Goal: Download file/media: Obtain a digital file from the website

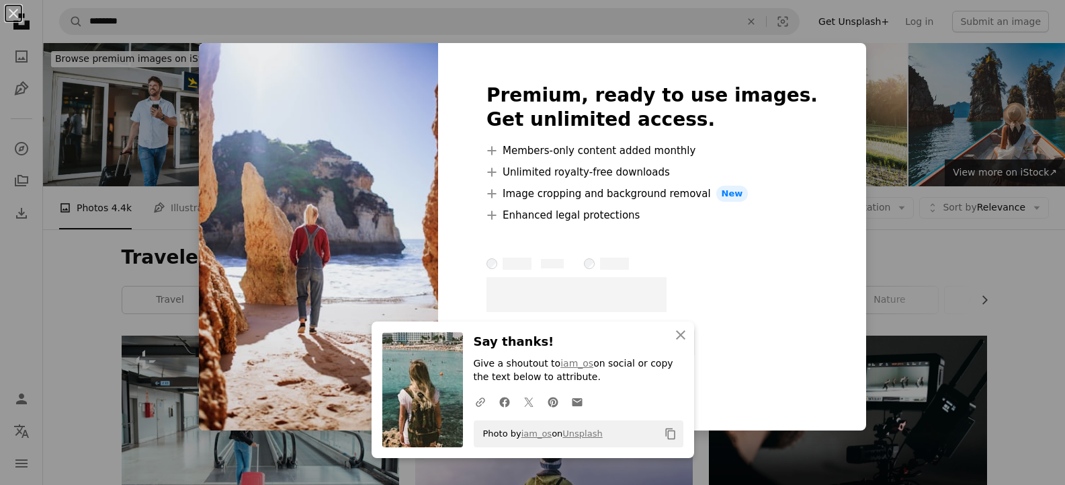
scroll to position [3495, 0]
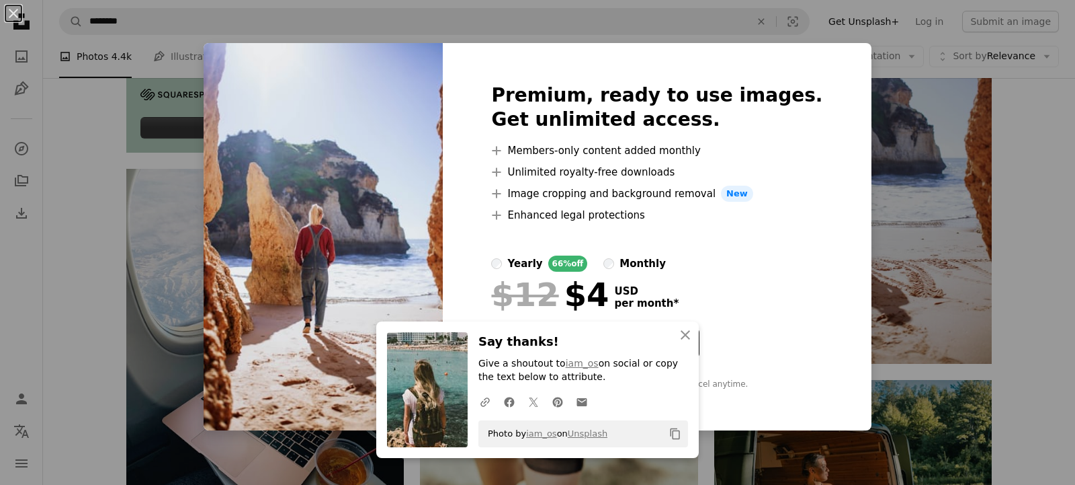
click at [1028, 254] on div "An X shape An X shape Close Say thanks! Give a shoutout to iam_os on social or …" at bounding box center [537, 242] width 1075 height 485
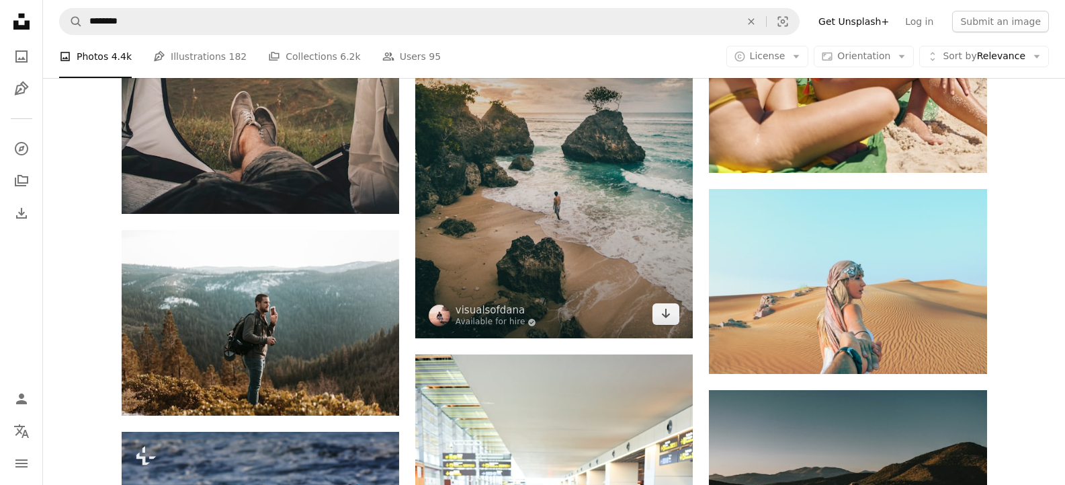
scroll to position [6766, 0]
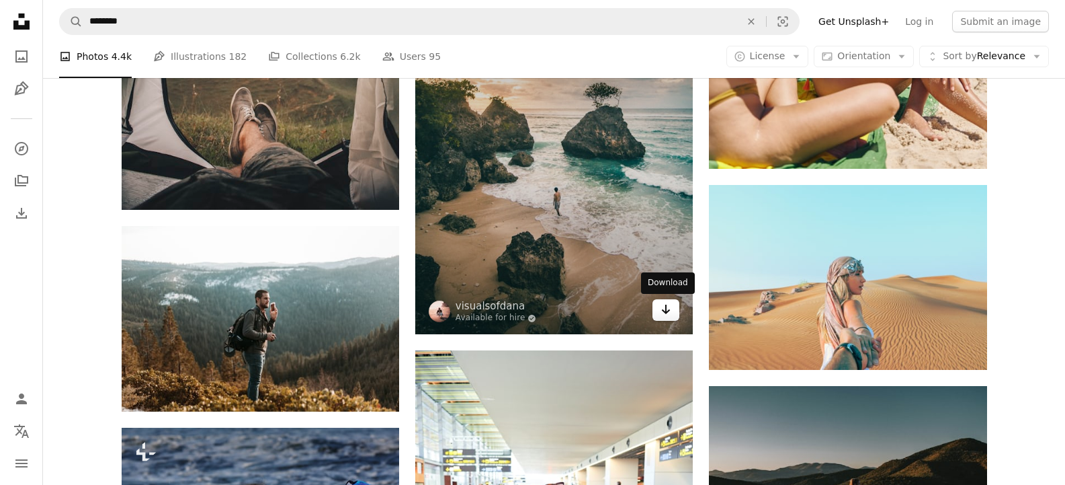
click at [673, 313] on link "Arrow pointing down" at bounding box center [666, 310] width 27 height 22
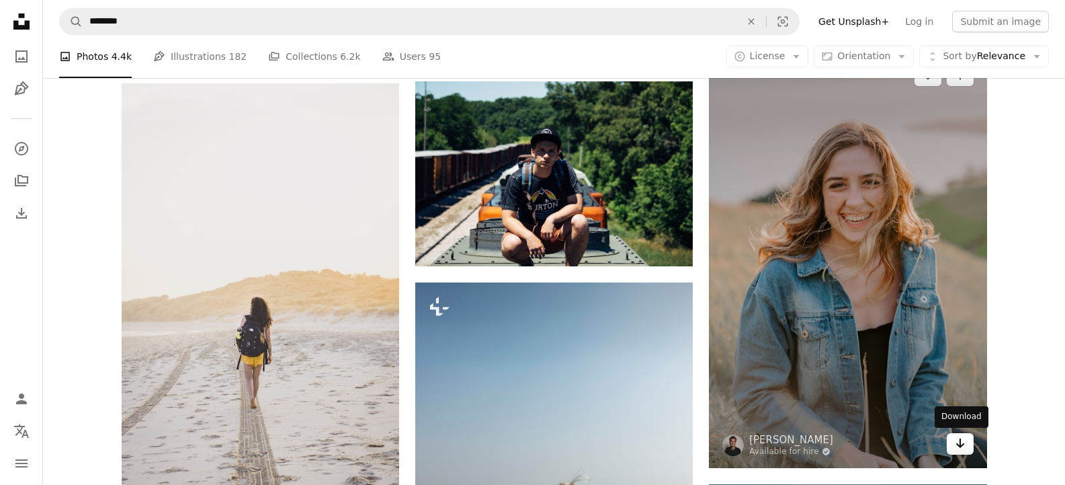
click at [959, 450] on icon "Arrow pointing down" at bounding box center [960, 443] width 11 height 16
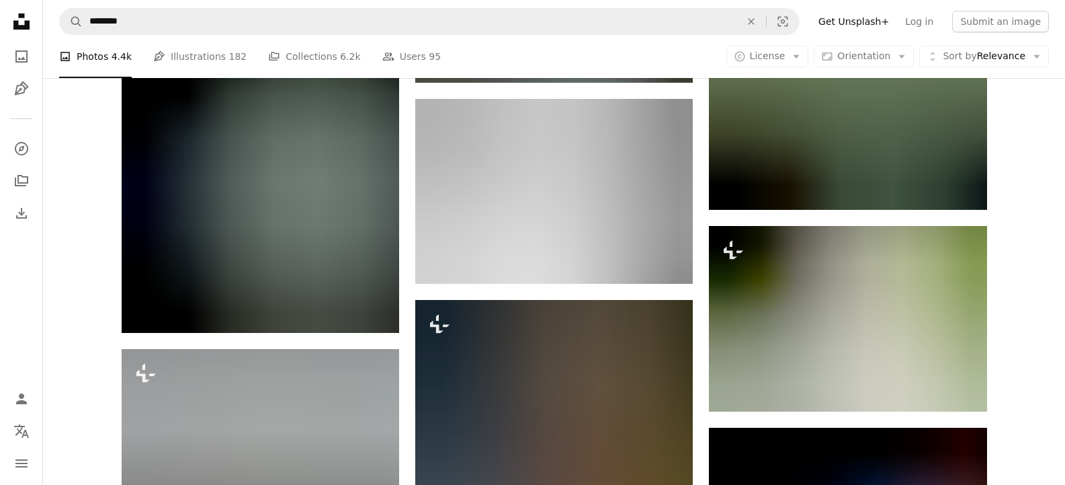
scroll to position [11649, 0]
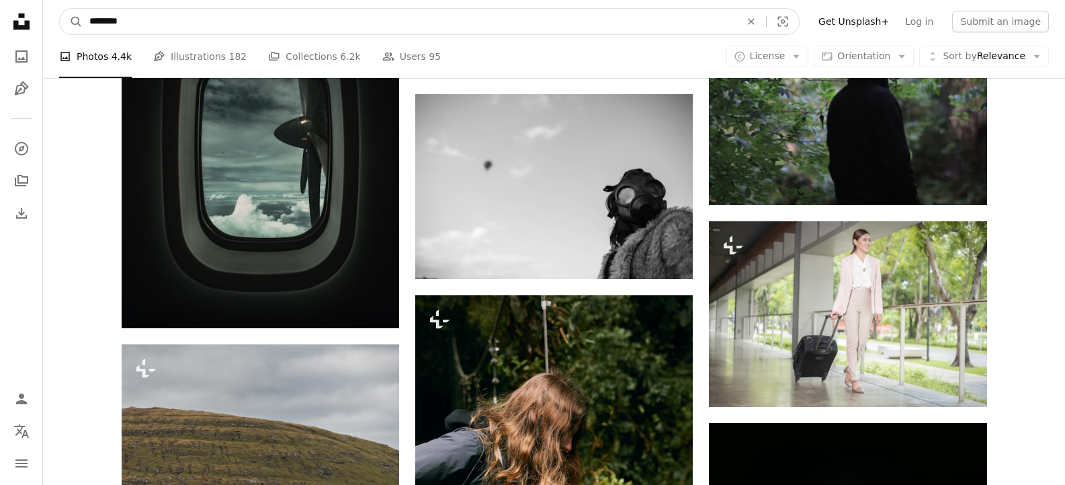
click at [331, 26] on input "********" at bounding box center [410, 22] width 654 height 26
type input "**********"
click at [60, 9] on button "A magnifying glass" at bounding box center [71, 22] width 23 height 26
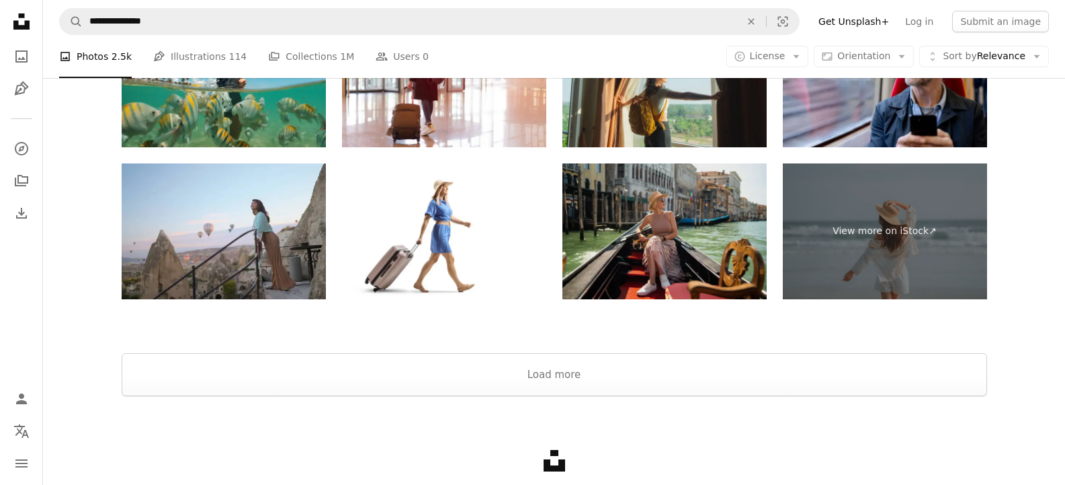
scroll to position [2957, 0]
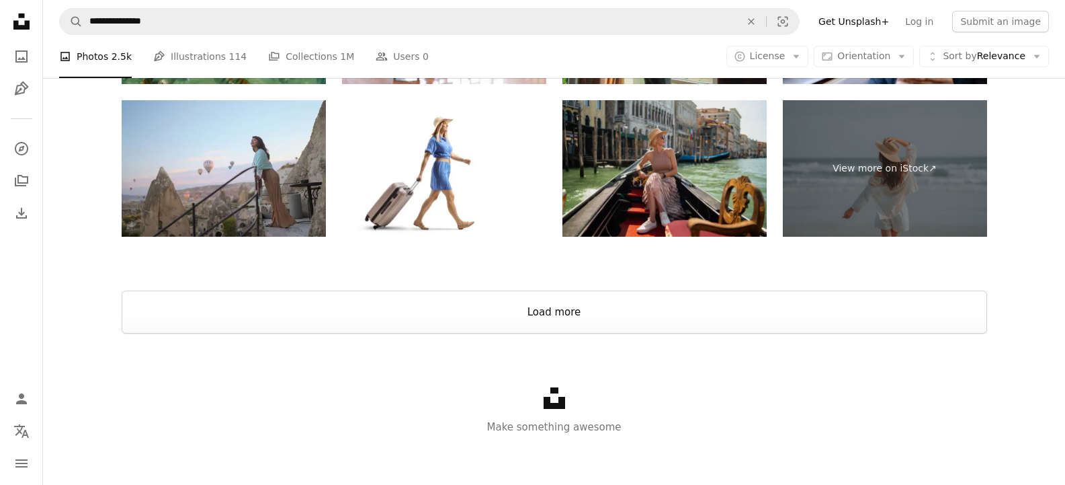
click at [673, 309] on button "Load more" at bounding box center [555, 311] width 866 height 43
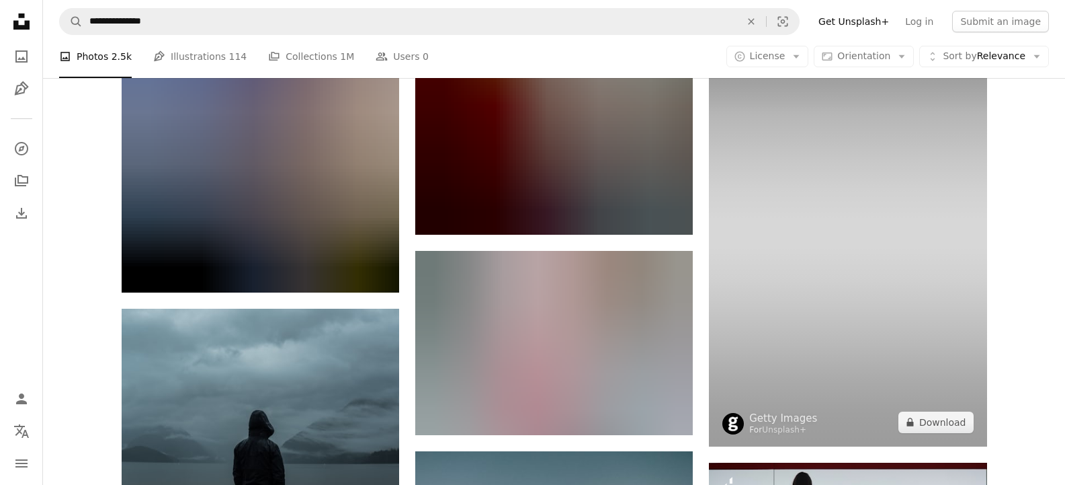
scroll to position [10081, 0]
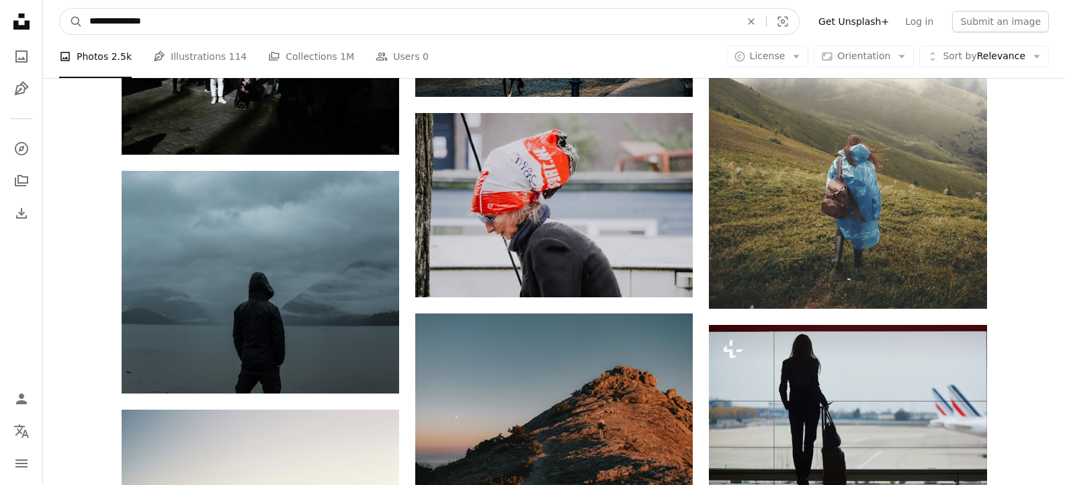
click at [581, 32] on input "**********" at bounding box center [410, 22] width 654 height 26
type input "*"
type input "**********"
click at [60, 9] on button "A magnifying glass" at bounding box center [71, 22] width 23 height 26
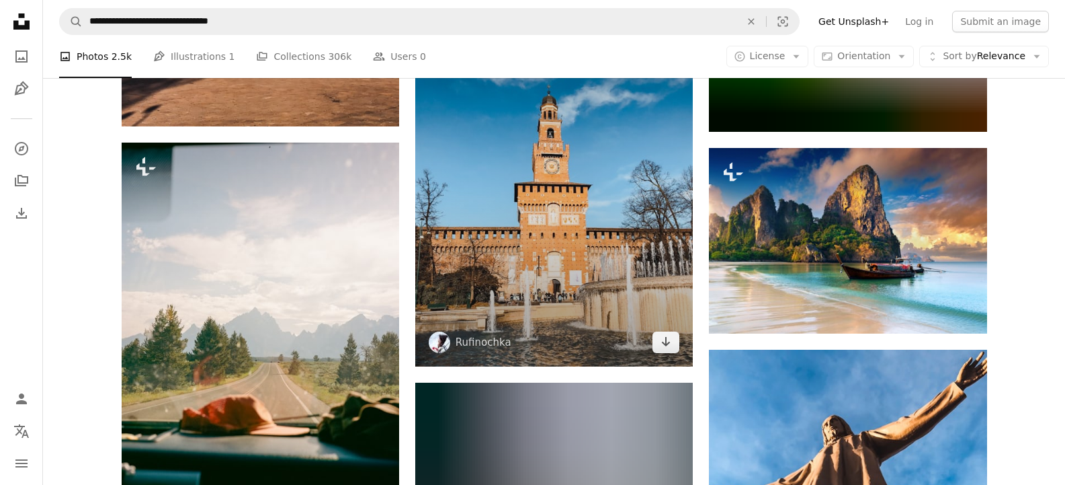
scroll to position [1479, 0]
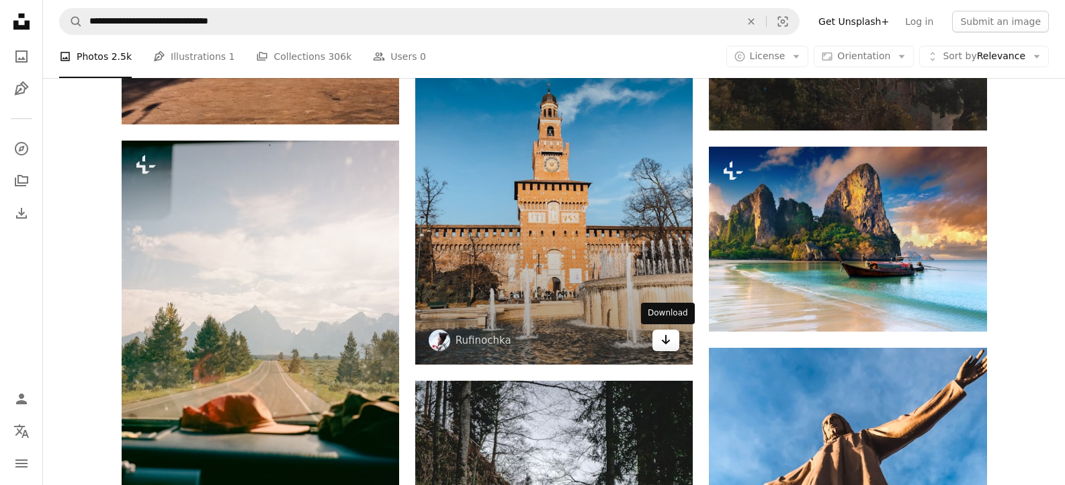
click at [667, 342] on icon "Download" at bounding box center [666, 339] width 9 height 9
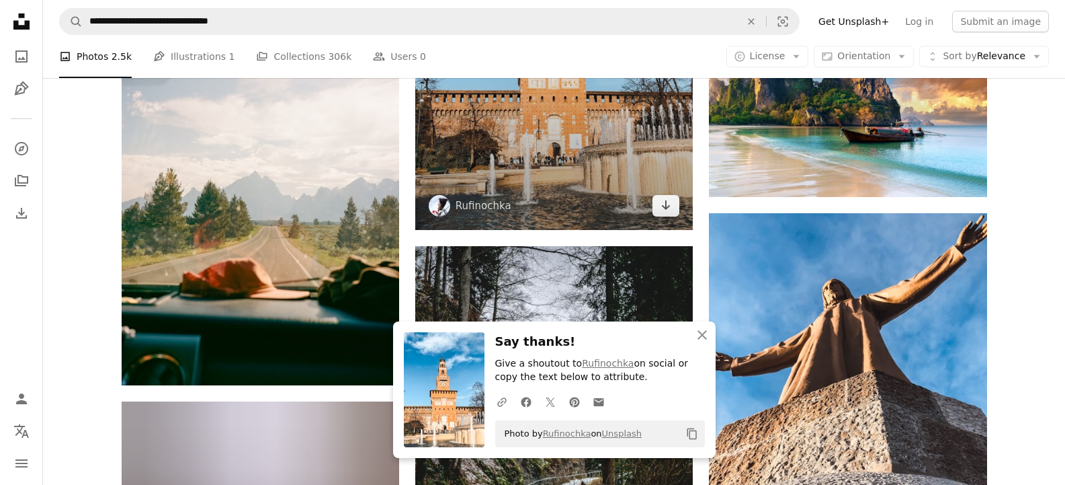
scroll to position [1702, 0]
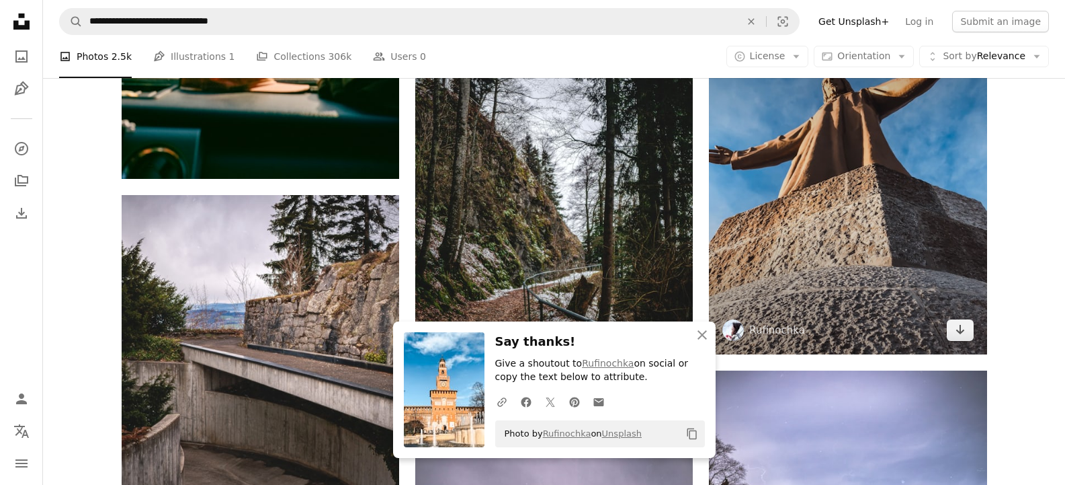
scroll to position [1792, 0]
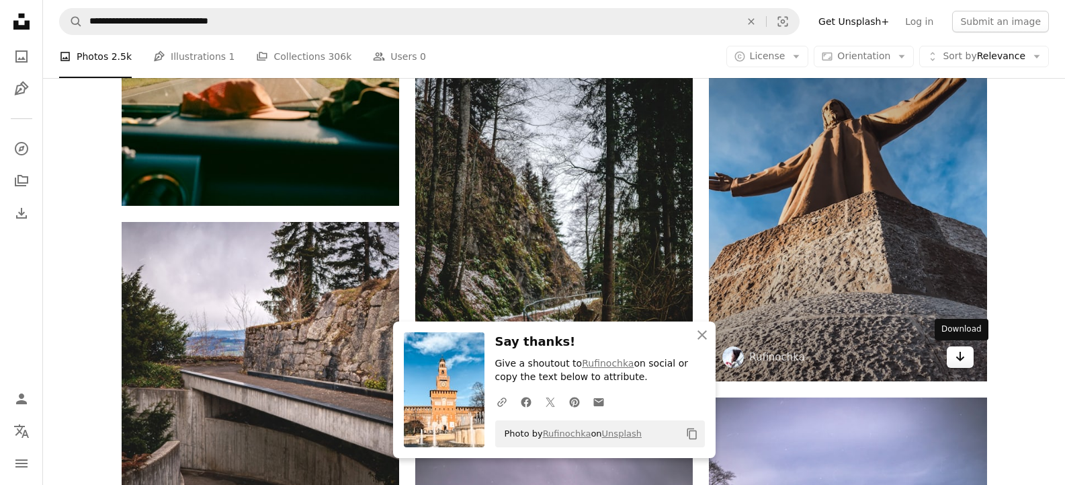
click at [957, 361] on icon "Arrow pointing down" at bounding box center [960, 356] width 11 height 16
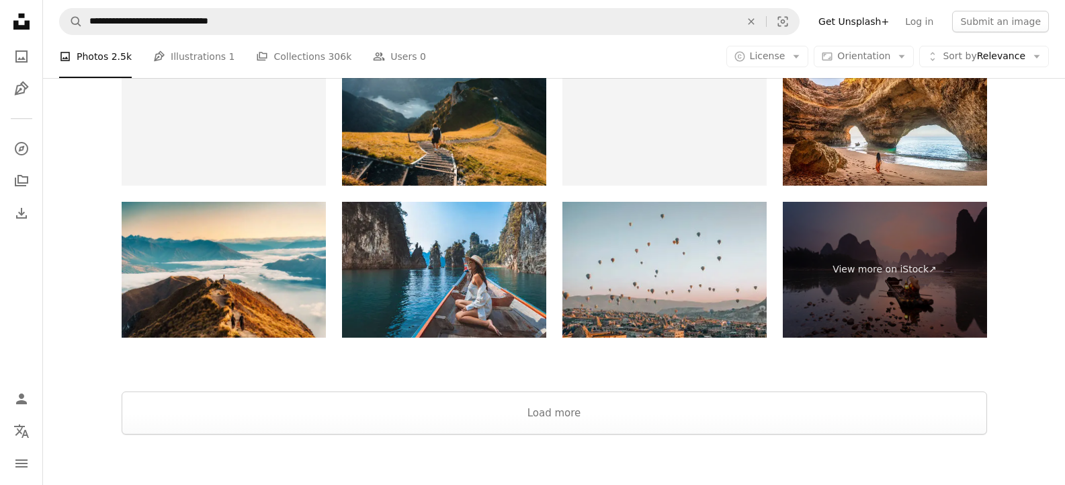
scroll to position [3181, 0]
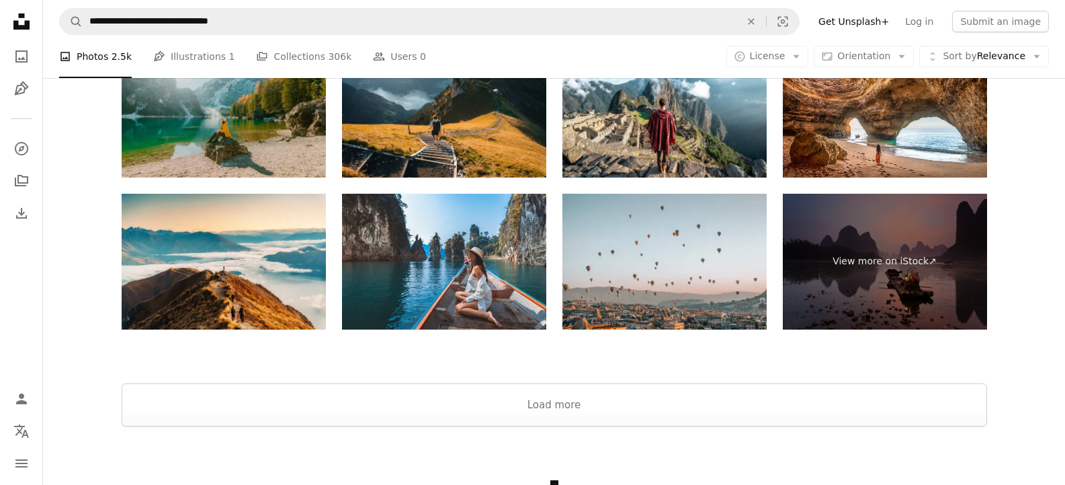
click at [231, 123] on img at bounding box center [224, 109] width 204 height 136
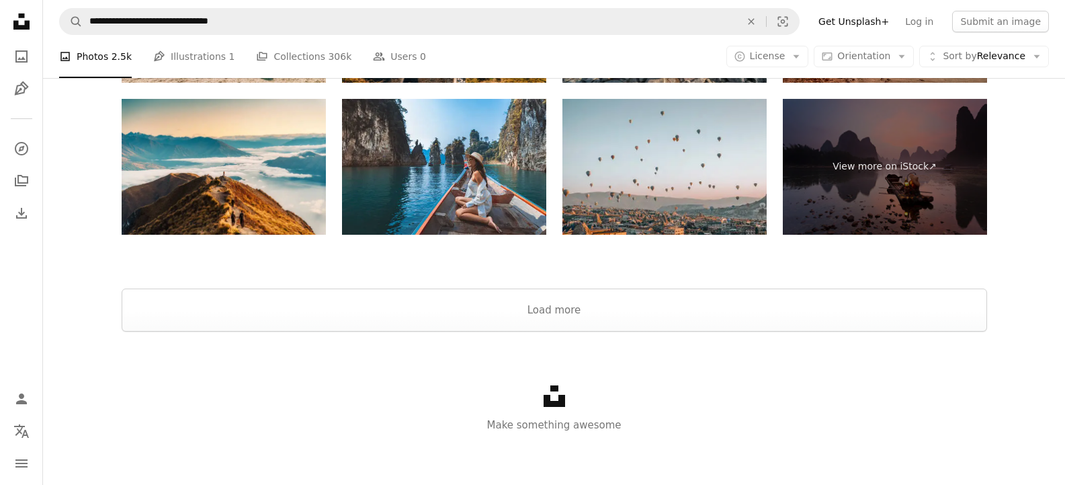
scroll to position [3277, 0]
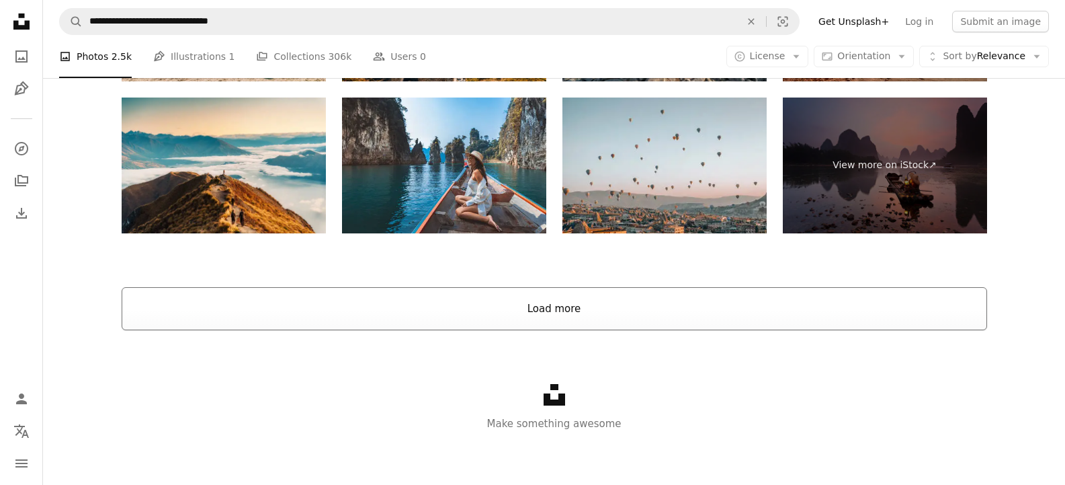
click at [638, 297] on button "Load more" at bounding box center [555, 308] width 866 height 43
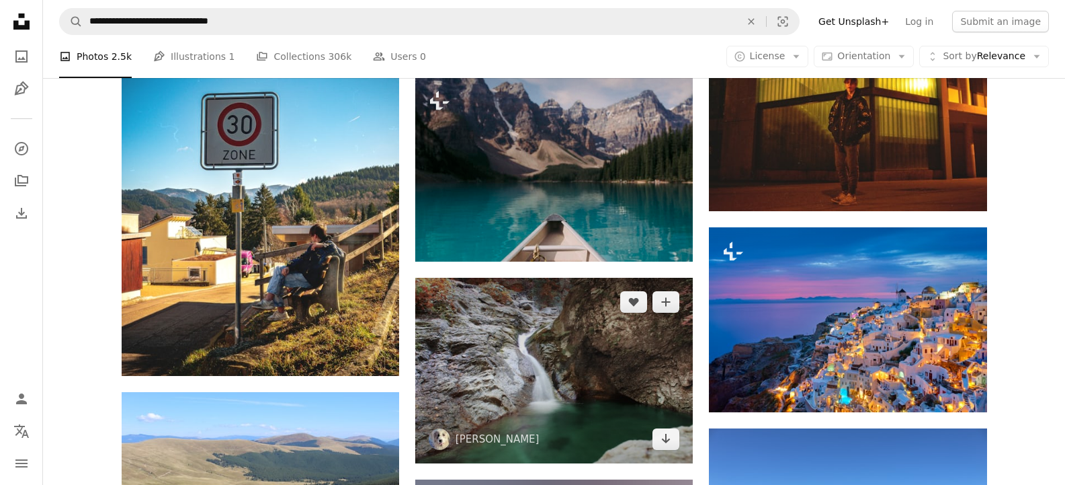
scroll to position [3411, 0]
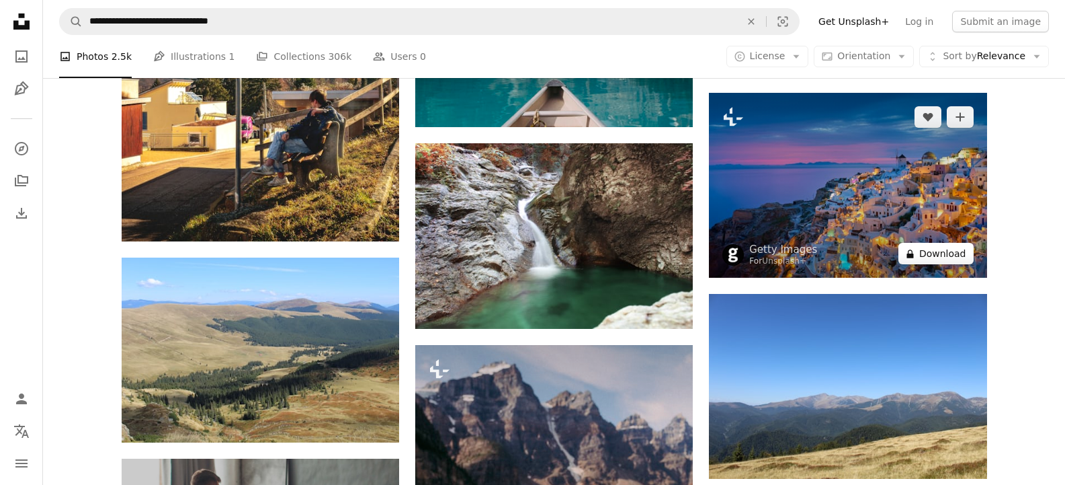
click at [907, 259] on button "A lock Download" at bounding box center [936, 254] width 75 height 22
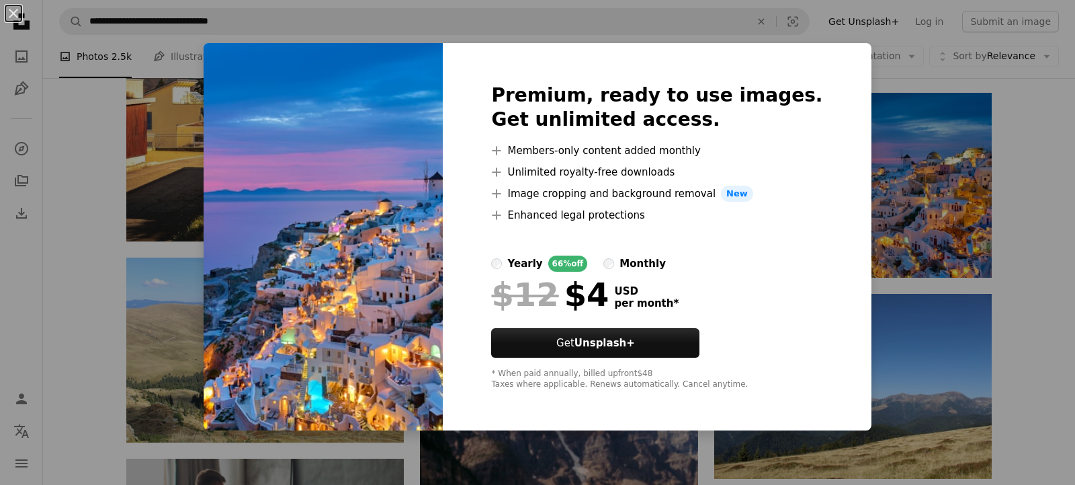
click at [1065, 157] on html "**********" at bounding box center [537, 212] width 1075 height 7247
click at [1038, 225] on div "An X shape Premium, ready to use images. Get unlimited access. A plus sign Memb…" at bounding box center [537, 242] width 1075 height 485
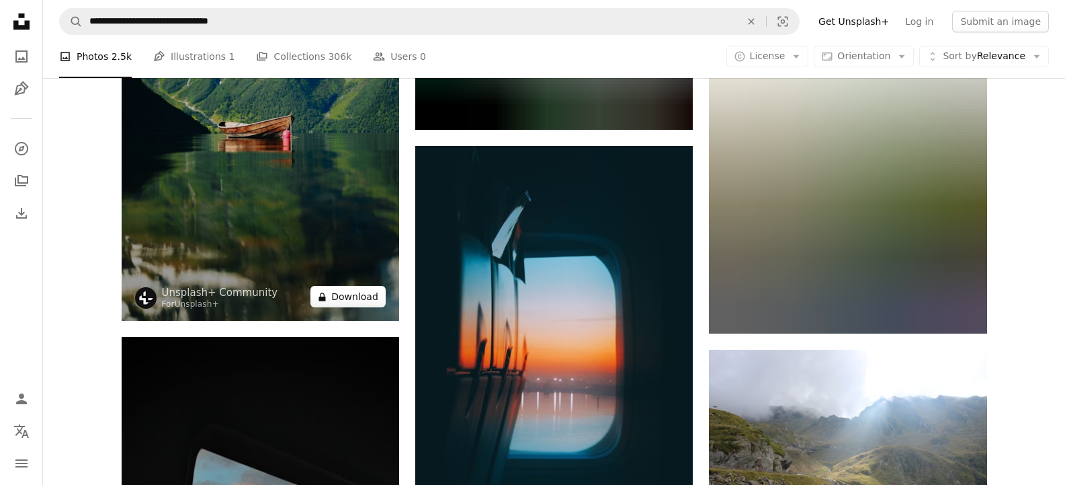
scroll to position [7758, 0]
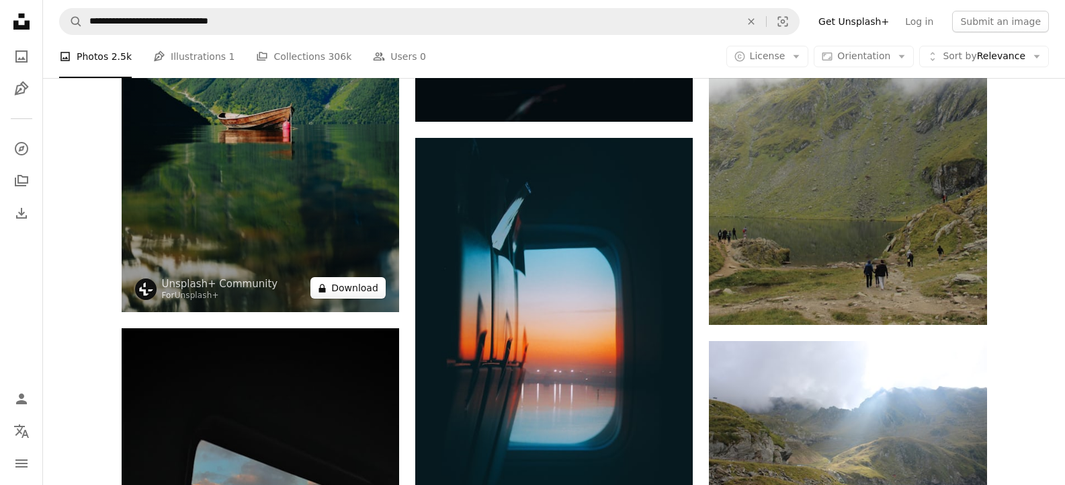
click at [380, 292] on button "A lock Download" at bounding box center [347, 288] width 75 height 22
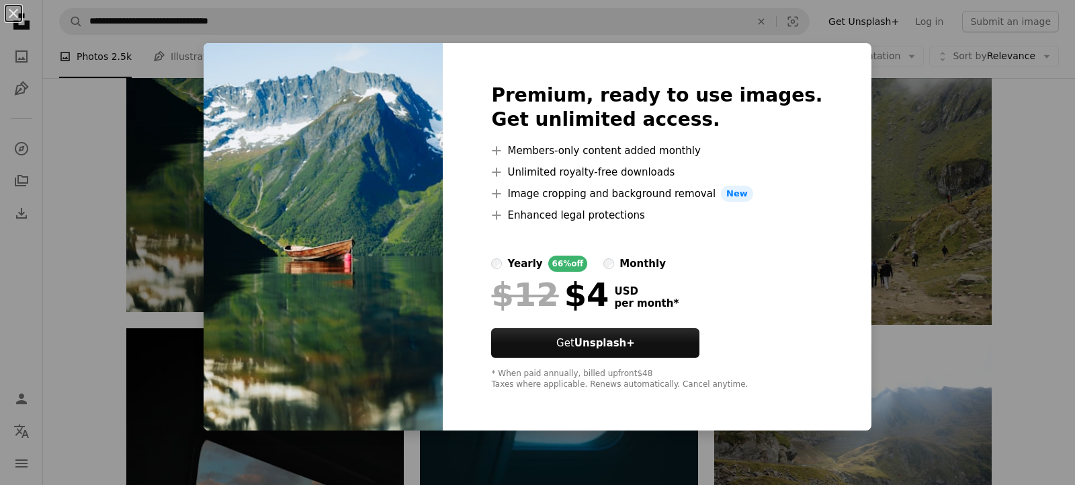
click at [1042, 373] on div "An X shape Premium, ready to use images. Get unlimited access. A plus sign Memb…" at bounding box center [537, 242] width 1075 height 485
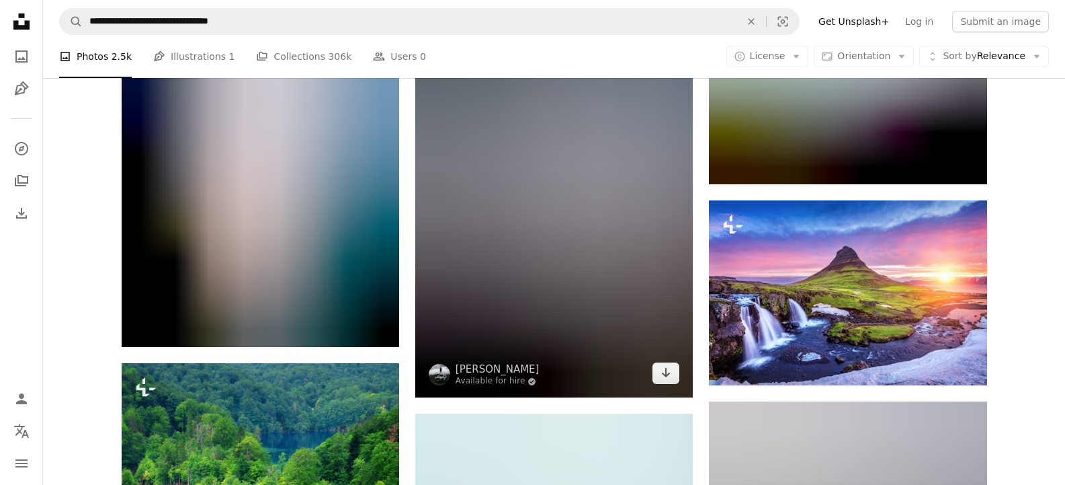
scroll to position [8564, 0]
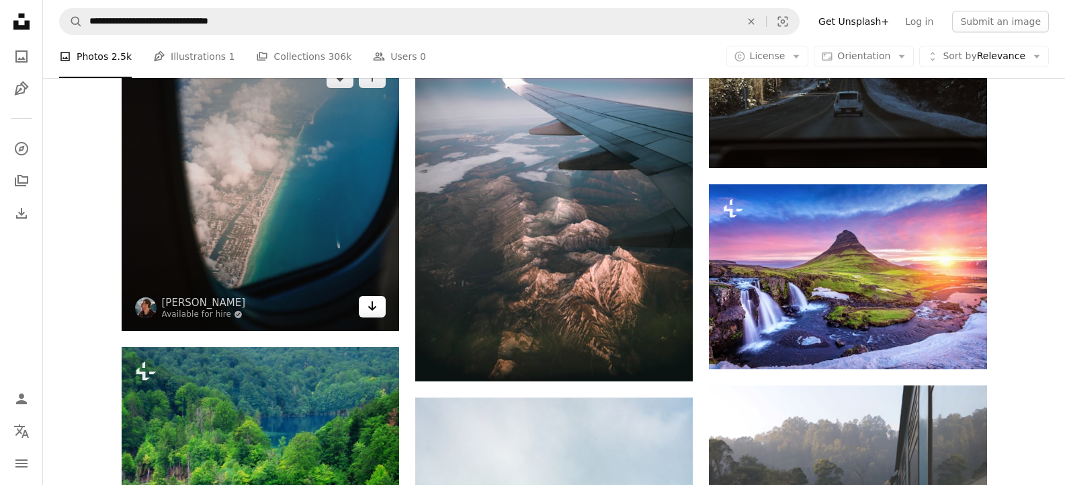
click at [374, 306] on icon "Download" at bounding box center [372, 305] width 9 height 9
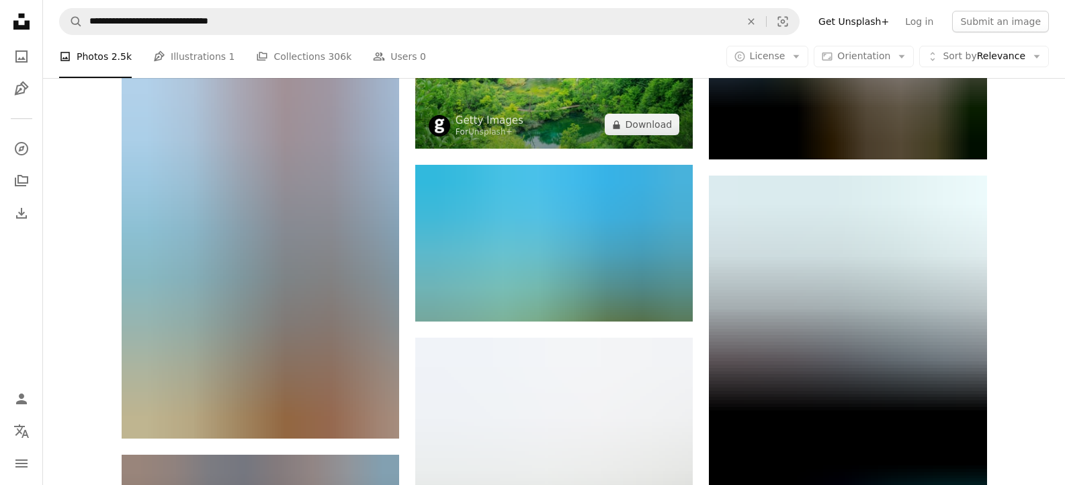
scroll to position [9415, 0]
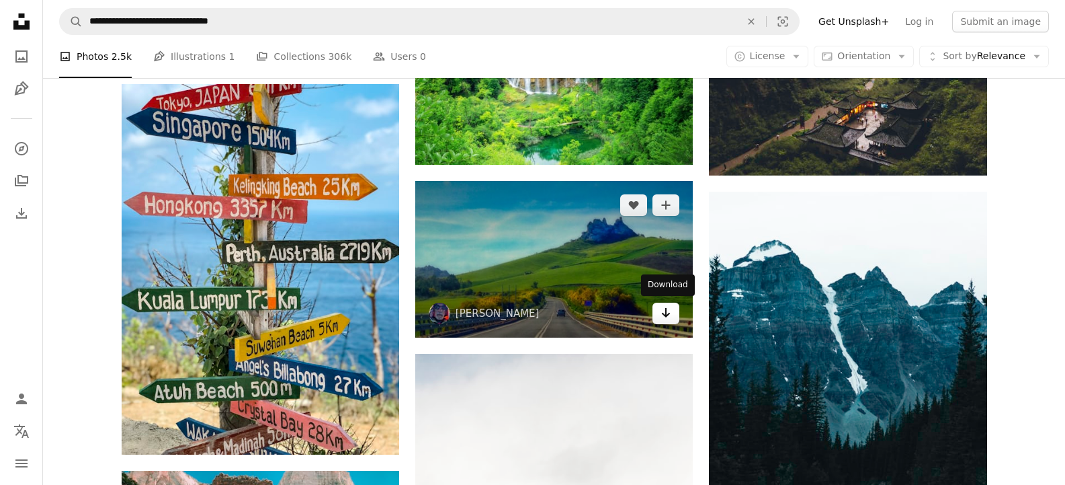
click at [663, 321] on link "Arrow pointing down" at bounding box center [666, 313] width 27 height 22
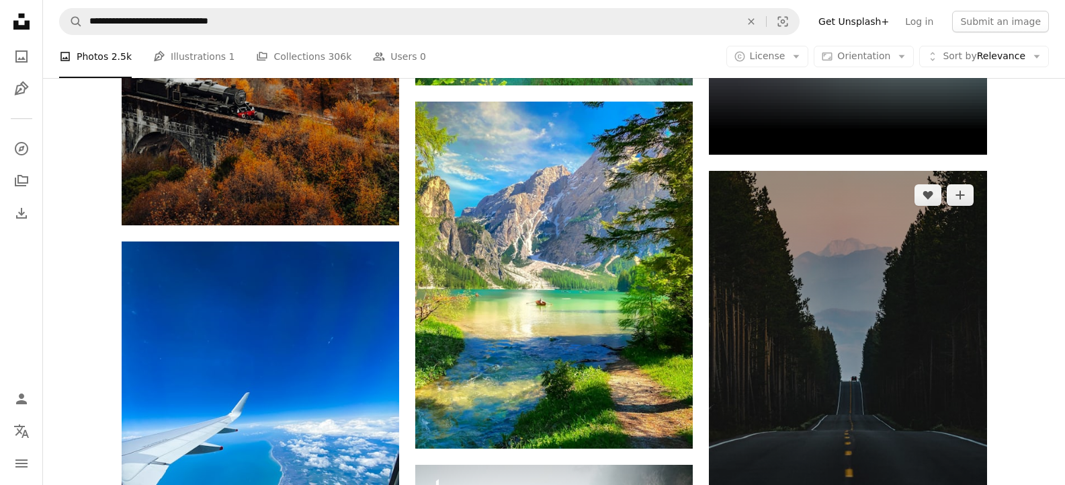
scroll to position [10312, 0]
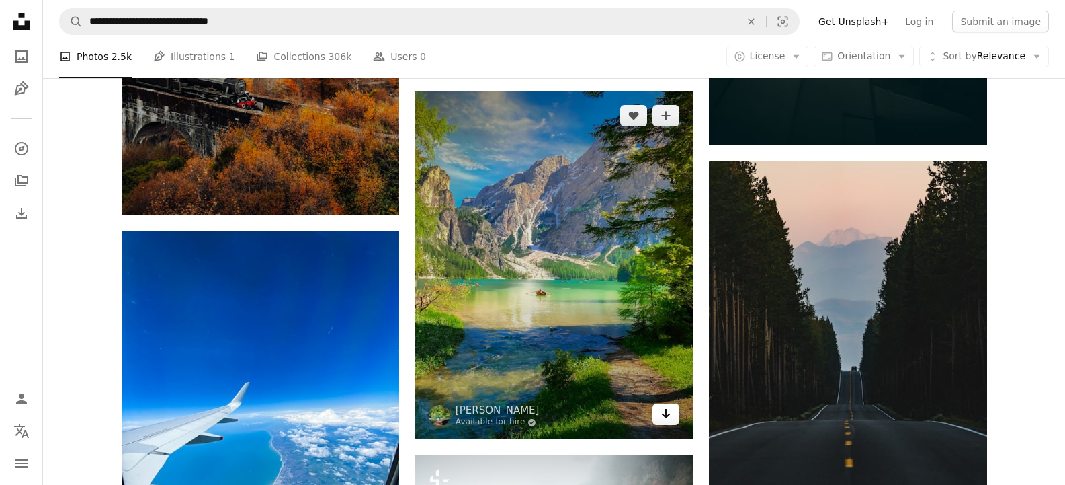
click at [672, 417] on link "Arrow pointing down" at bounding box center [666, 414] width 27 height 22
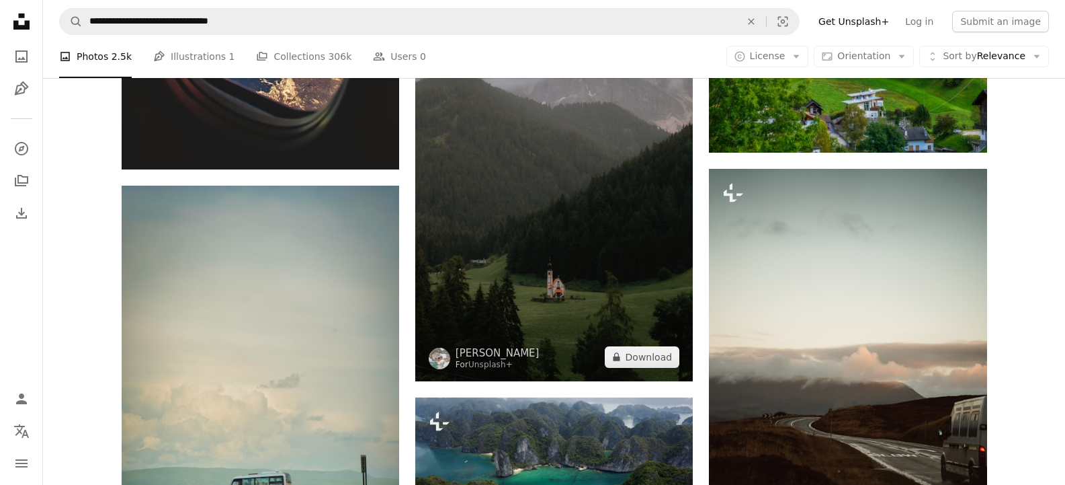
scroll to position [15285, 0]
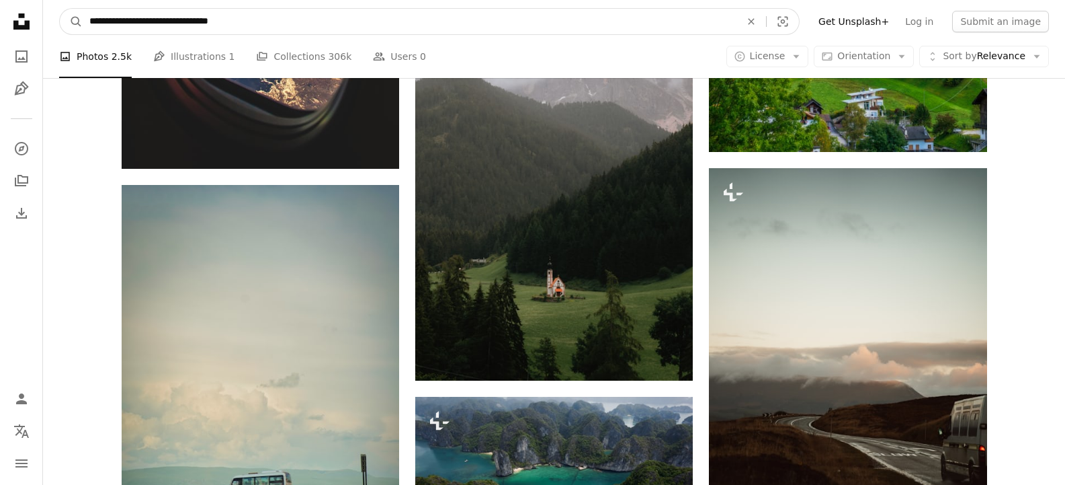
click at [372, 23] on input "**********" at bounding box center [410, 22] width 654 height 26
type input "**********"
click at [60, 9] on button "A magnifying glass" at bounding box center [71, 22] width 23 height 26
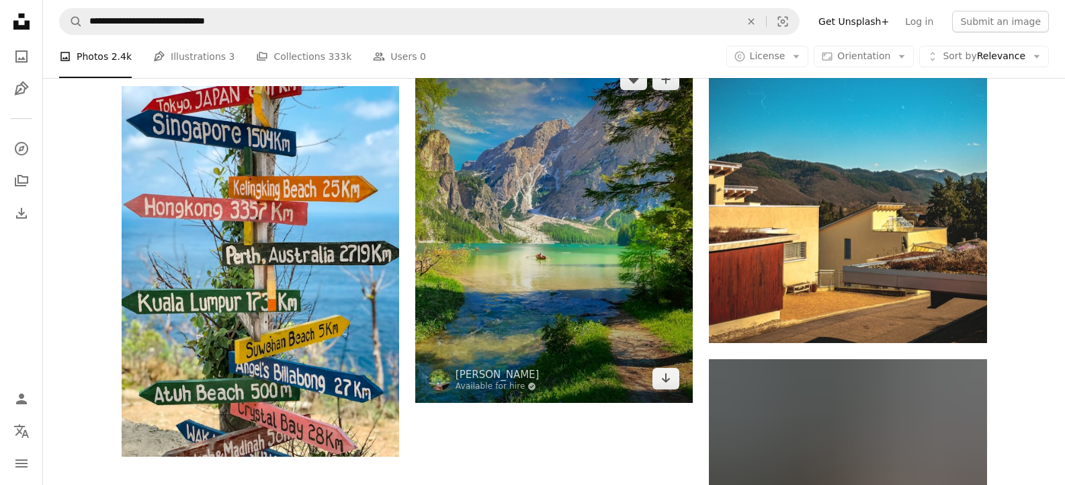
scroll to position [2061, 0]
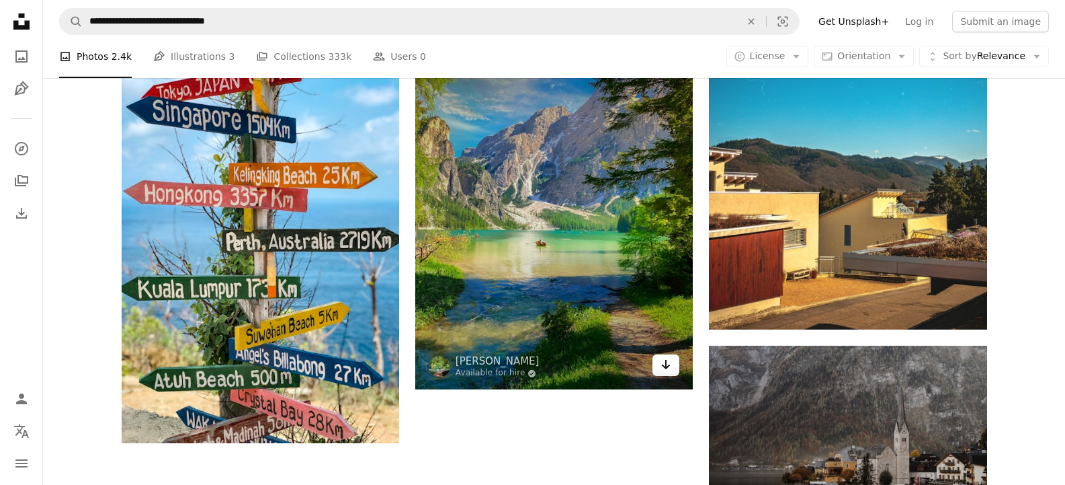
click at [664, 366] on icon "Download" at bounding box center [666, 364] width 9 height 9
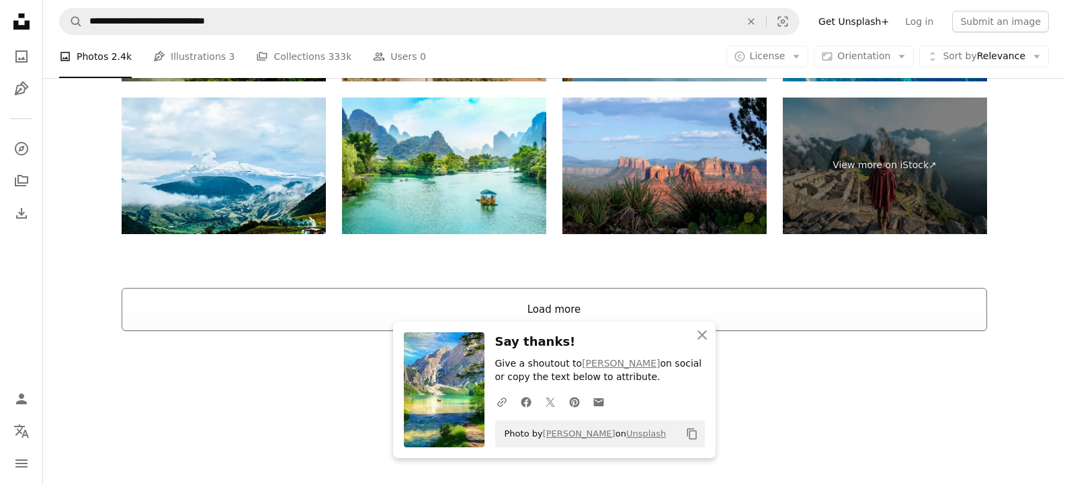
click at [649, 300] on button "Load more" at bounding box center [555, 309] width 866 height 43
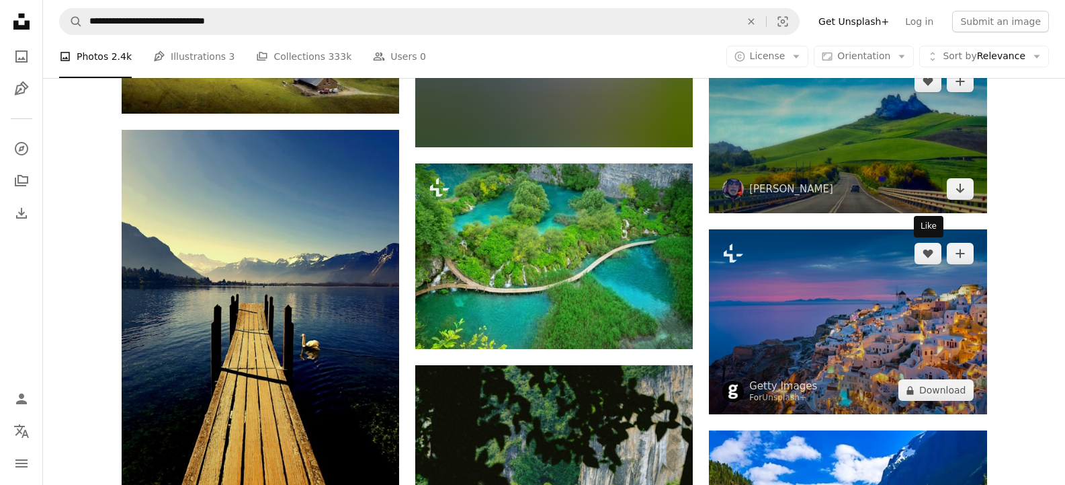
scroll to position [2744, 0]
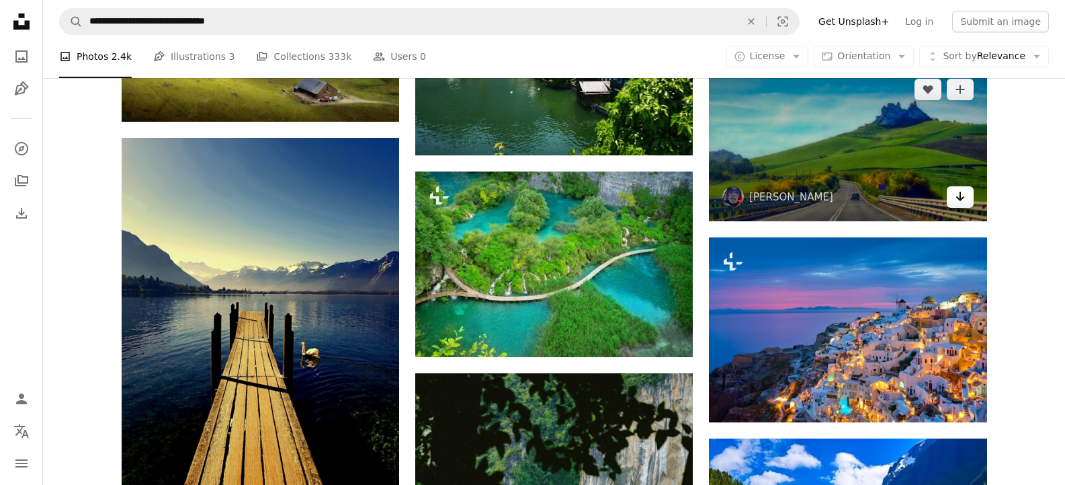
click at [963, 199] on icon "Arrow pointing down" at bounding box center [960, 196] width 11 height 16
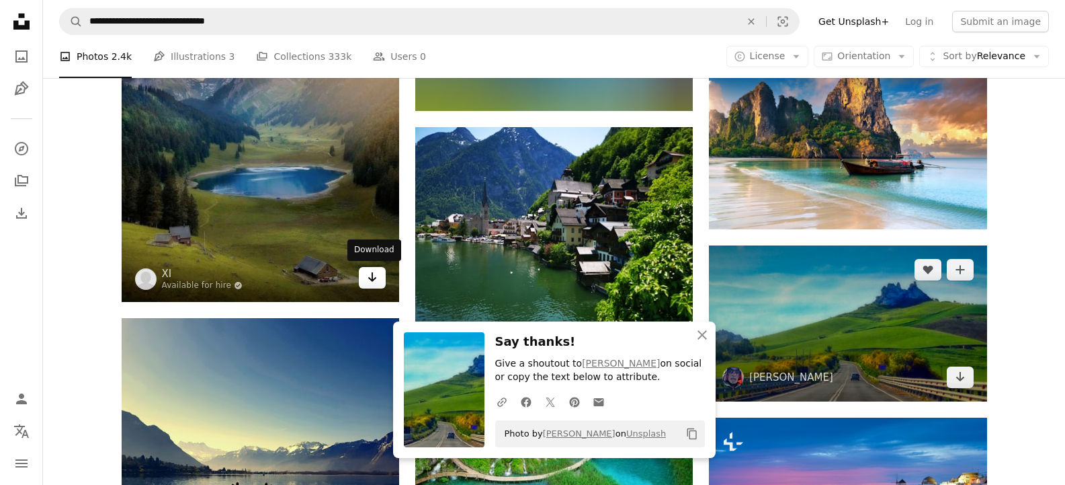
scroll to position [2565, 0]
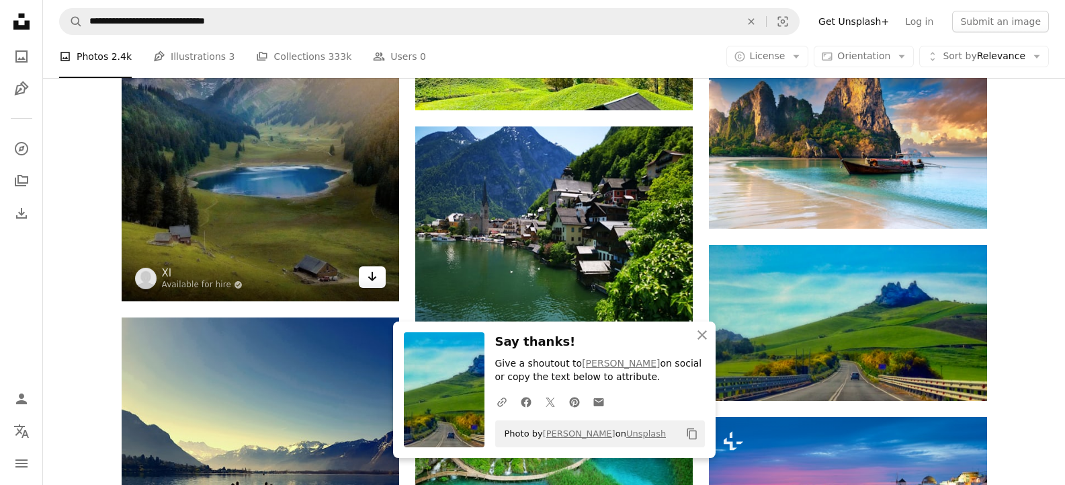
click at [368, 278] on icon "Arrow pointing down" at bounding box center [372, 276] width 11 height 16
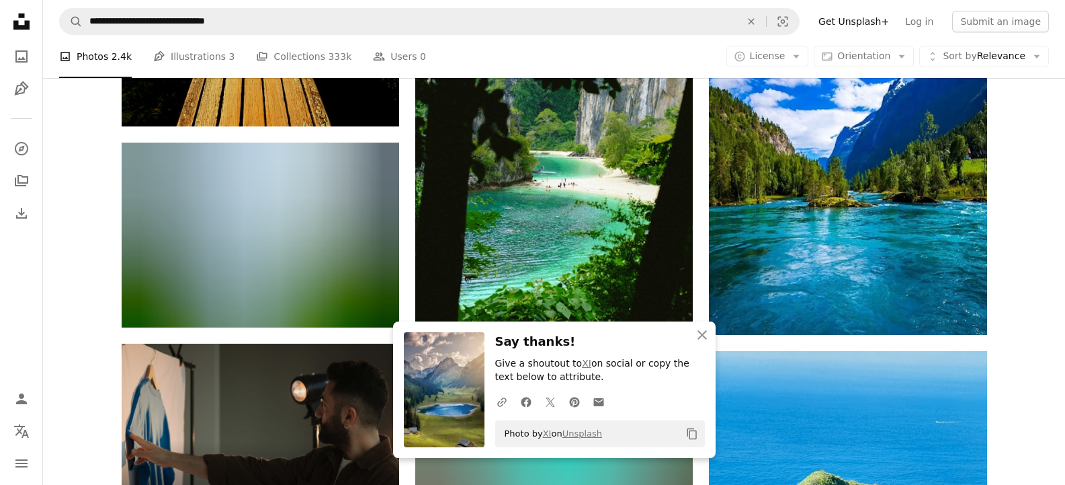
scroll to position [3147, 0]
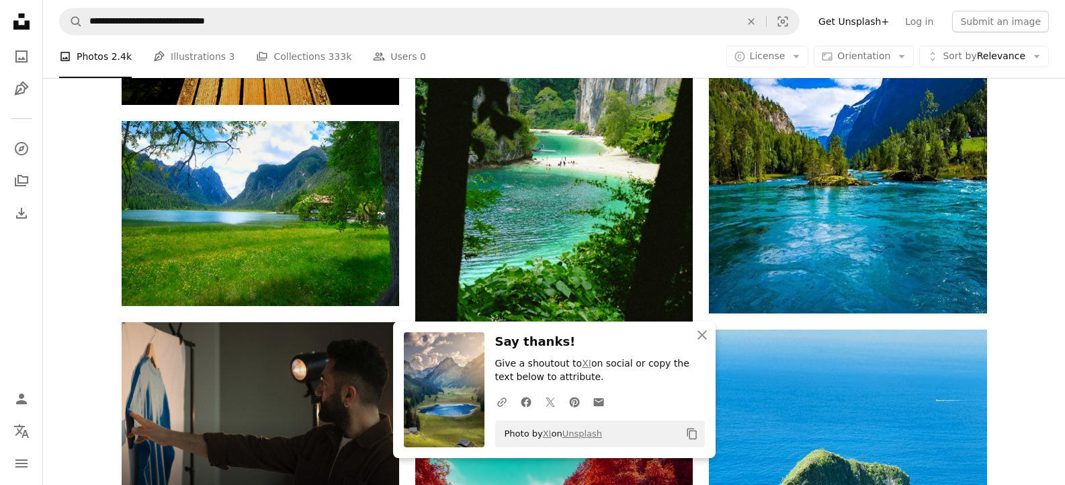
drag, startPoint x: 1010, startPoint y: 332, endPoint x: 931, endPoint y: 323, distance: 79.1
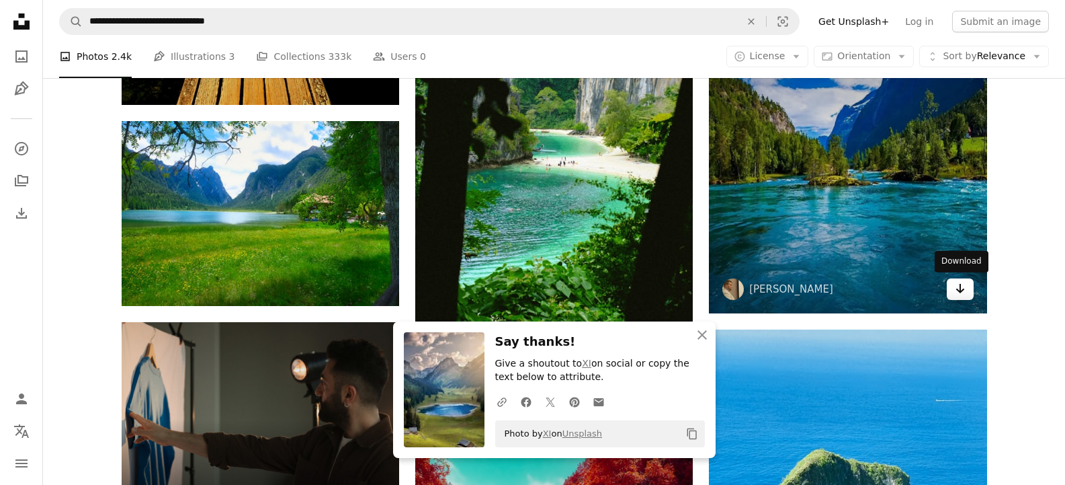
click at [963, 292] on icon "Arrow pointing down" at bounding box center [960, 288] width 11 height 16
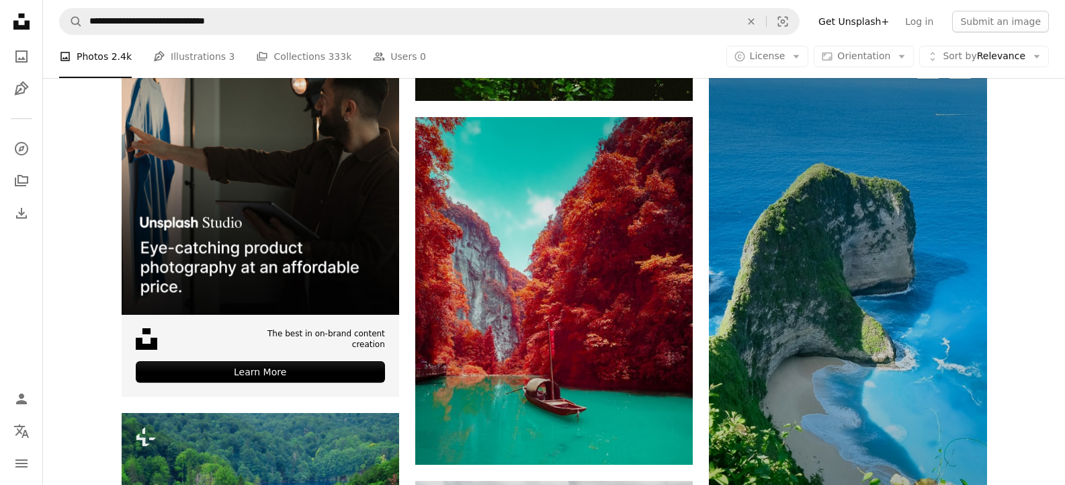
scroll to position [3506, 0]
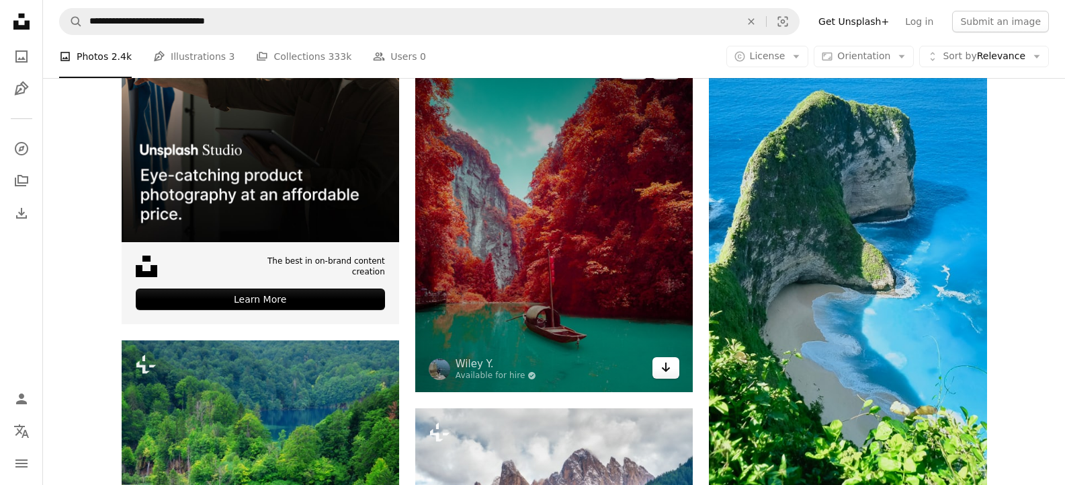
click at [673, 369] on link "Arrow pointing down" at bounding box center [666, 368] width 27 height 22
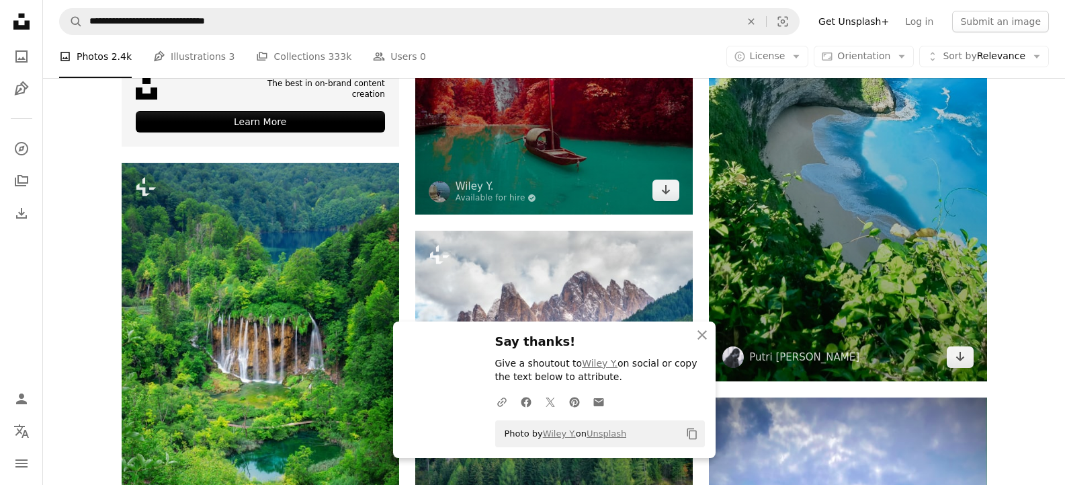
scroll to position [3685, 0]
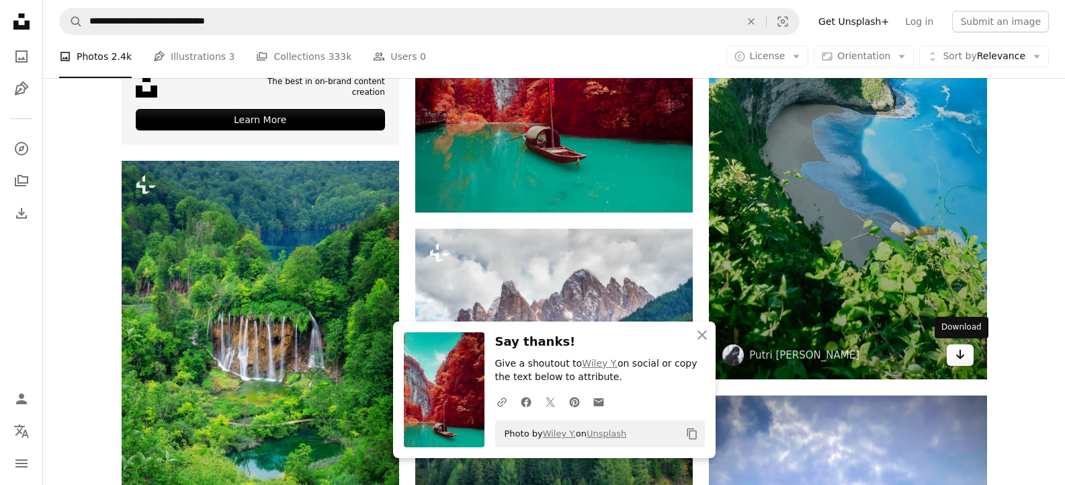
click at [968, 356] on link "Arrow pointing down" at bounding box center [960, 355] width 27 height 22
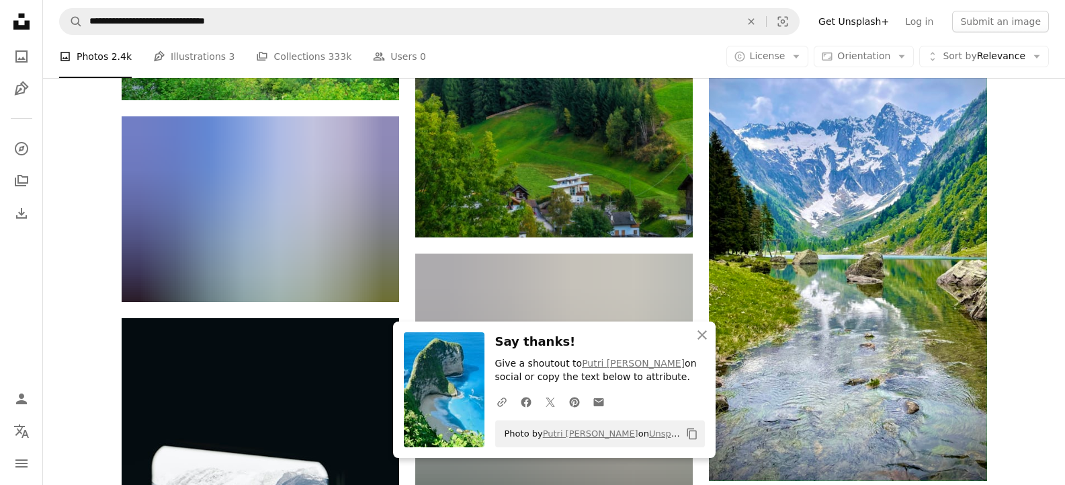
scroll to position [4178, 0]
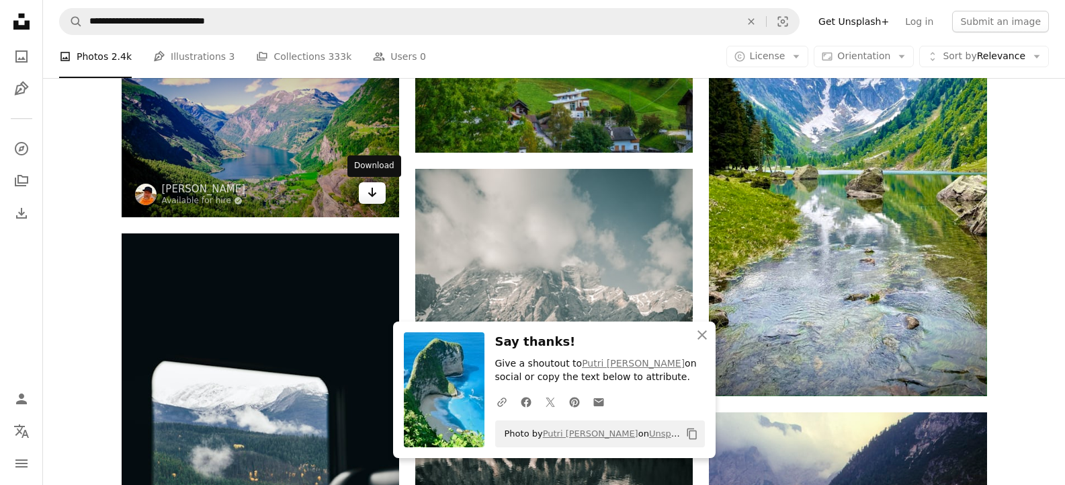
click at [370, 196] on icon "Arrow pointing down" at bounding box center [372, 192] width 11 height 16
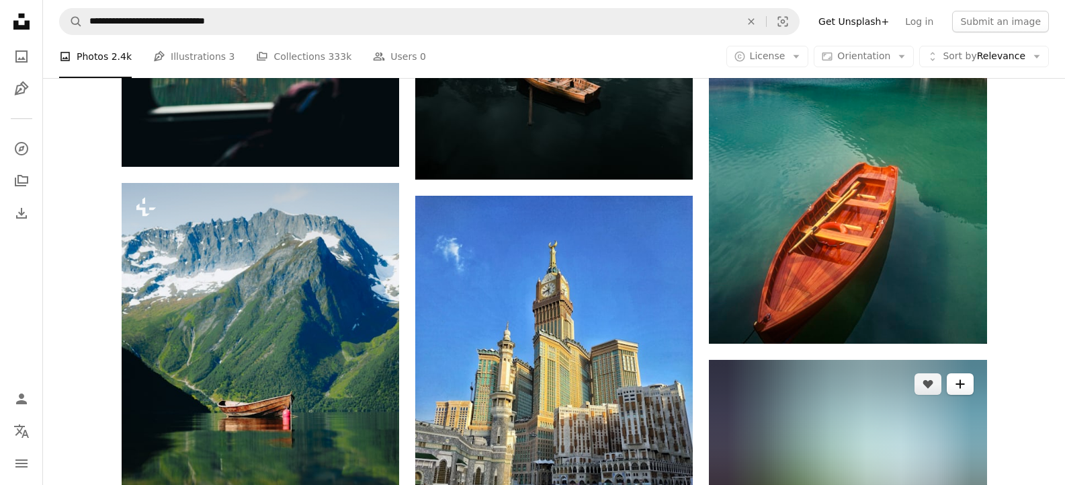
scroll to position [4671, 0]
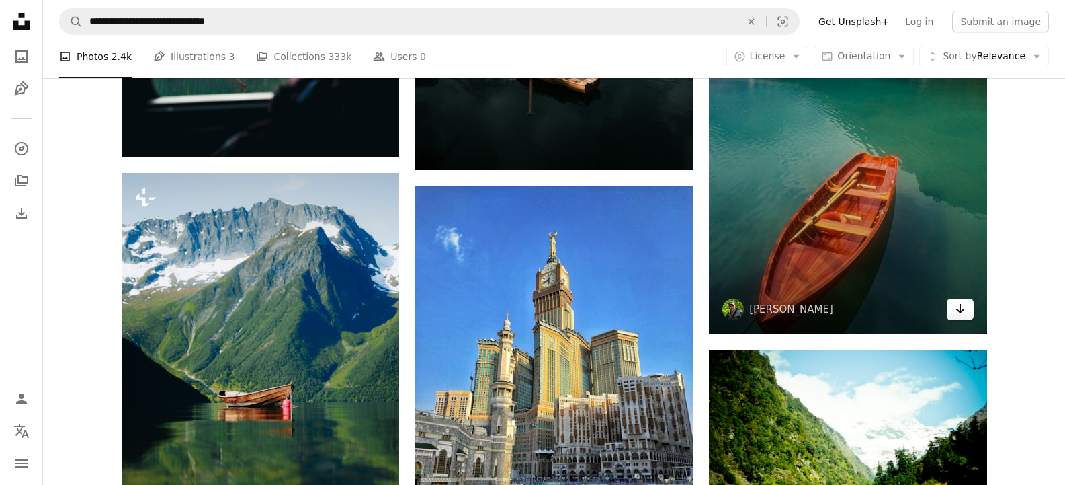
click at [969, 310] on link "Arrow pointing down" at bounding box center [960, 309] width 27 height 22
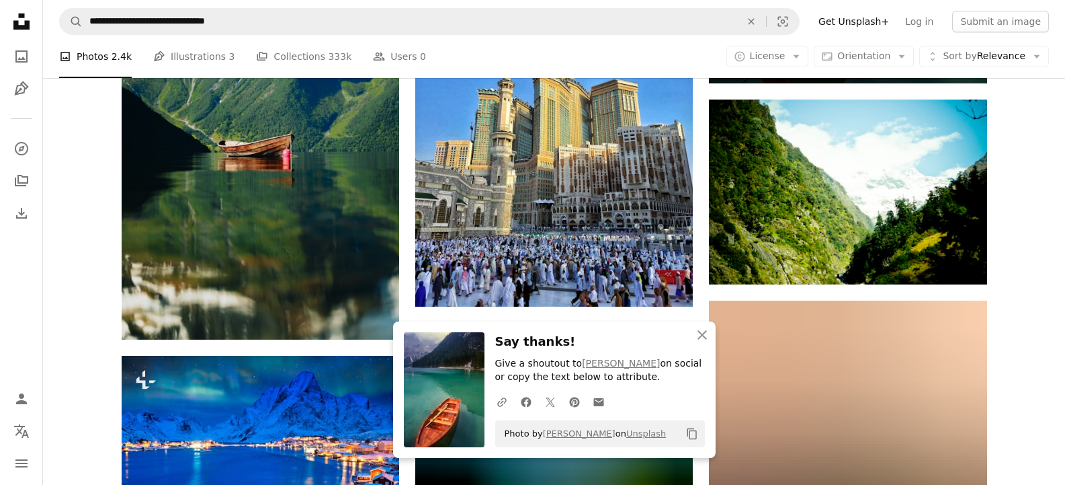
scroll to position [4984, 0]
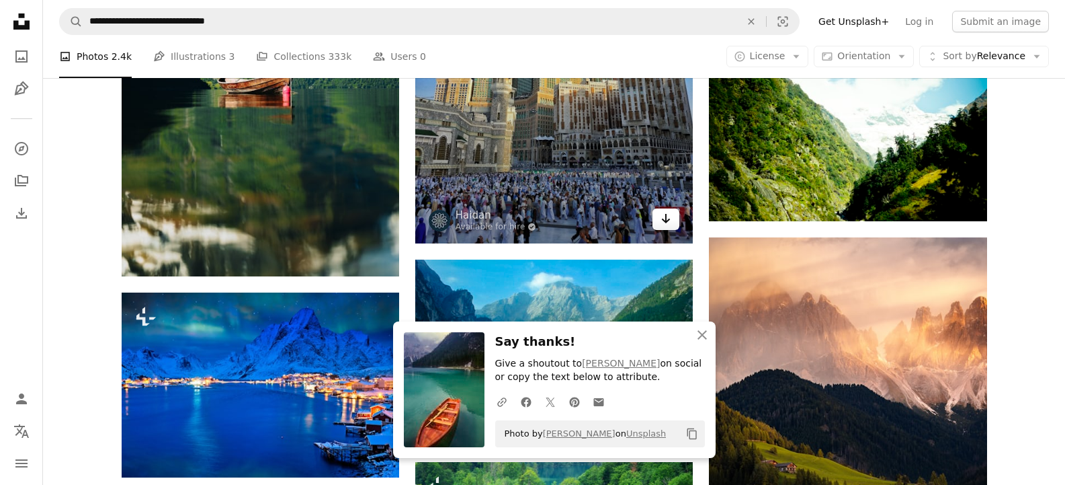
click at [663, 217] on icon "Arrow pointing down" at bounding box center [666, 218] width 11 height 16
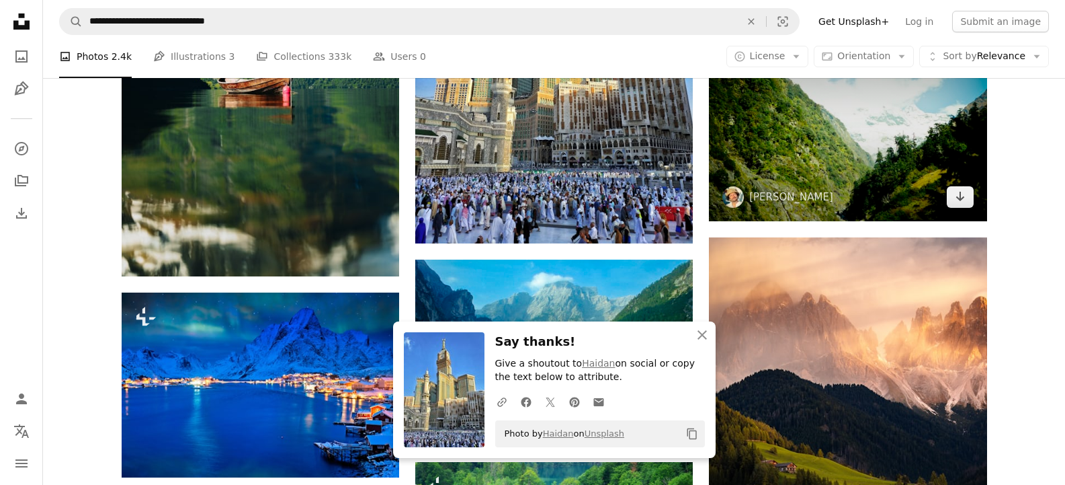
click at [957, 209] on img at bounding box center [848, 128] width 278 height 185
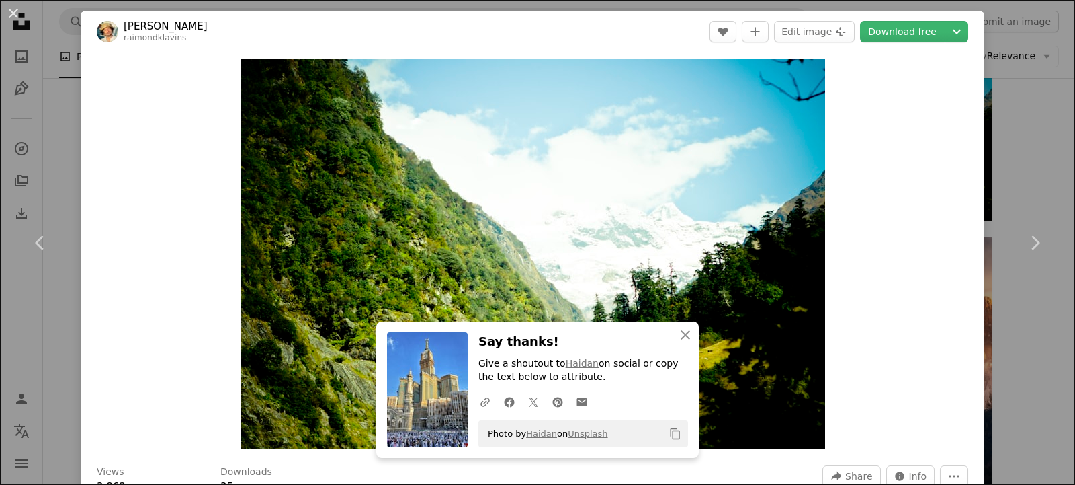
click at [1008, 118] on div "An X shape Chevron left Chevron right An X shape Close Say thanks! Give a shout…" at bounding box center [537, 242] width 1075 height 485
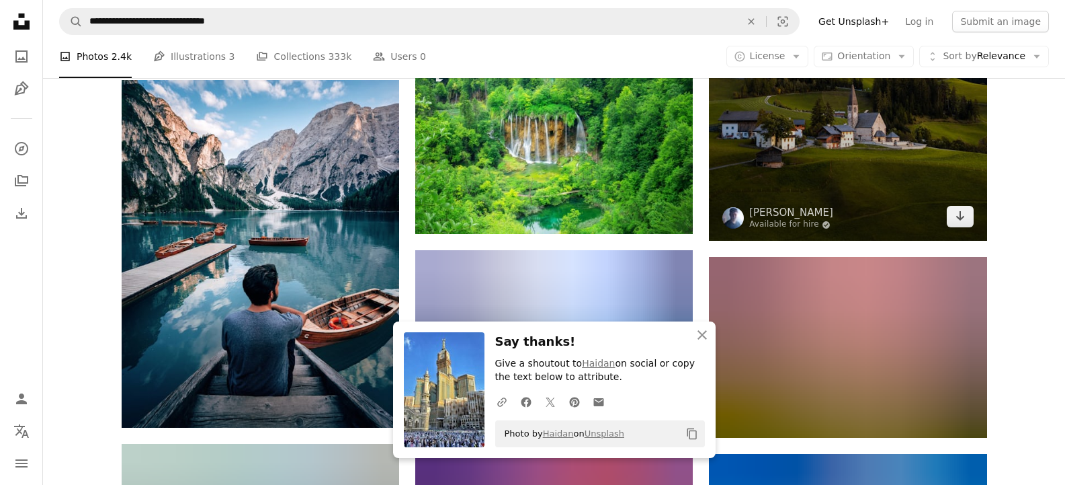
scroll to position [5432, 0]
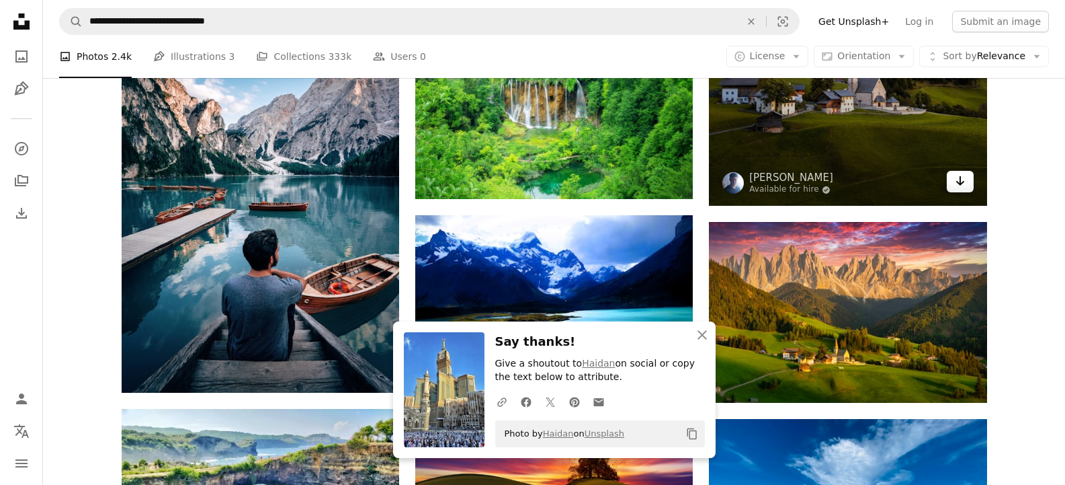
click at [968, 184] on link "Arrow pointing down" at bounding box center [960, 182] width 27 height 22
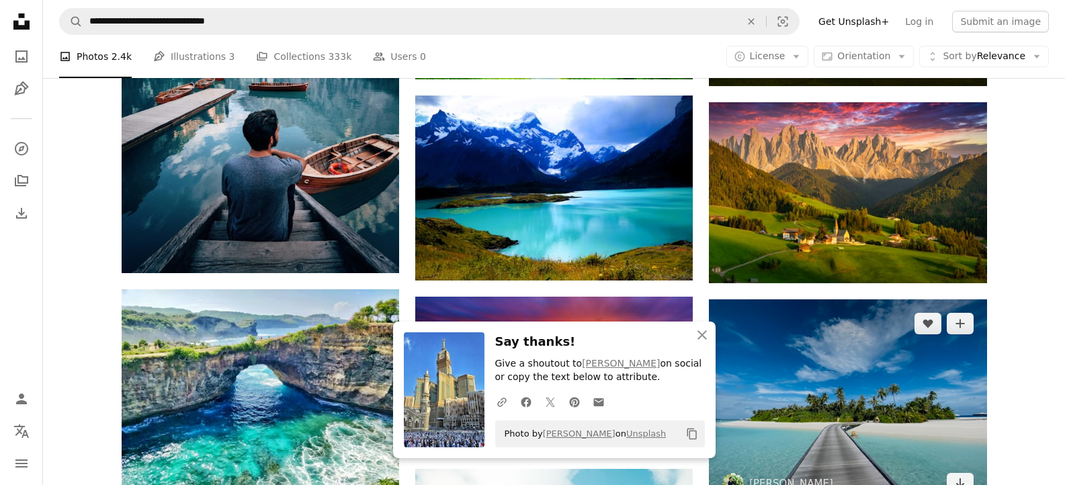
scroll to position [5567, 0]
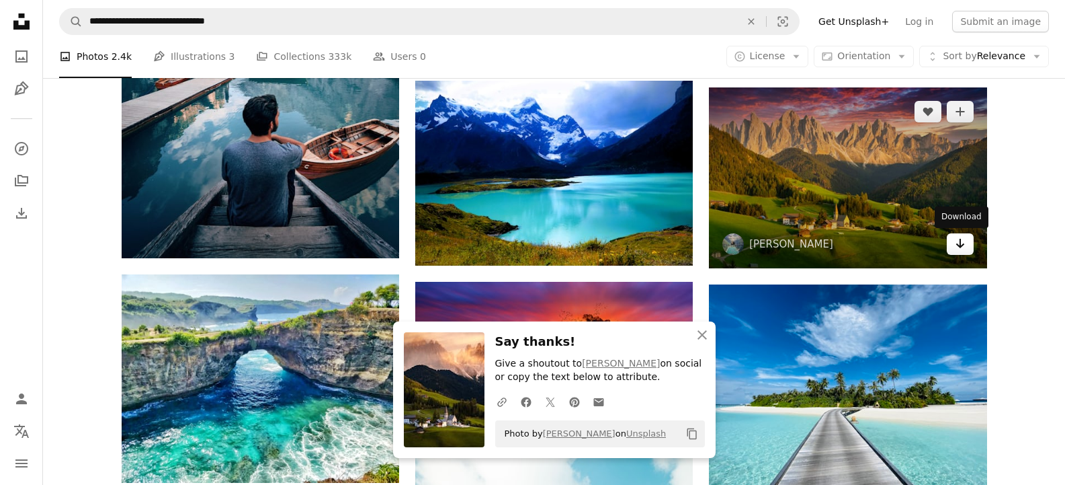
click at [953, 243] on link "Arrow pointing down" at bounding box center [960, 244] width 27 height 22
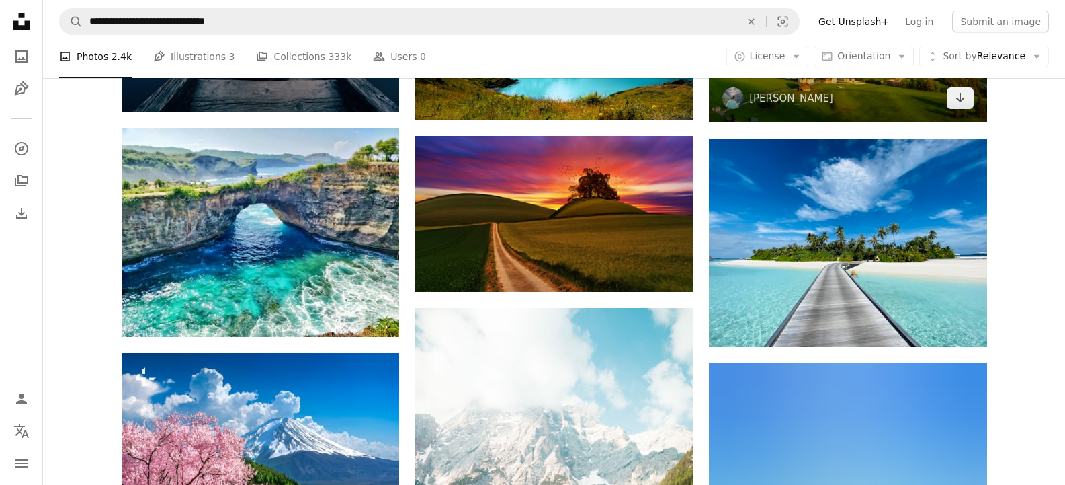
scroll to position [5746, 0]
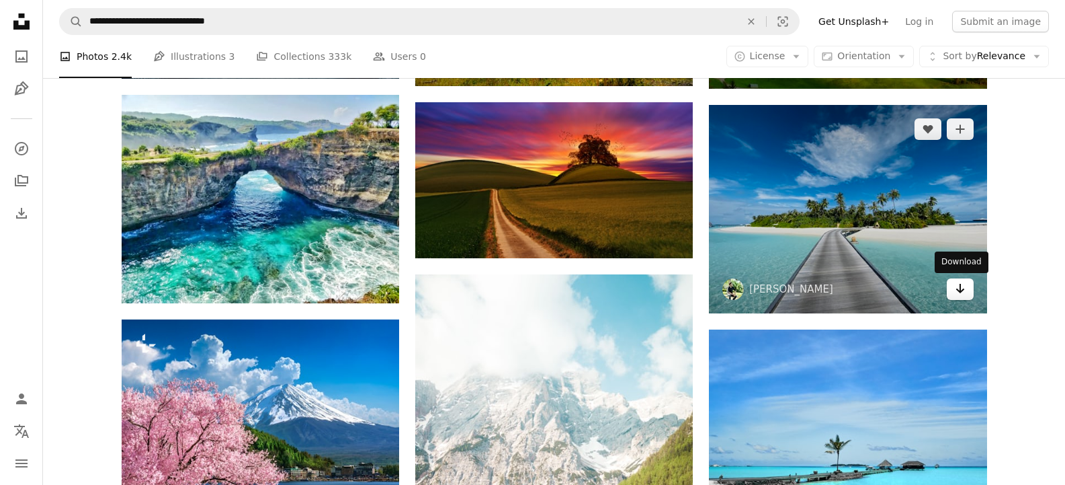
click at [964, 292] on icon "Arrow pointing down" at bounding box center [960, 288] width 11 height 16
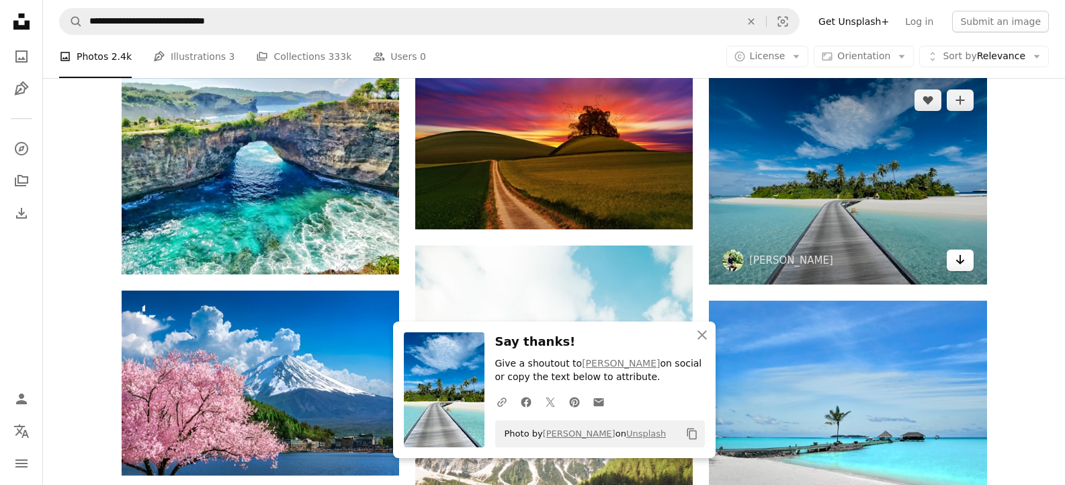
scroll to position [5791, 0]
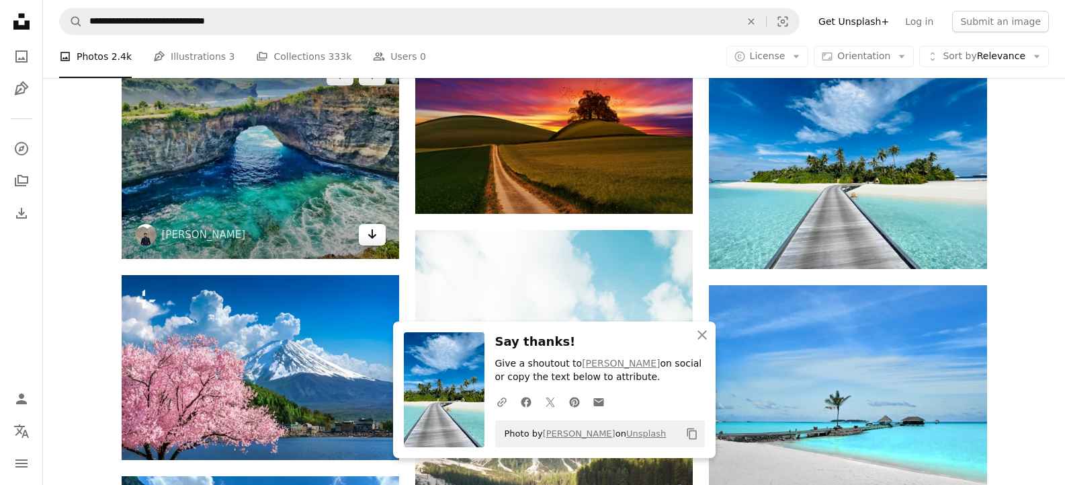
drag, startPoint x: 368, startPoint y: 236, endPoint x: 383, endPoint y: 236, distance: 15.5
click at [368, 236] on icon "Arrow pointing down" at bounding box center [372, 234] width 11 height 16
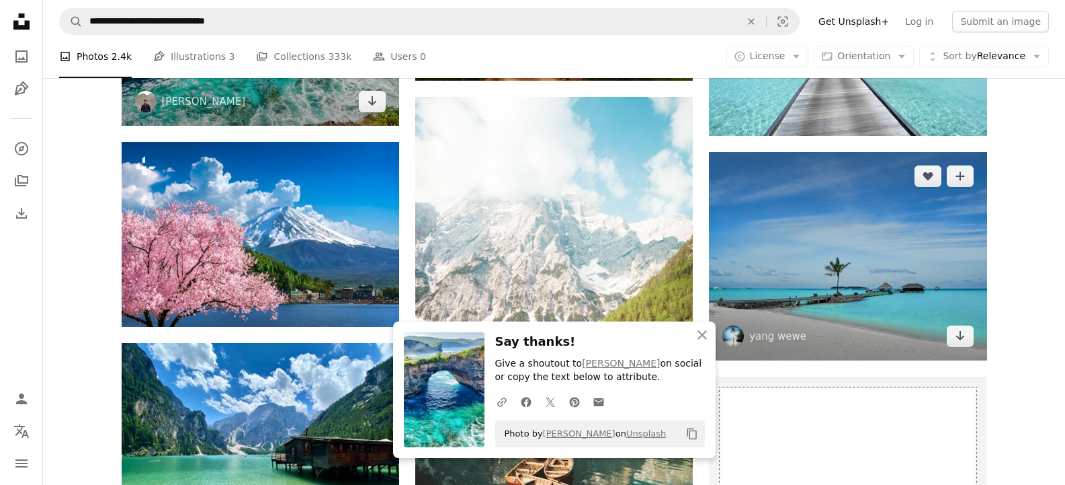
scroll to position [5925, 0]
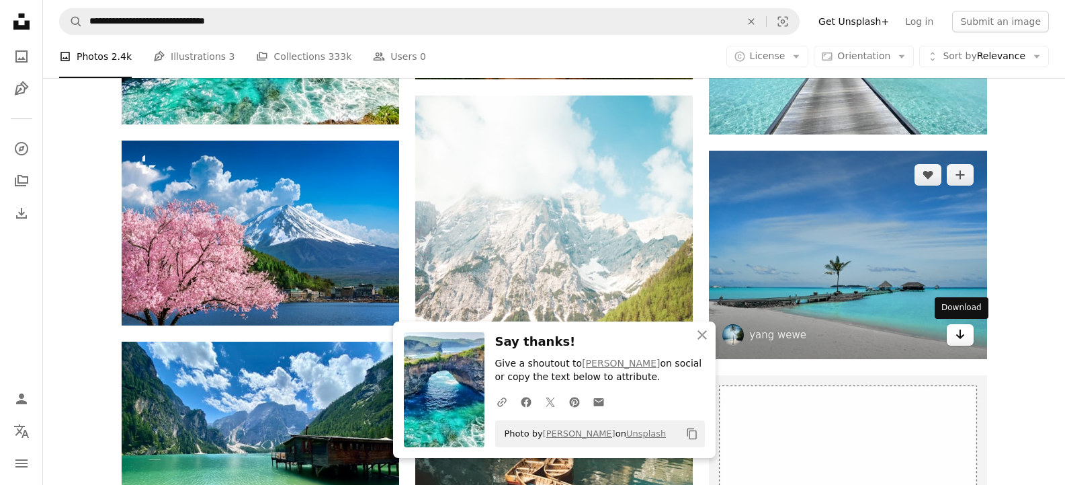
click at [958, 339] on icon "Arrow pointing down" at bounding box center [960, 334] width 11 height 16
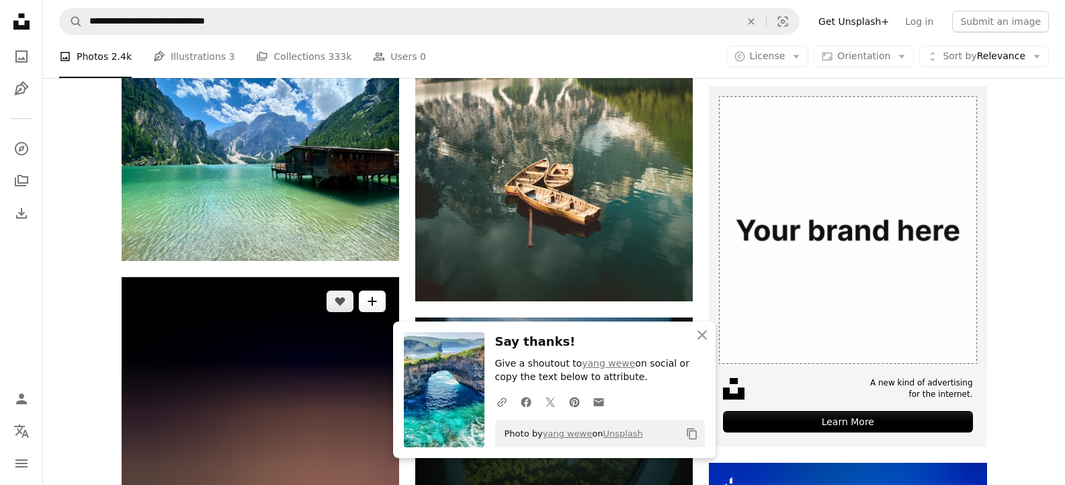
scroll to position [6239, 0]
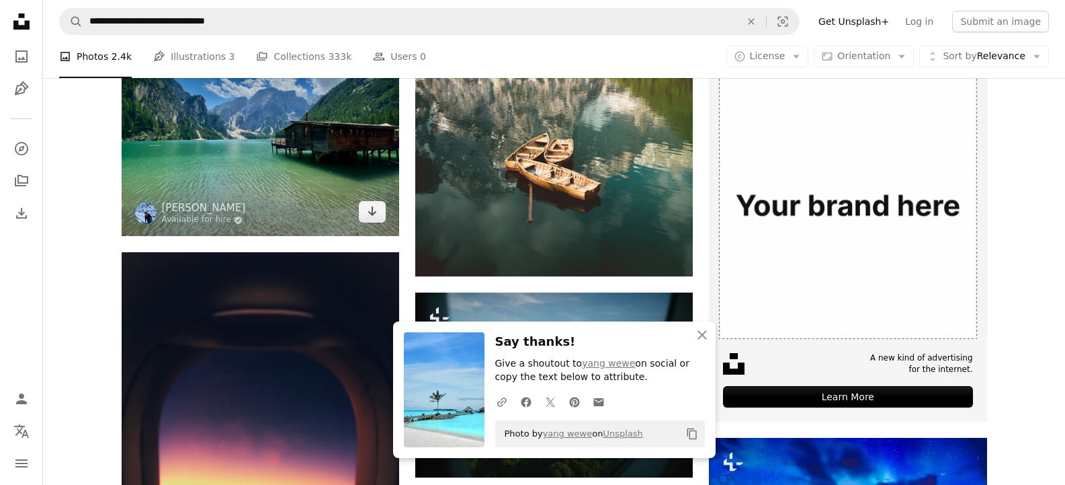
drag, startPoint x: 370, startPoint y: 220, endPoint x: 409, endPoint y: 223, distance: 39.1
click at [370, 220] on link "Arrow pointing down" at bounding box center [372, 212] width 27 height 22
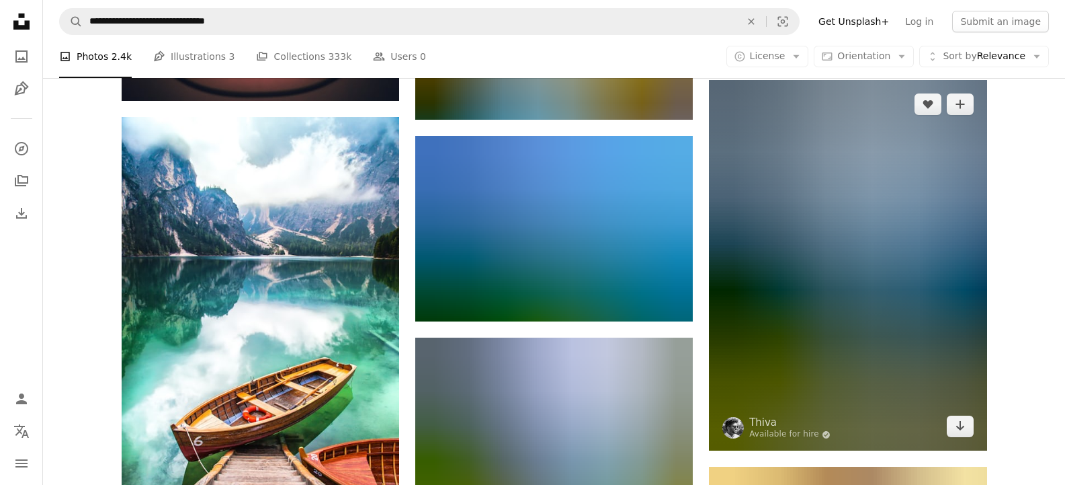
scroll to position [6822, 0]
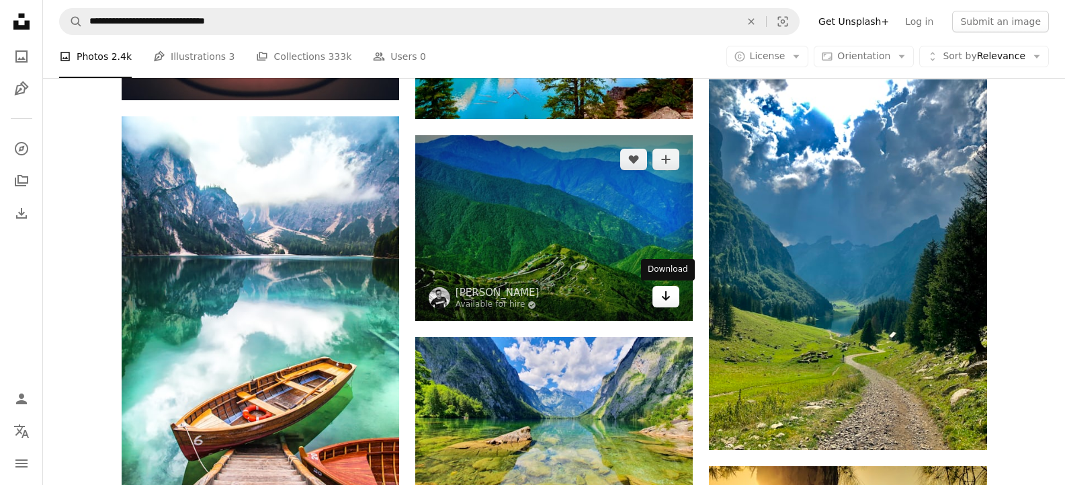
click at [669, 302] on icon "Arrow pointing down" at bounding box center [666, 296] width 11 height 16
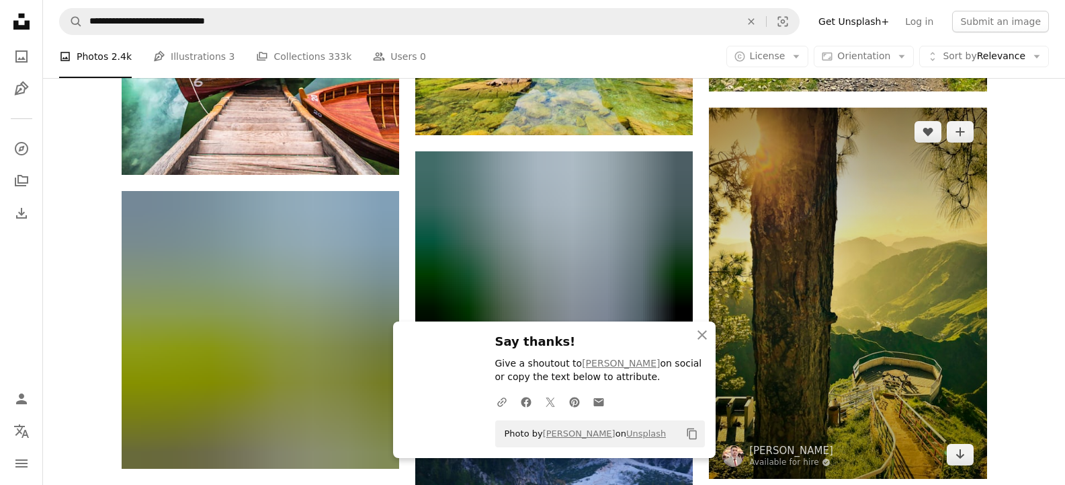
scroll to position [7135, 0]
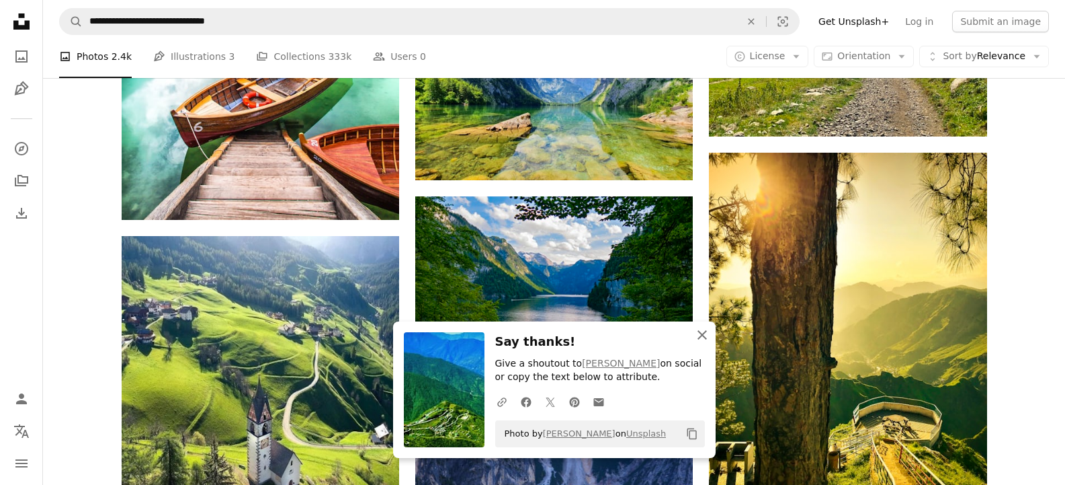
click at [702, 333] on icon "An X shape" at bounding box center [702, 335] width 16 height 16
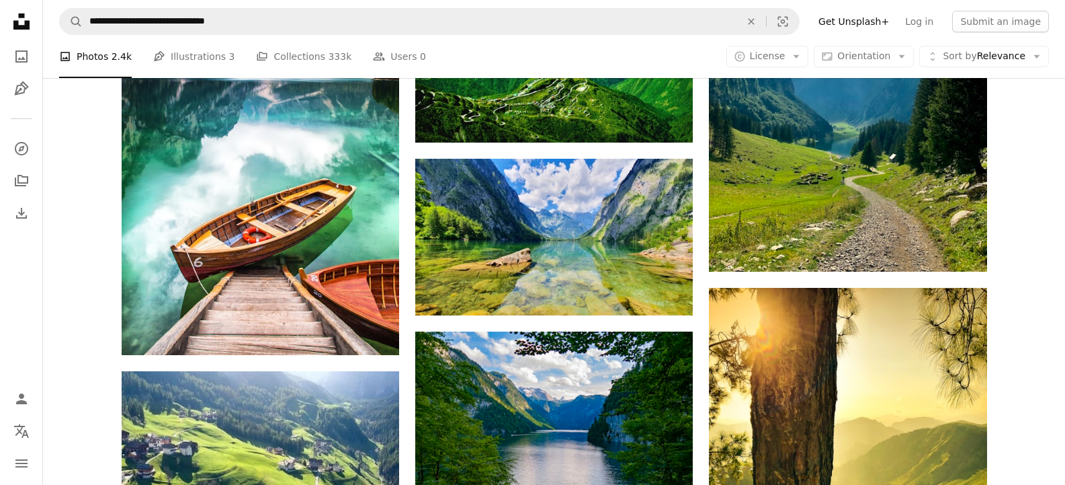
scroll to position [7000, 0]
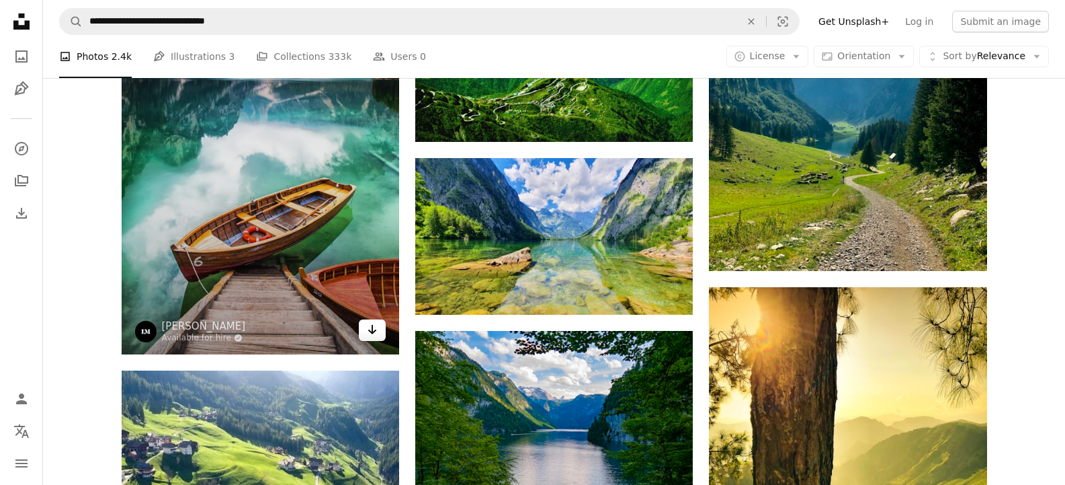
click at [372, 334] on icon "Arrow pointing down" at bounding box center [372, 329] width 11 height 16
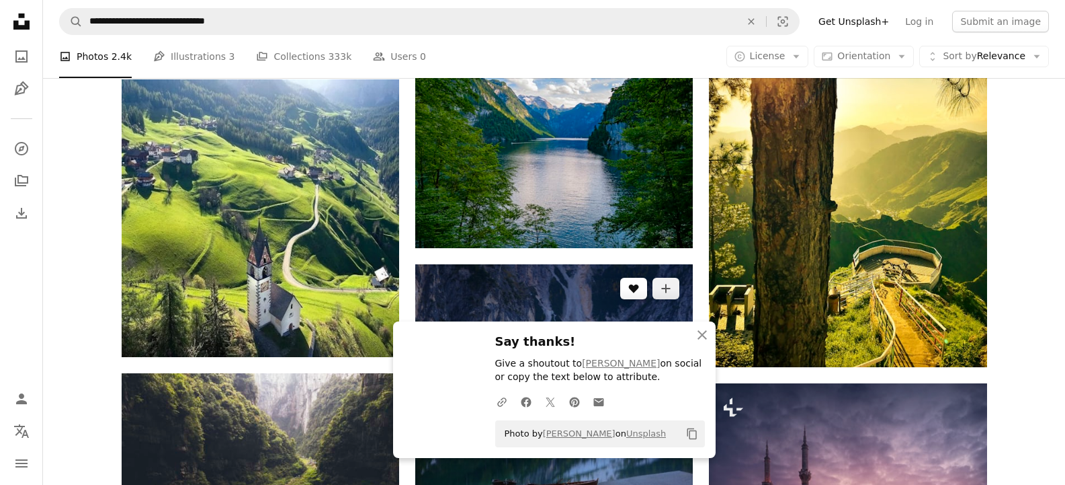
scroll to position [7314, 0]
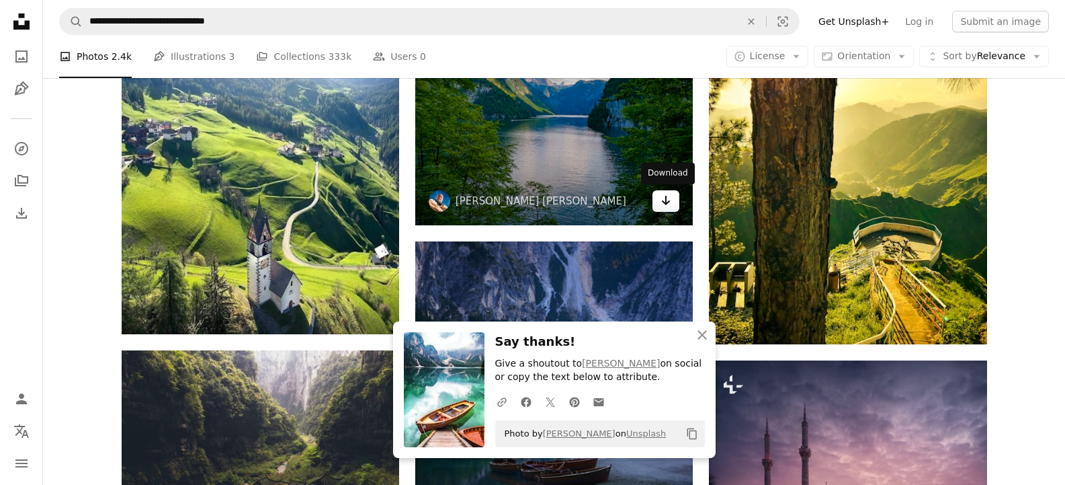
click at [659, 200] on link "Arrow pointing down" at bounding box center [666, 201] width 27 height 22
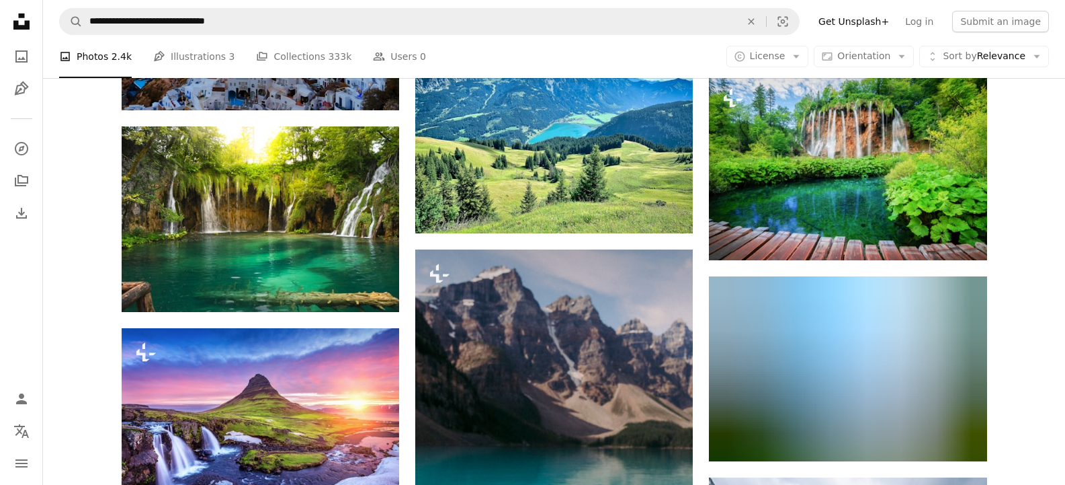
scroll to position [7986, 0]
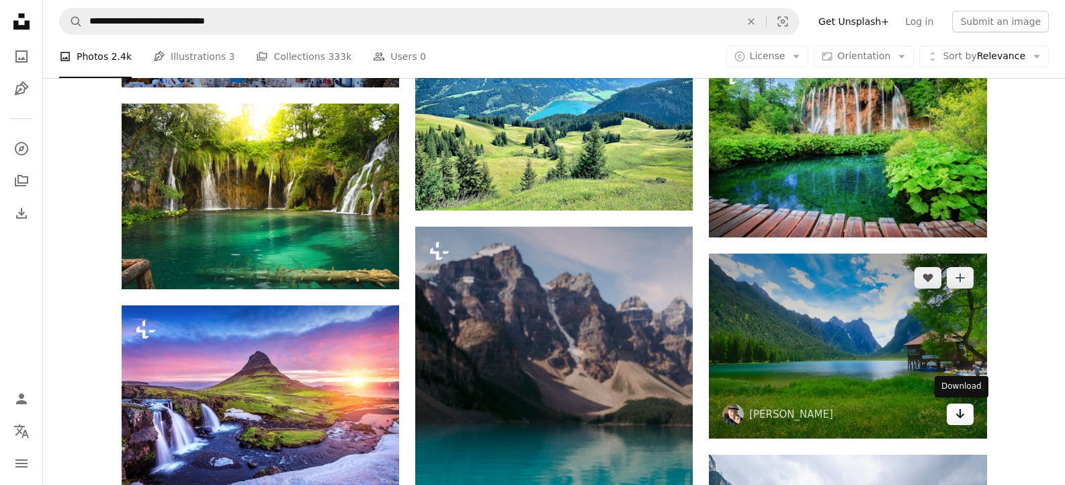
click at [964, 421] on icon "Arrow pointing down" at bounding box center [960, 413] width 11 height 16
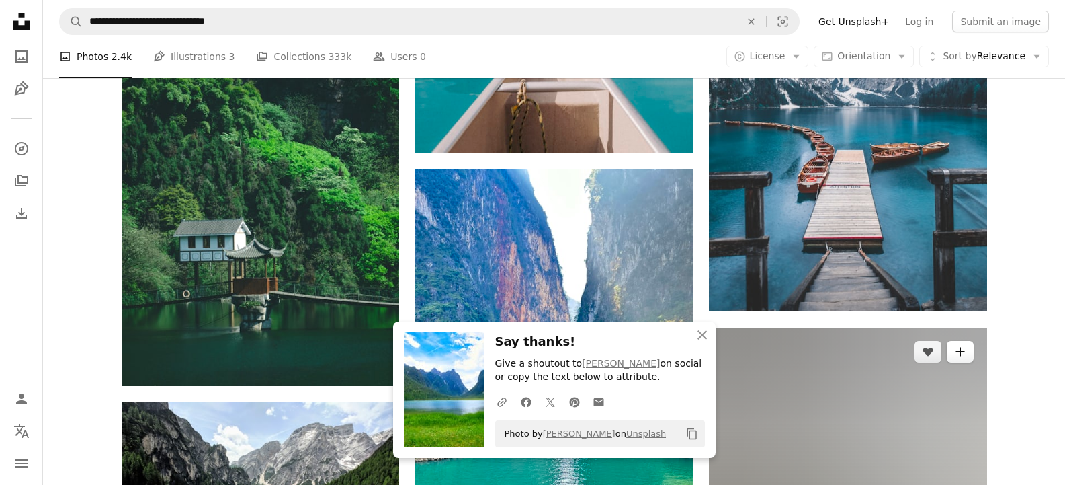
scroll to position [8479, 0]
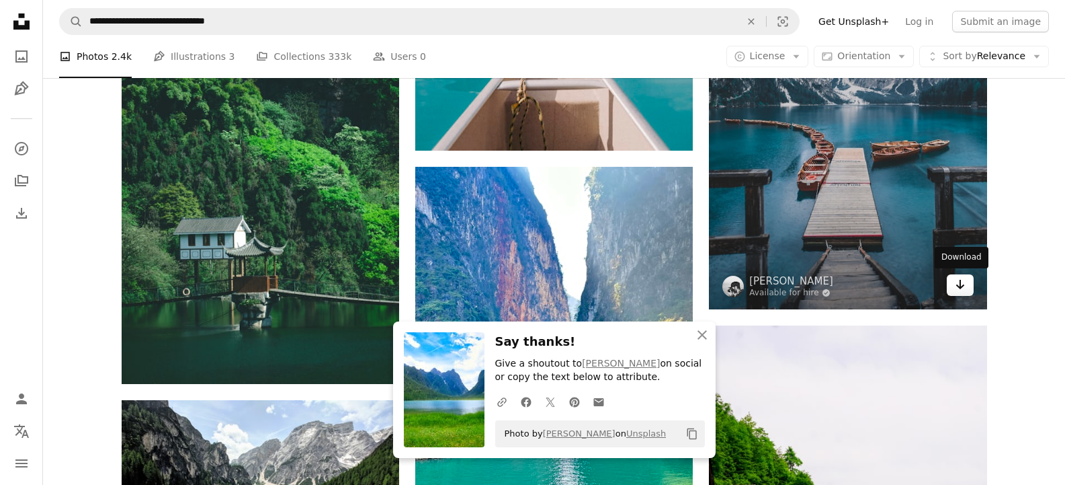
click at [966, 287] on link "Arrow pointing down" at bounding box center [960, 285] width 27 height 22
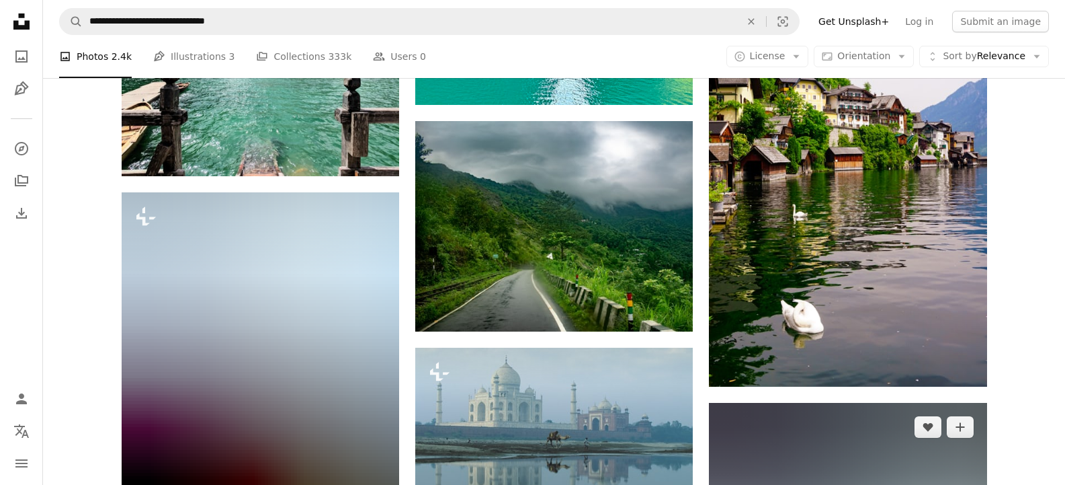
scroll to position [8927, 0]
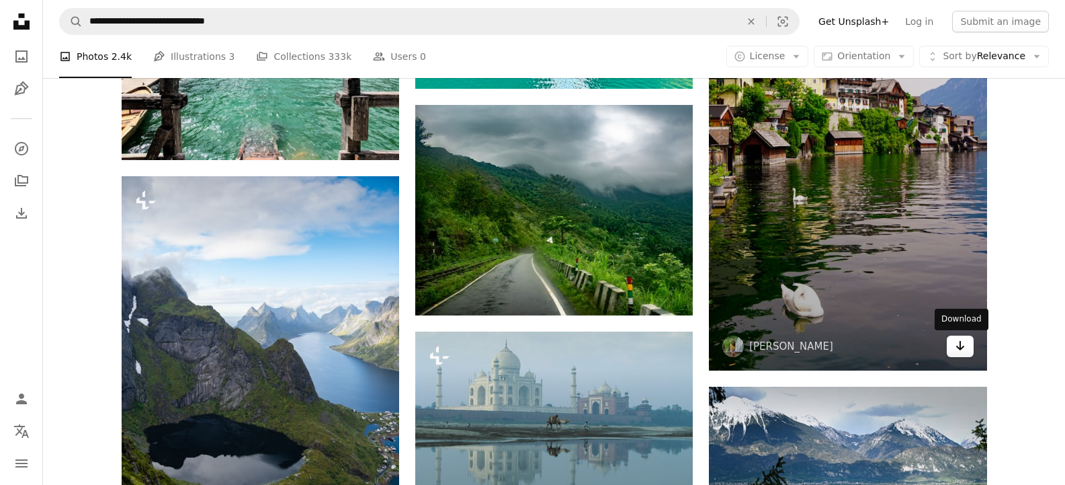
click at [960, 354] on link "Arrow pointing down" at bounding box center [960, 346] width 27 height 22
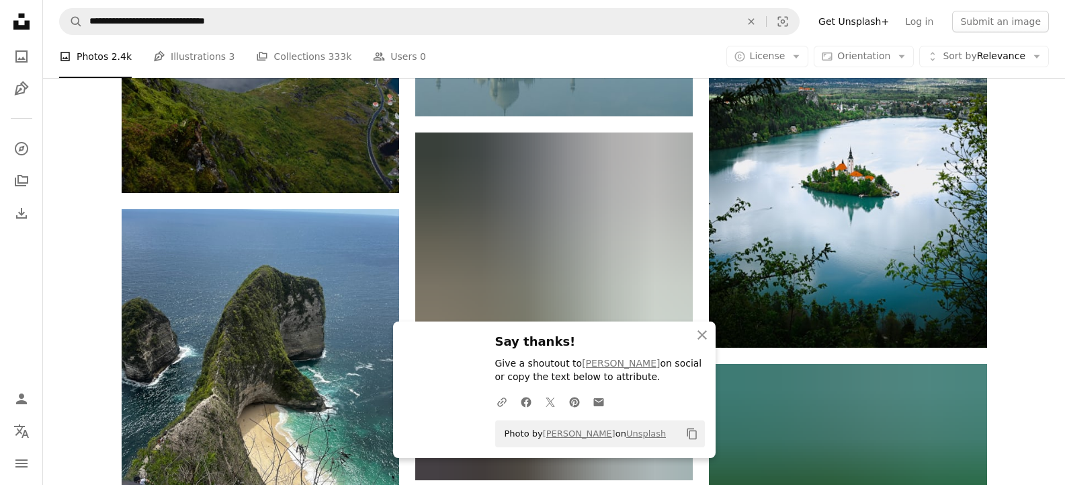
scroll to position [9330, 0]
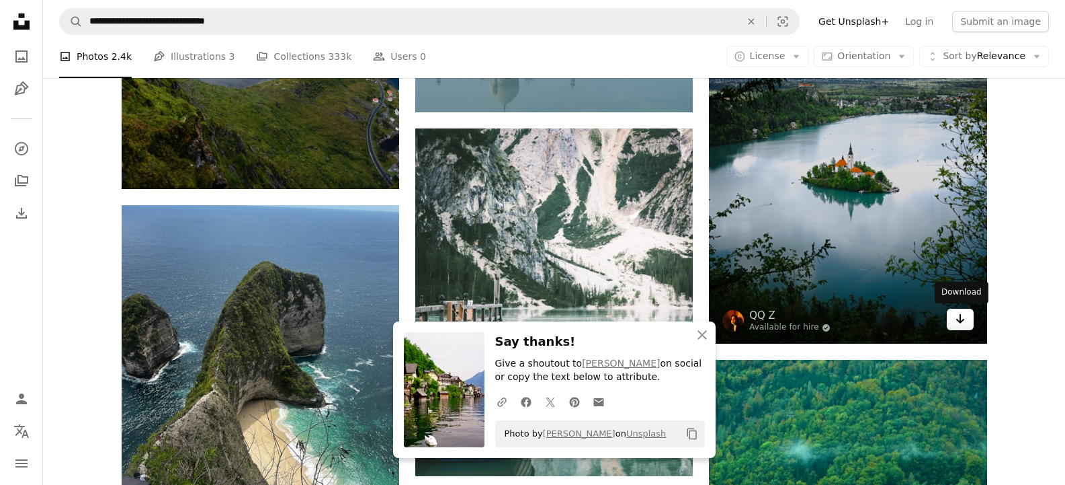
click at [962, 317] on icon "Arrow pointing down" at bounding box center [960, 318] width 11 height 16
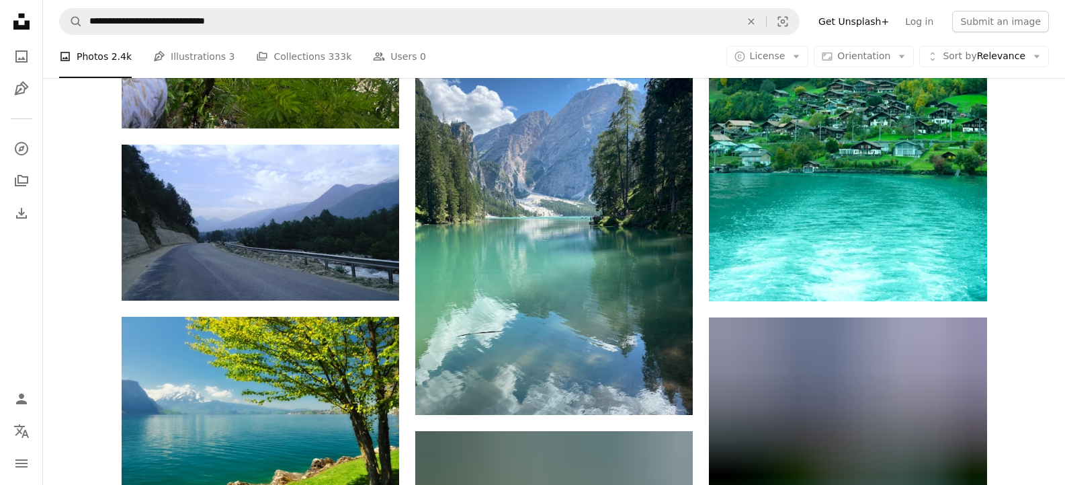
scroll to position [9779, 0]
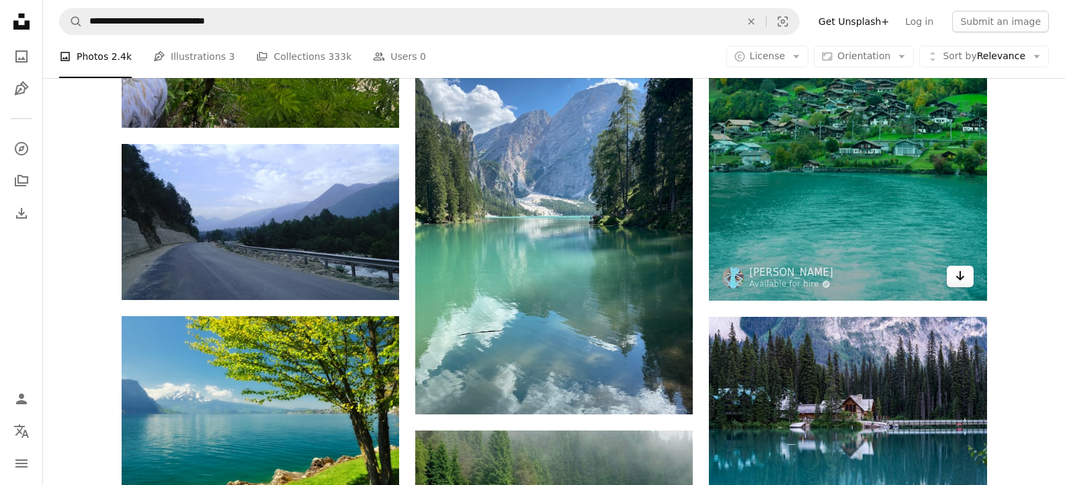
click at [964, 284] on link "Arrow pointing down" at bounding box center [960, 276] width 27 height 22
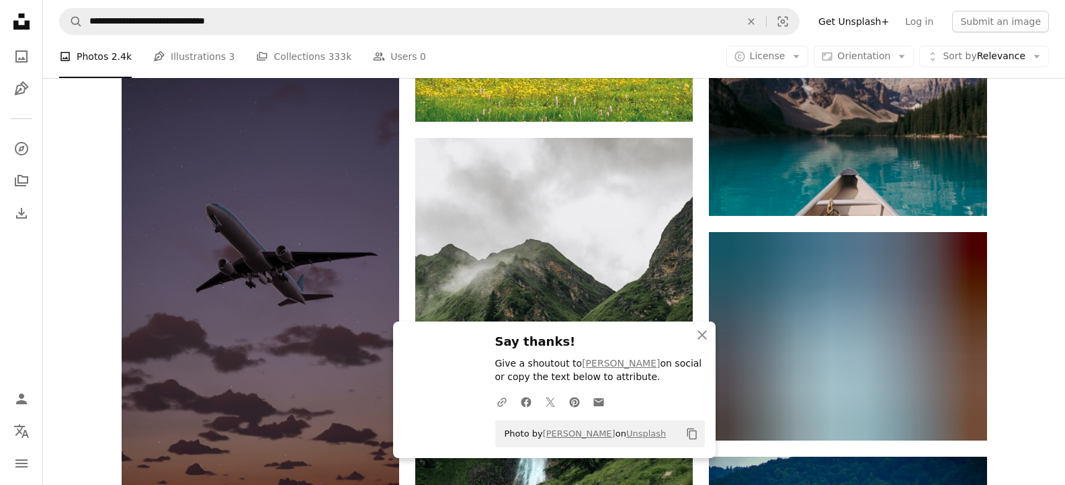
scroll to position [10271, 0]
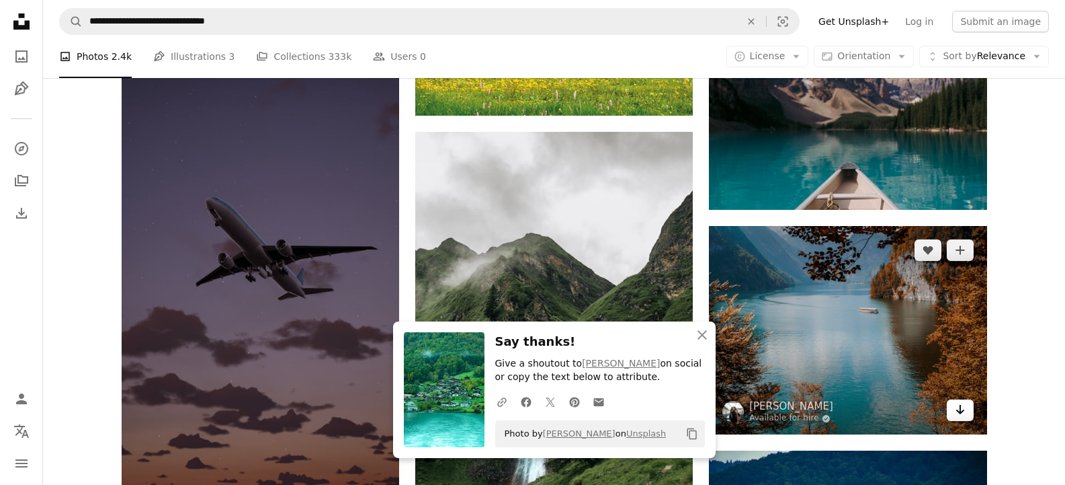
click at [962, 417] on icon "Arrow pointing down" at bounding box center [960, 409] width 11 height 16
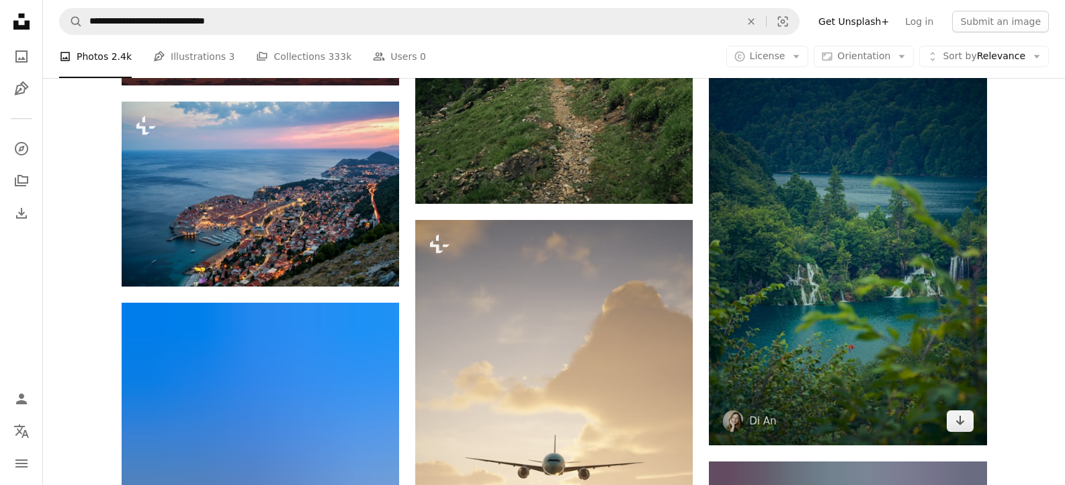
scroll to position [10720, 0]
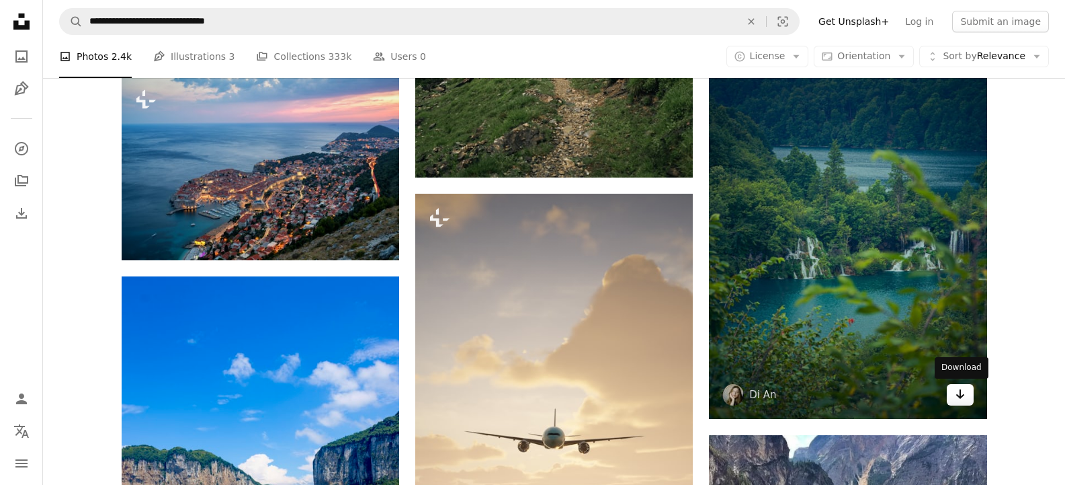
drag, startPoint x: 952, startPoint y: 395, endPoint x: 946, endPoint y: 388, distance: 8.6
click at [952, 395] on link "Arrow pointing down" at bounding box center [960, 395] width 27 height 22
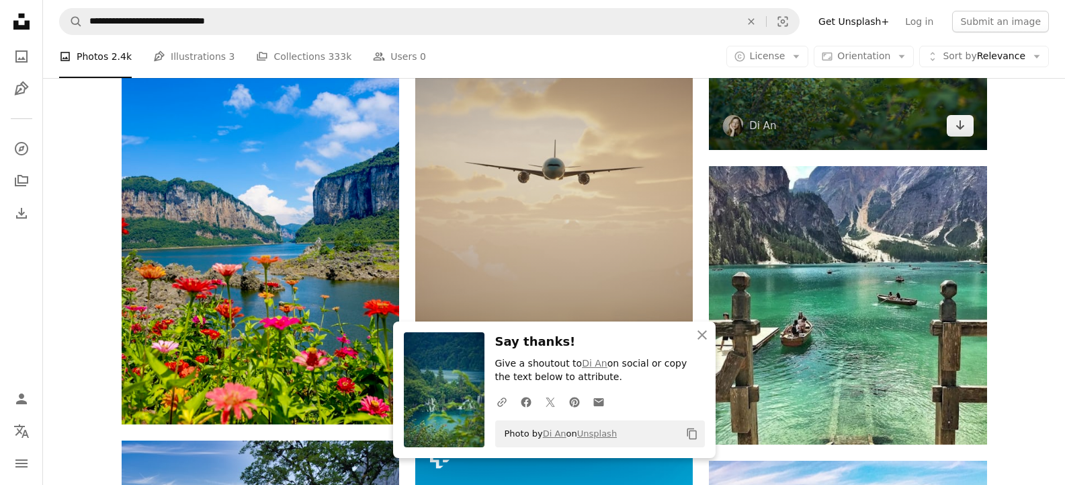
scroll to position [11033, 0]
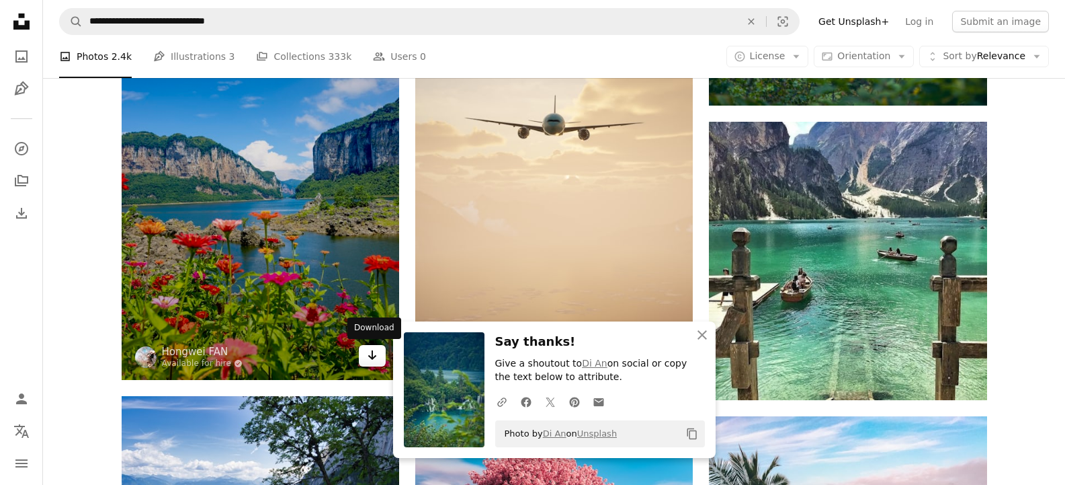
click at [373, 353] on icon "Arrow pointing down" at bounding box center [372, 355] width 11 height 16
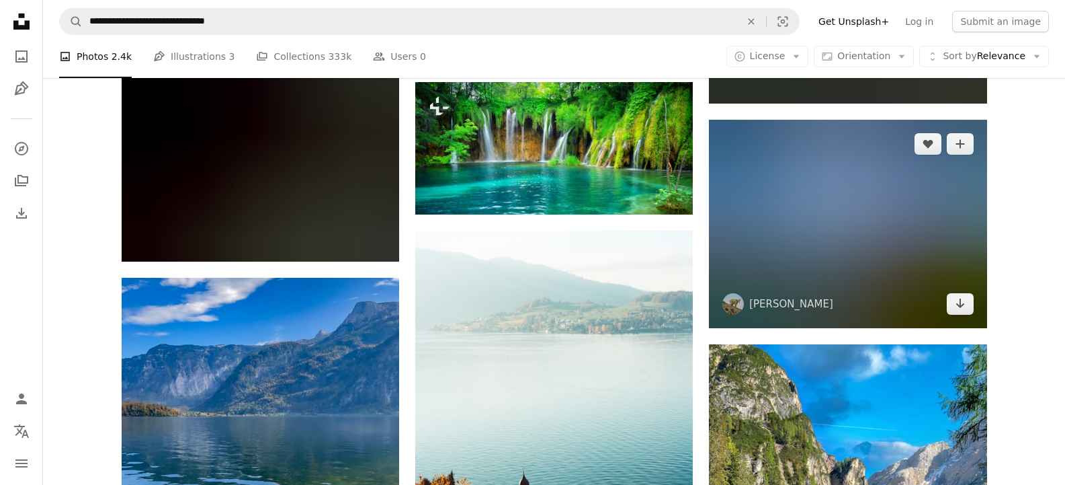
scroll to position [12153, 0]
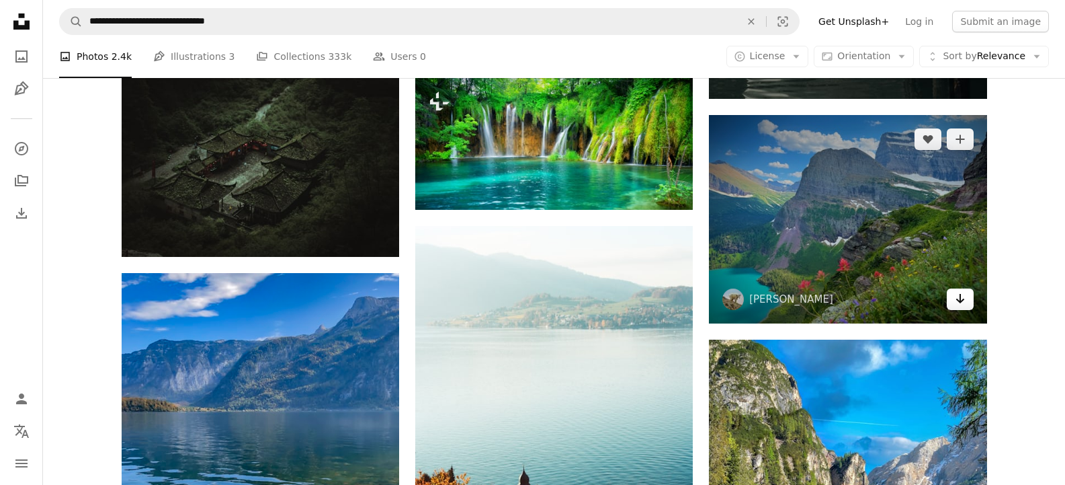
click at [957, 302] on icon "Arrow pointing down" at bounding box center [960, 298] width 11 height 16
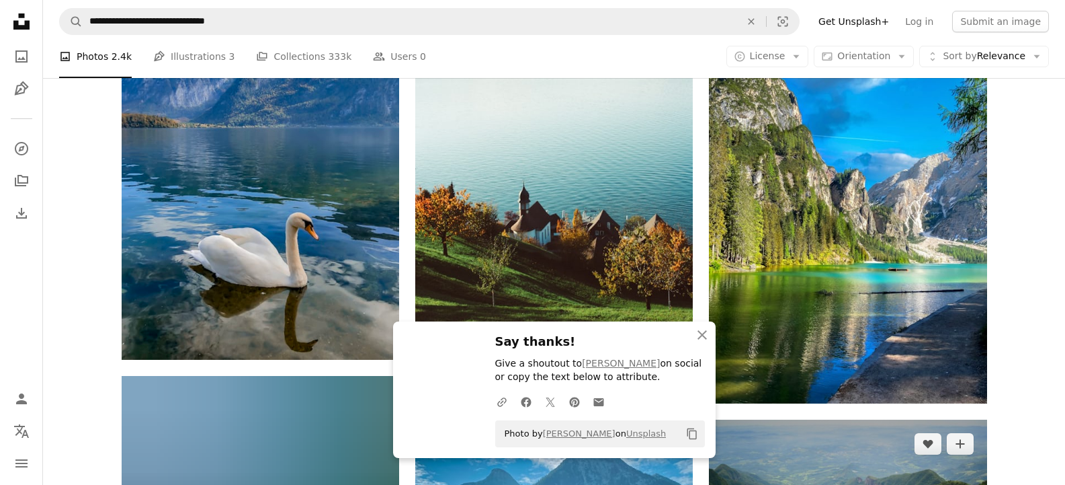
scroll to position [12467, 0]
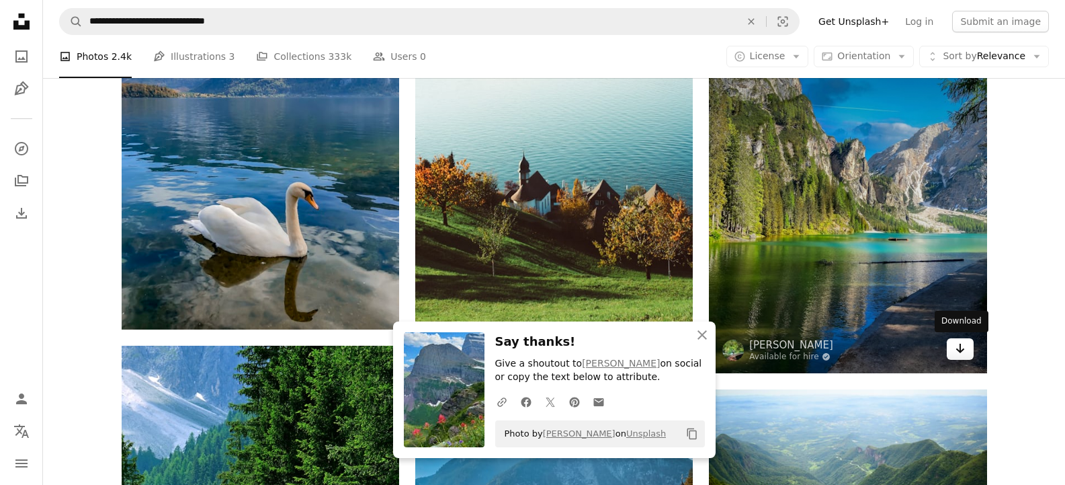
click at [968, 354] on link "Arrow pointing down" at bounding box center [960, 349] width 27 height 22
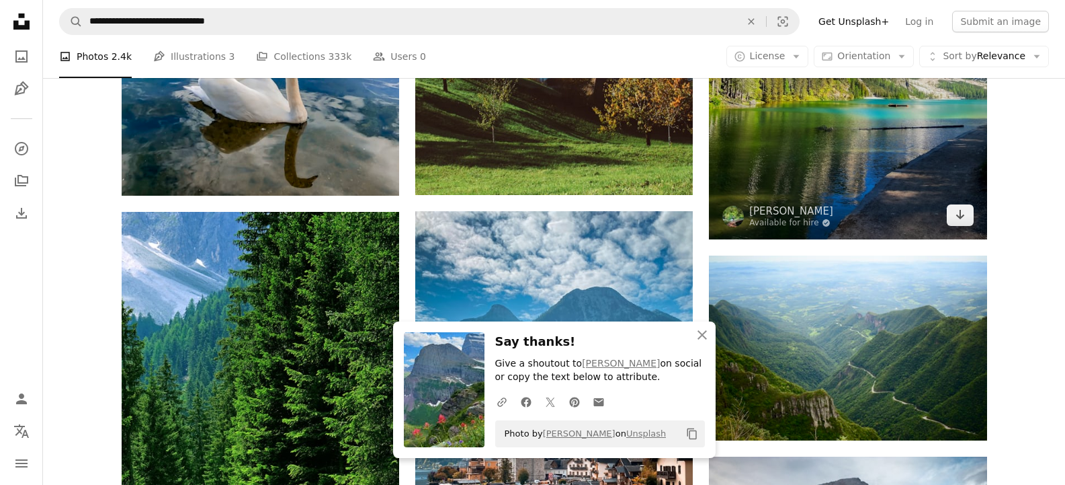
scroll to position [12601, 0]
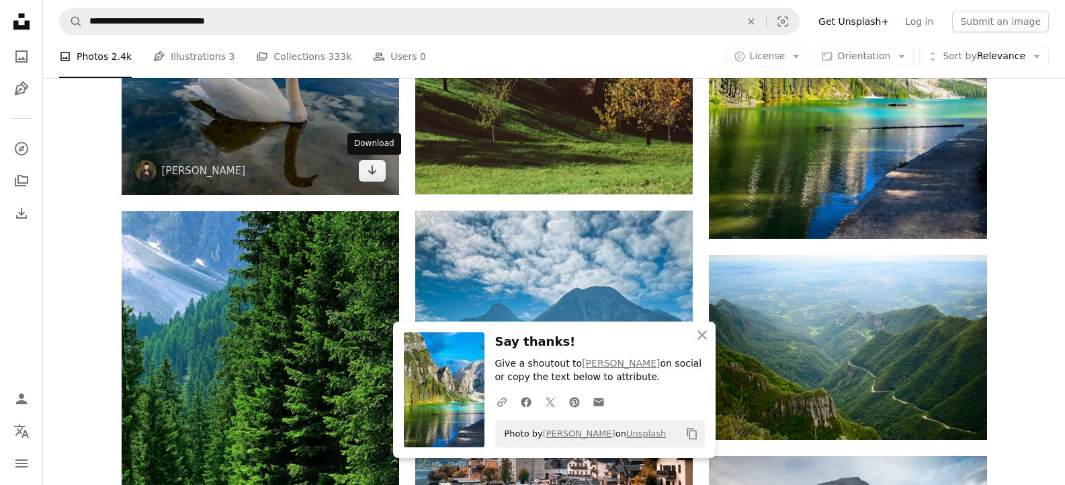
drag, startPoint x: 366, startPoint y: 169, endPoint x: 393, endPoint y: 183, distance: 31.0
click at [366, 169] on link "Arrow pointing down" at bounding box center [372, 171] width 27 height 22
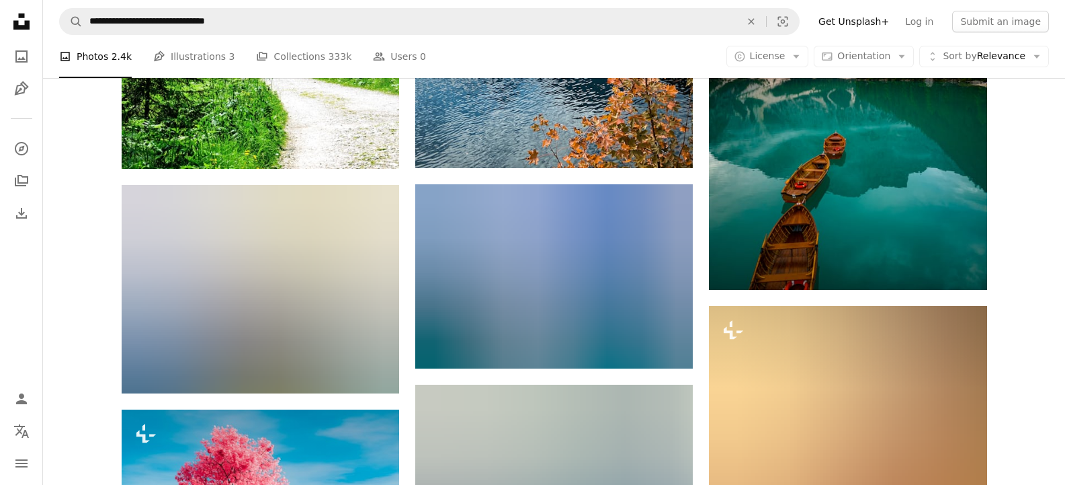
scroll to position [13139, 0]
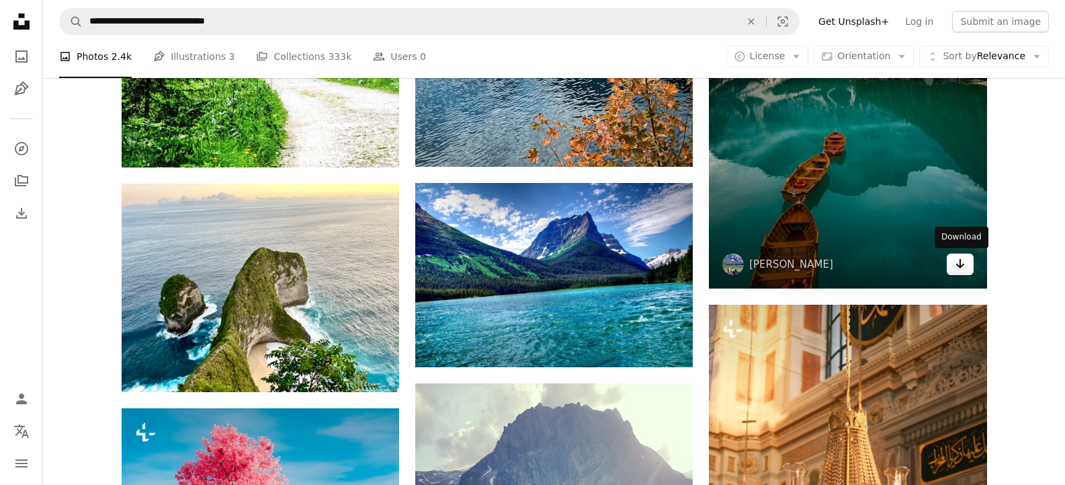
click at [963, 267] on icon "Arrow pointing down" at bounding box center [960, 263] width 11 height 16
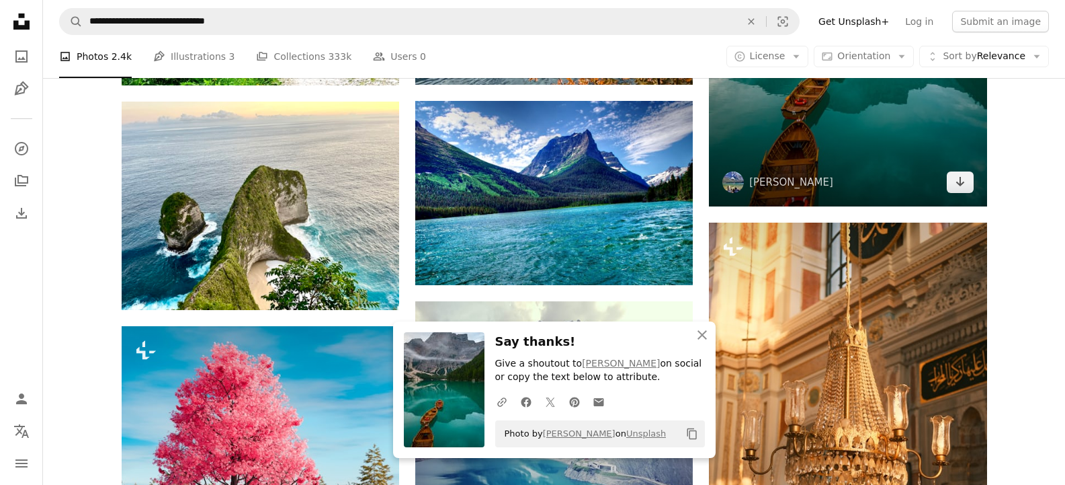
scroll to position [13273, 0]
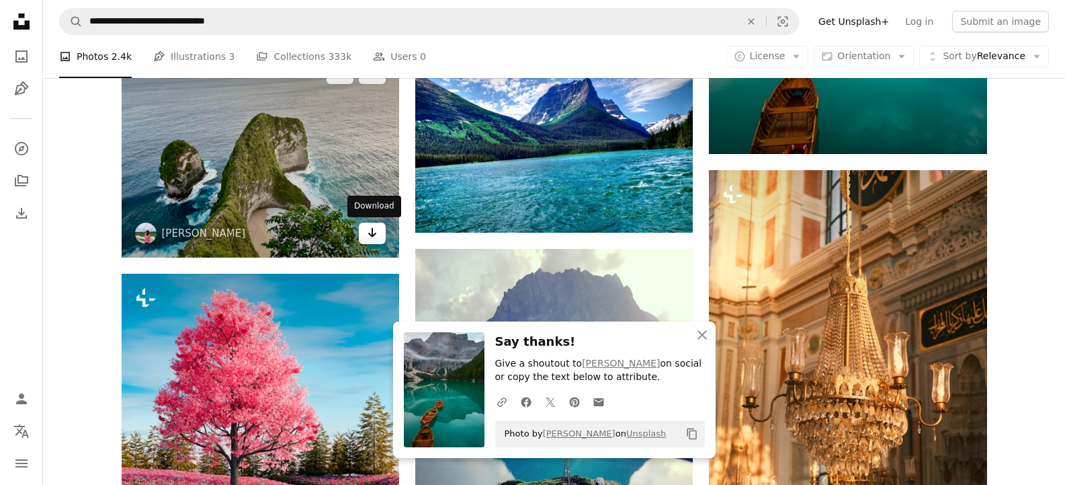
click at [366, 237] on link "Arrow pointing down" at bounding box center [372, 233] width 27 height 22
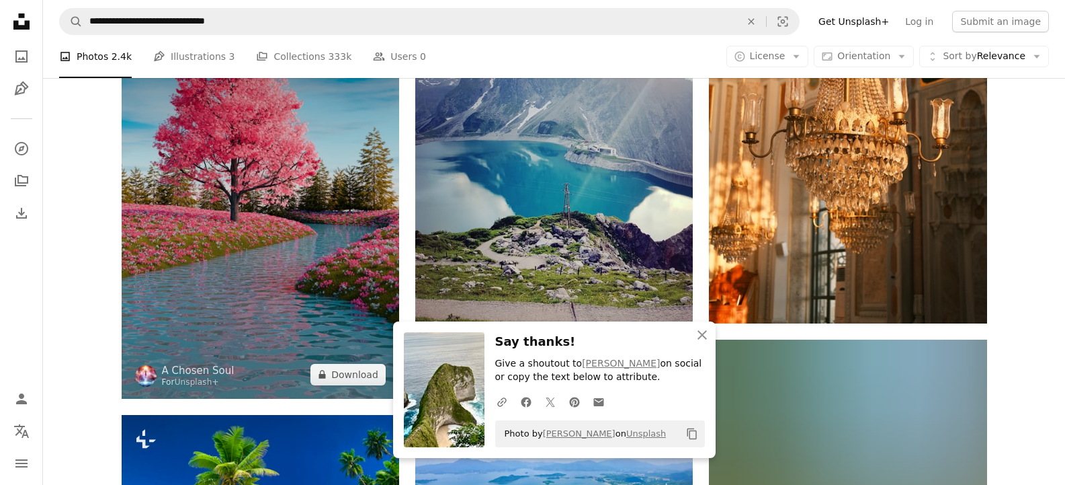
scroll to position [13542, 0]
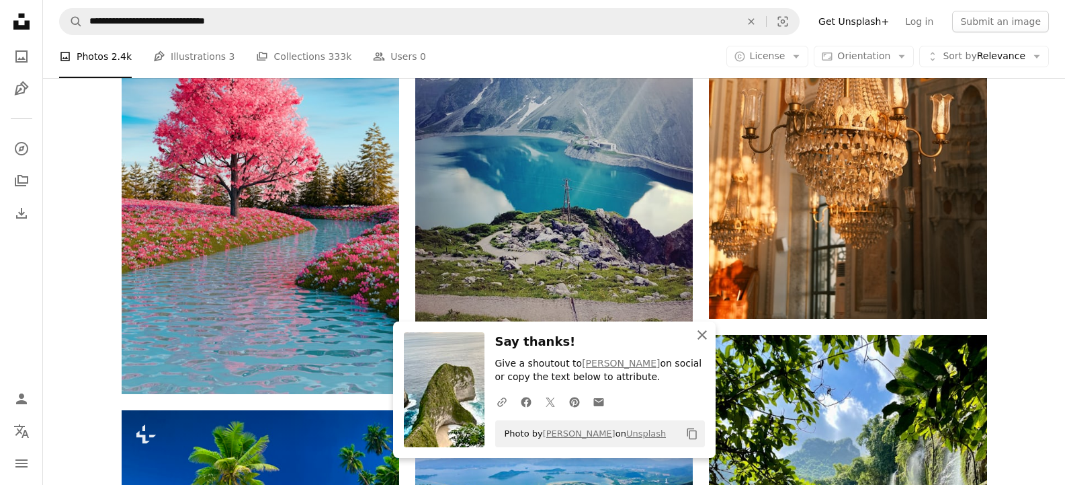
click at [700, 336] on icon "button" at bounding box center [702, 334] width 9 height 9
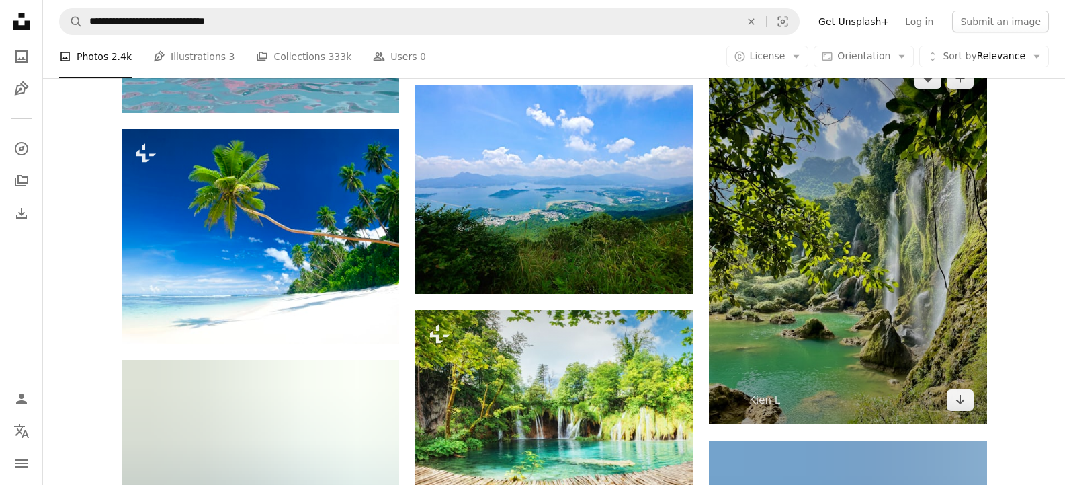
scroll to position [13855, 0]
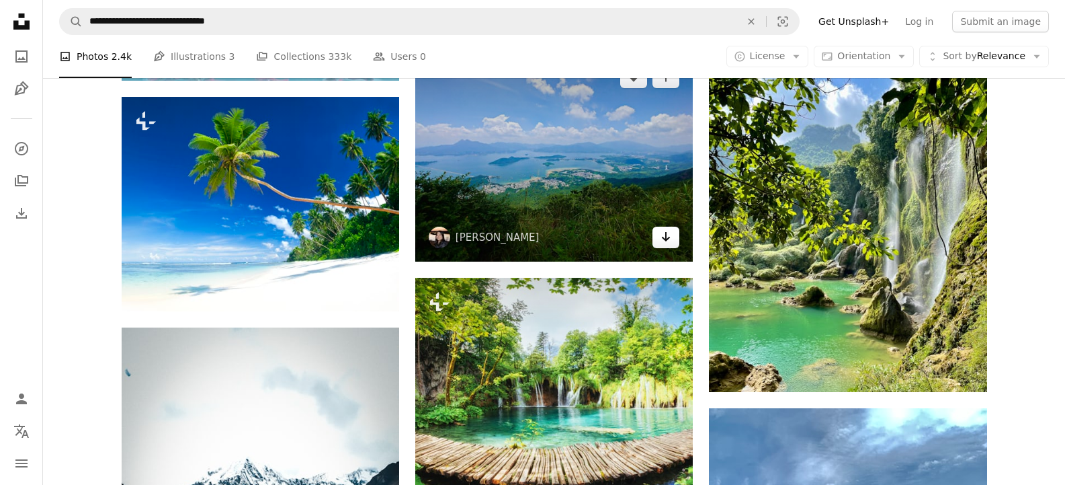
click at [661, 241] on icon "Arrow pointing down" at bounding box center [666, 237] width 11 height 16
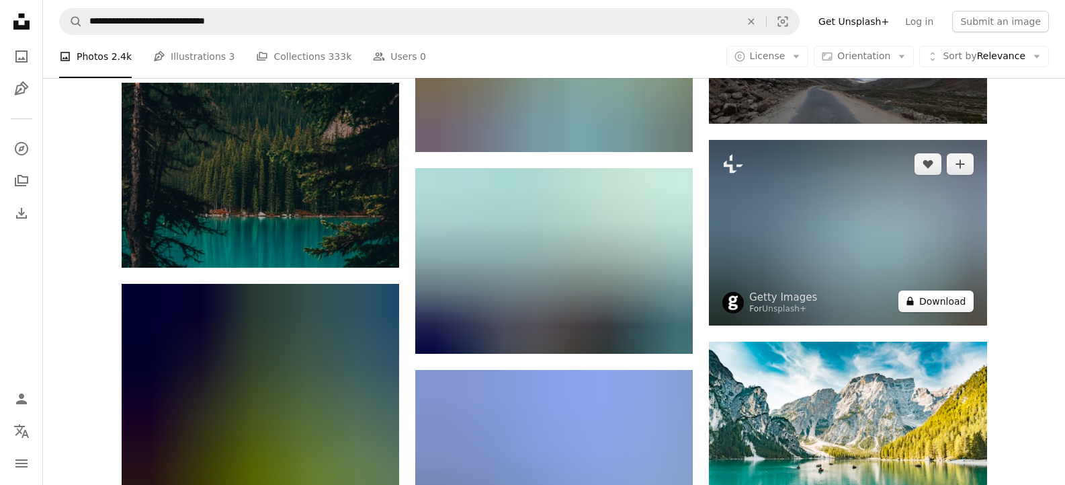
scroll to position [15827, 0]
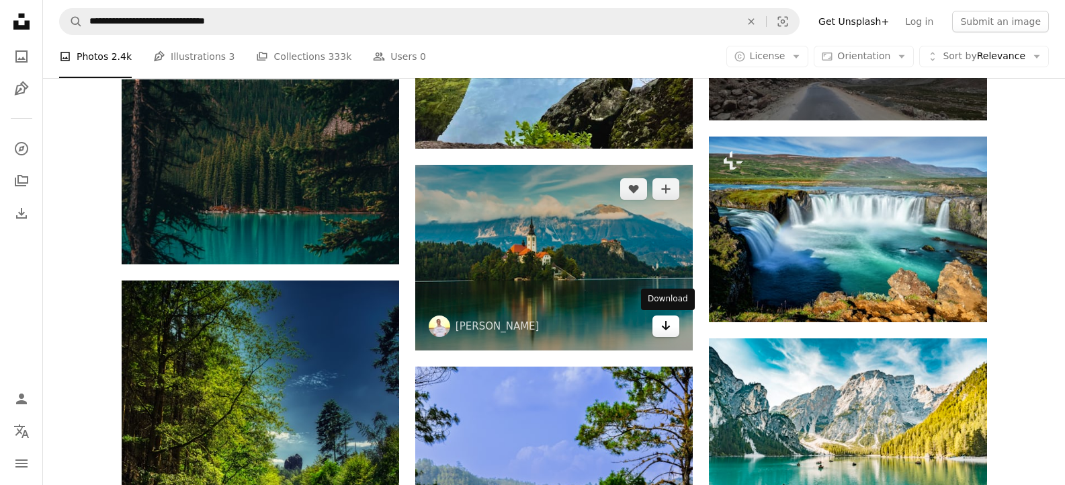
click at [672, 329] on link "Arrow pointing down" at bounding box center [666, 326] width 27 height 22
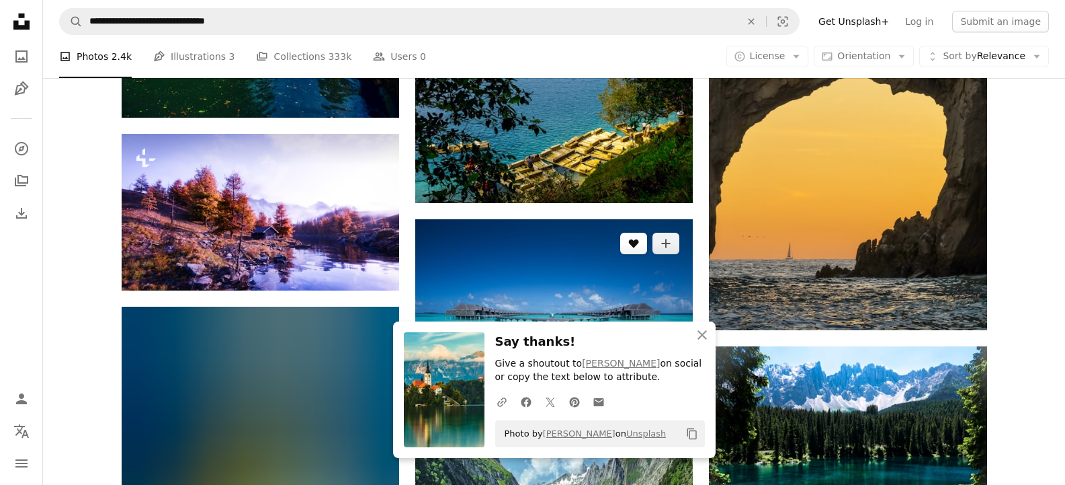
scroll to position [16409, 0]
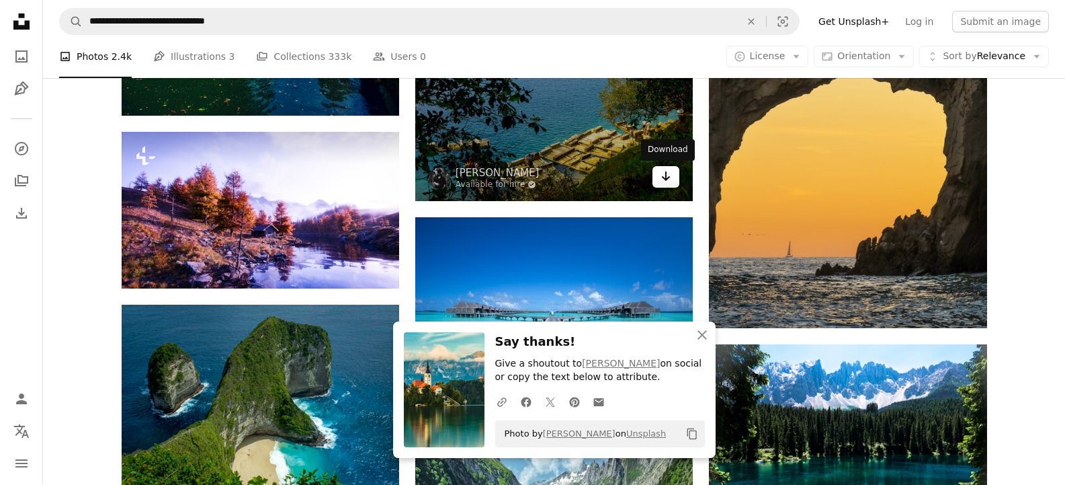
click at [662, 177] on icon "Download" at bounding box center [666, 175] width 9 height 9
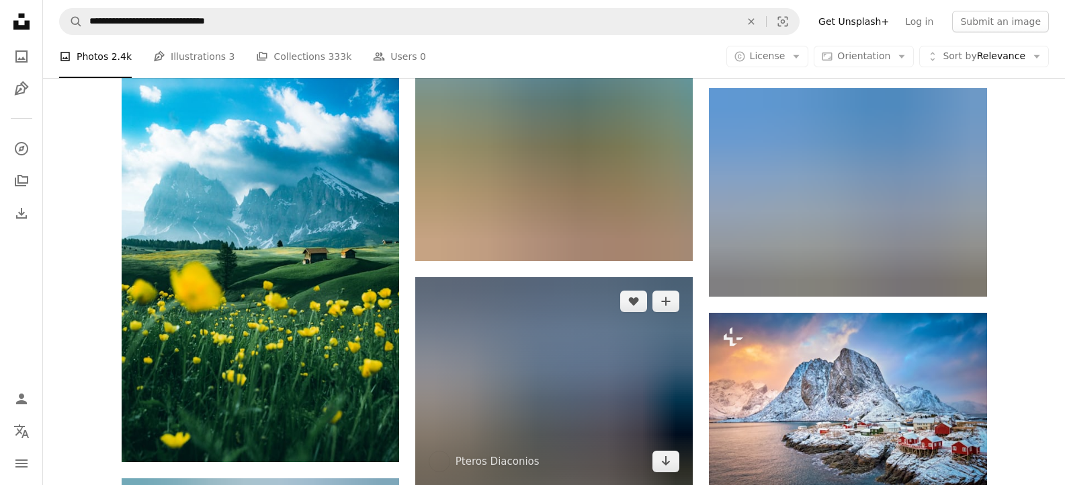
scroll to position [17306, 0]
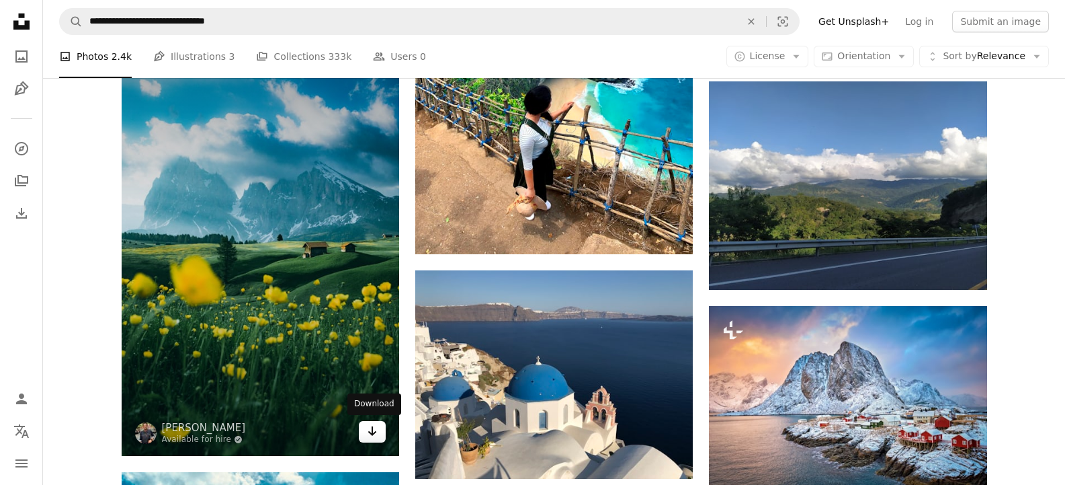
drag, startPoint x: 370, startPoint y: 433, endPoint x: 384, endPoint y: 429, distance: 14.7
click at [370, 432] on icon "Arrow pointing down" at bounding box center [372, 431] width 11 height 16
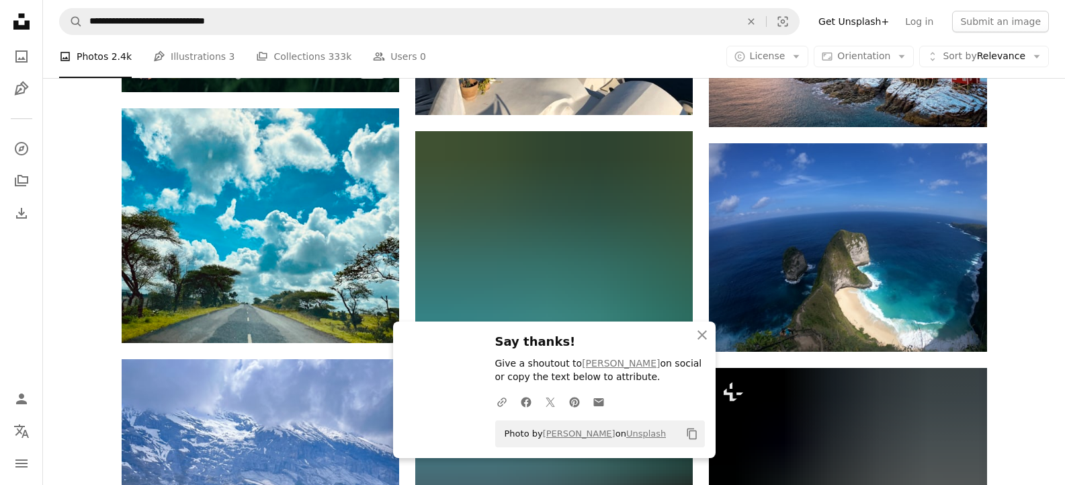
scroll to position [17664, 0]
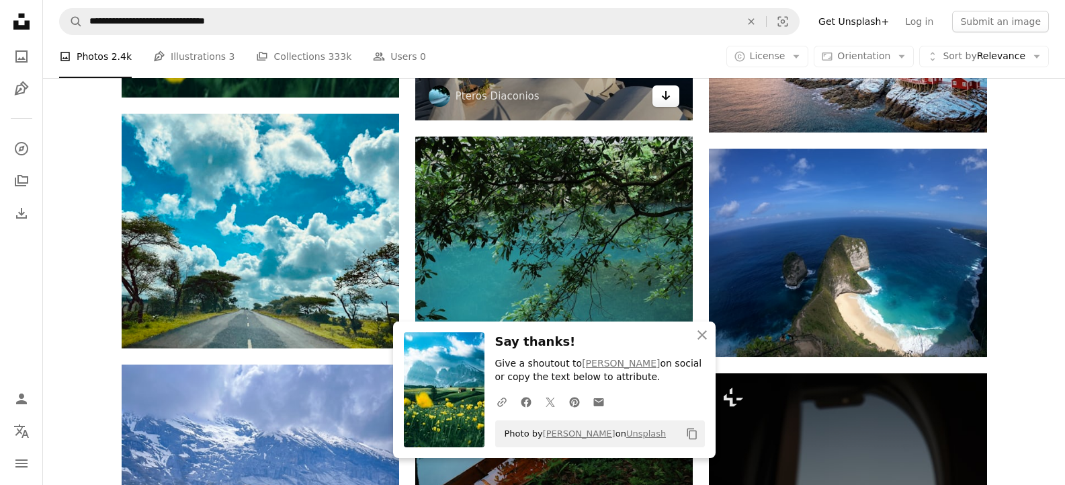
click at [663, 103] on icon "Arrow pointing down" at bounding box center [666, 95] width 11 height 16
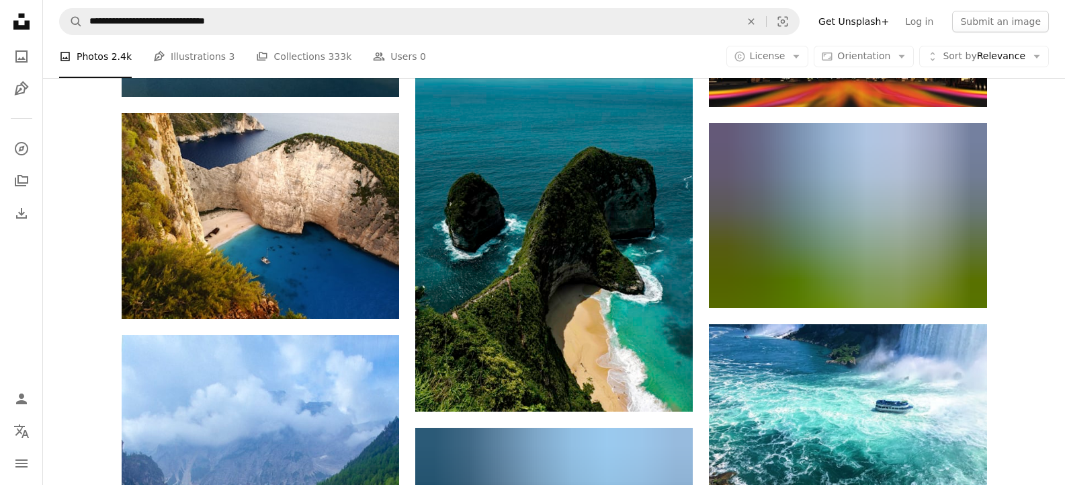
scroll to position [20979, 0]
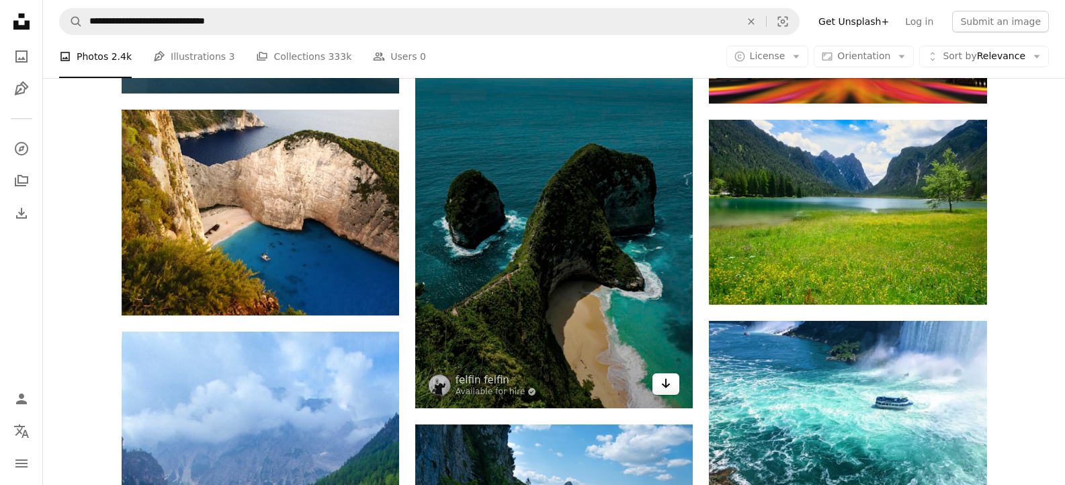
click at [664, 390] on icon "Arrow pointing down" at bounding box center [666, 383] width 11 height 16
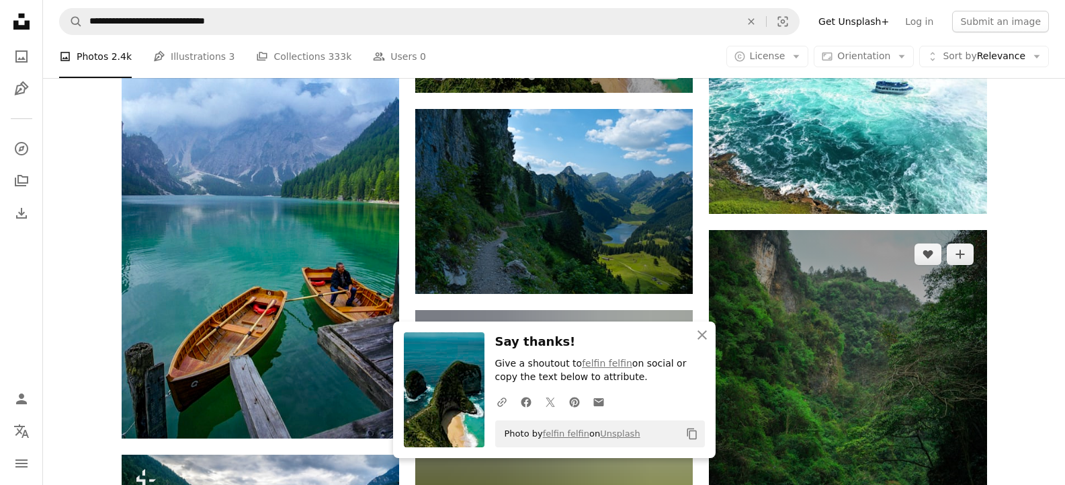
scroll to position [21338, 0]
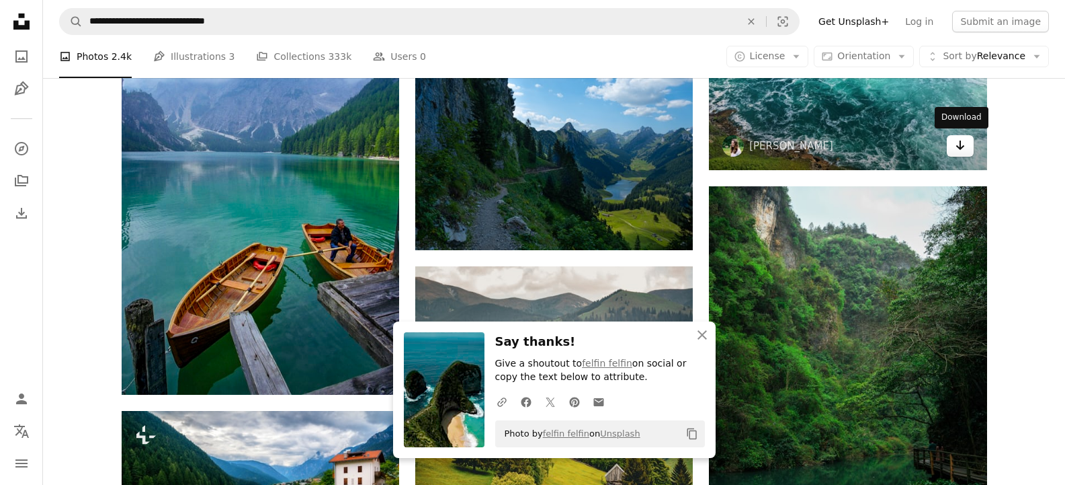
click at [962, 149] on icon "Arrow pointing down" at bounding box center [960, 145] width 11 height 16
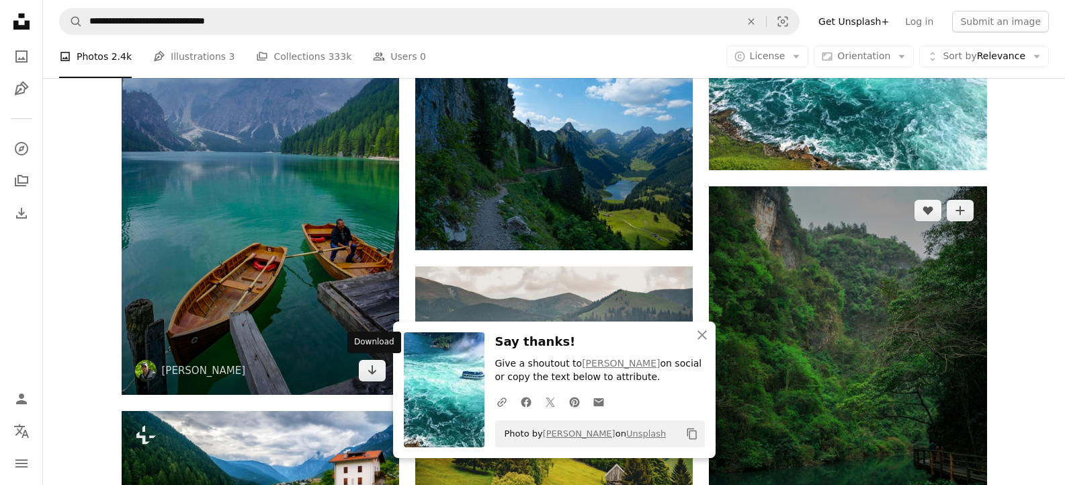
click at [369, 371] on icon "Arrow pointing down" at bounding box center [372, 370] width 11 height 16
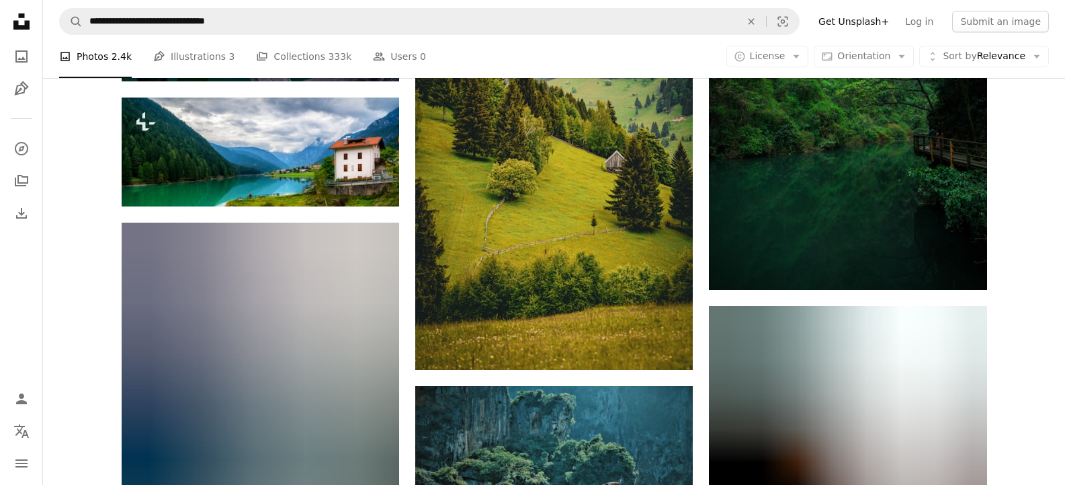
scroll to position [22234, 0]
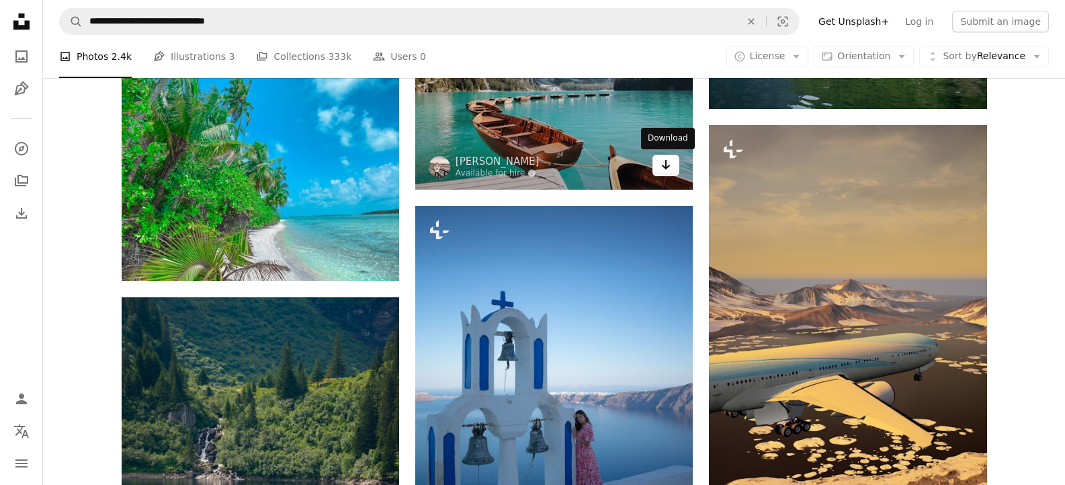
click at [671, 164] on icon "Arrow pointing down" at bounding box center [666, 165] width 11 height 16
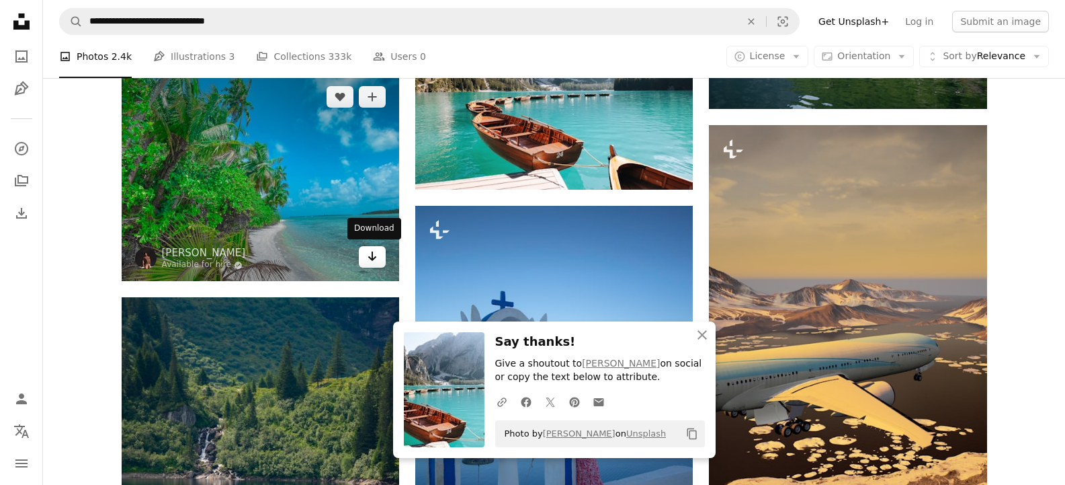
click at [381, 259] on link "Arrow pointing down" at bounding box center [372, 257] width 27 height 22
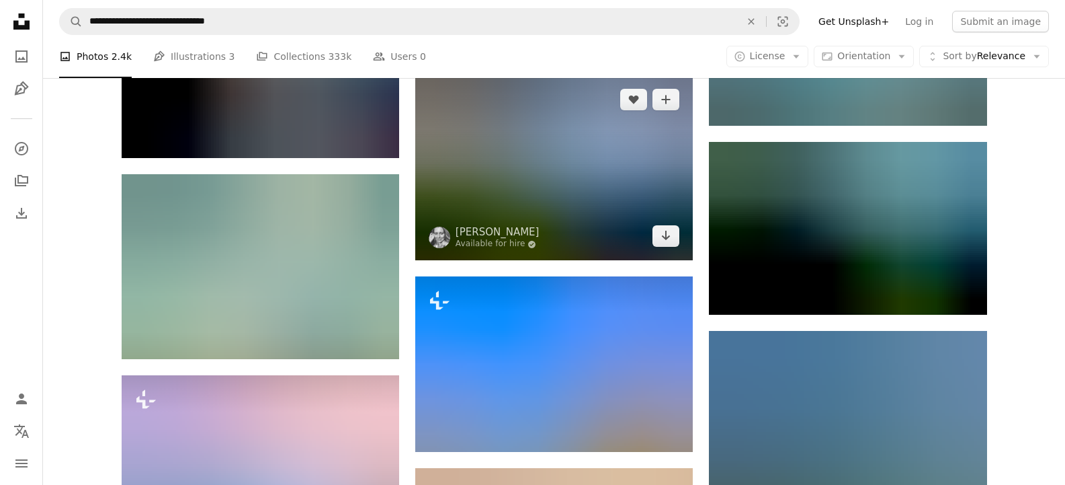
scroll to position [23175, 0]
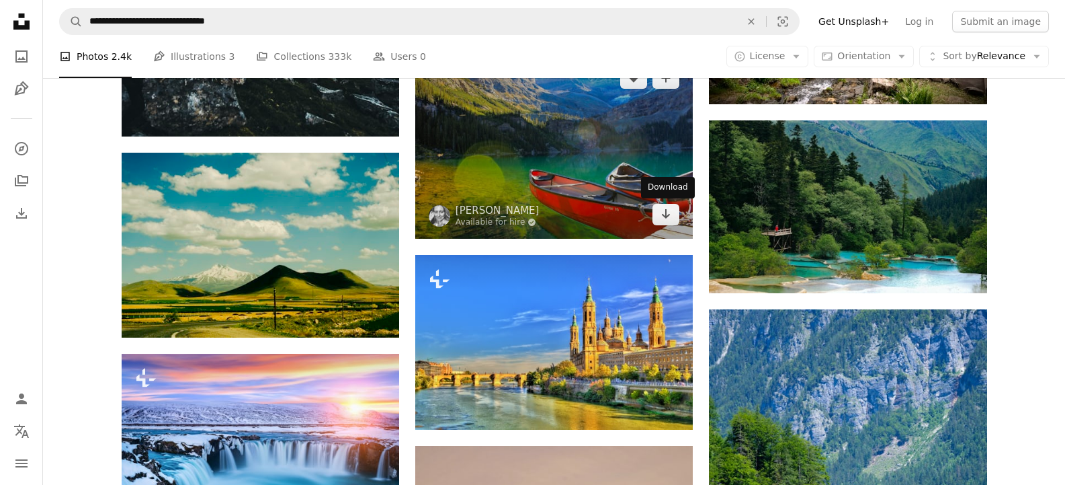
click at [671, 214] on icon "Arrow pointing down" at bounding box center [666, 214] width 11 height 16
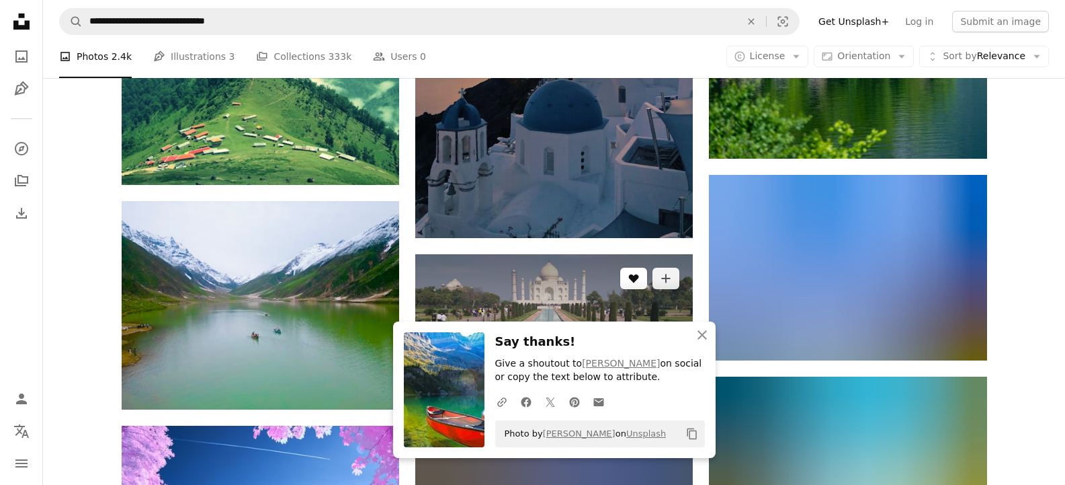
scroll to position [23758, 0]
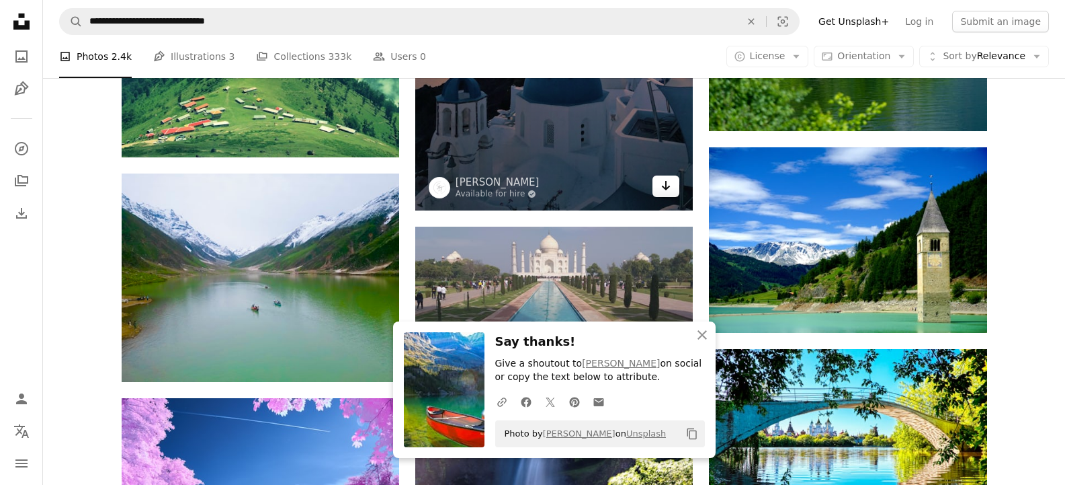
click at [663, 192] on icon "Arrow pointing down" at bounding box center [666, 185] width 11 height 16
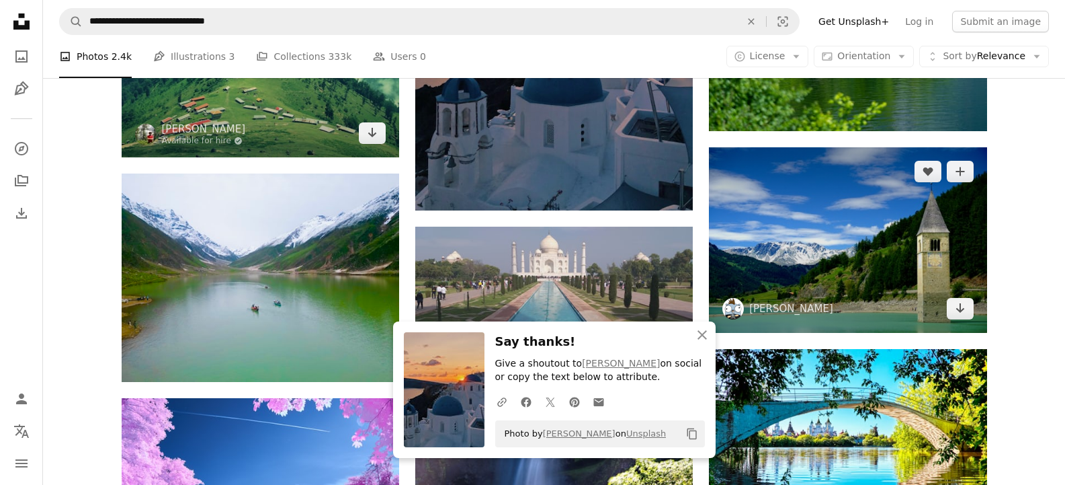
click at [371, 140] on link "Arrow pointing down" at bounding box center [372, 133] width 27 height 22
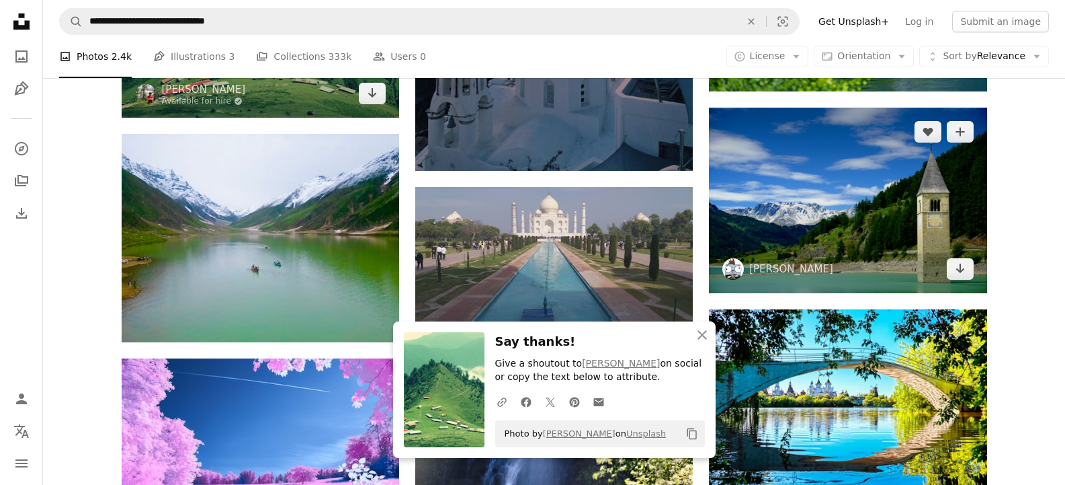
scroll to position [23892, 0]
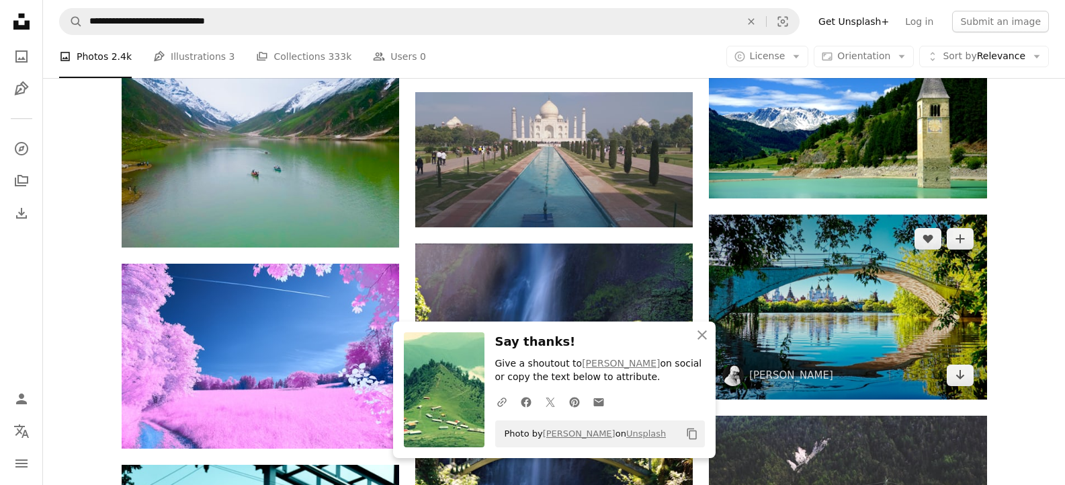
click at [960, 382] on link "Arrow pointing down" at bounding box center [960, 375] width 27 height 22
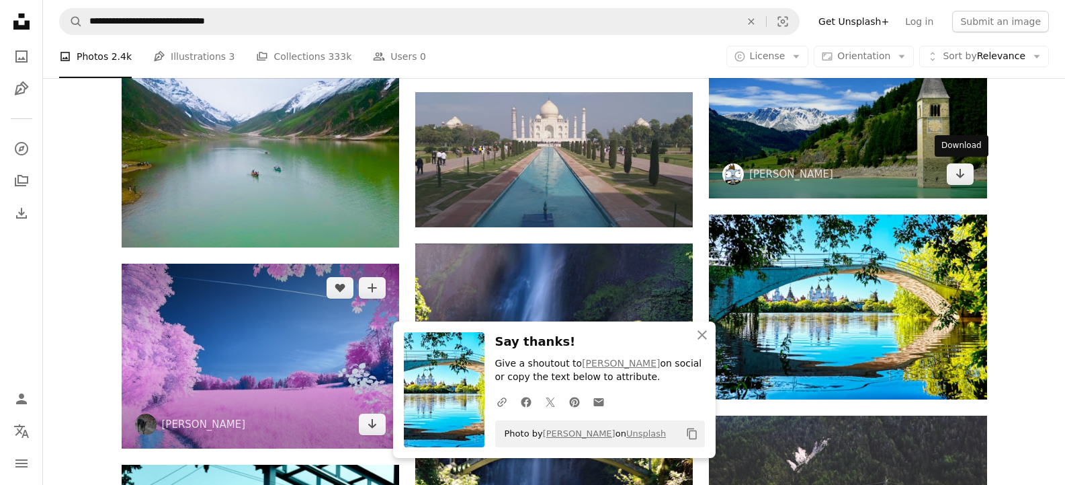
click at [960, 169] on icon "Download" at bounding box center [960, 173] width 9 height 9
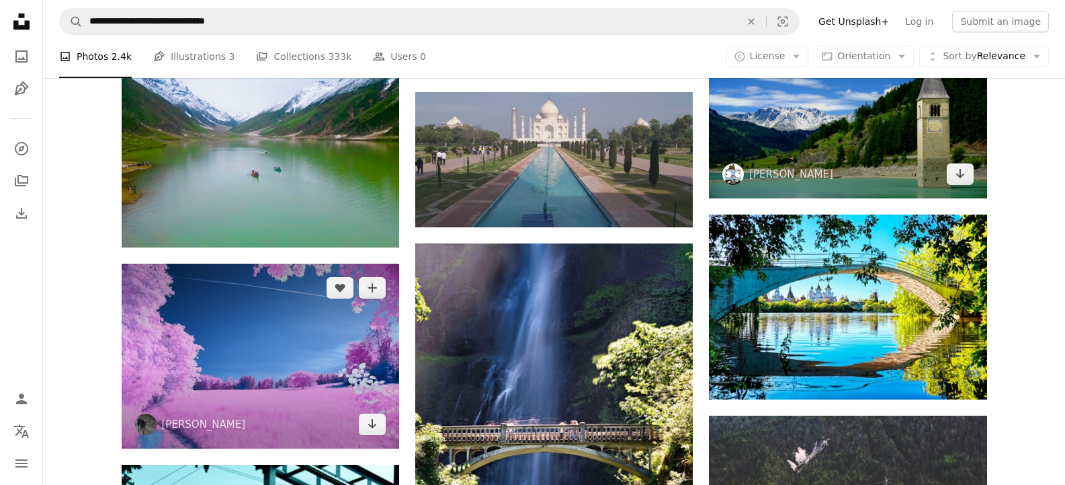
scroll to position [24026, 0]
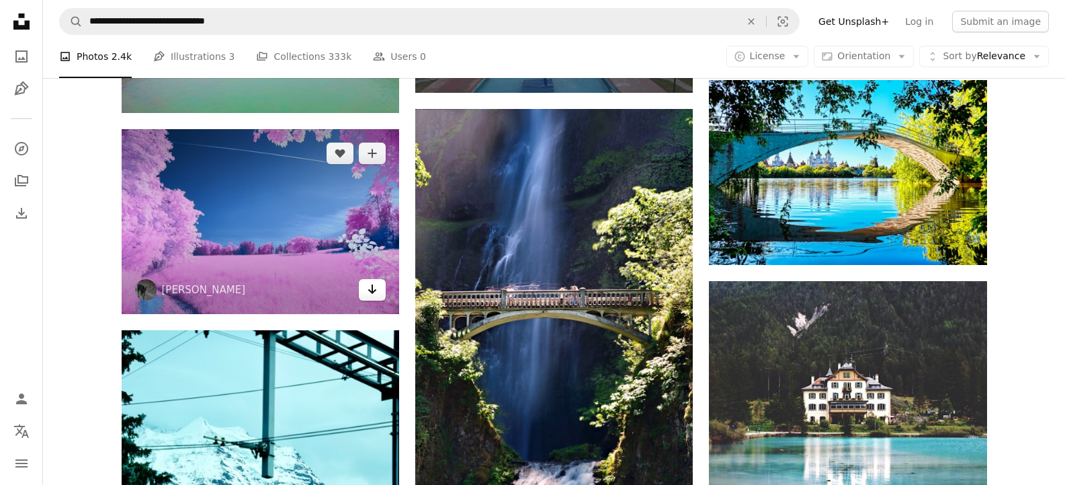
click at [368, 290] on icon "Arrow pointing down" at bounding box center [372, 289] width 11 height 16
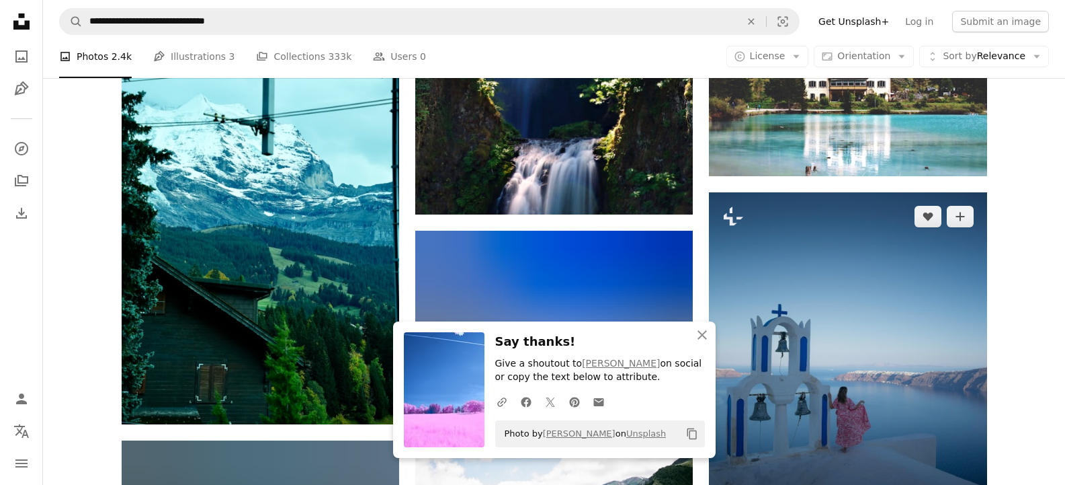
scroll to position [24385, 0]
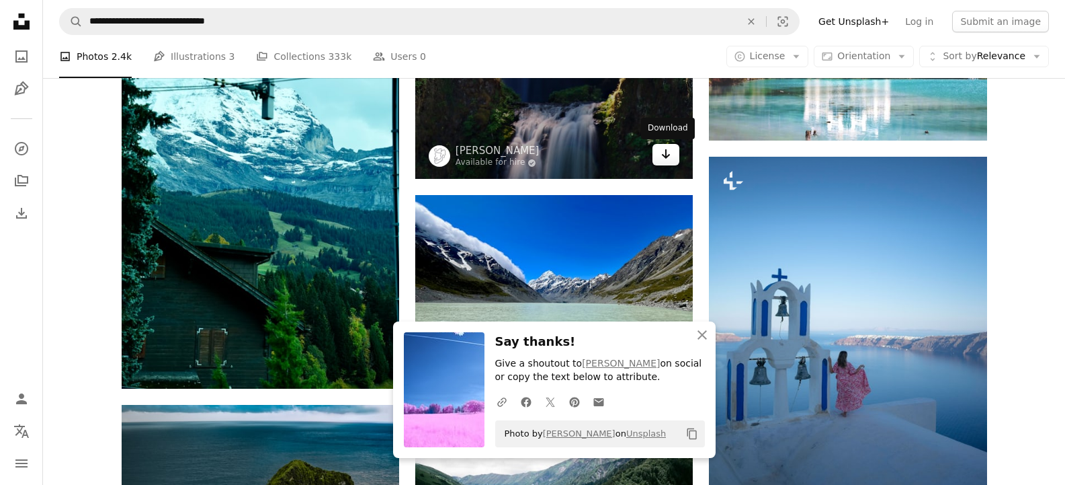
click at [662, 155] on icon "Arrow pointing down" at bounding box center [666, 154] width 11 height 16
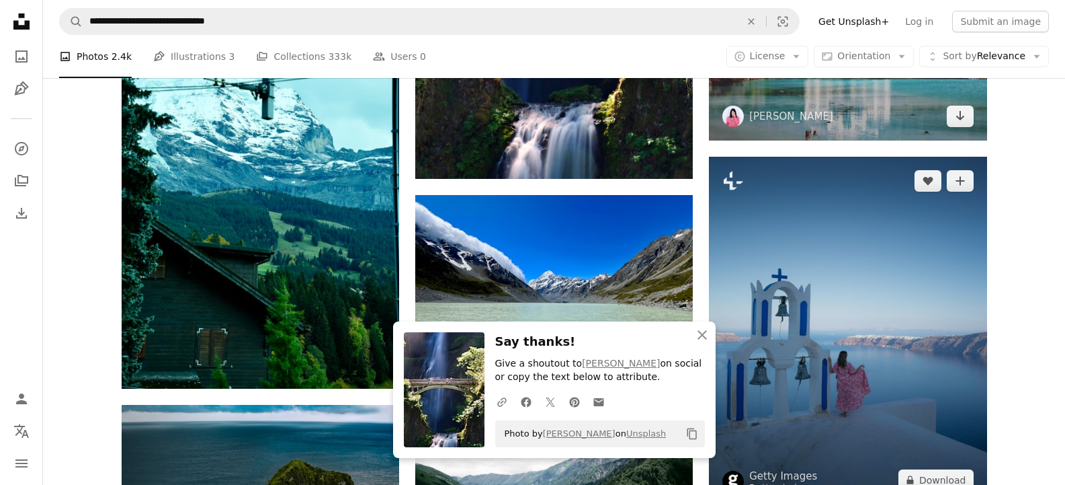
click at [962, 119] on icon "Arrow pointing down" at bounding box center [960, 116] width 11 height 16
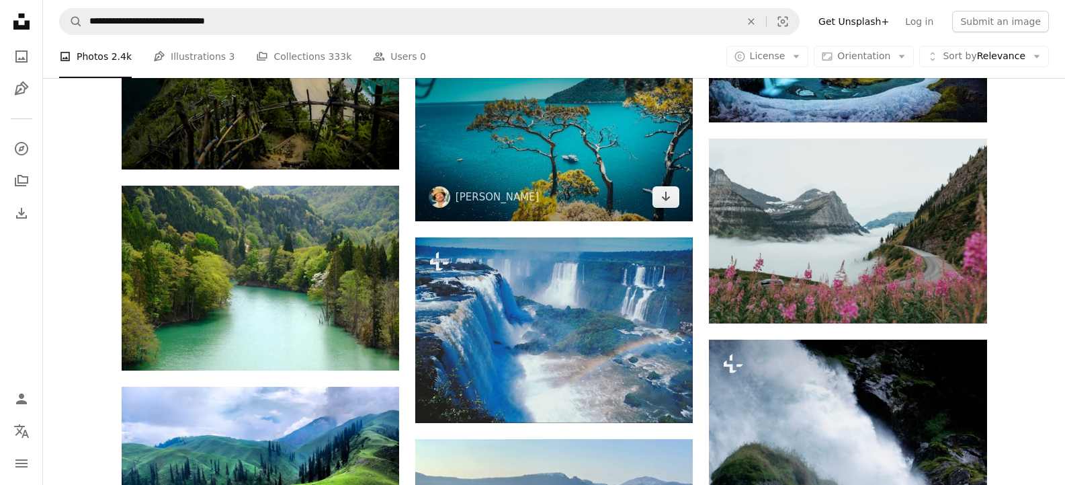
scroll to position [25012, 0]
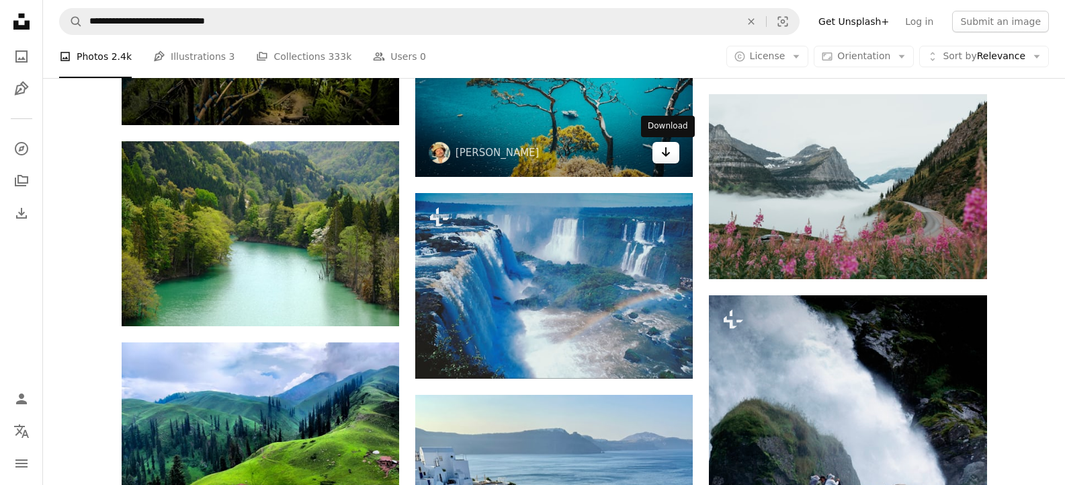
click at [662, 155] on icon "Arrow pointing down" at bounding box center [666, 152] width 11 height 16
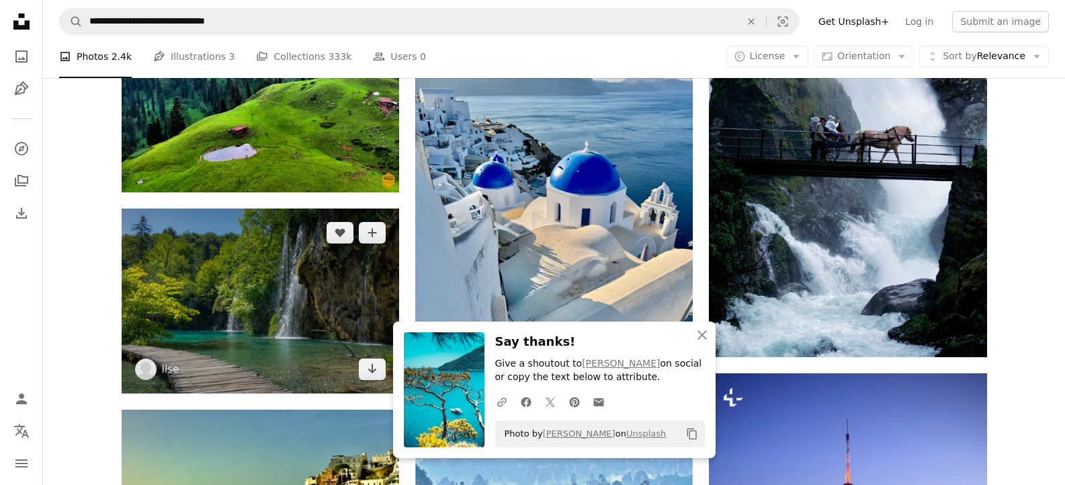
scroll to position [25371, 0]
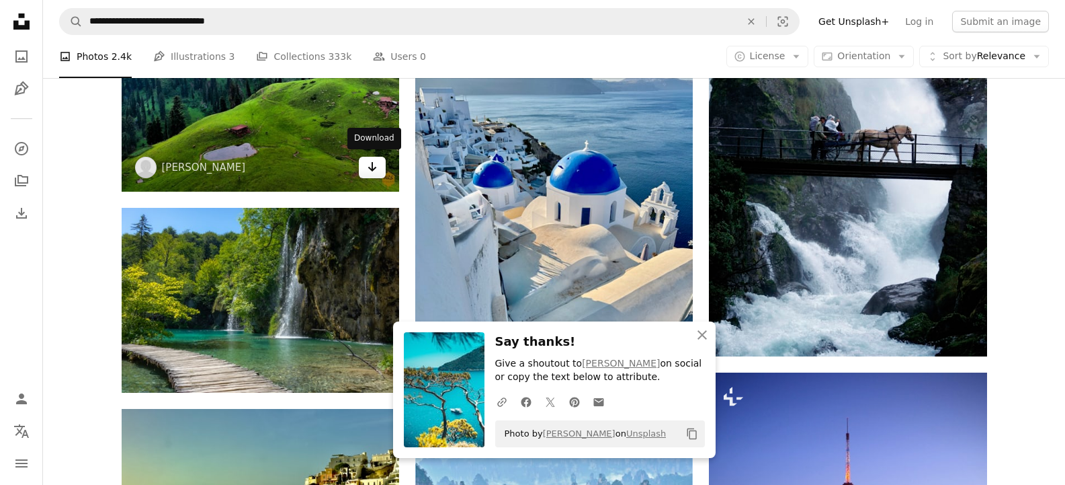
click at [380, 176] on link "Arrow pointing down" at bounding box center [372, 168] width 27 height 22
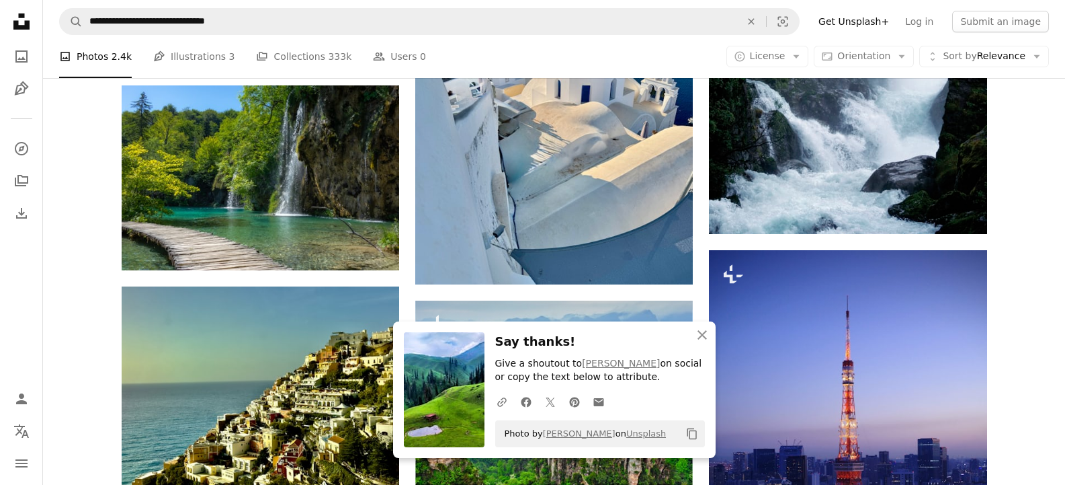
scroll to position [25505, 0]
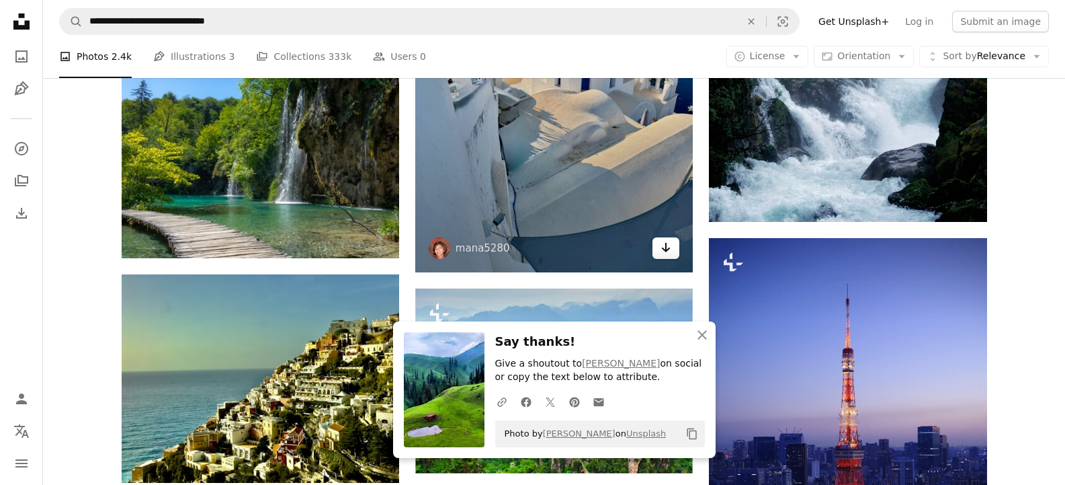
click at [669, 251] on icon "Arrow pointing down" at bounding box center [666, 247] width 11 height 16
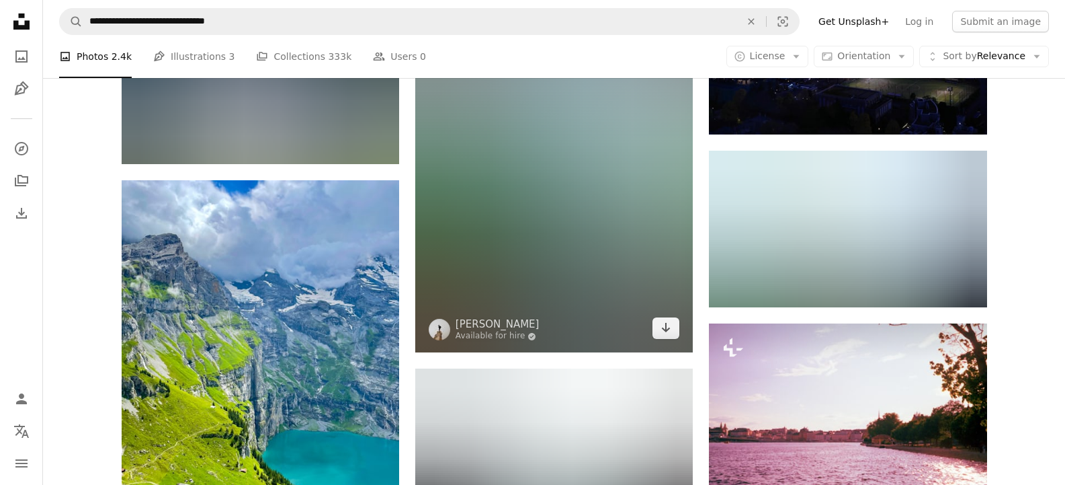
scroll to position [26043, 0]
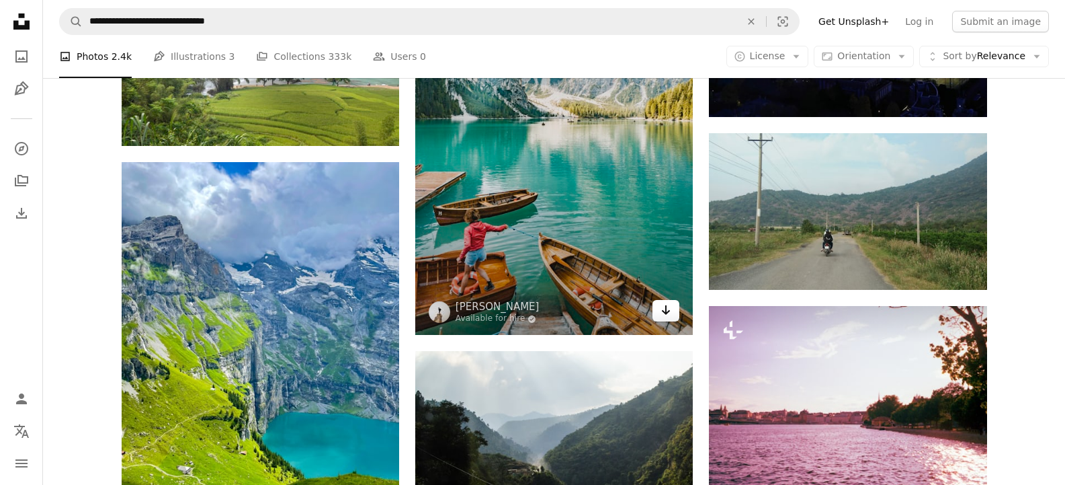
click at [662, 314] on icon "Arrow pointing down" at bounding box center [666, 310] width 11 height 16
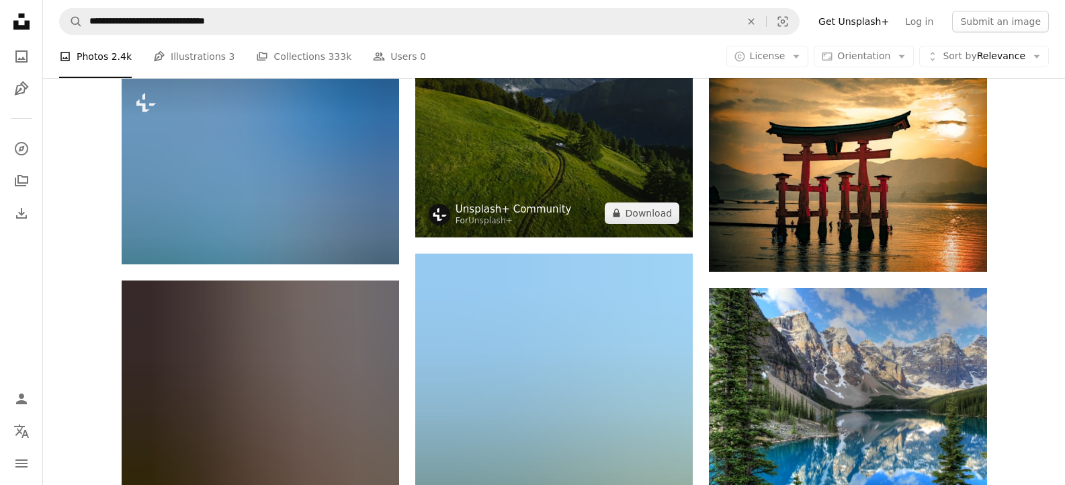
scroll to position [28597, 0]
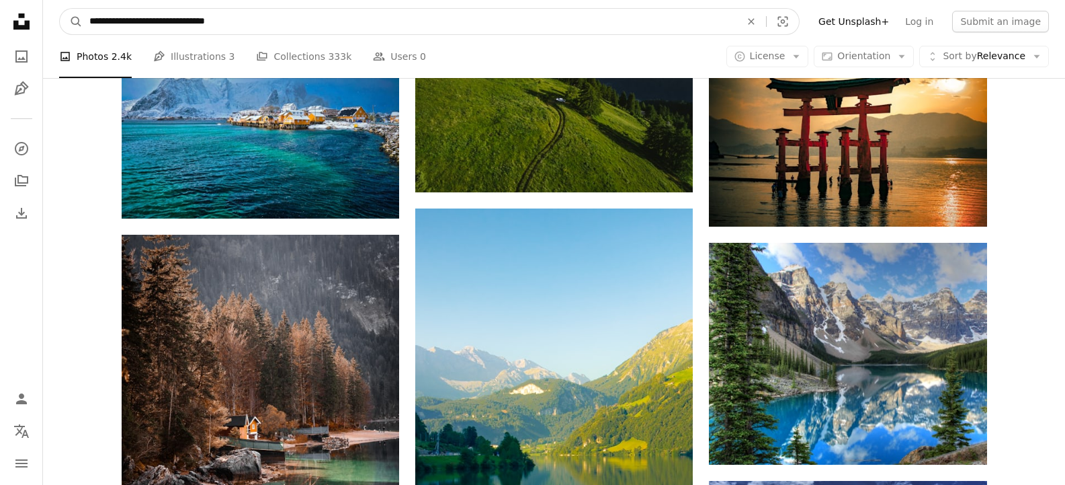
click at [126, 17] on input "**********" at bounding box center [410, 22] width 654 height 26
type input "**********"
click at [60, 9] on button "A magnifying glass" at bounding box center [71, 22] width 23 height 26
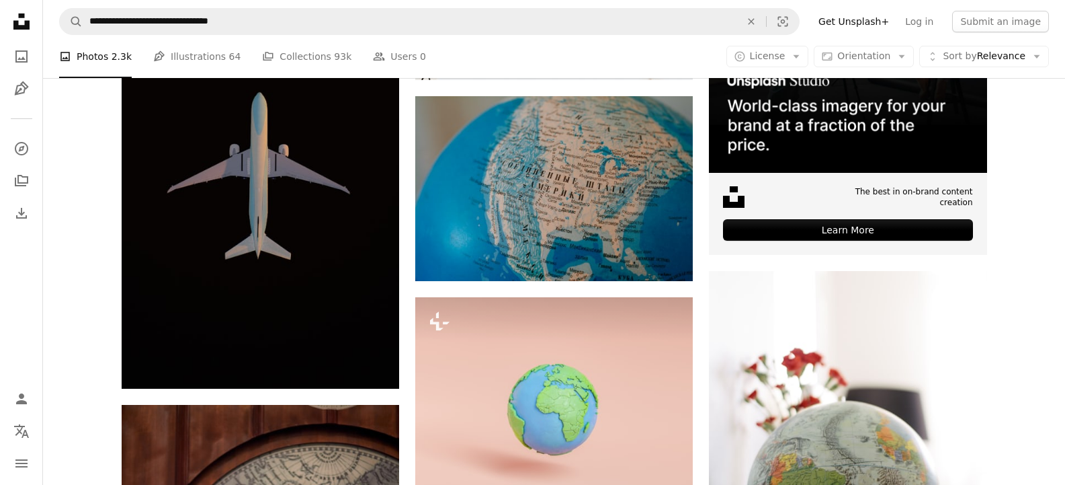
scroll to position [448, 0]
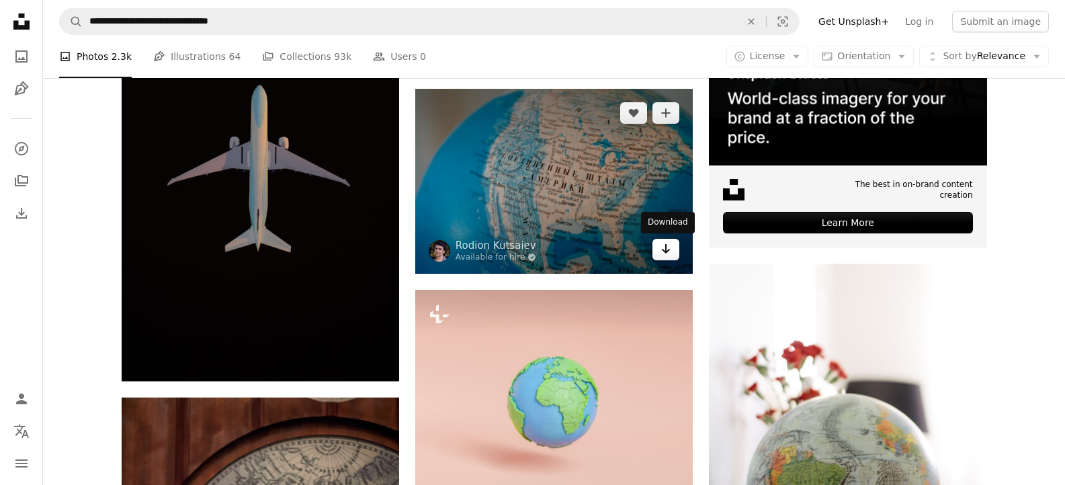
click at [669, 249] on icon "Arrow pointing down" at bounding box center [666, 249] width 11 height 16
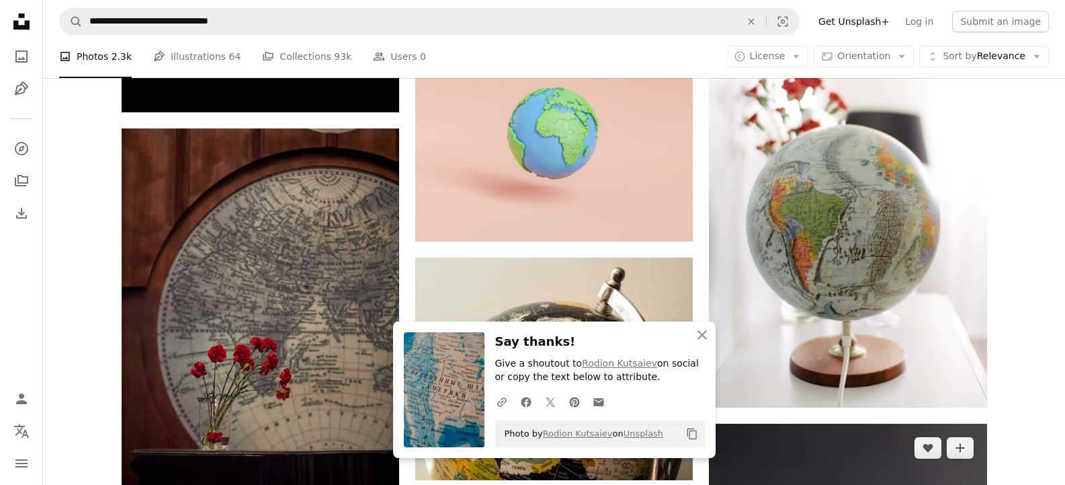
scroll to position [761, 0]
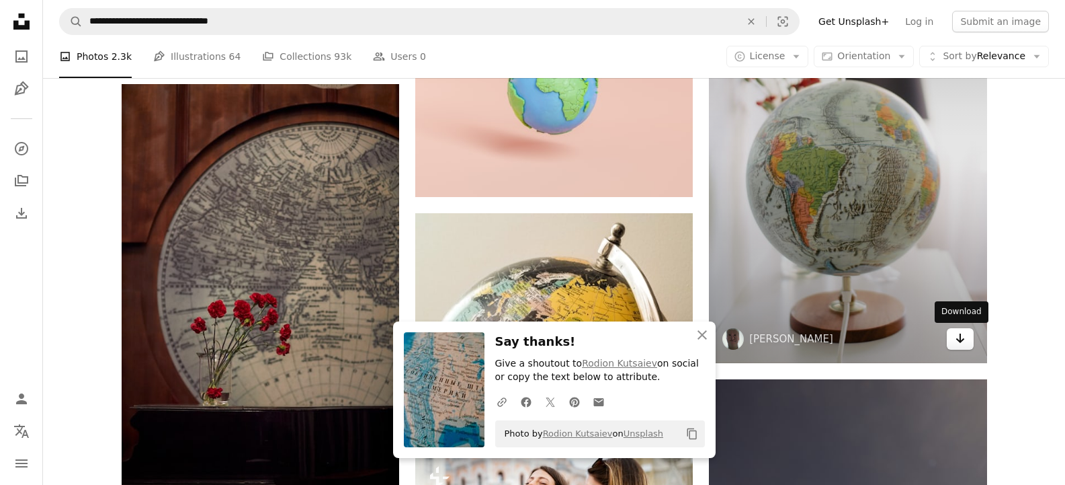
click at [970, 343] on link "Arrow pointing down" at bounding box center [960, 339] width 27 height 22
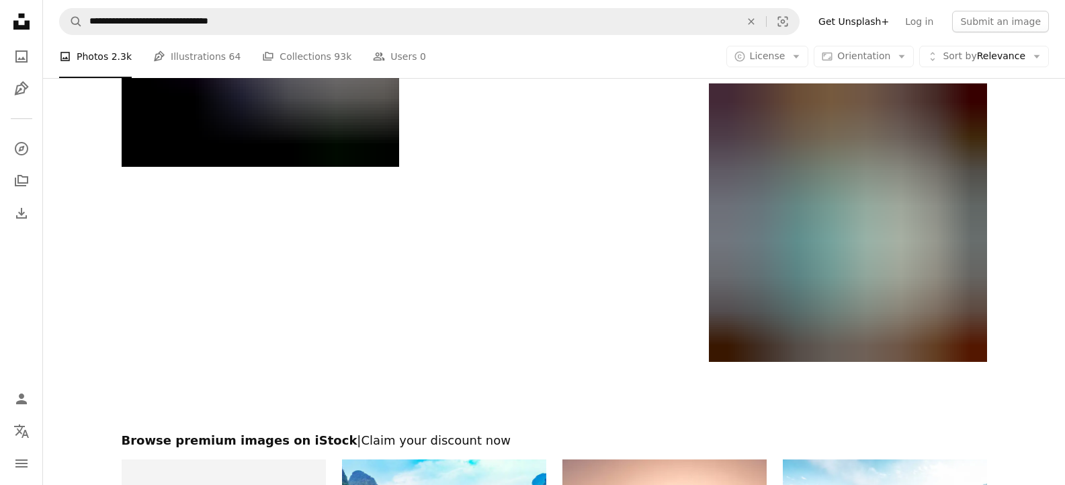
scroll to position [2285, 0]
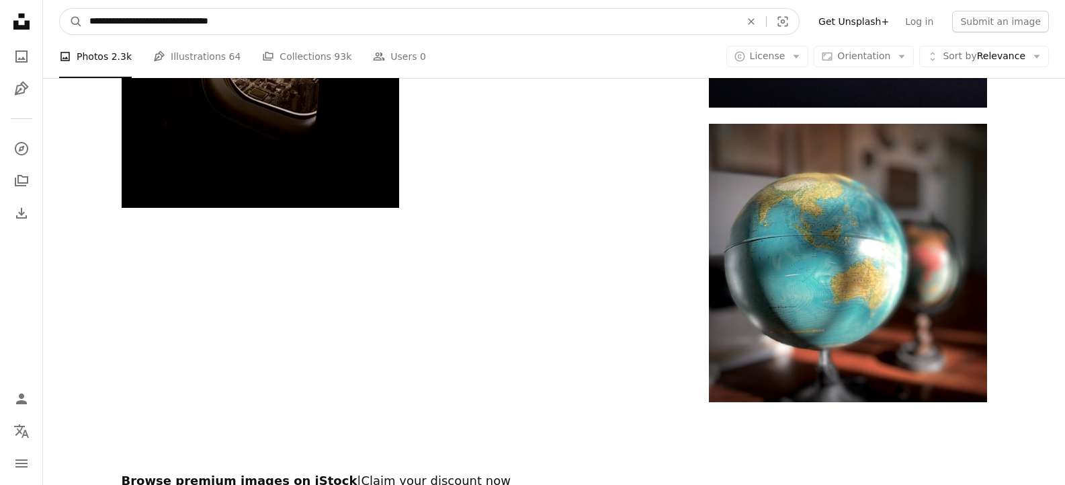
click at [418, 32] on input "**********" at bounding box center [410, 22] width 654 height 26
type input "**********"
click at [60, 9] on button "A magnifying glass" at bounding box center [71, 22] width 23 height 26
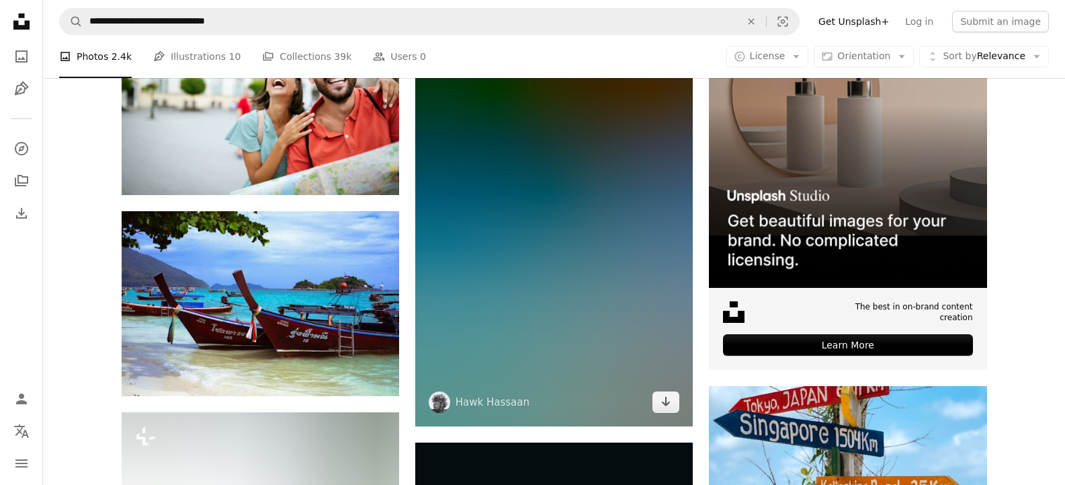
scroll to position [358, 0]
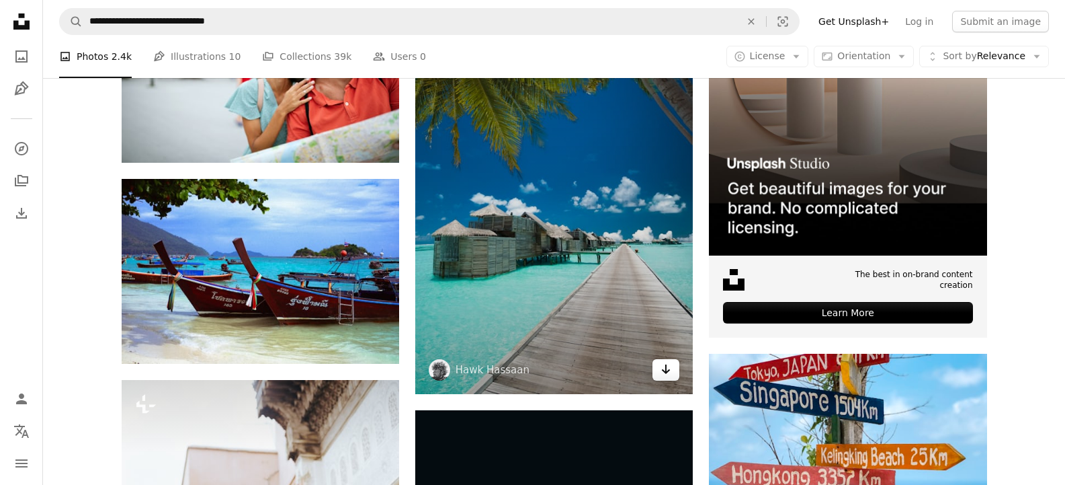
click at [657, 373] on link "Arrow pointing down" at bounding box center [666, 370] width 27 height 22
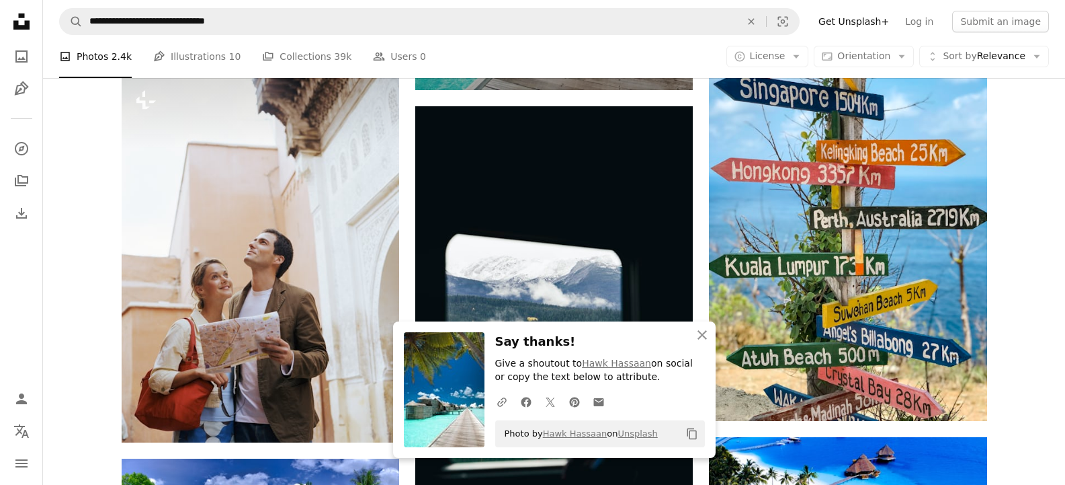
scroll to position [672, 0]
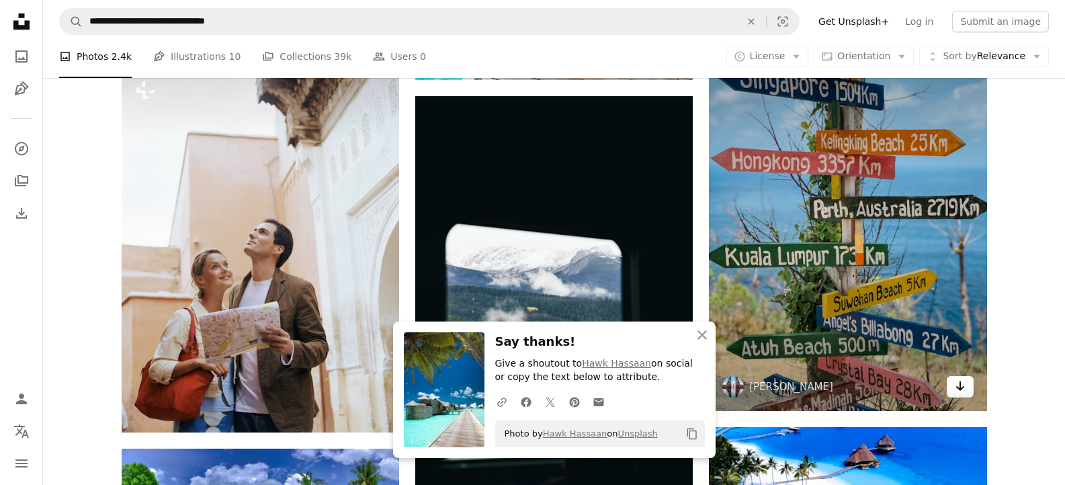
click at [964, 391] on icon "Arrow pointing down" at bounding box center [960, 386] width 11 height 16
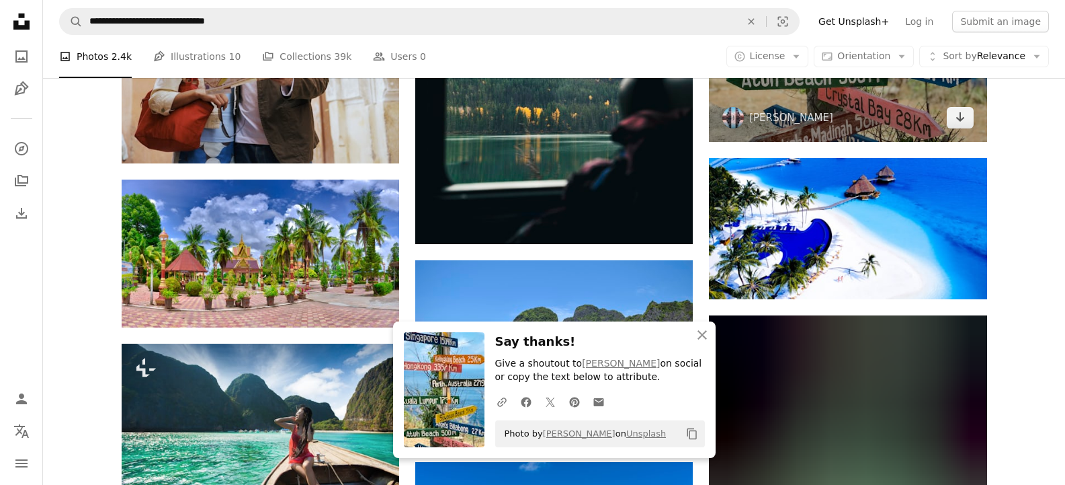
scroll to position [986, 0]
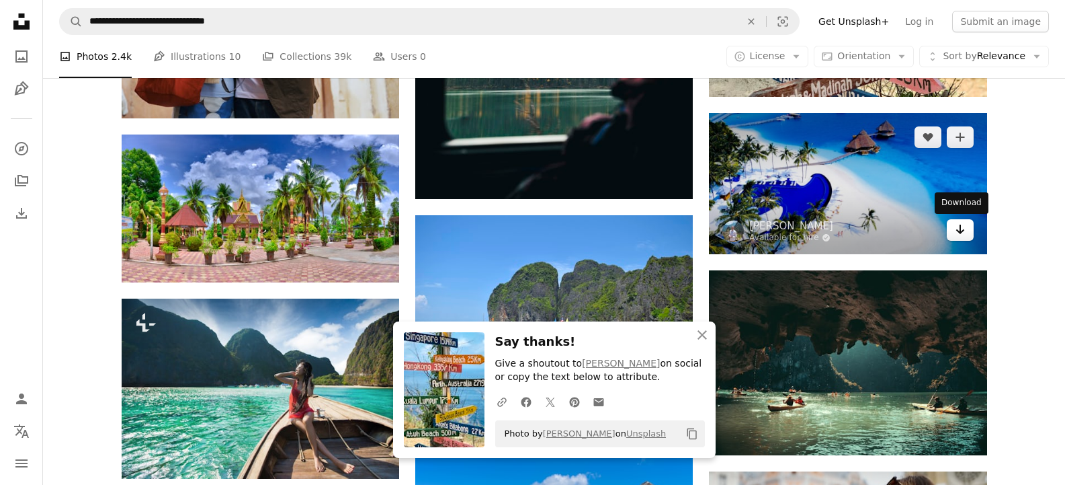
click at [962, 233] on icon "Arrow pointing down" at bounding box center [960, 229] width 11 height 16
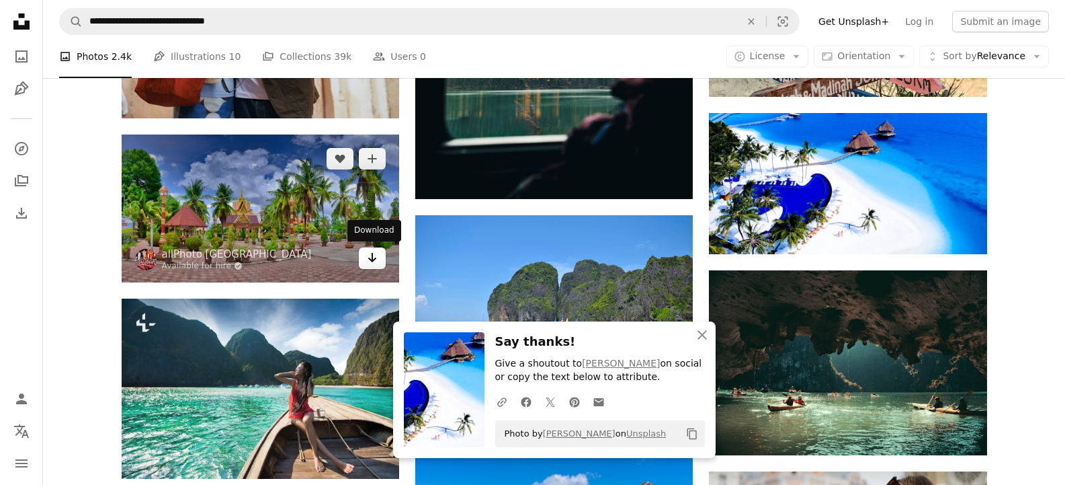
click at [373, 259] on icon "Arrow pointing down" at bounding box center [372, 257] width 11 height 16
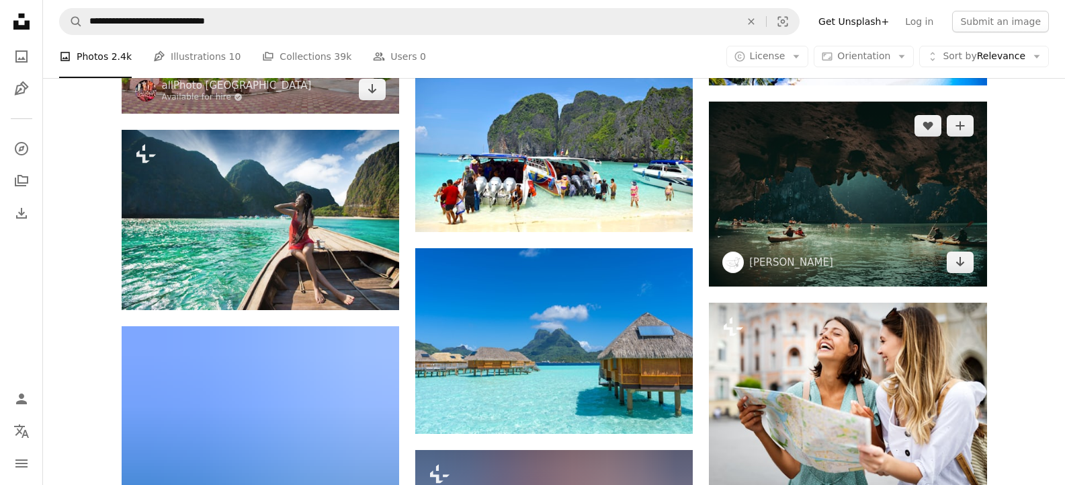
scroll to position [1210, 0]
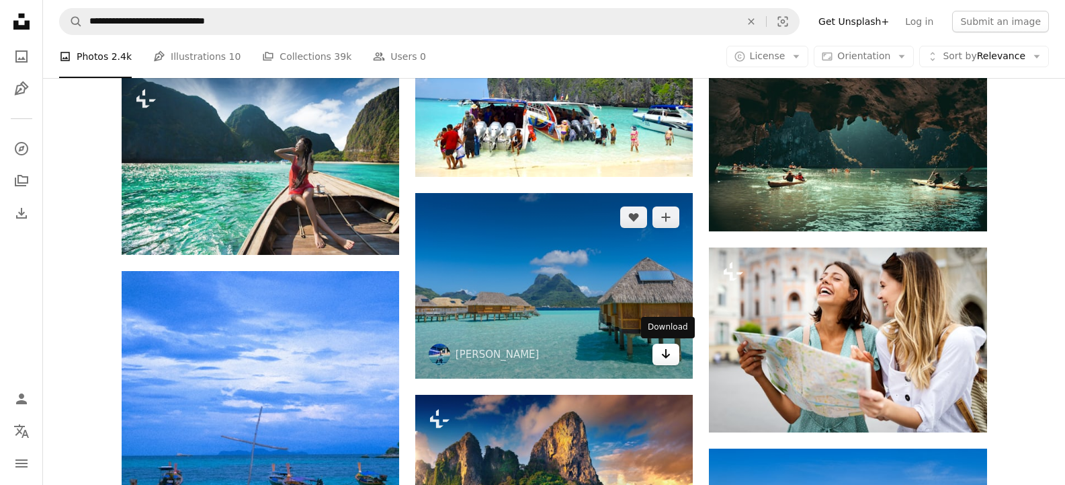
click at [667, 355] on icon "Arrow pointing down" at bounding box center [666, 353] width 11 height 16
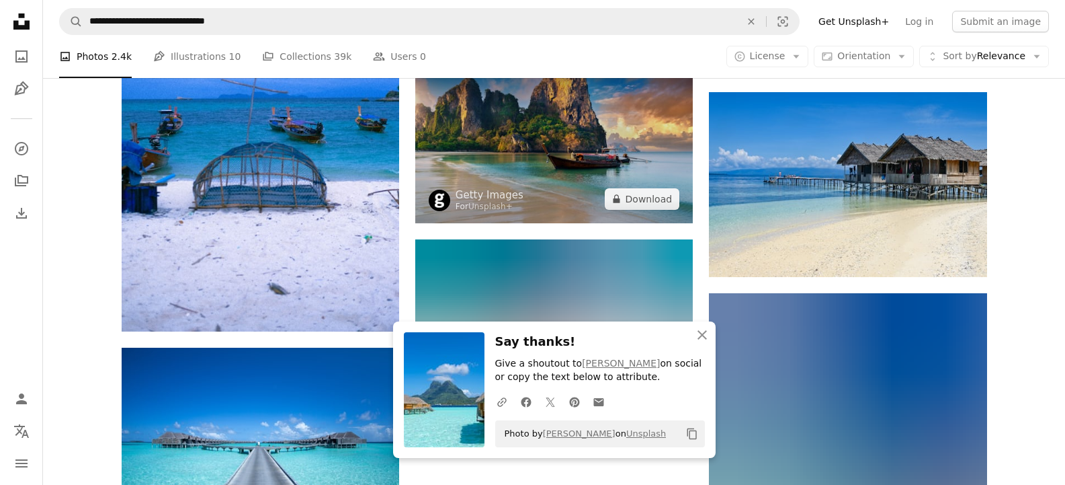
scroll to position [1568, 0]
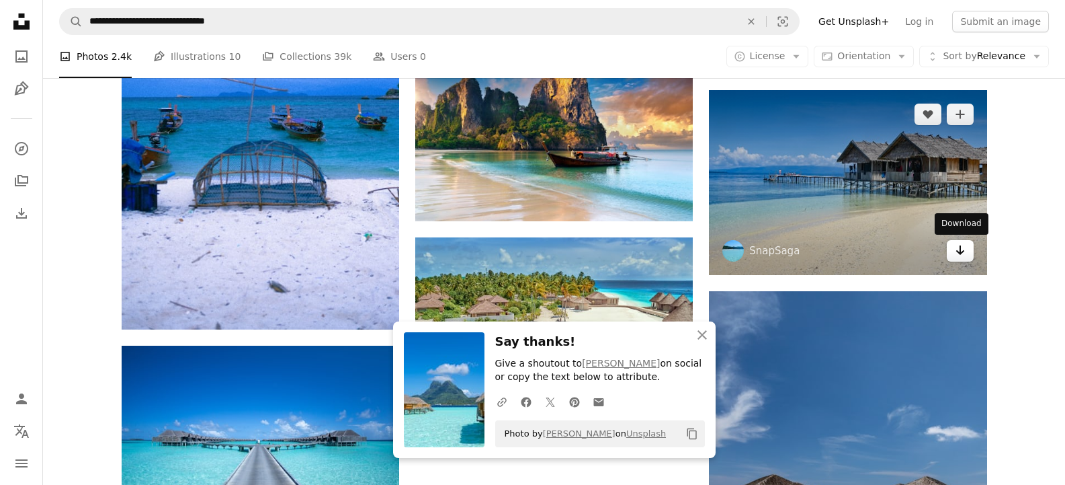
click at [957, 252] on icon "Download" at bounding box center [960, 249] width 9 height 9
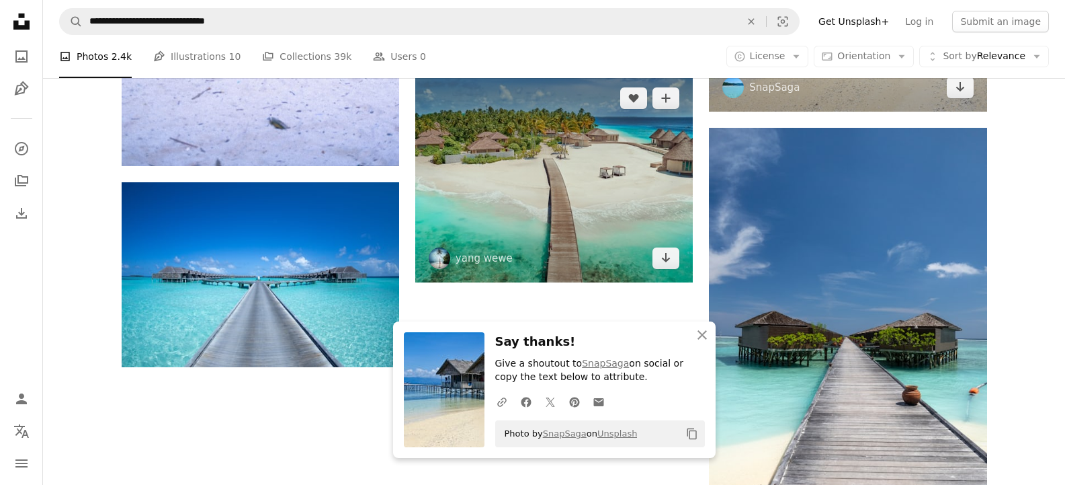
scroll to position [1747, 0]
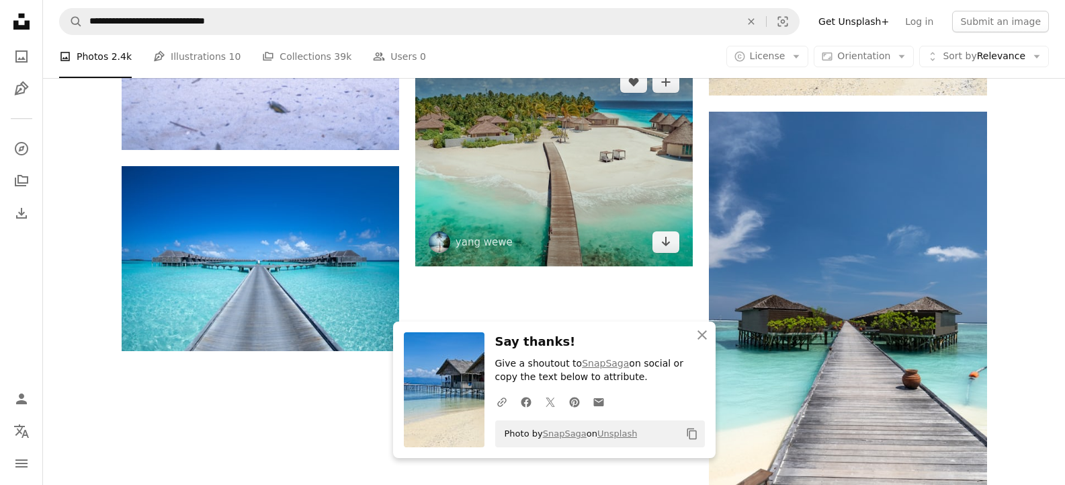
drag, startPoint x: 659, startPoint y: 245, endPoint x: 642, endPoint y: 245, distance: 16.1
click at [659, 245] on link "Arrow pointing down" at bounding box center [666, 242] width 27 height 22
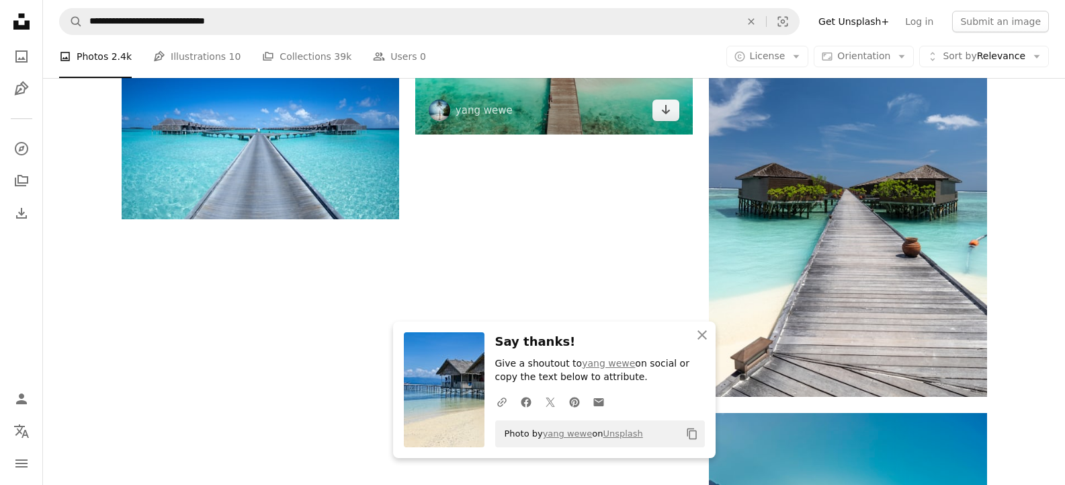
scroll to position [1882, 0]
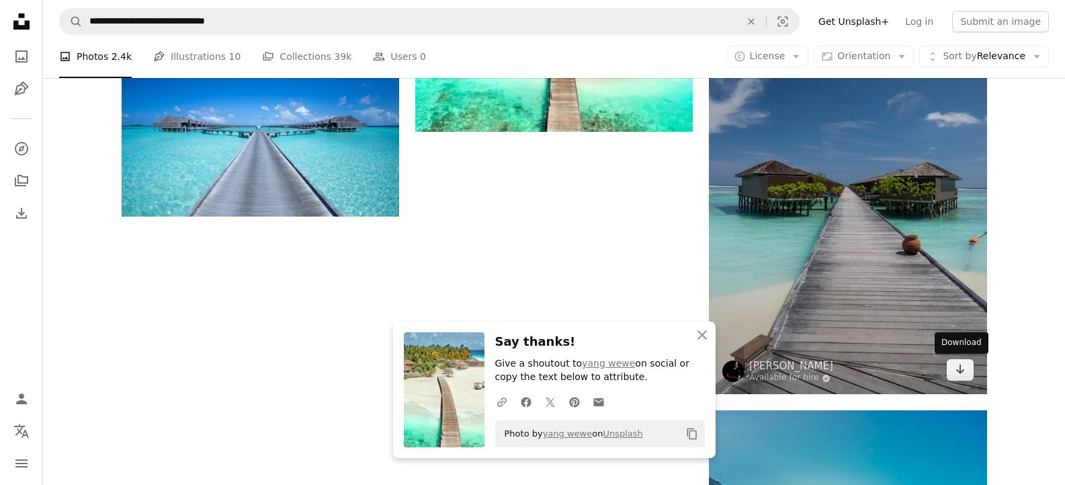
drag, startPoint x: 962, startPoint y: 373, endPoint x: 726, endPoint y: 302, distance: 247.1
click at [962, 373] on icon "Arrow pointing down" at bounding box center [960, 369] width 11 height 16
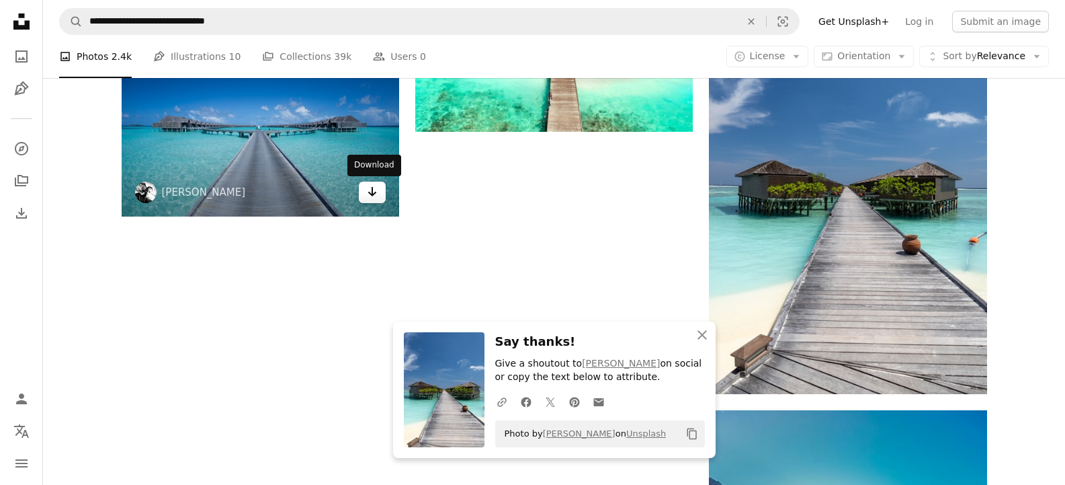
click at [367, 196] on icon "Arrow pointing down" at bounding box center [372, 191] width 11 height 16
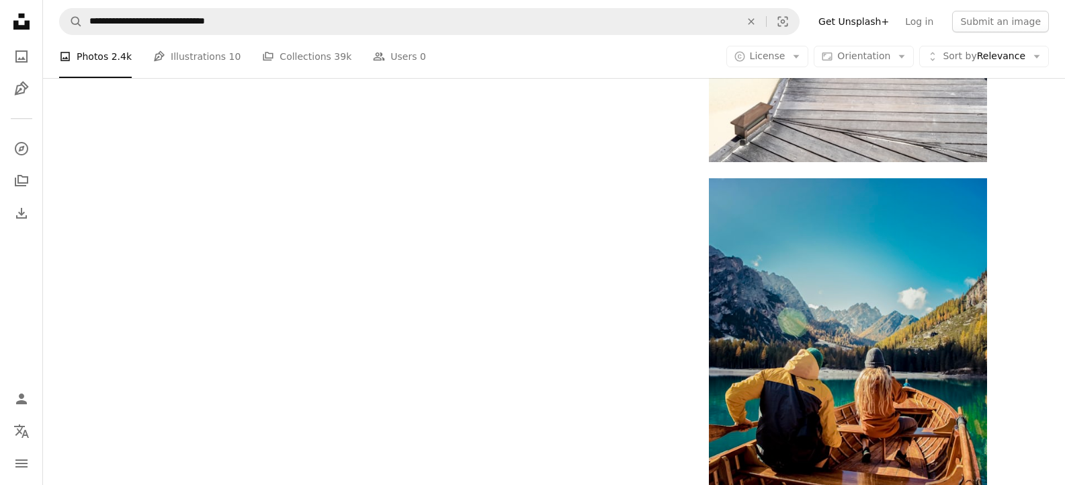
scroll to position [2240, 0]
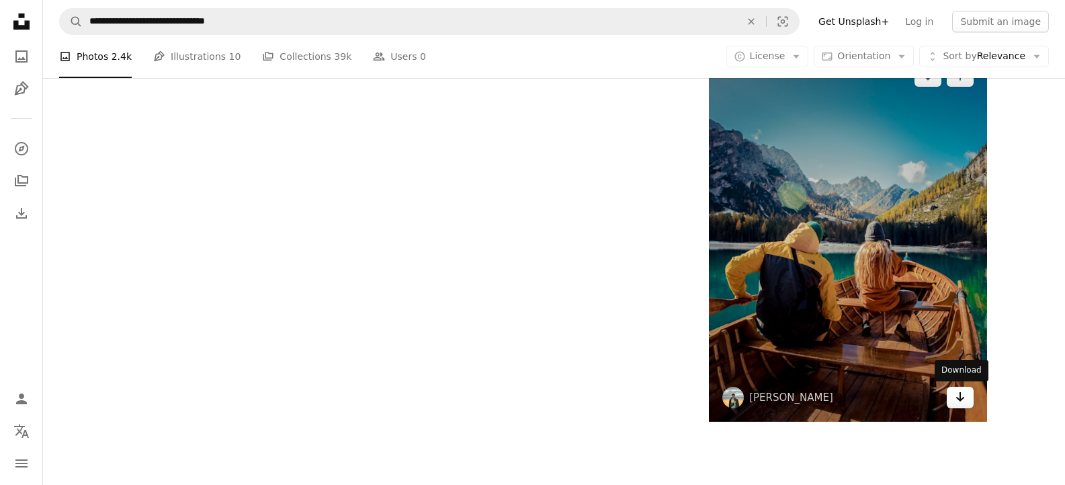
click at [958, 404] on icon "Arrow pointing down" at bounding box center [960, 396] width 11 height 16
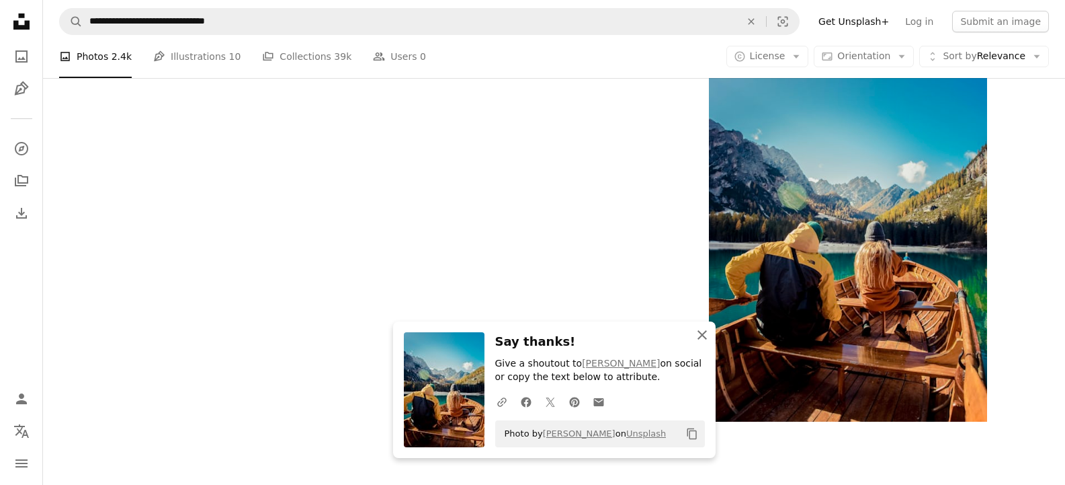
click at [709, 334] on icon "An X shape" at bounding box center [702, 335] width 16 height 16
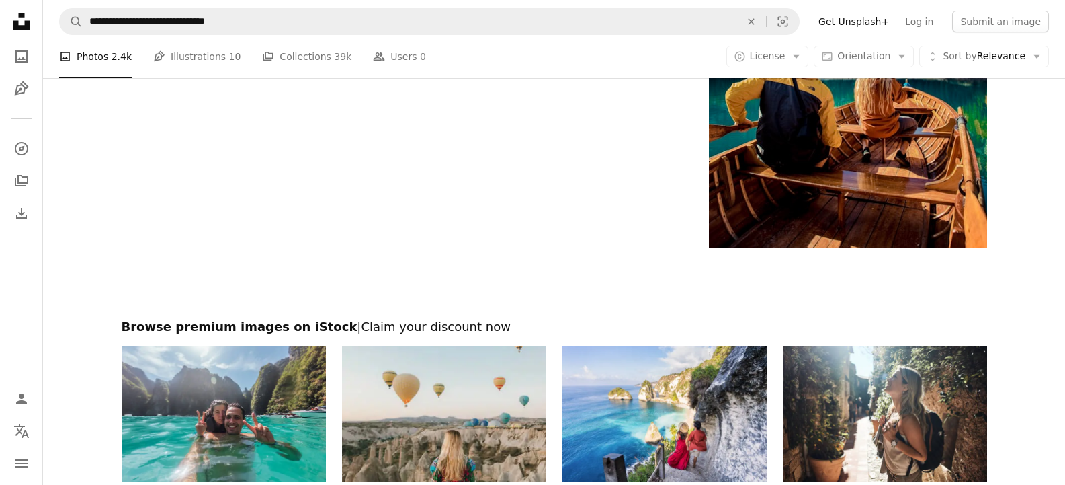
scroll to position [2419, 0]
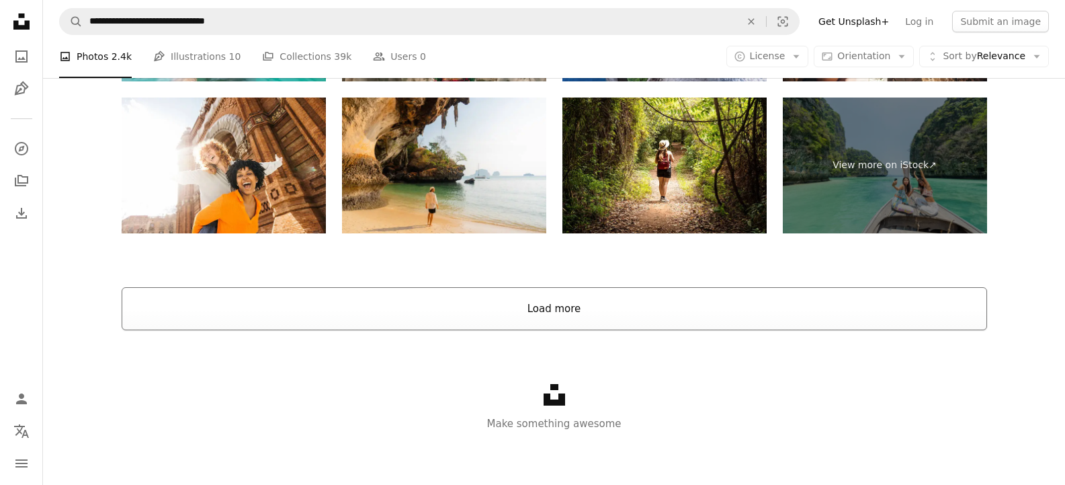
click at [586, 321] on button "Load more" at bounding box center [555, 308] width 866 height 43
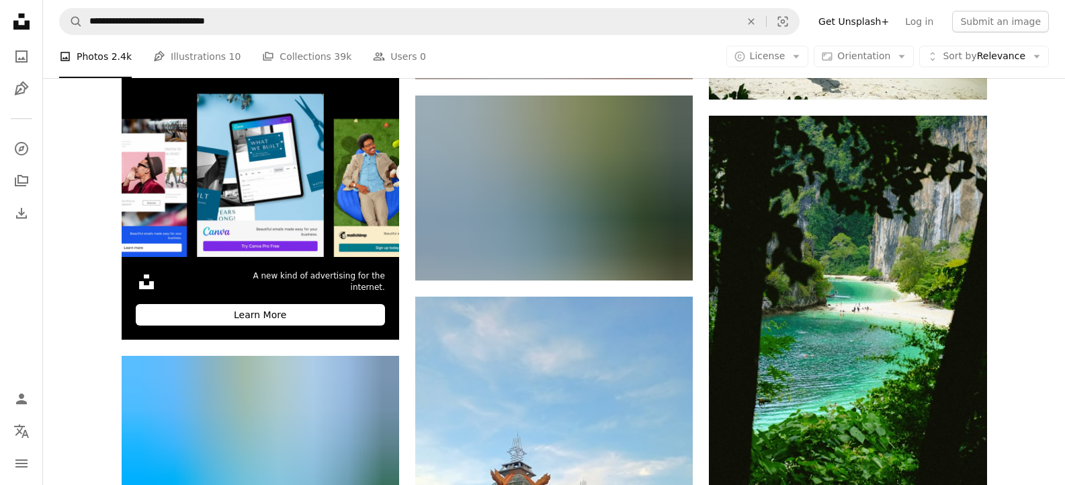
scroll to position [2814, 0]
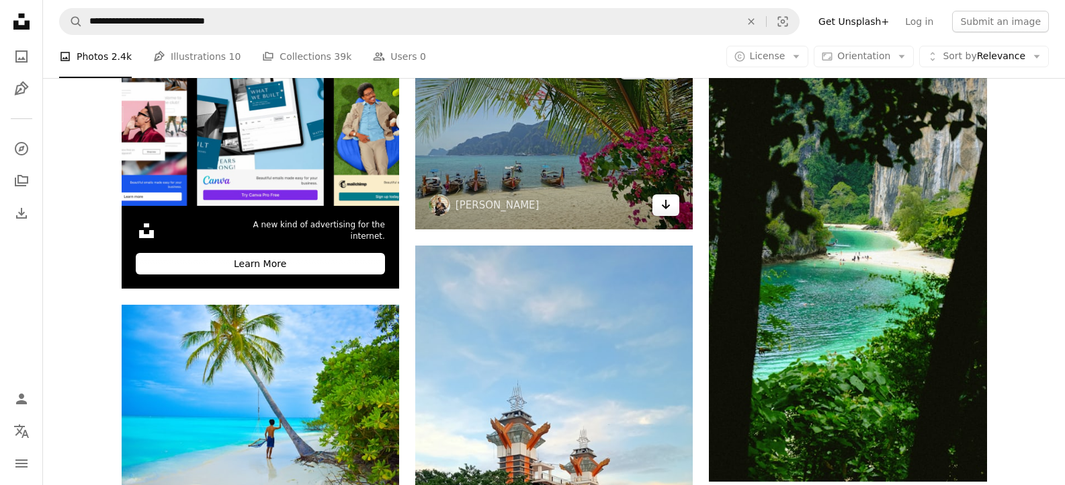
click at [661, 204] on icon "Arrow pointing down" at bounding box center [666, 204] width 11 height 16
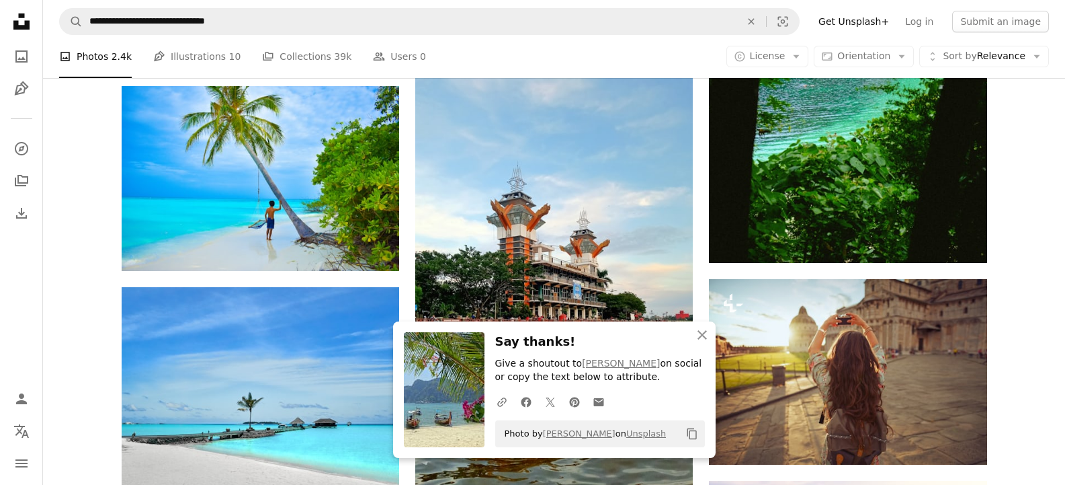
scroll to position [3038, 0]
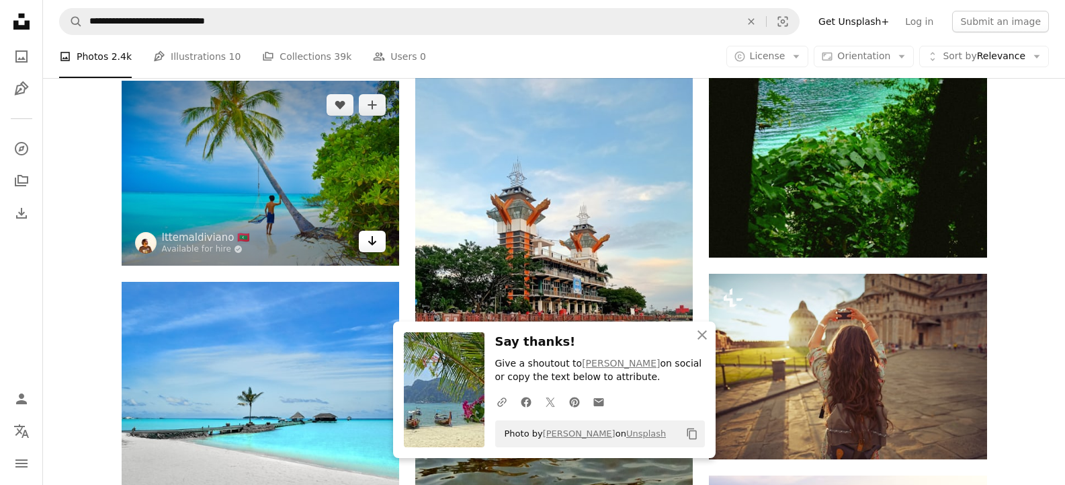
click at [372, 245] on icon "Arrow pointing down" at bounding box center [372, 241] width 11 height 16
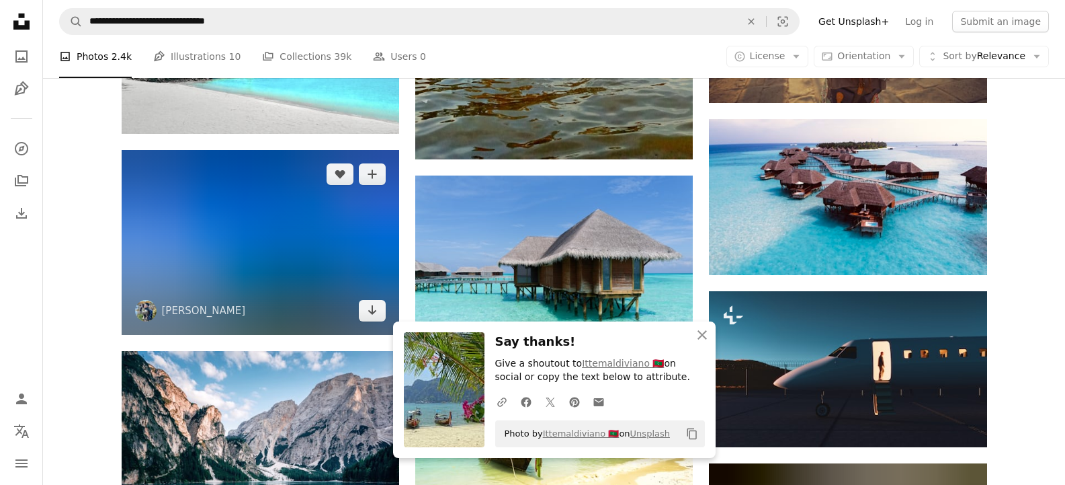
scroll to position [3397, 0]
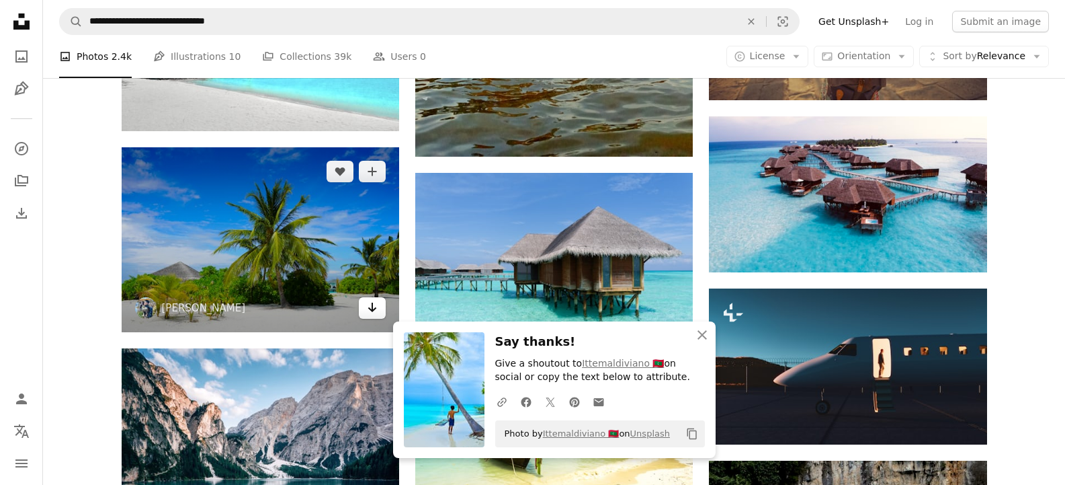
click at [370, 302] on icon "Arrow pointing down" at bounding box center [372, 307] width 11 height 16
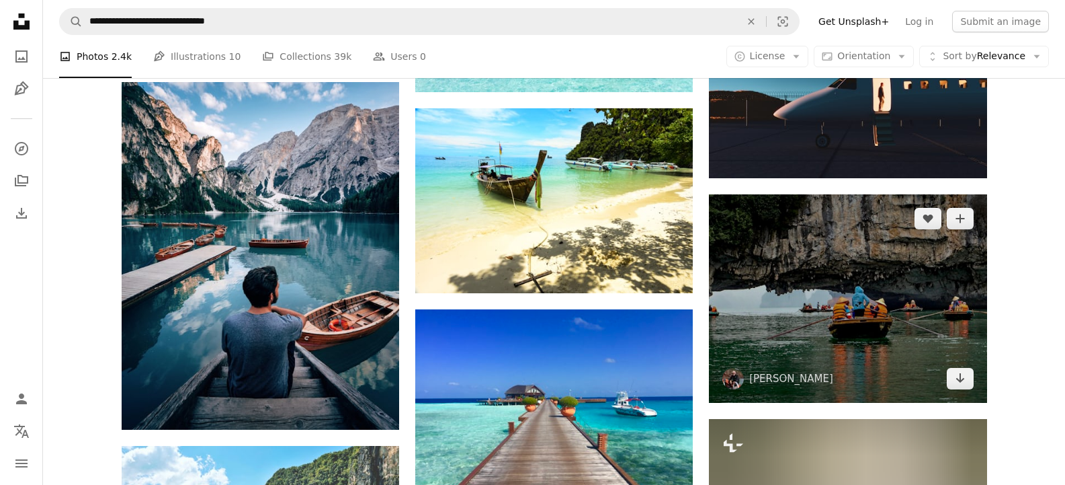
scroll to position [3665, 0]
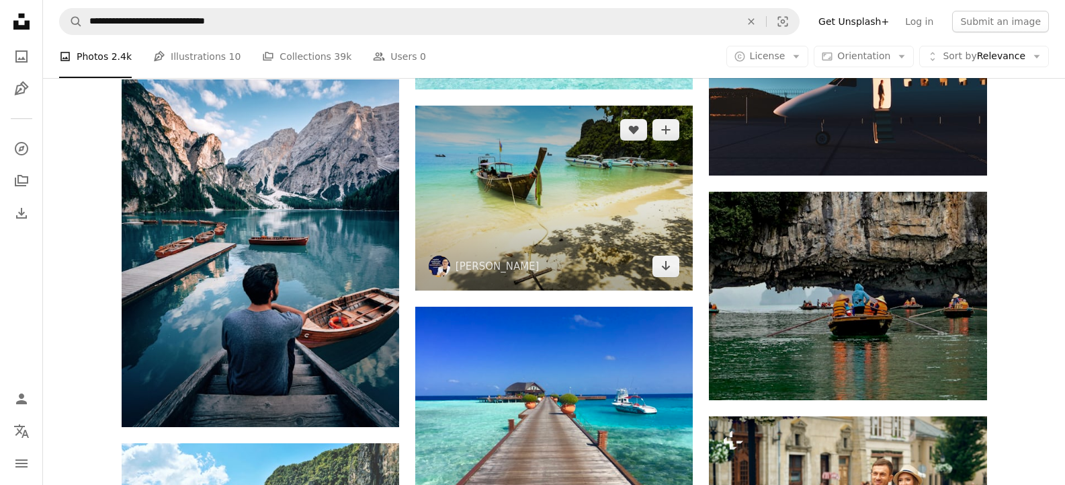
click at [666, 278] on img at bounding box center [554, 198] width 278 height 185
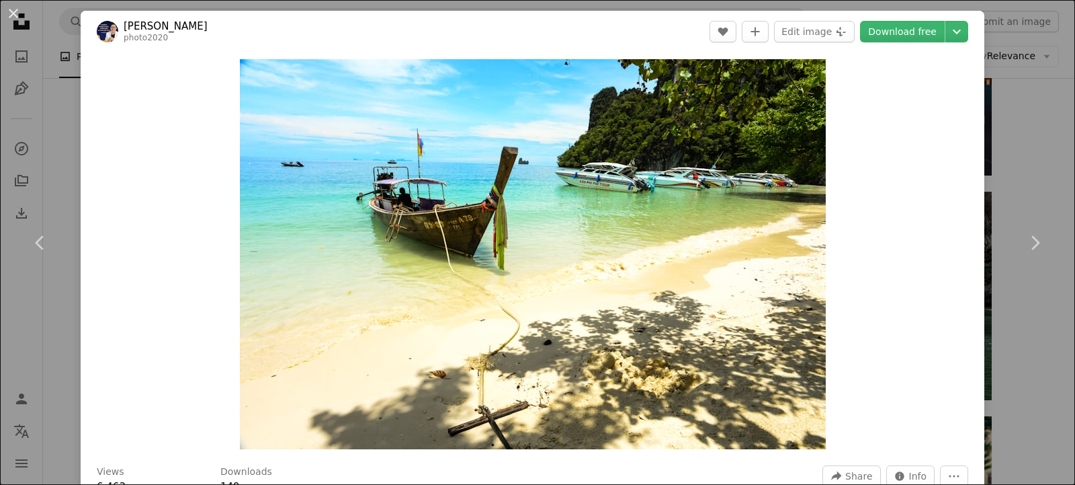
click at [1009, 359] on div "An X shape Chevron left Chevron right Wiriya Ruechaipanitch photo2020 A heart A…" at bounding box center [537, 242] width 1075 height 485
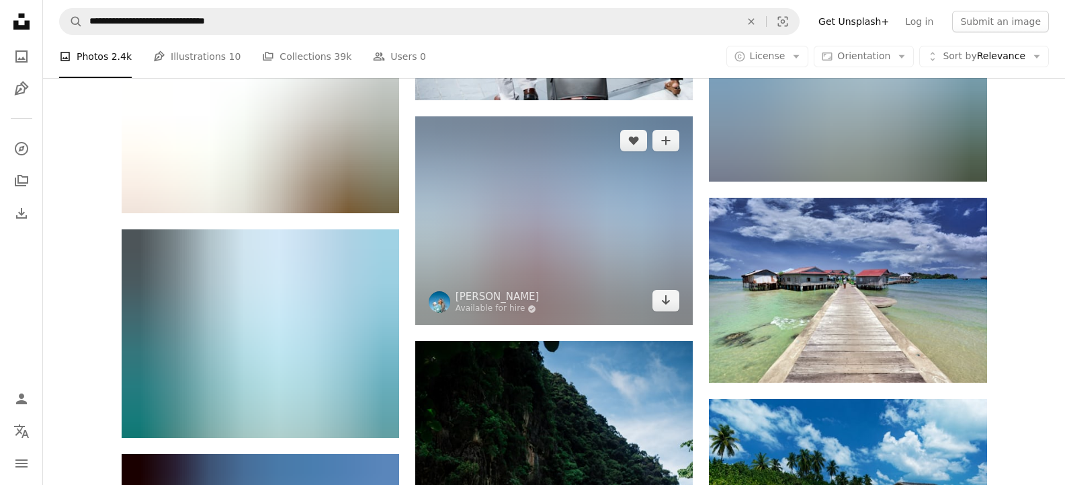
scroll to position [4293, 0]
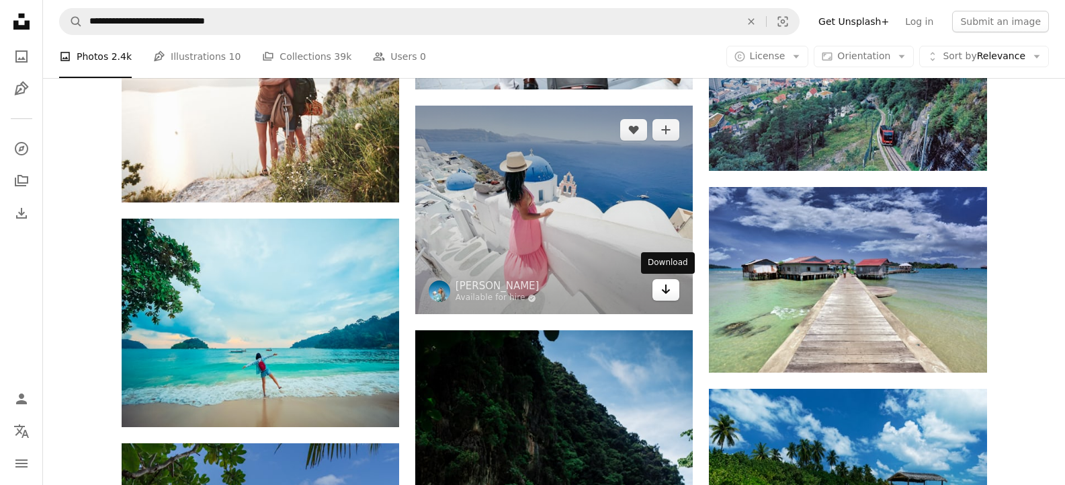
click at [671, 292] on icon "Arrow pointing down" at bounding box center [666, 289] width 11 height 16
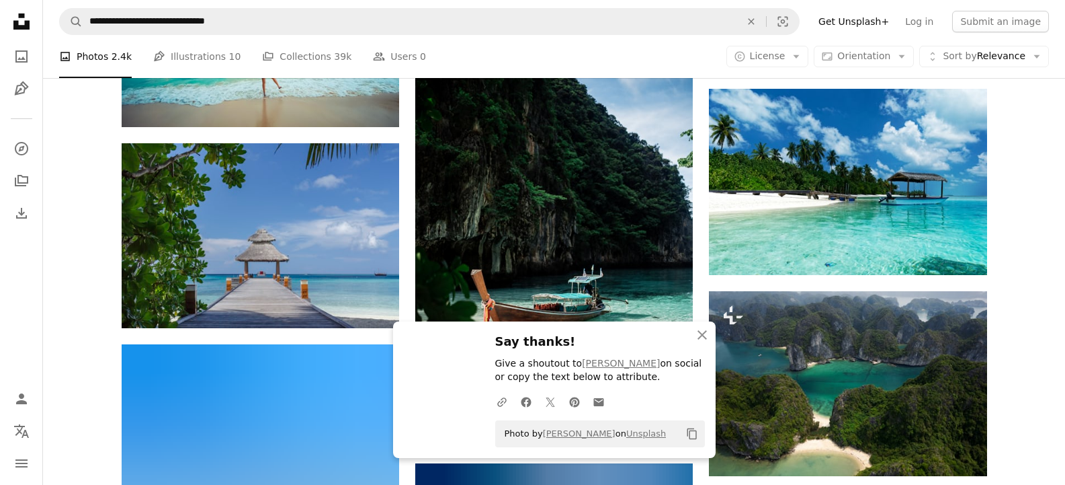
scroll to position [4606, 0]
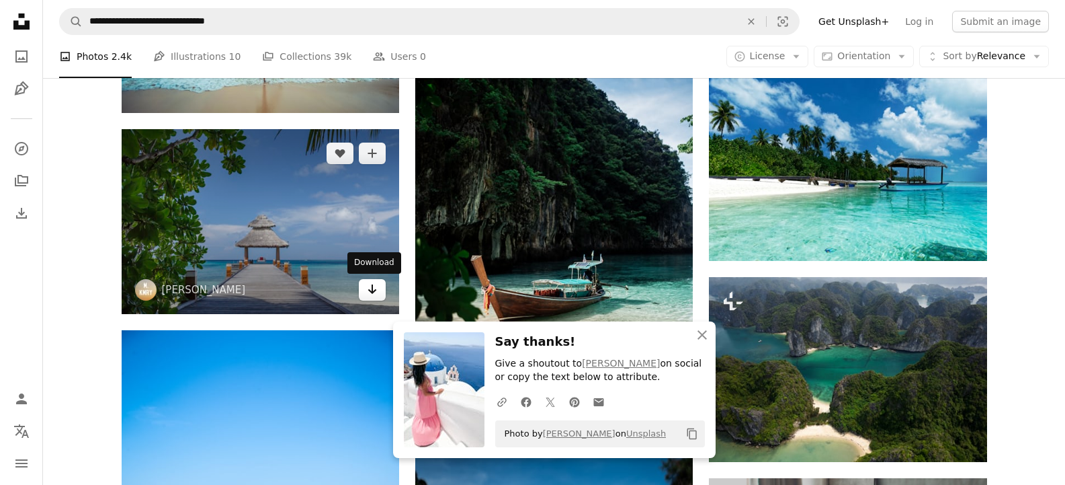
click at [369, 290] on icon "Download" at bounding box center [372, 288] width 9 height 9
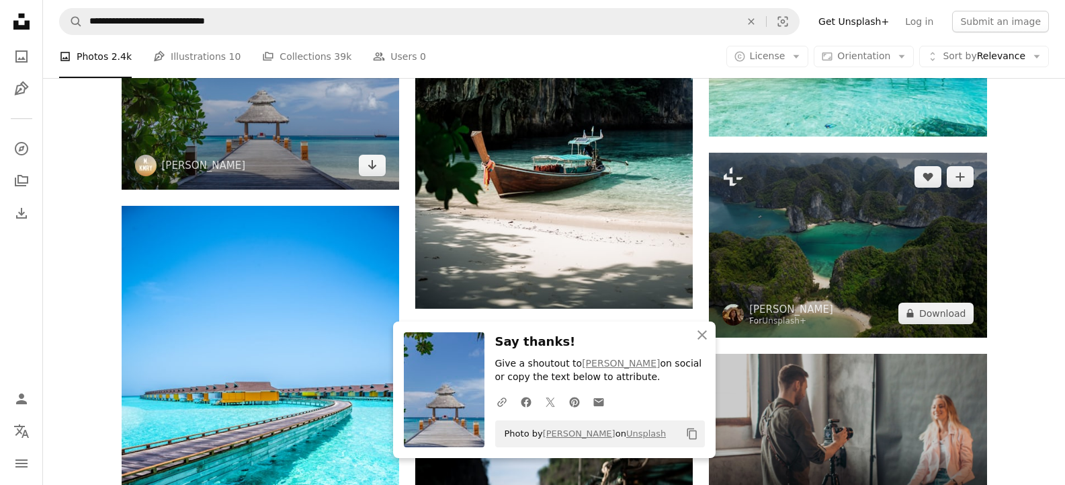
scroll to position [4741, 0]
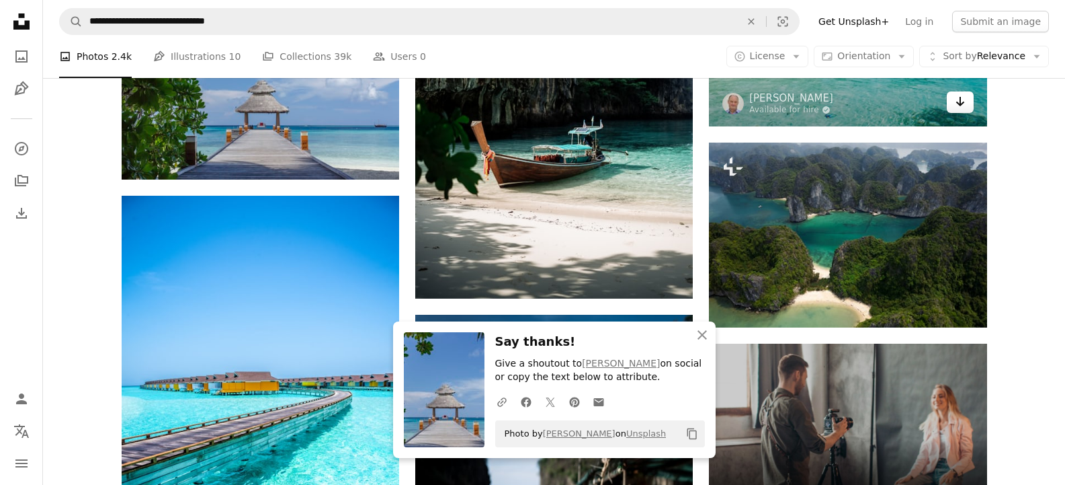
click at [968, 110] on link "Arrow pointing down" at bounding box center [960, 102] width 27 height 22
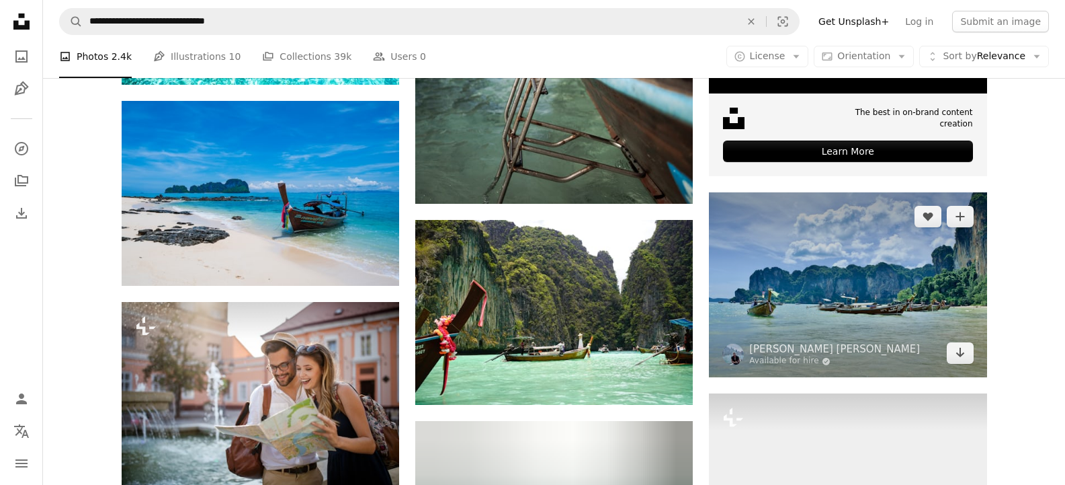
scroll to position [5278, 0]
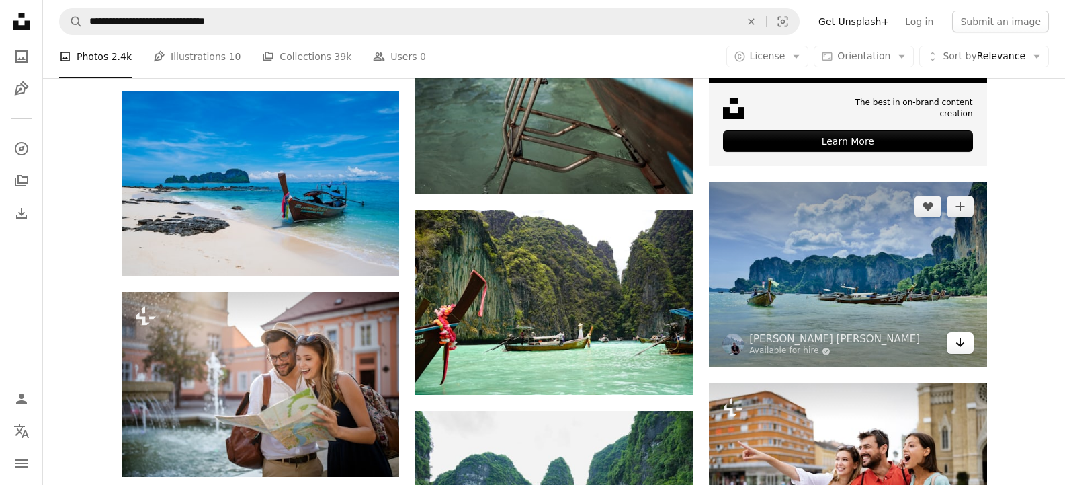
click at [965, 345] on icon "Arrow pointing down" at bounding box center [960, 342] width 11 height 16
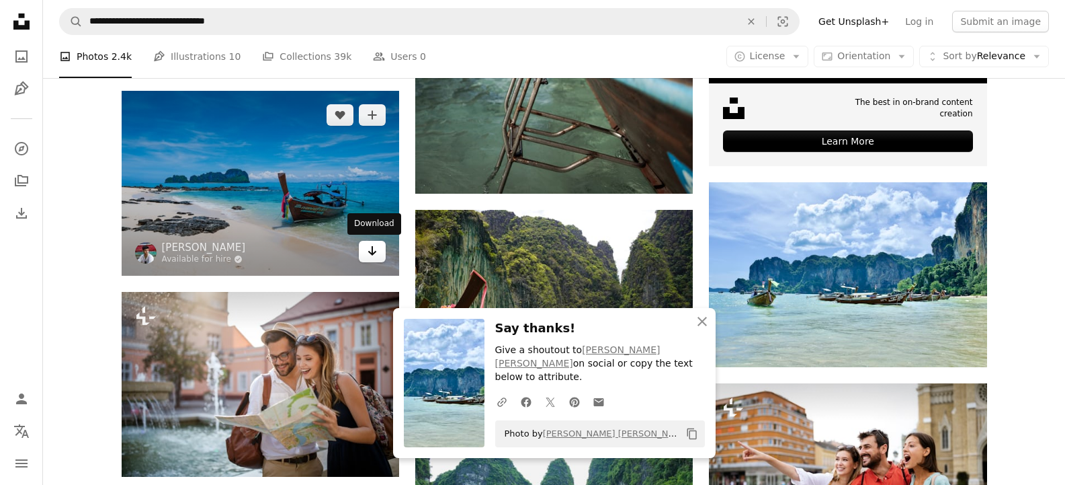
click at [368, 257] on icon "Arrow pointing down" at bounding box center [372, 251] width 11 height 16
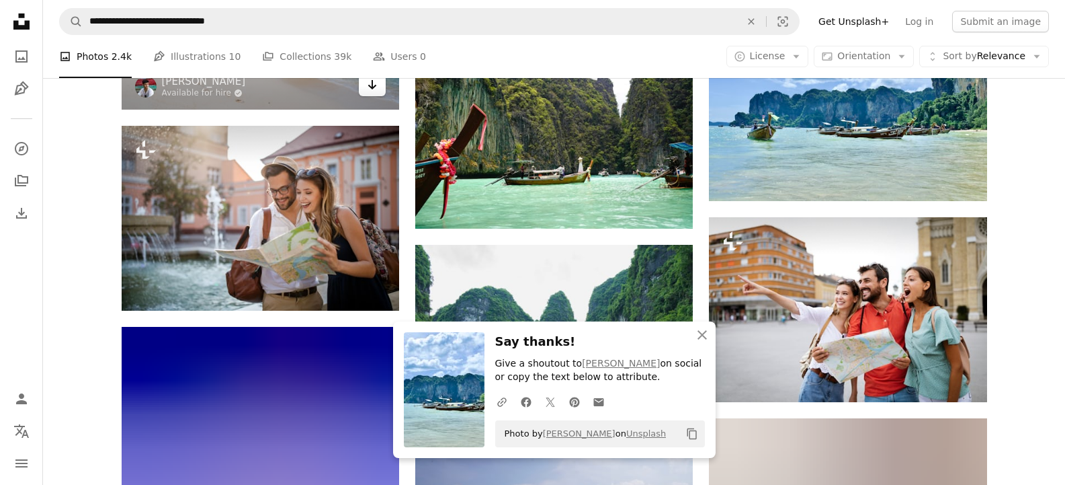
scroll to position [5457, 0]
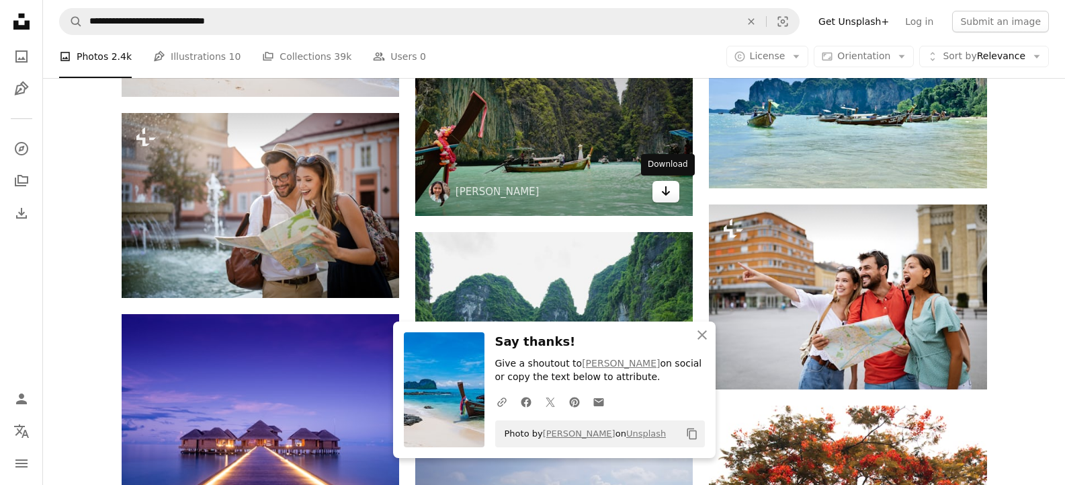
click at [673, 192] on link "Arrow pointing down" at bounding box center [666, 192] width 27 height 22
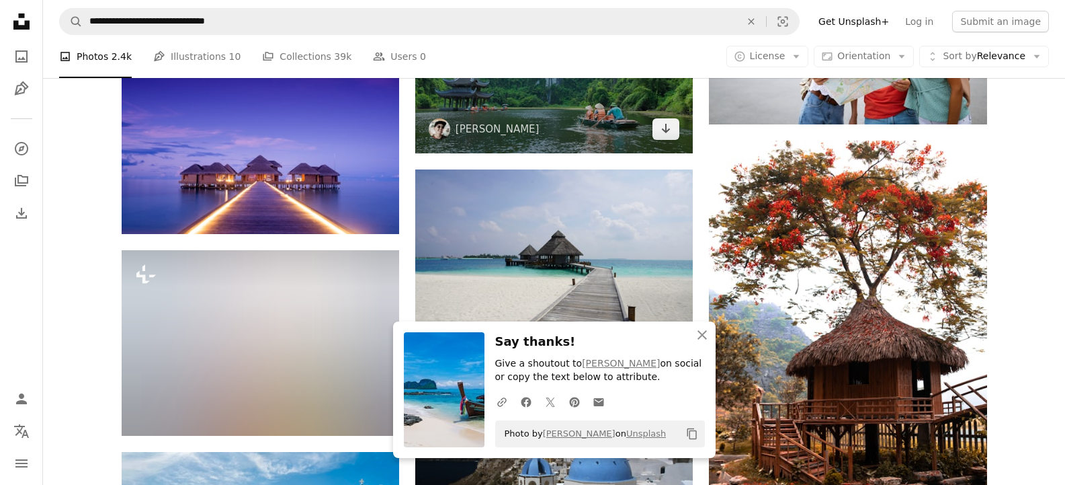
scroll to position [5726, 0]
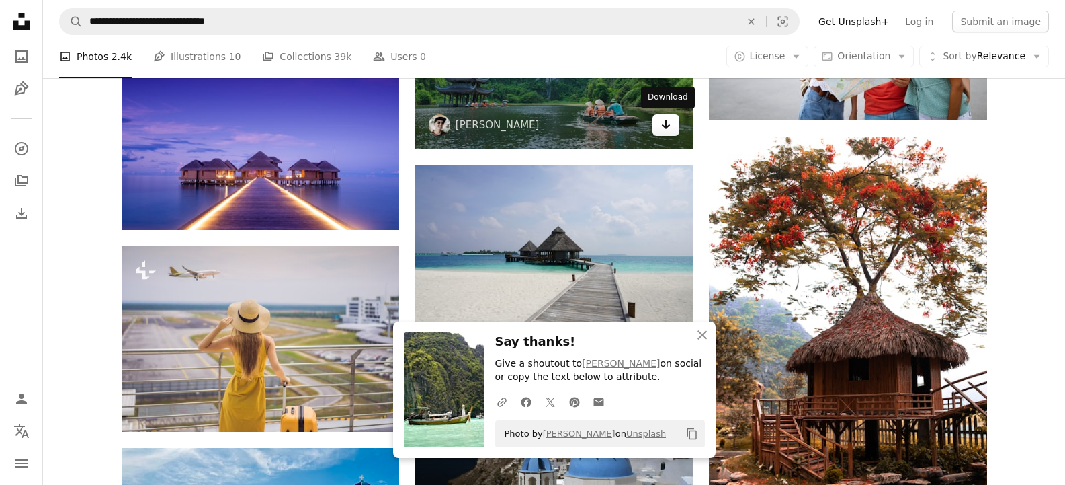
click at [668, 128] on icon "Arrow pointing down" at bounding box center [666, 124] width 11 height 16
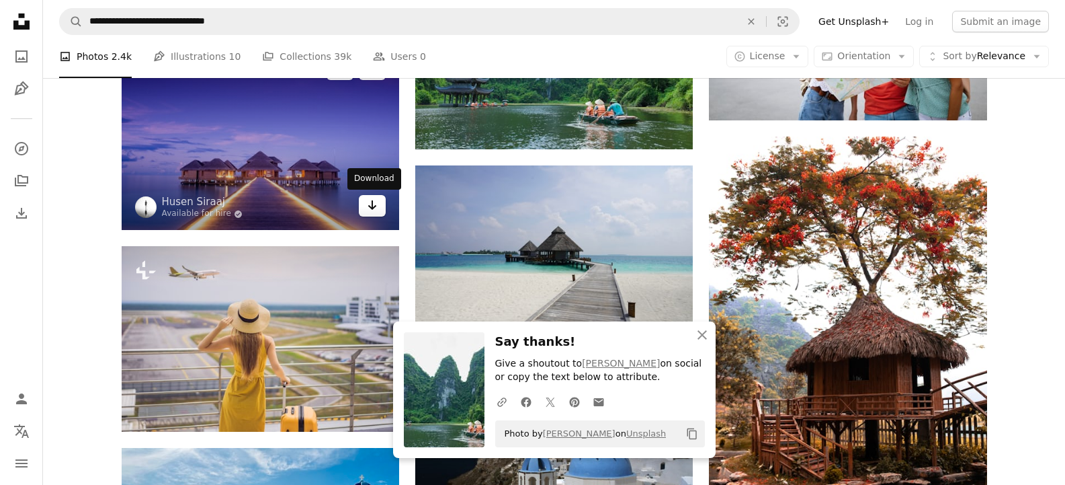
click at [373, 214] on link "Arrow pointing down" at bounding box center [372, 206] width 27 height 22
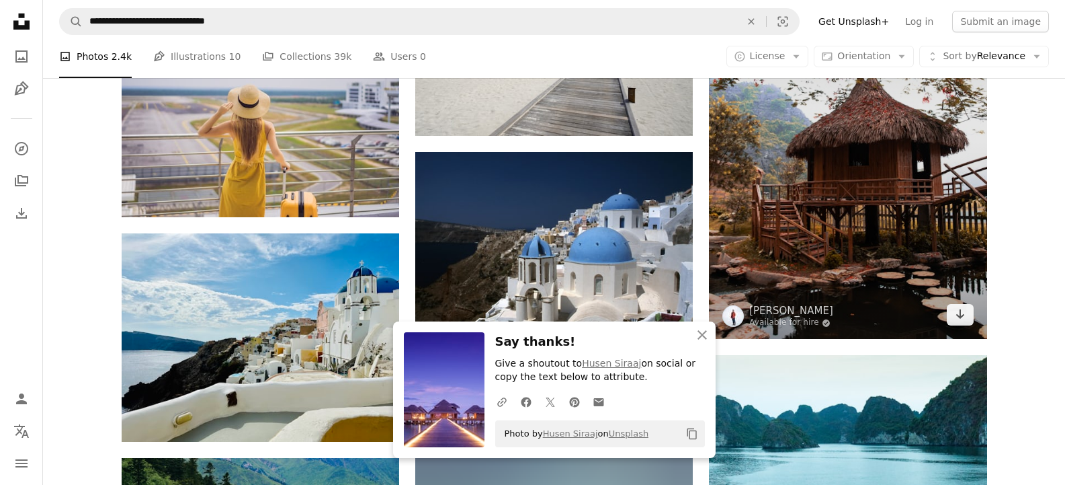
scroll to position [5995, 0]
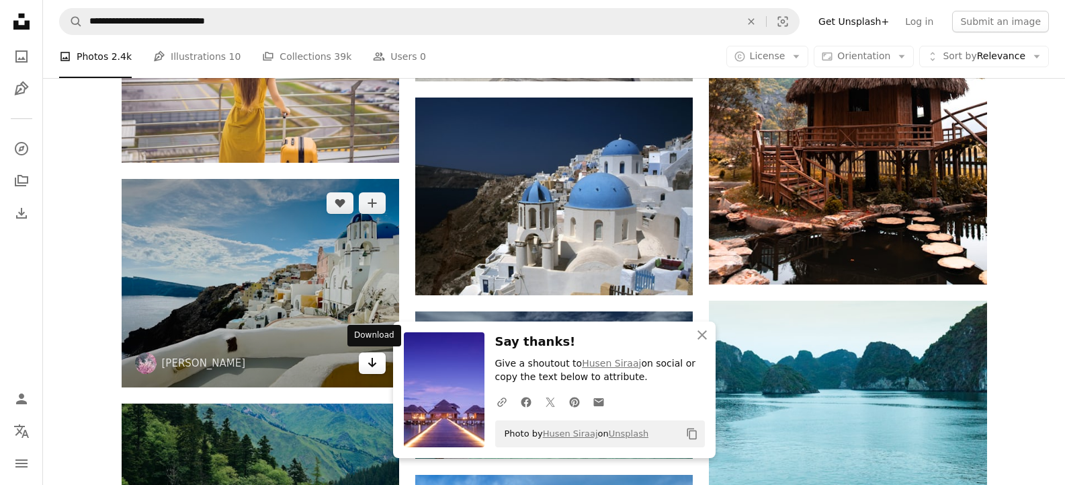
click at [362, 368] on link "Arrow pointing down" at bounding box center [372, 363] width 27 height 22
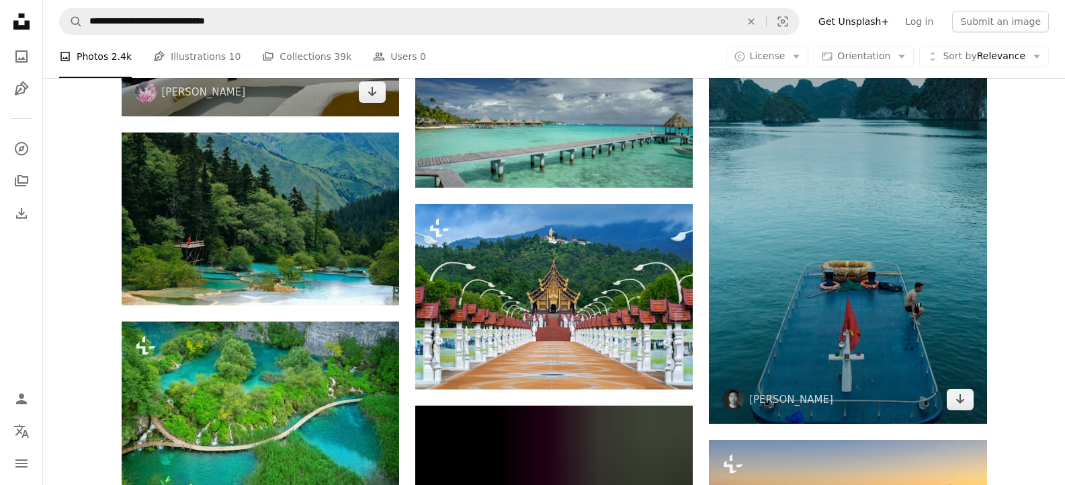
scroll to position [6309, 0]
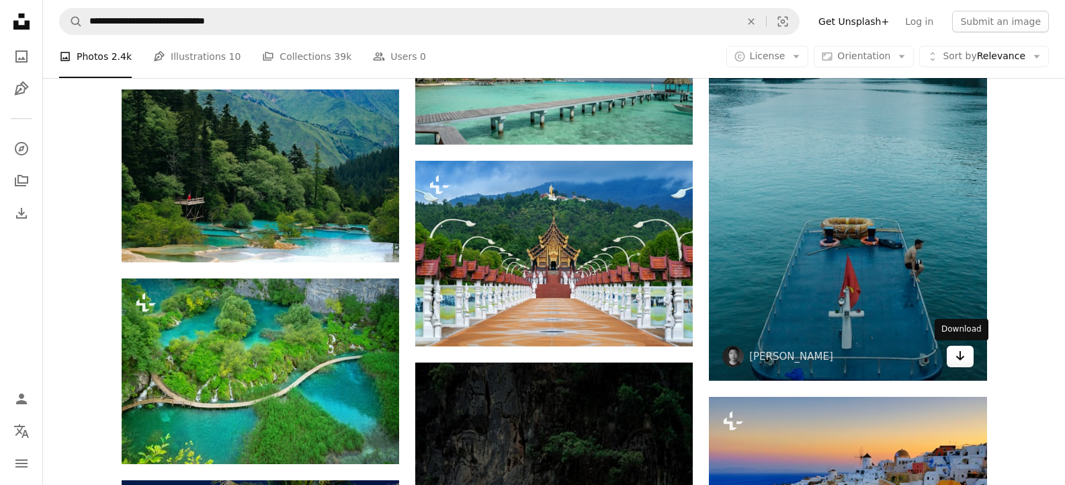
drag, startPoint x: 966, startPoint y: 359, endPoint x: 953, endPoint y: 353, distance: 14.1
click at [966, 359] on link "Arrow pointing down" at bounding box center [960, 356] width 27 height 22
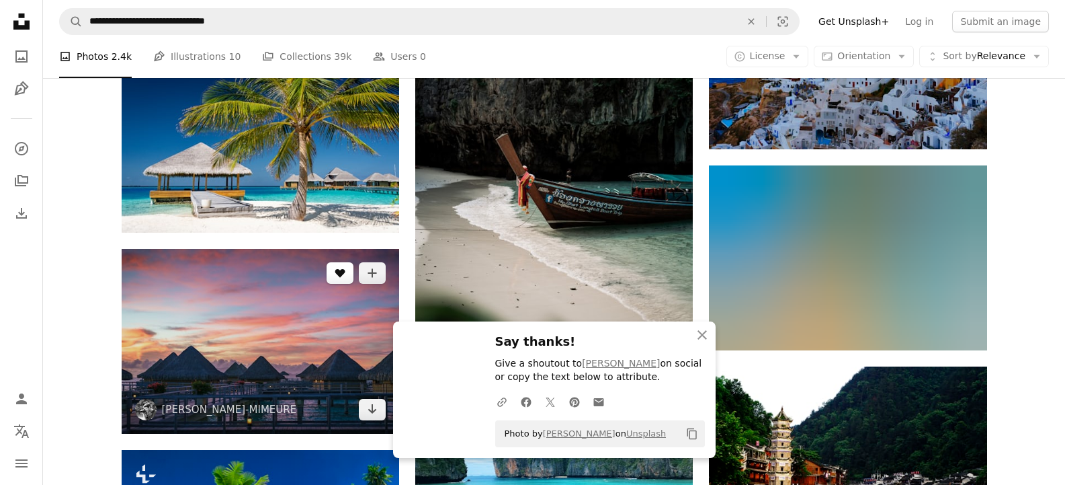
scroll to position [6757, 0]
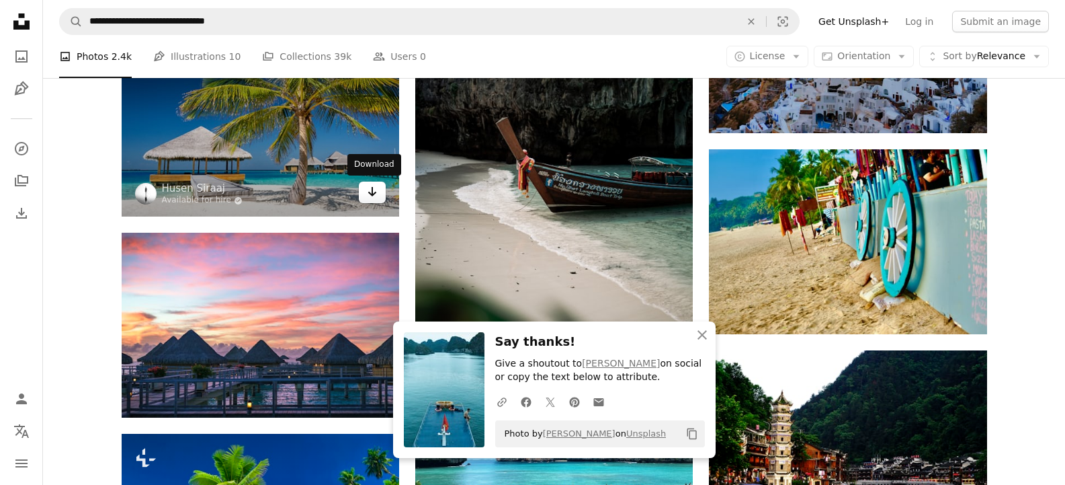
click at [373, 193] on icon "Arrow pointing down" at bounding box center [372, 191] width 11 height 16
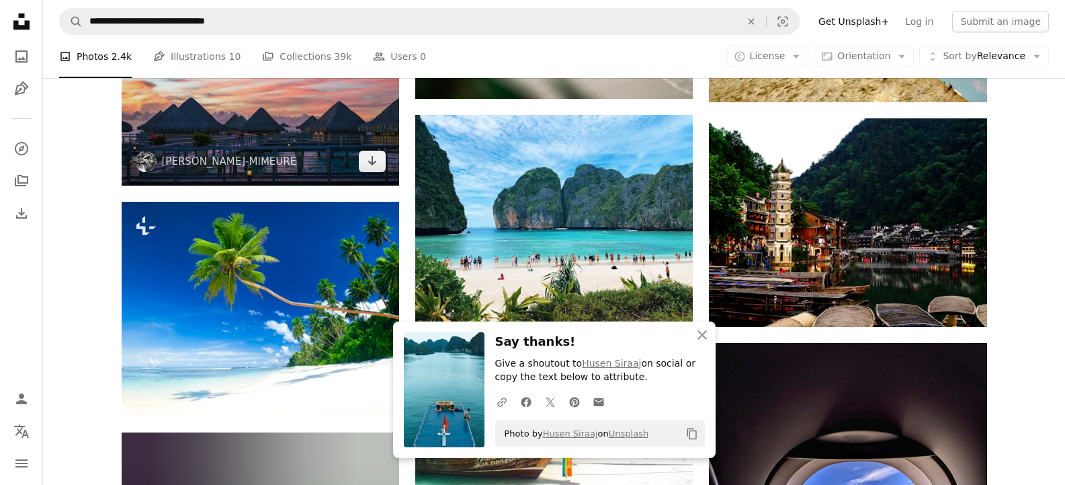
scroll to position [7026, 0]
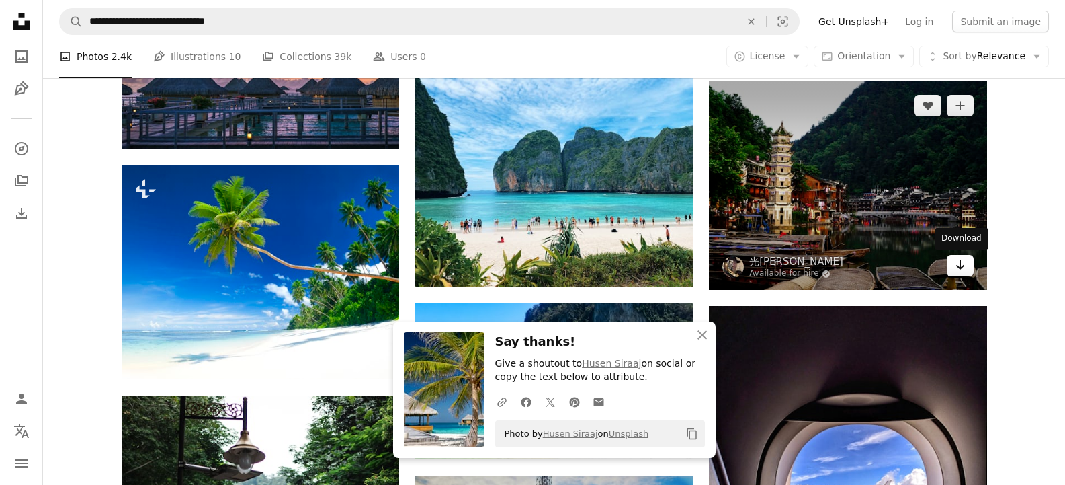
click at [964, 263] on icon "Arrow pointing down" at bounding box center [960, 265] width 11 height 16
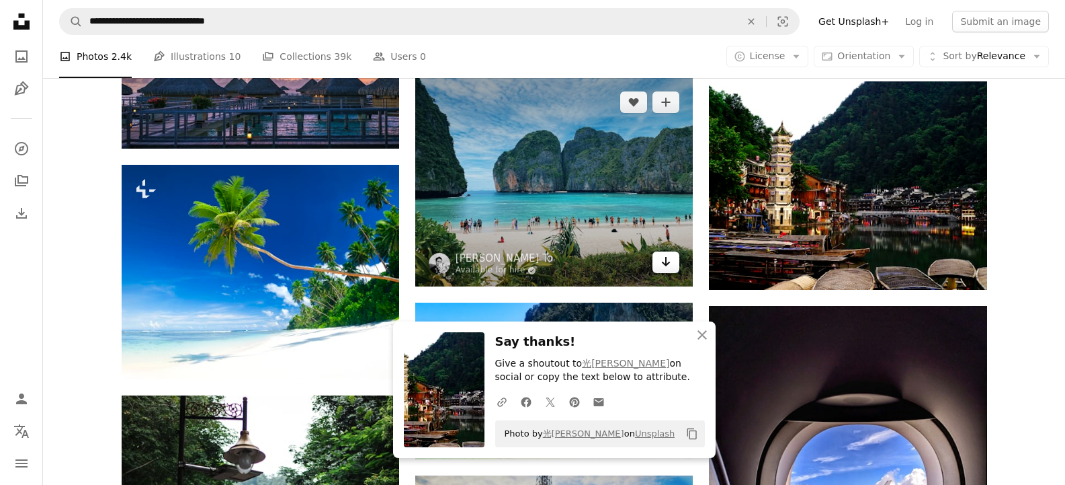
click at [673, 261] on link "Arrow pointing down" at bounding box center [666, 262] width 27 height 22
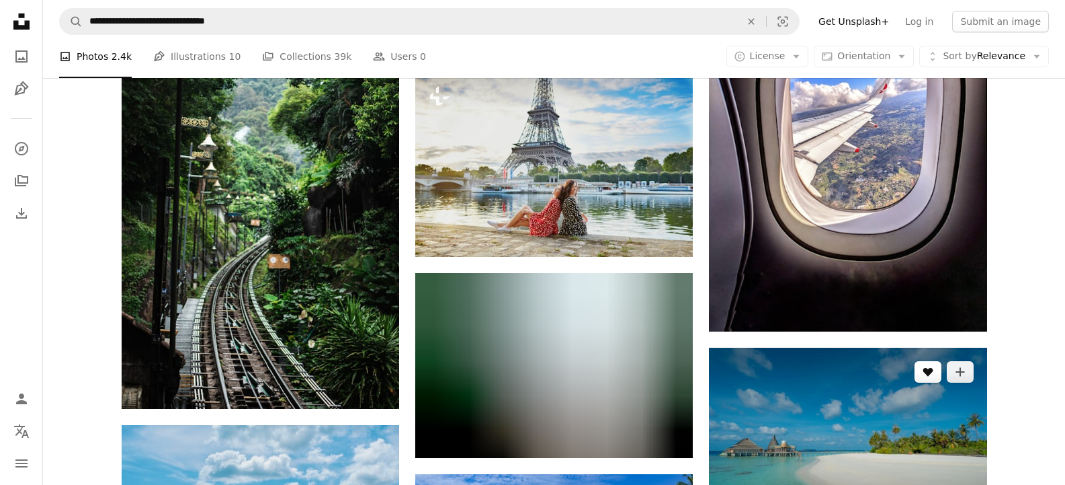
scroll to position [7563, 0]
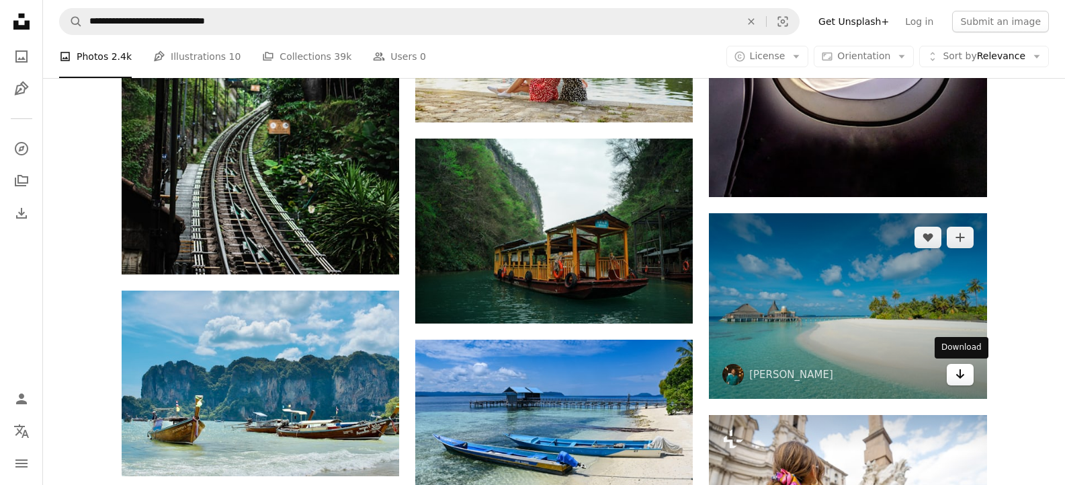
click at [960, 377] on icon "Download" at bounding box center [960, 373] width 9 height 9
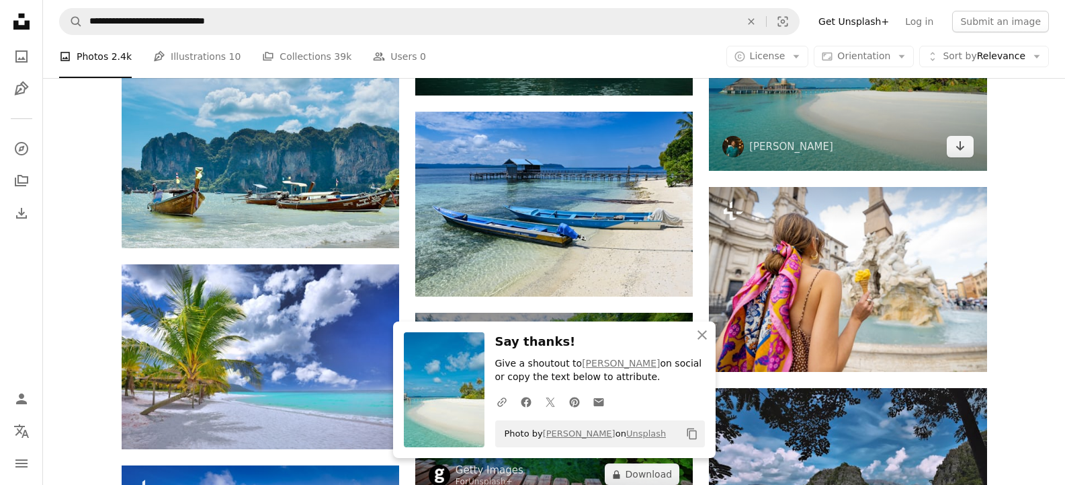
scroll to position [7877, 0]
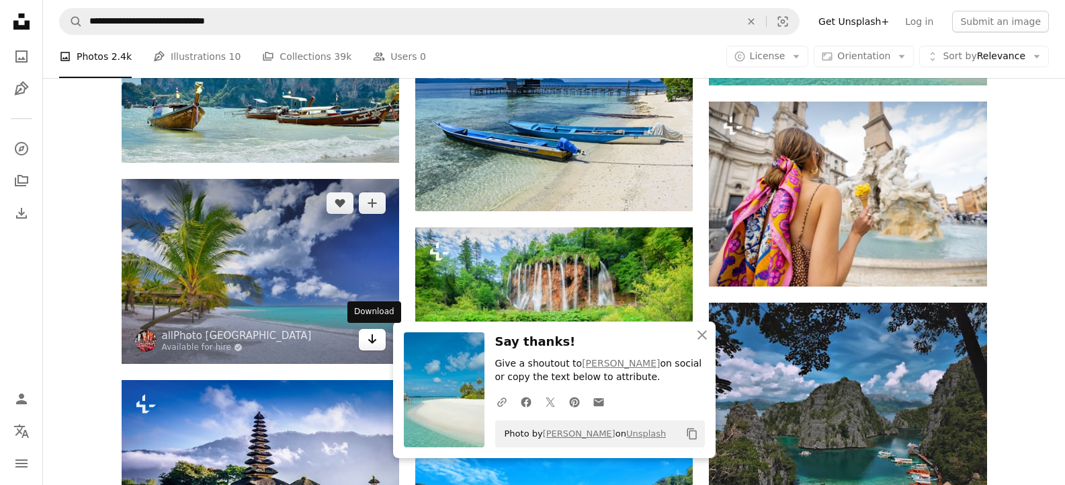
click at [373, 339] on icon "Arrow pointing down" at bounding box center [372, 339] width 11 height 16
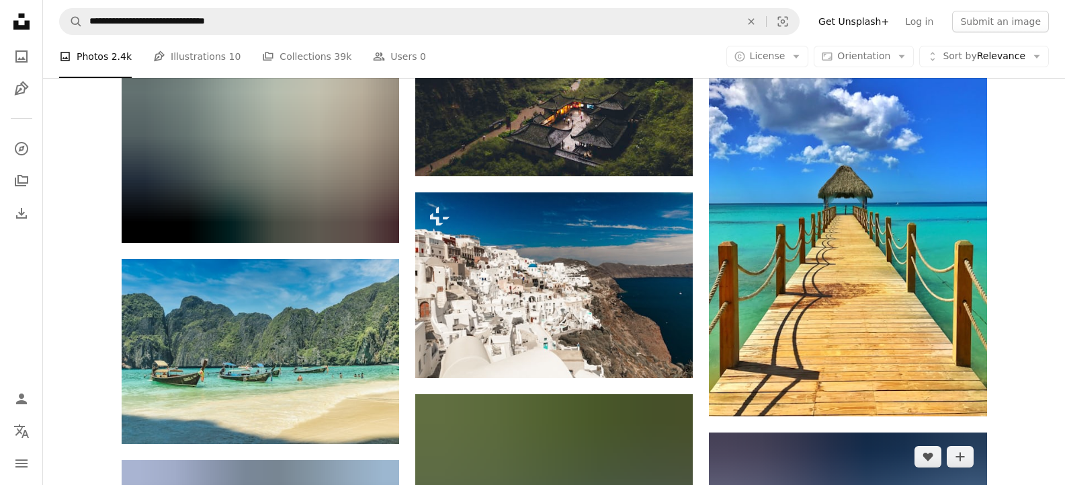
scroll to position [8594, 0]
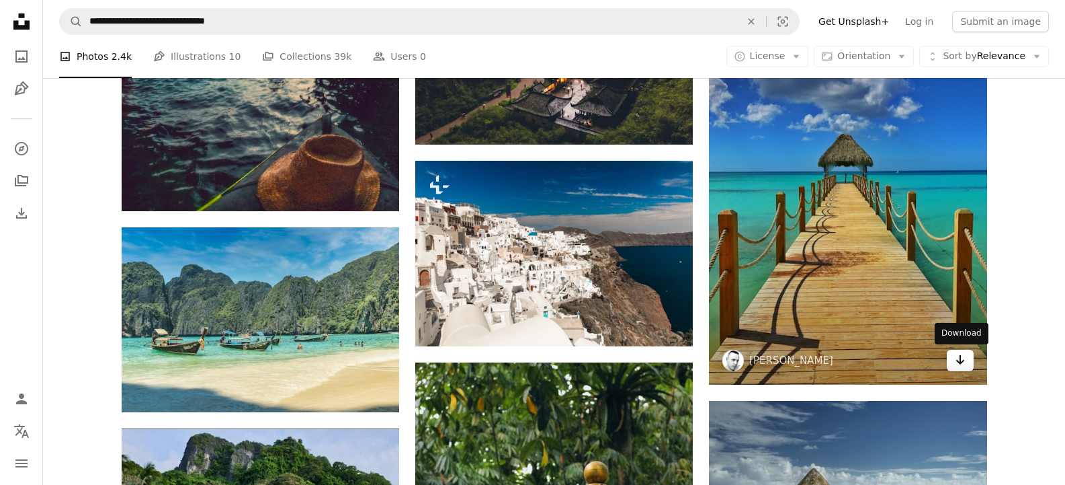
click at [964, 366] on icon "Arrow pointing down" at bounding box center [960, 359] width 11 height 16
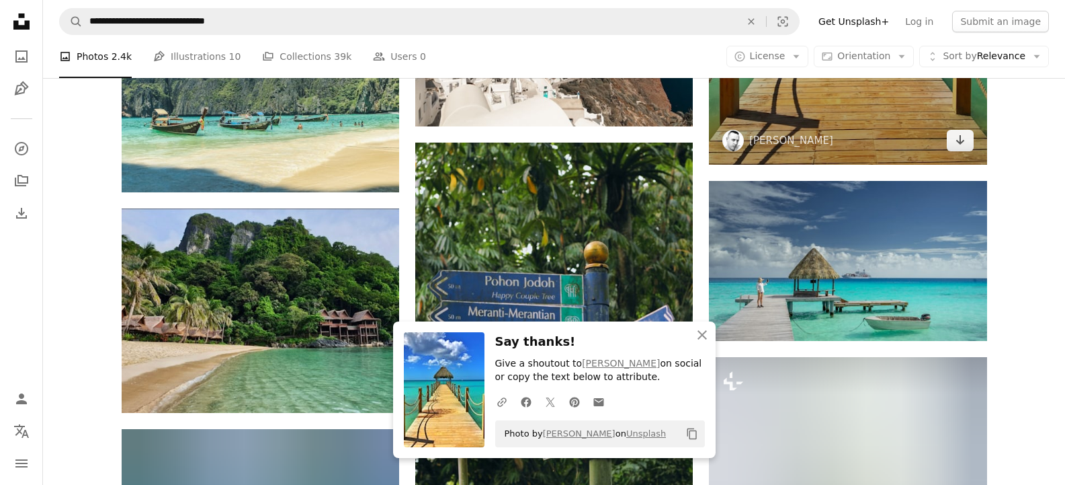
scroll to position [8863, 0]
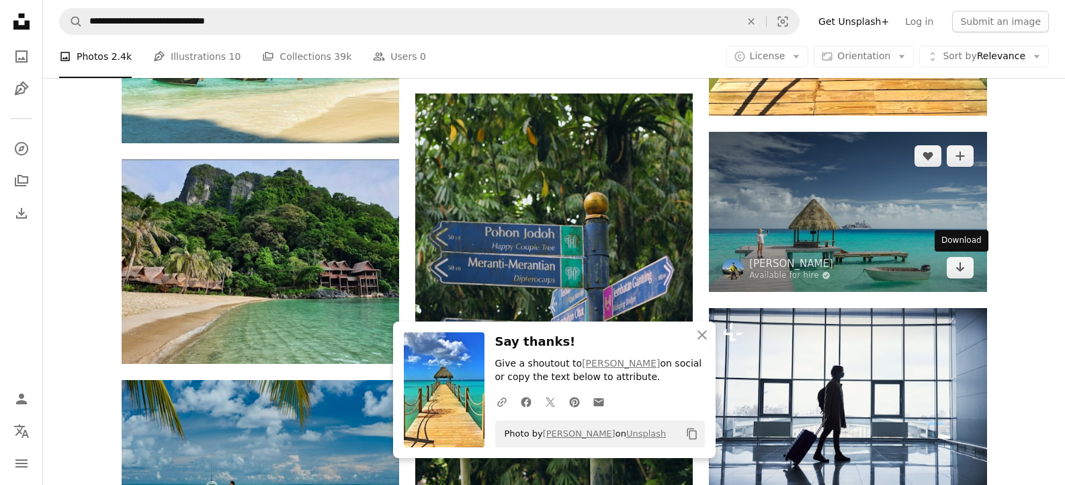
drag, startPoint x: 966, startPoint y: 271, endPoint x: 929, endPoint y: 265, distance: 37.5
click at [966, 271] on link "Arrow pointing down" at bounding box center [960, 268] width 27 height 22
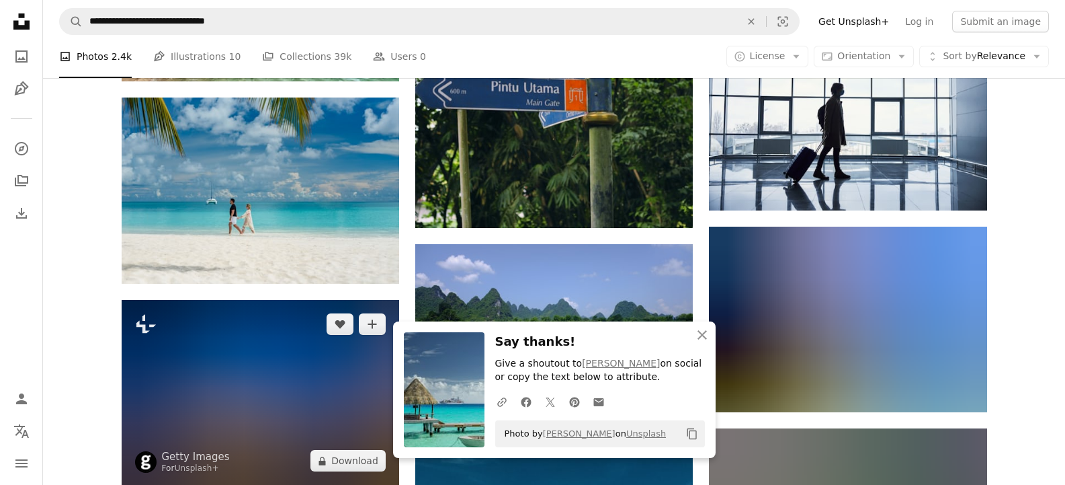
scroll to position [9176, 0]
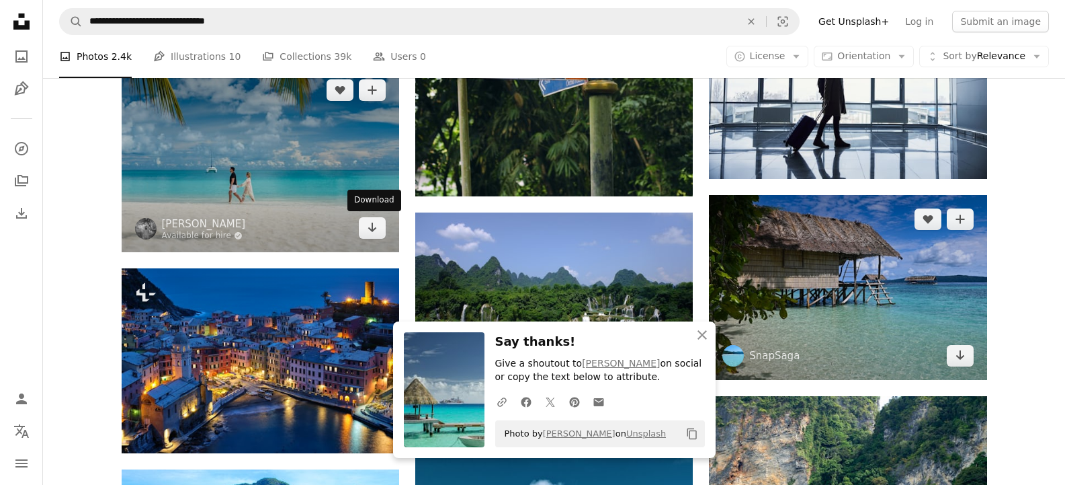
click at [380, 230] on link "Arrow pointing down" at bounding box center [372, 228] width 27 height 22
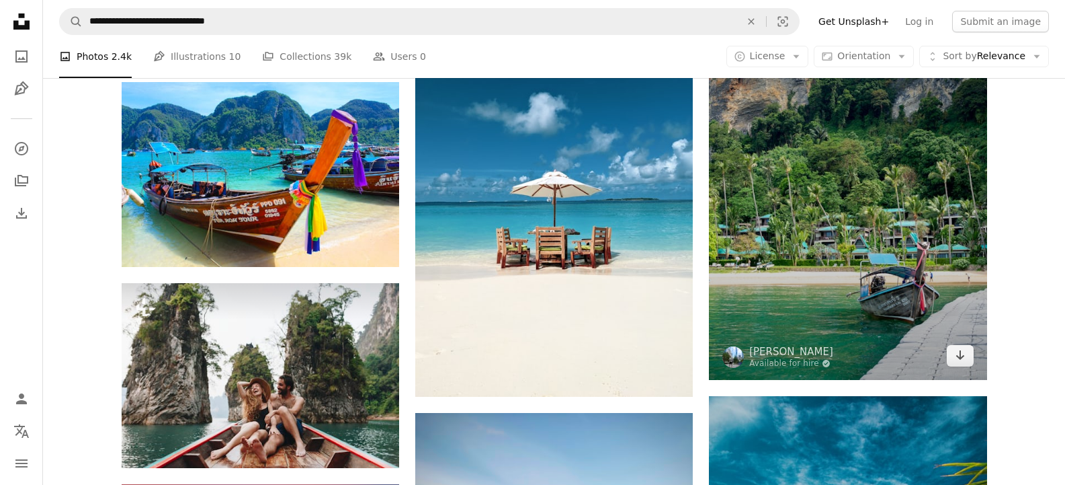
scroll to position [9580, 0]
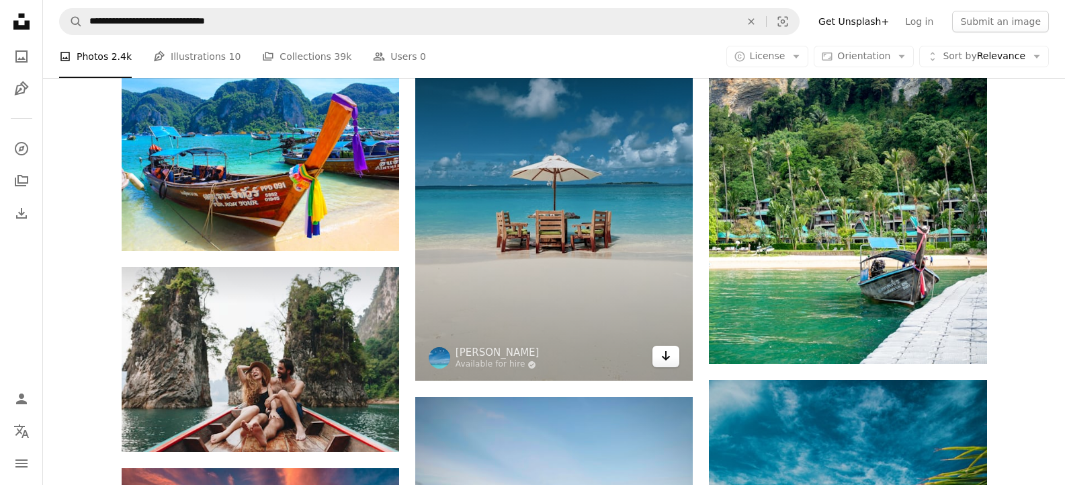
click at [671, 347] on icon "Arrow pointing down" at bounding box center [666, 355] width 11 height 16
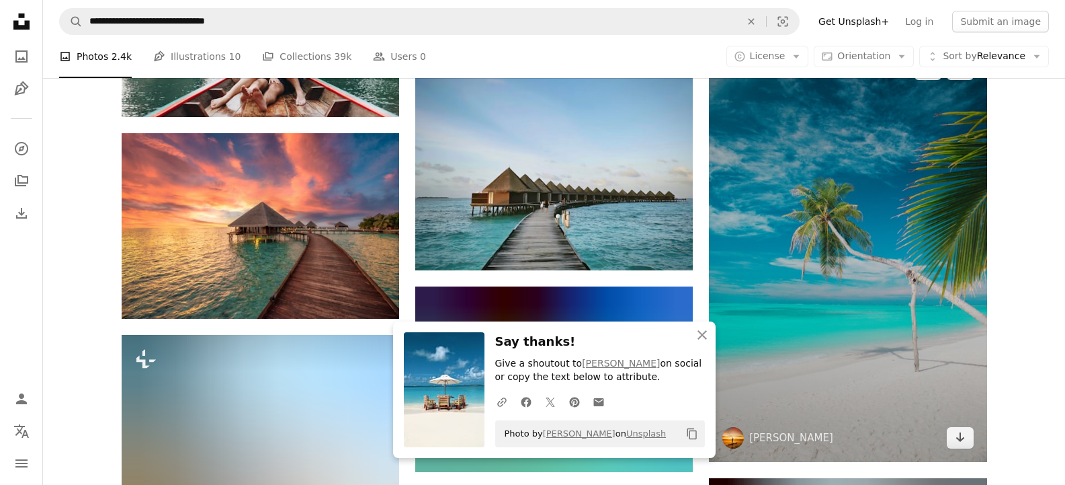
scroll to position [10027, 0]
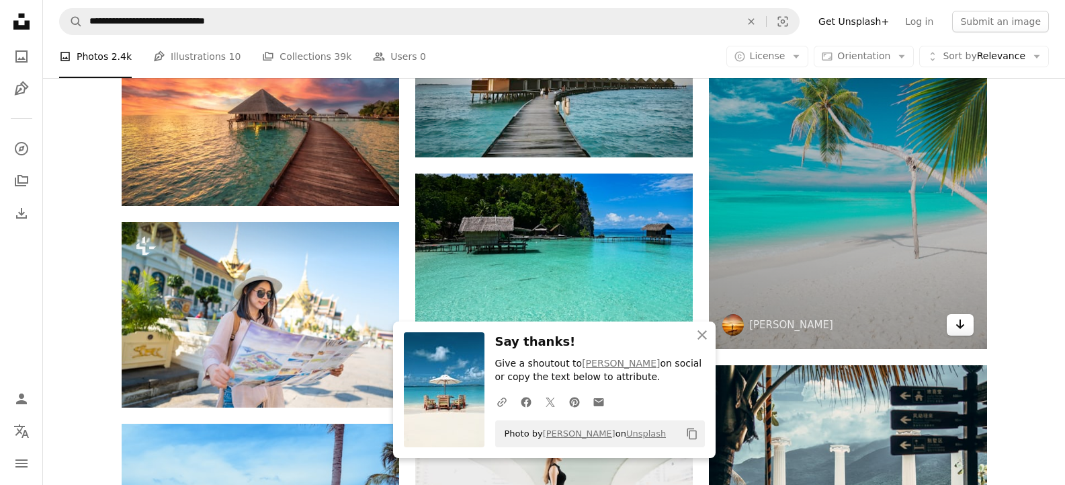
click at [952, 329] on link "Arrow pointing down" at bounding box center [960, 325] width 27 height 22
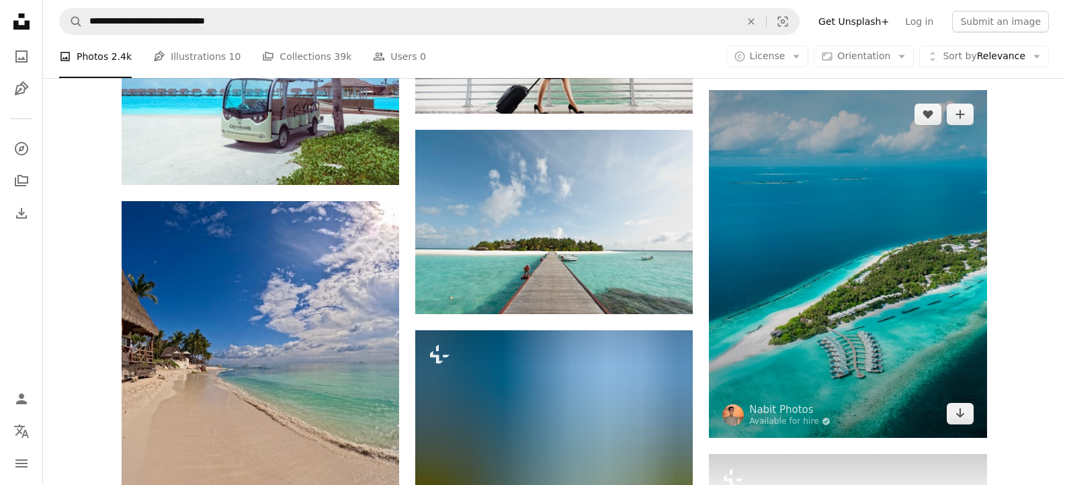
scroll to position [10476, 0]
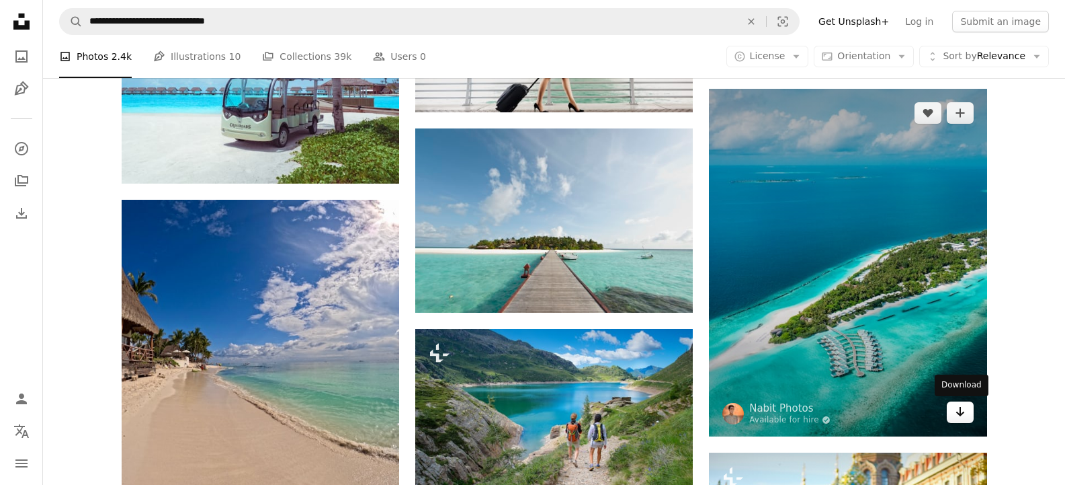
click at [963, 411] on icon "Download" at bounding box center [960, 411] width 9 height 9
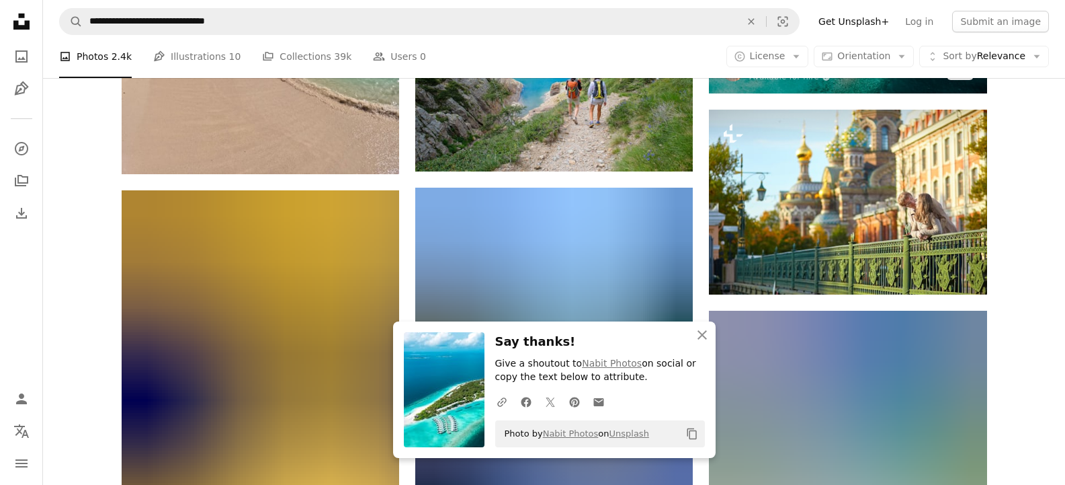
scroll to position [10834, 0]
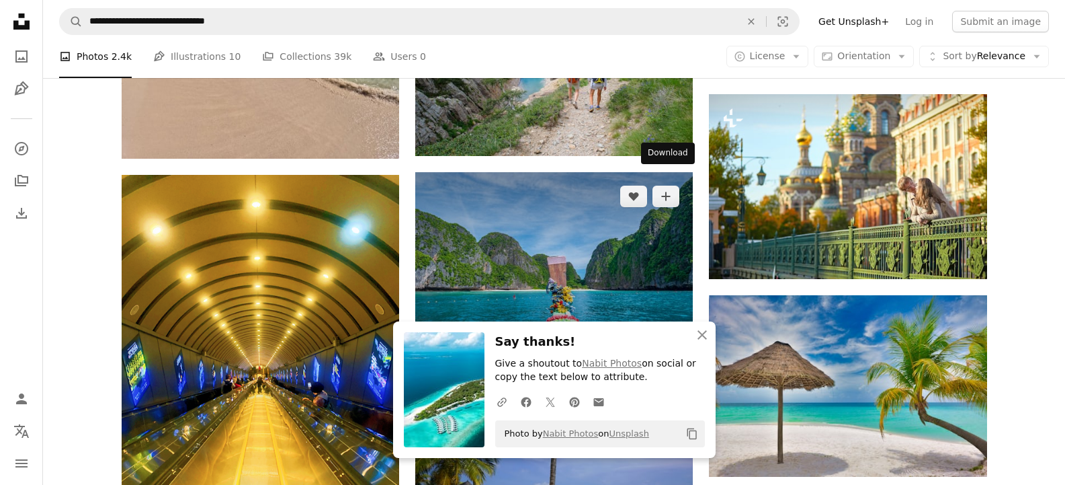
click at [660, 323] on link "Arrow pointing down" at bounding box center [666, 334] width 27 height 22
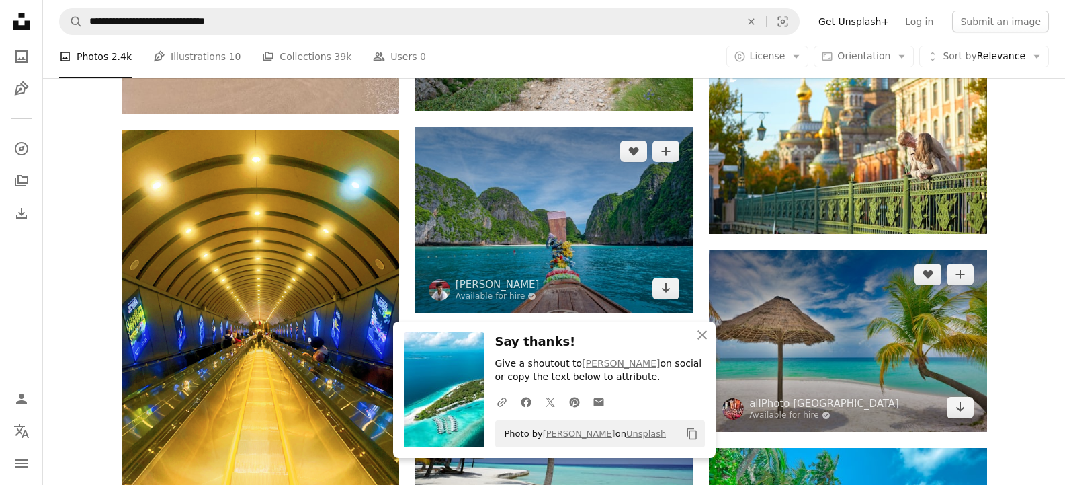
scroll to position [10924, 0]
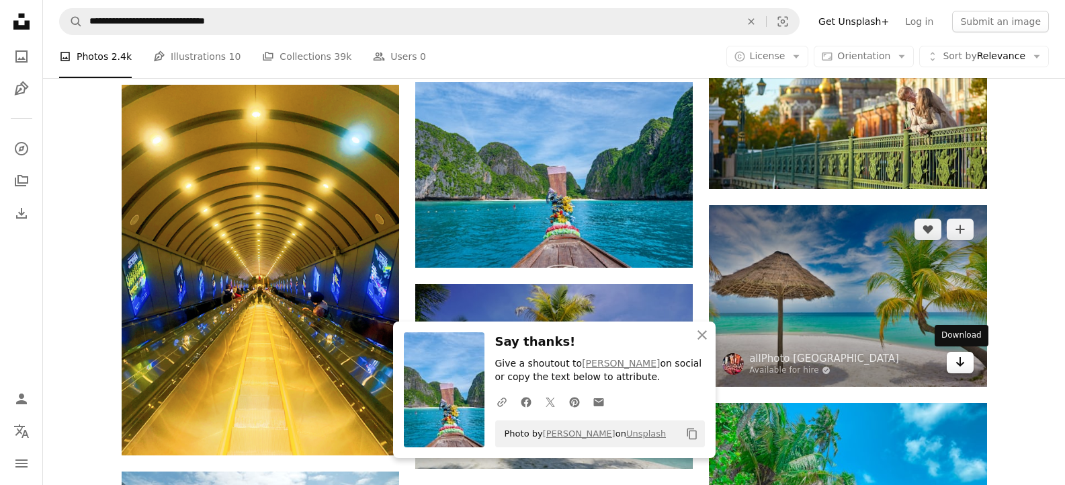
click at [966, 357] on link "Arrow pointing down" at bounding box center [960, 362] width 27 height 22
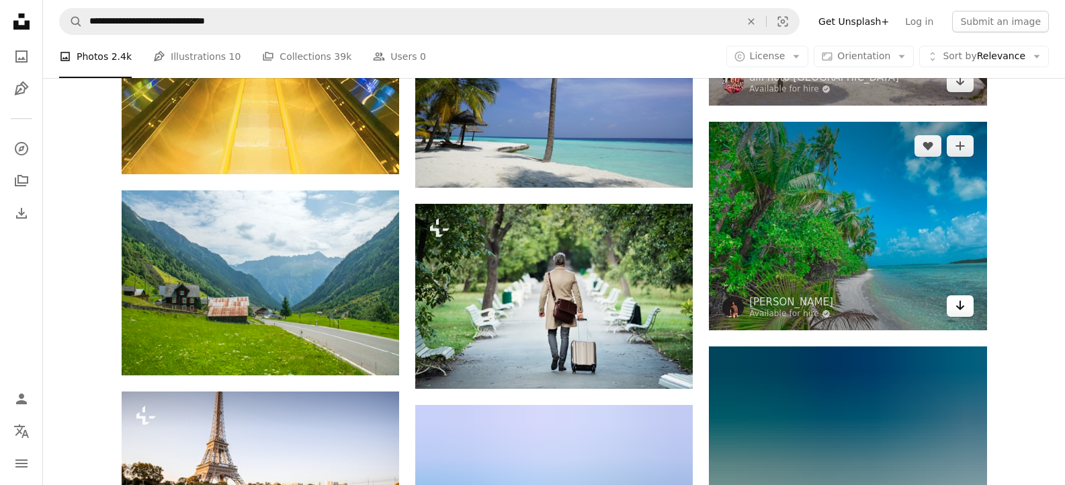
scroll to position [11237, 0]
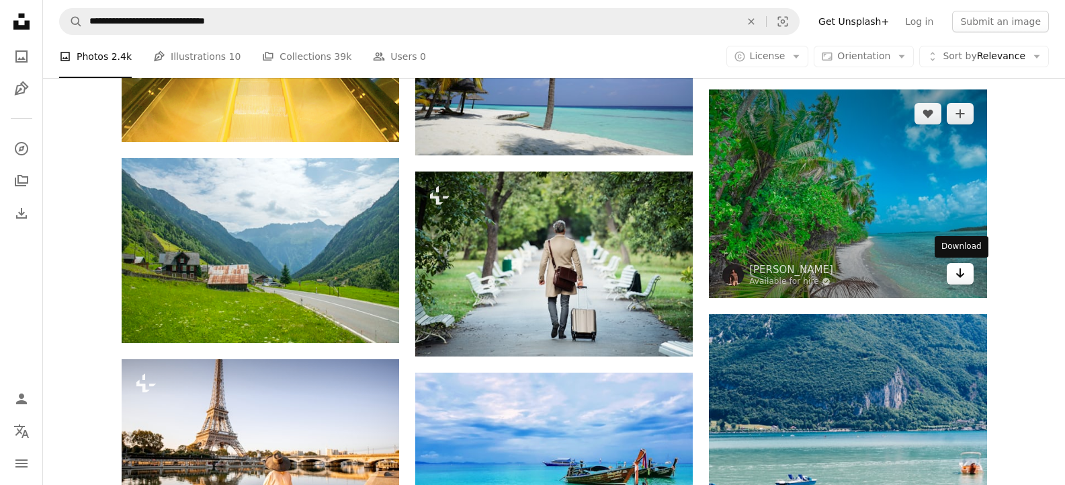
click at [960, 276] on icon "Download" at bounding box center [960, 272] width 9 height 9
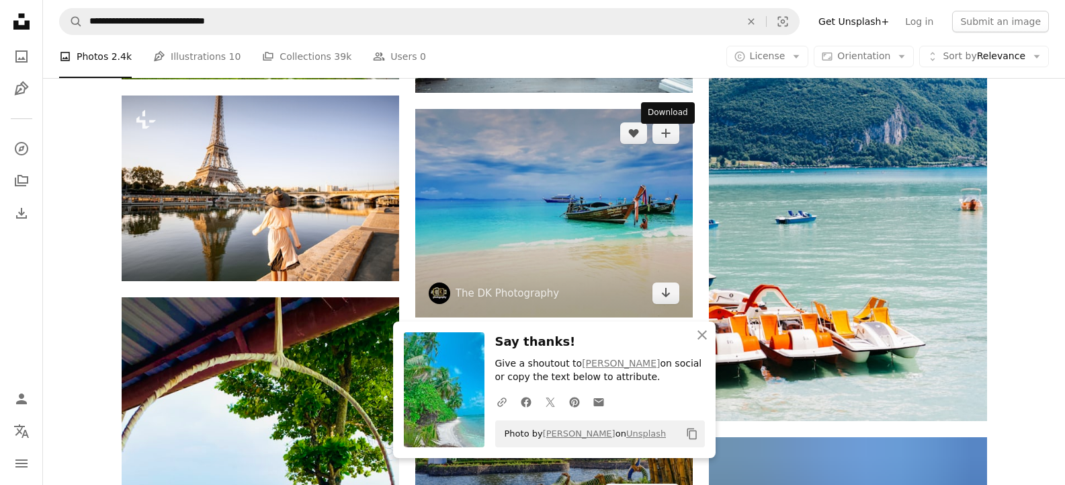
scroll to position [11506, 0]
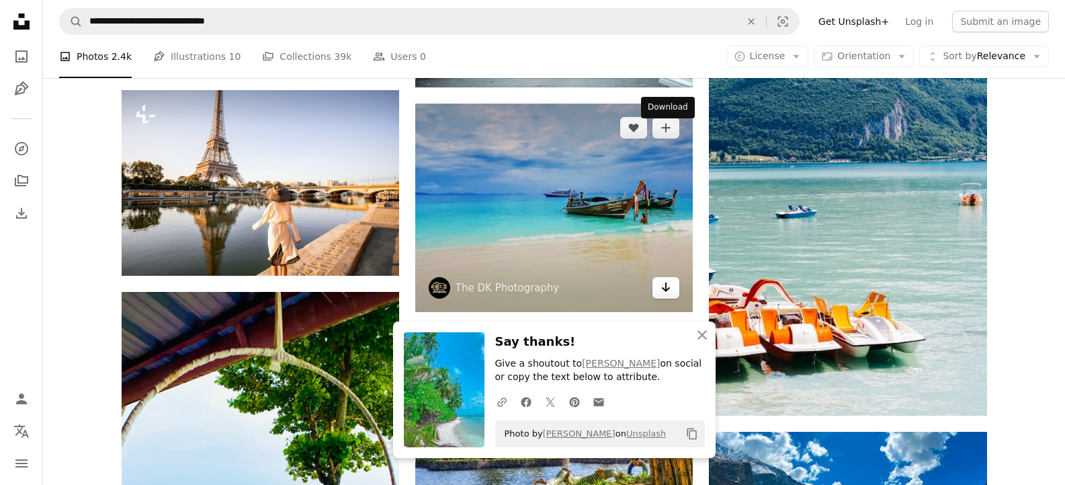
click at [674, 277] on link "Arrow pointing down" at bounding box center [666, 288] width 27 height 22
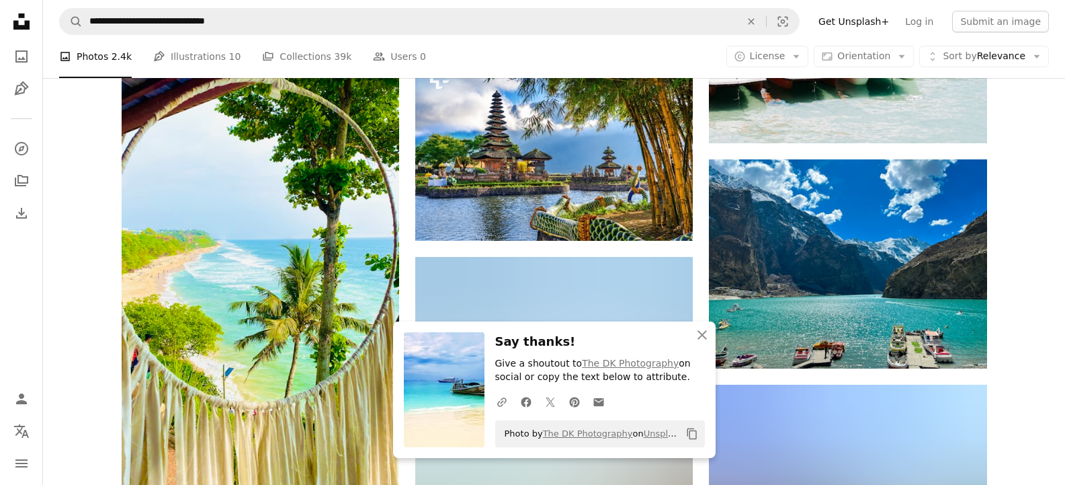
scroll to position [11954, 0]
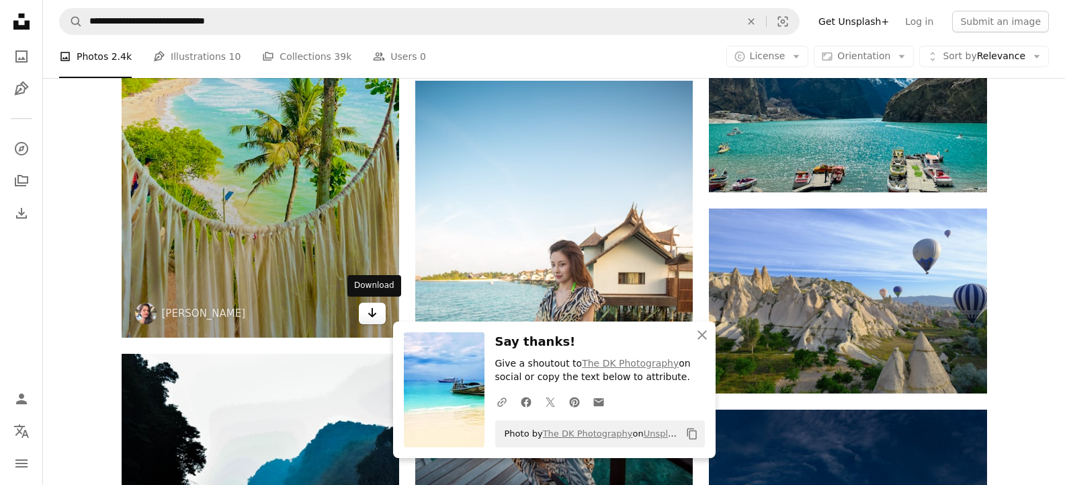
click at [368, 311] on icon "Arrow pointing down" at bounding box center [372, 312] width 11 height 16
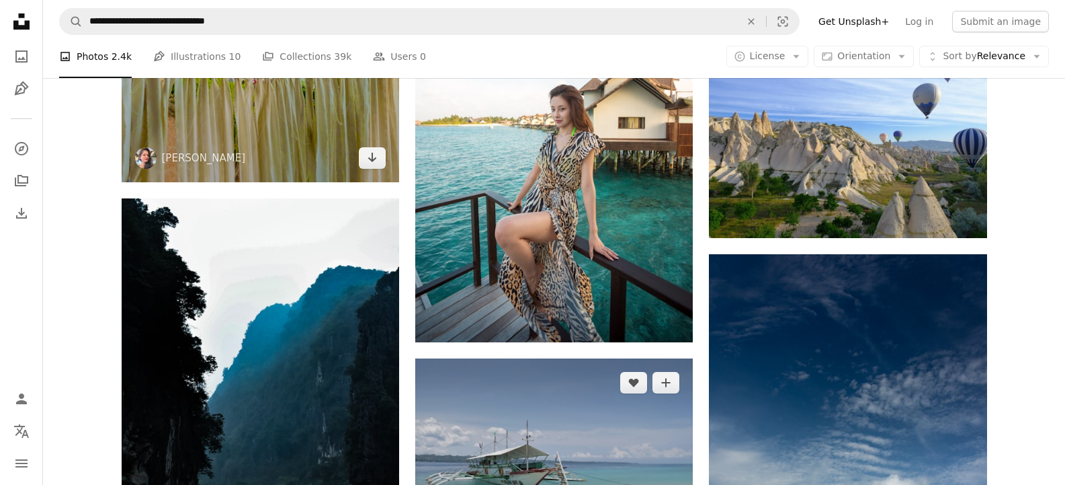
scroll to position [12134, 0]
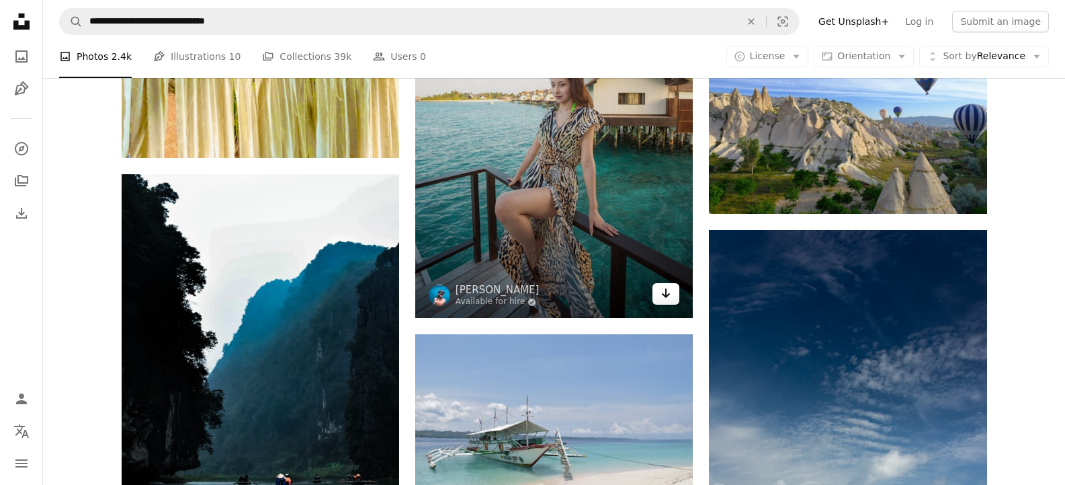
click at [667, 288] on icon "Download" at bounding box center [666, 292] width 9 height 9
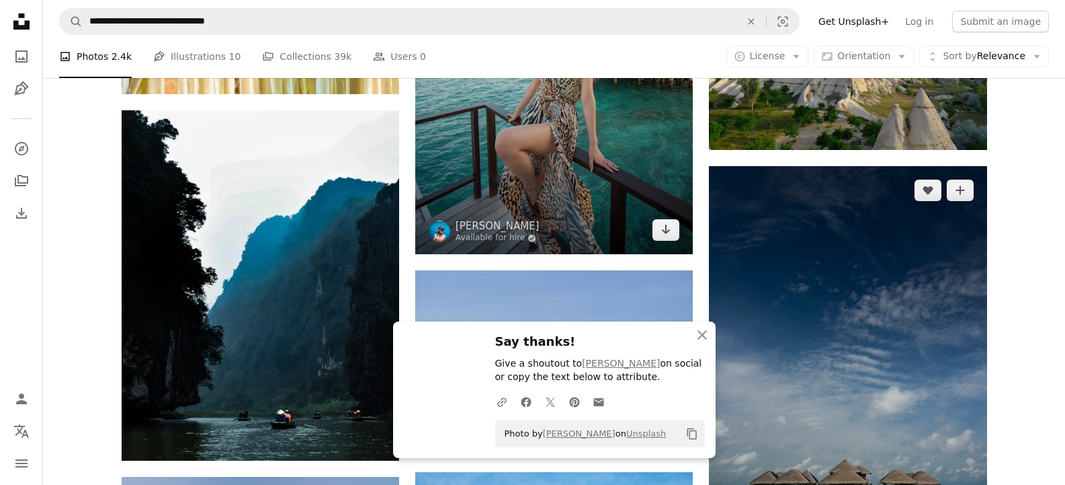
scroll to position [12178, 0]
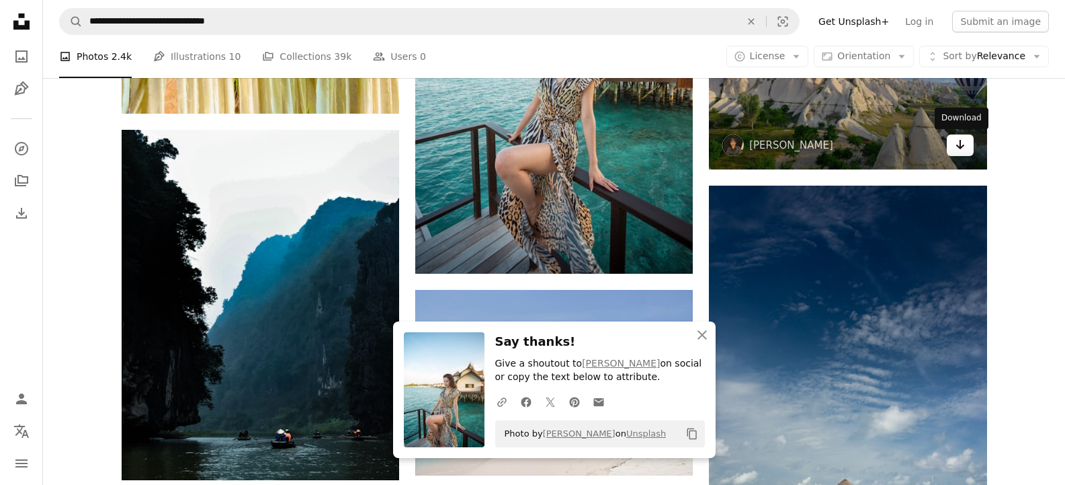
click at [957, 145] on icon "Download" at bounding box center [960, 144] width 9 height 9
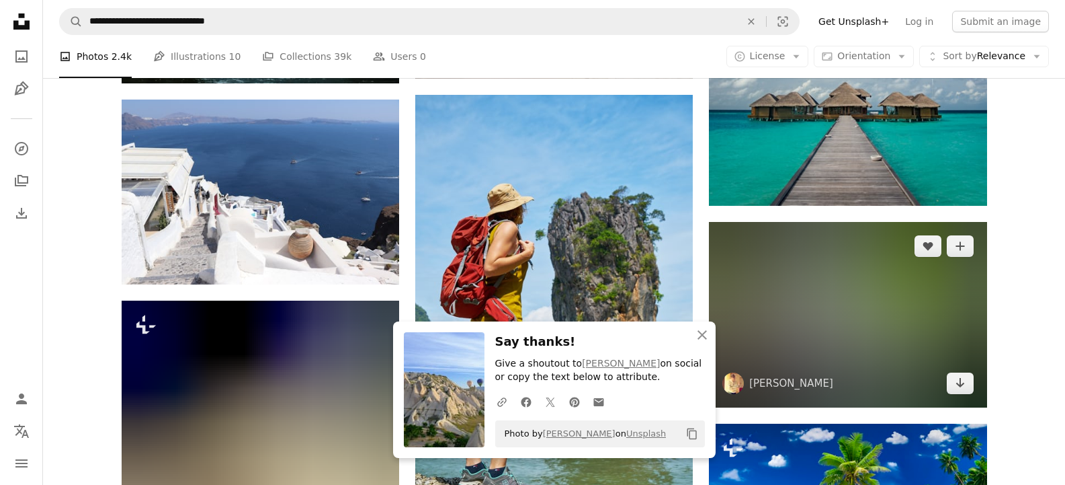
scroll to position [12581, 0]
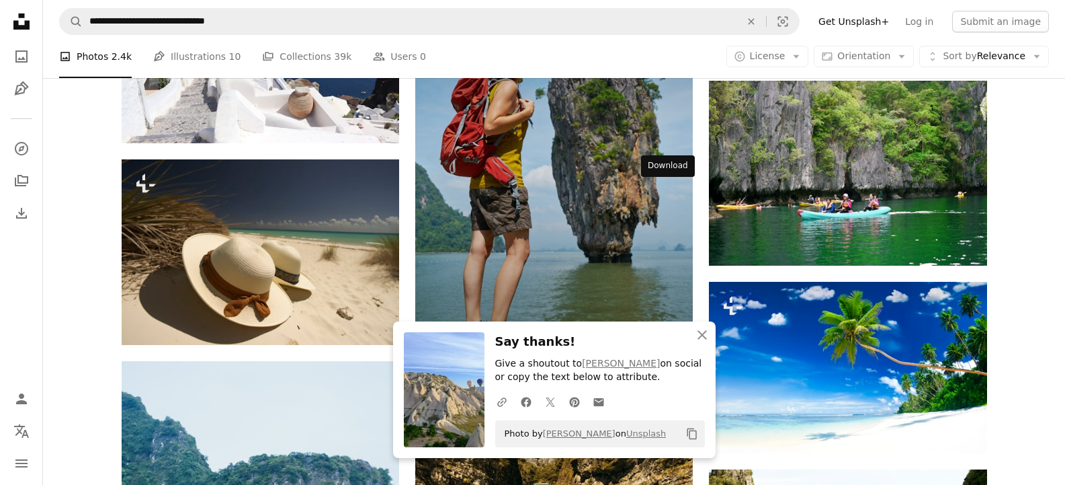
click at [670, 337] on icon "Arrow pointing down" at bounding box center [666, 345] width 11 height 16
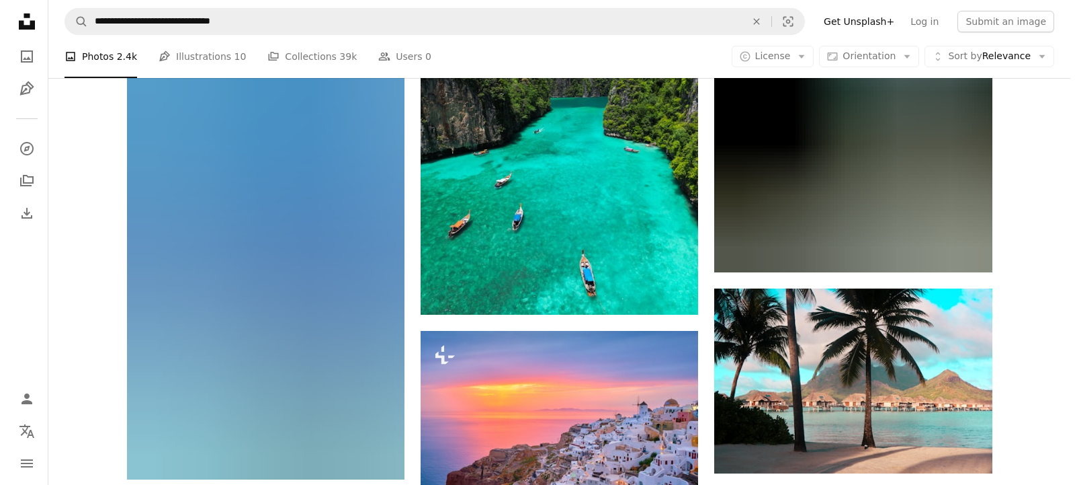
scroll to position [16838, 0]
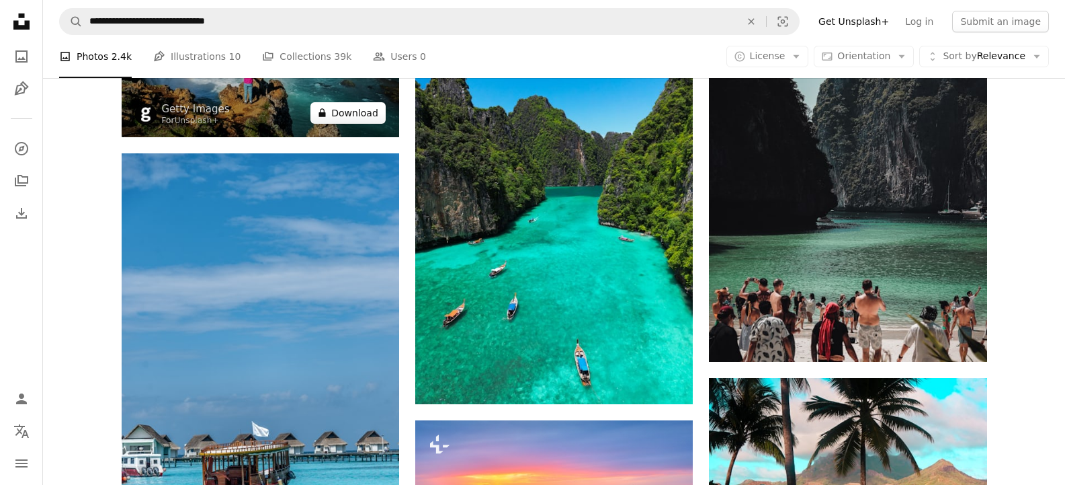
click at [376, 117] on button "A lock Download" at bounding box center [347, 113] width 75 height 22
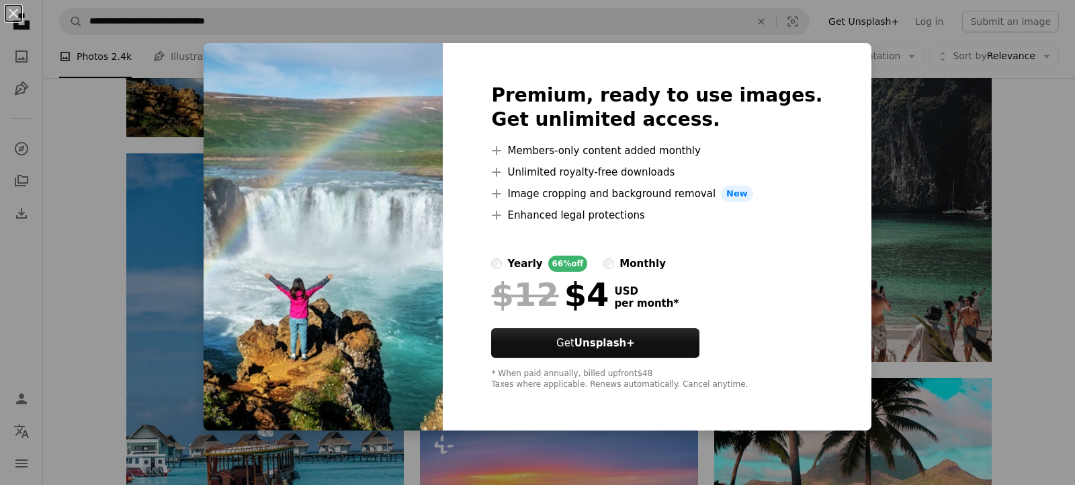
click at [1020, 234] on div "An X shape Premium, ready to use images. Get unlimited access. A plus sign Memb…" at bounding box center [537, 242] width 1075 height 485
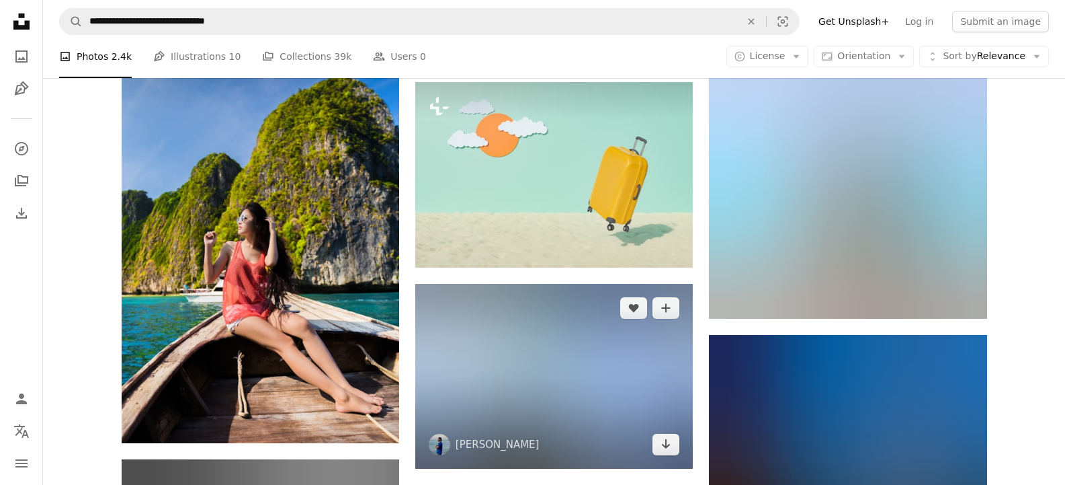
scroll to position [17599, 0]
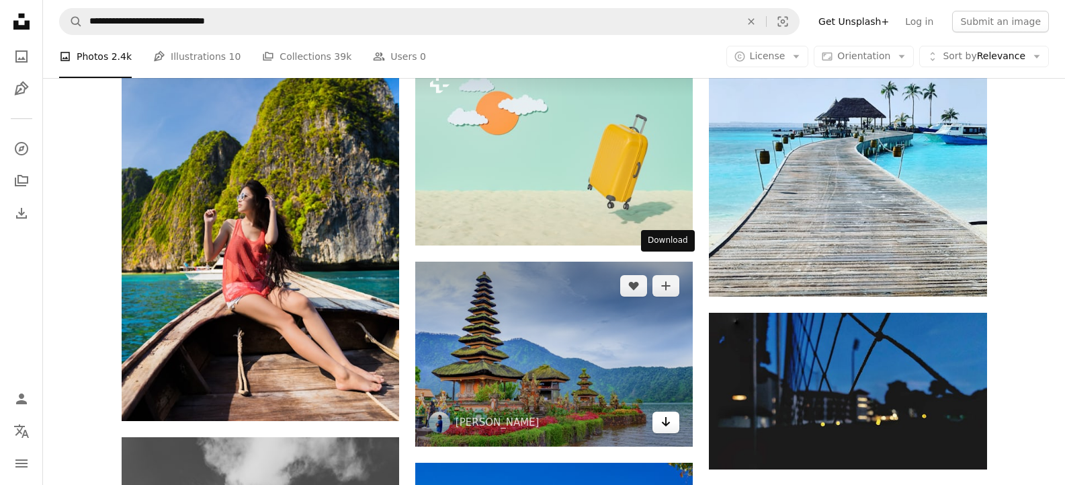
click at [665, 413] on icon "Arrow pointing down" at bounding box center [666, 421] width 11 height 16
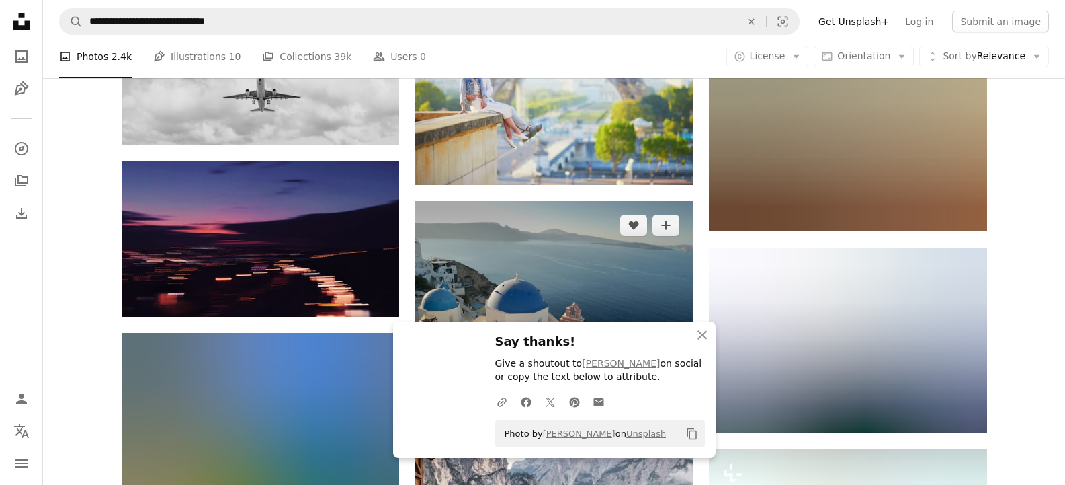
scroll to position [18272, 0]
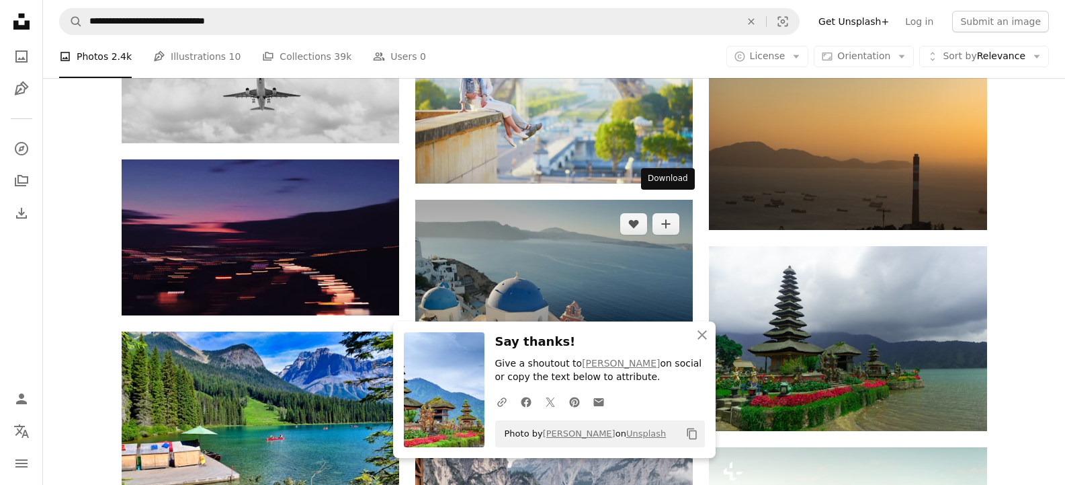
click at [671, 351] on icon "Arrow pointing down" at bounding box center [666, 359] width 11 height 16
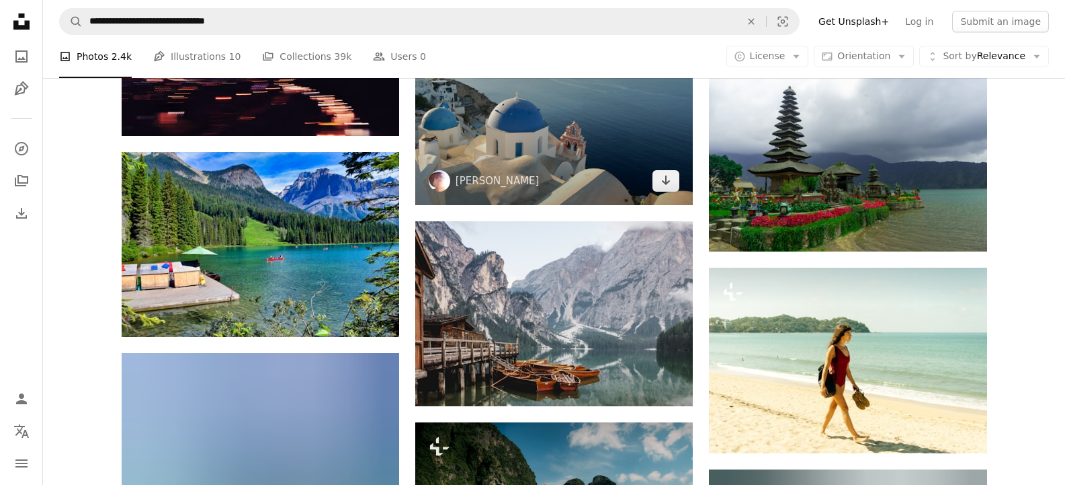
scroll to position [18720, 0]
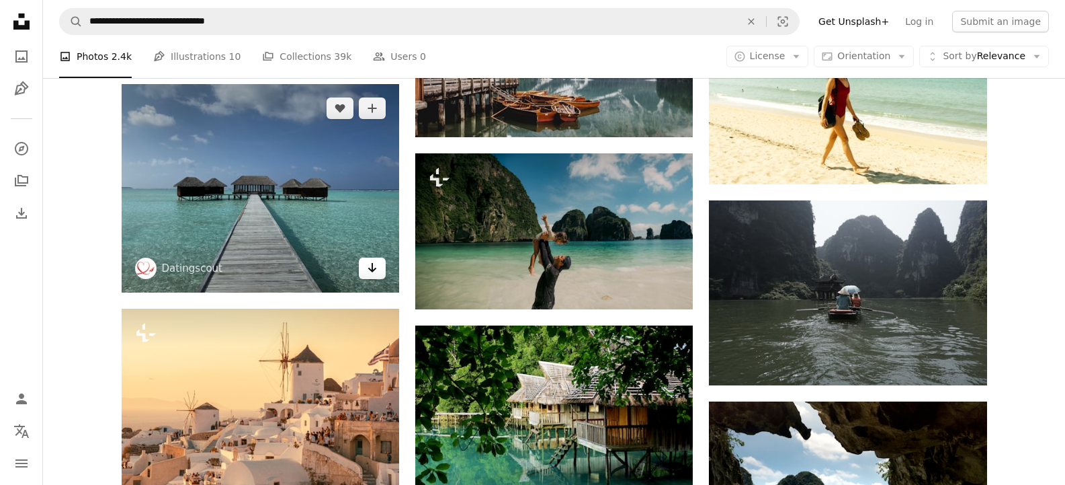
click at [373, 272] on icon "Arrow pointing down" at bounding box center [372, 267] width 11 height 16
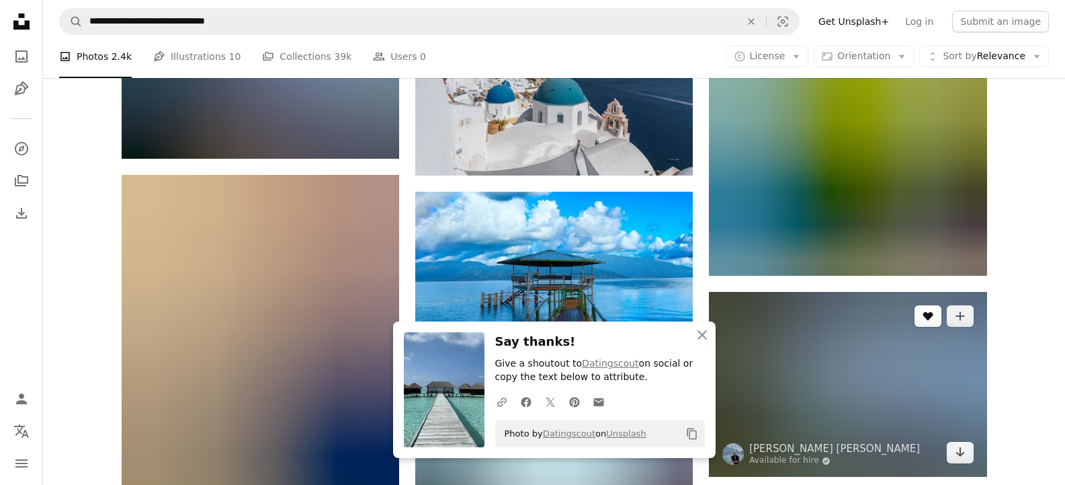
scroll to position [19257, 0]
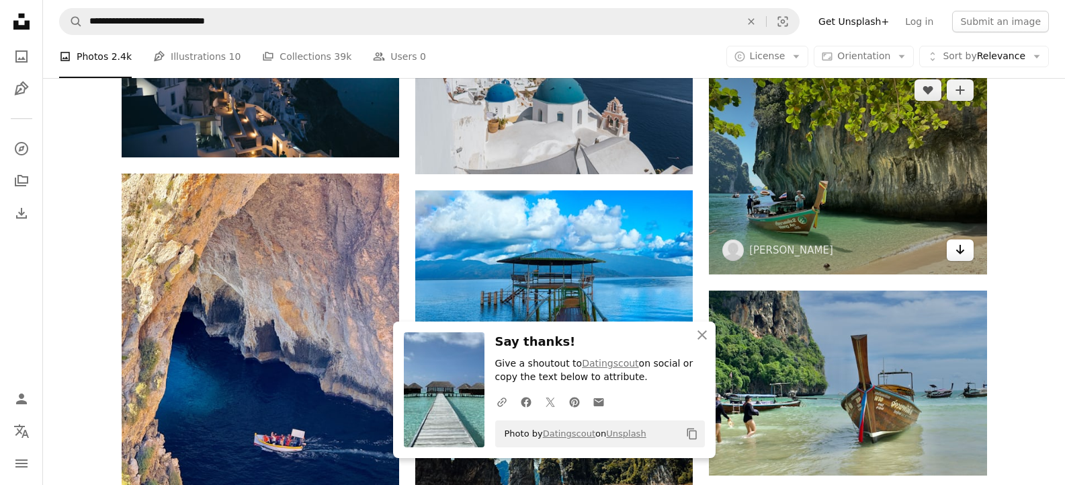
click at [960, 251] on icon "Download" at bounding box center [960, 249] width 9 height 9
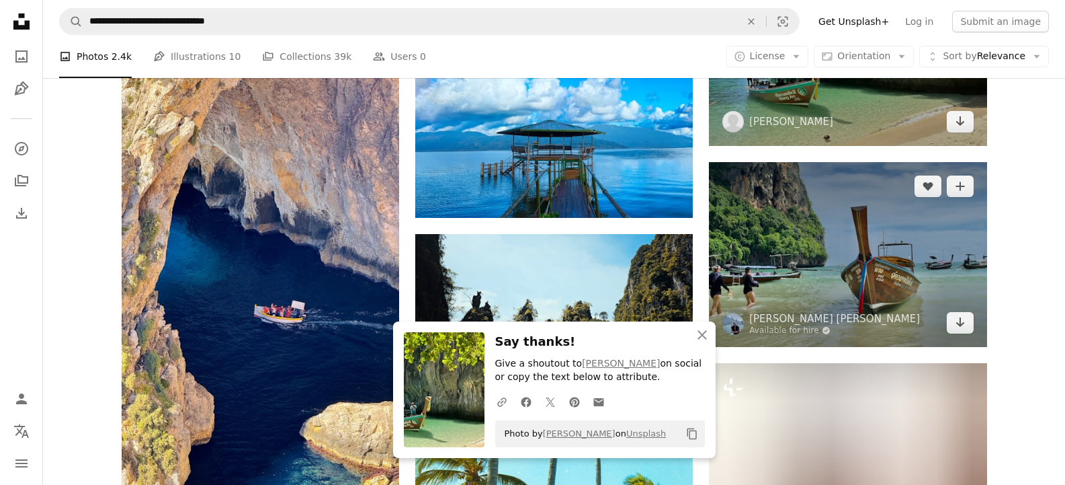
scroll to position [19392, 0]
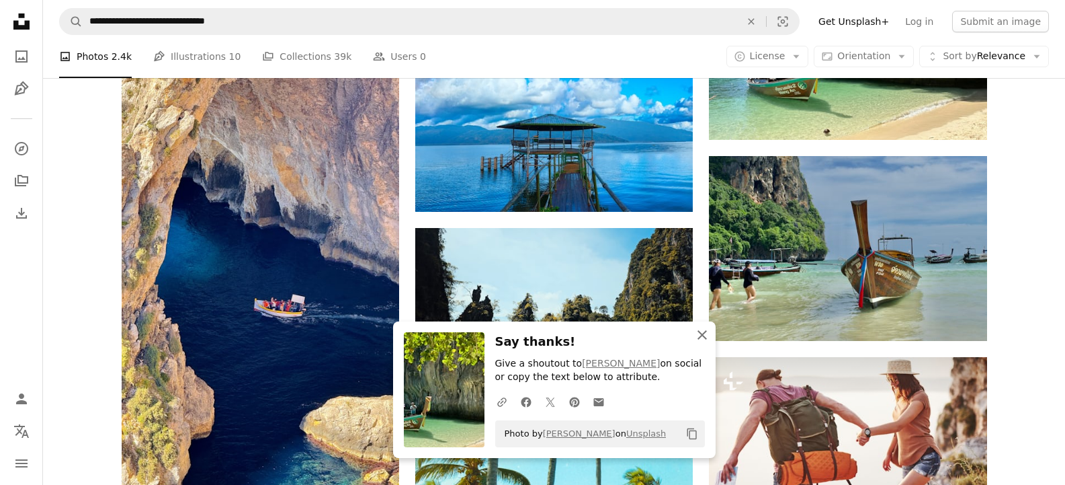
click at [709, 333] on icon "An X shape" at bounding box center [702, 335] width 16 height 16
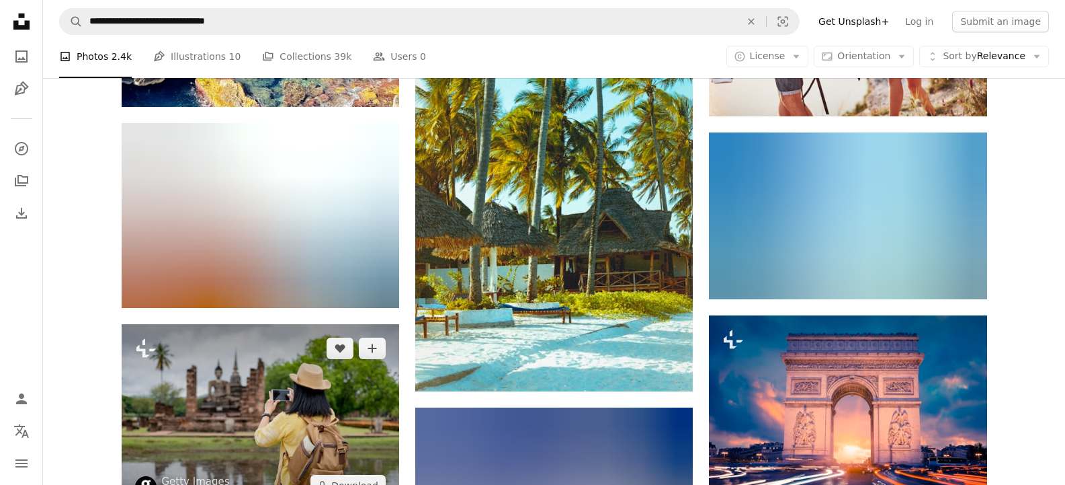
scroll to position [19885, 0]
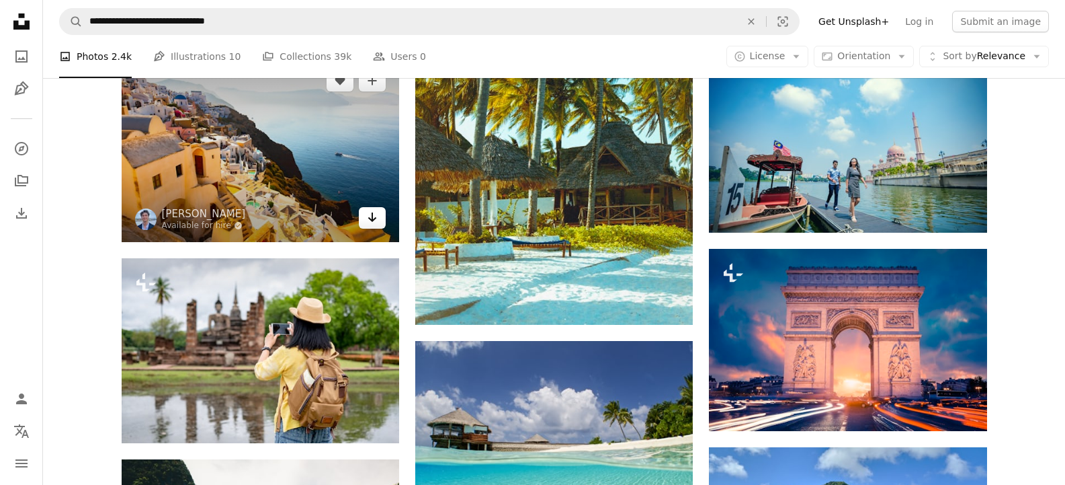
click at [369, 220] on icon "Arrow pointing down" at bounding box center [372, 217] width 11 height 16
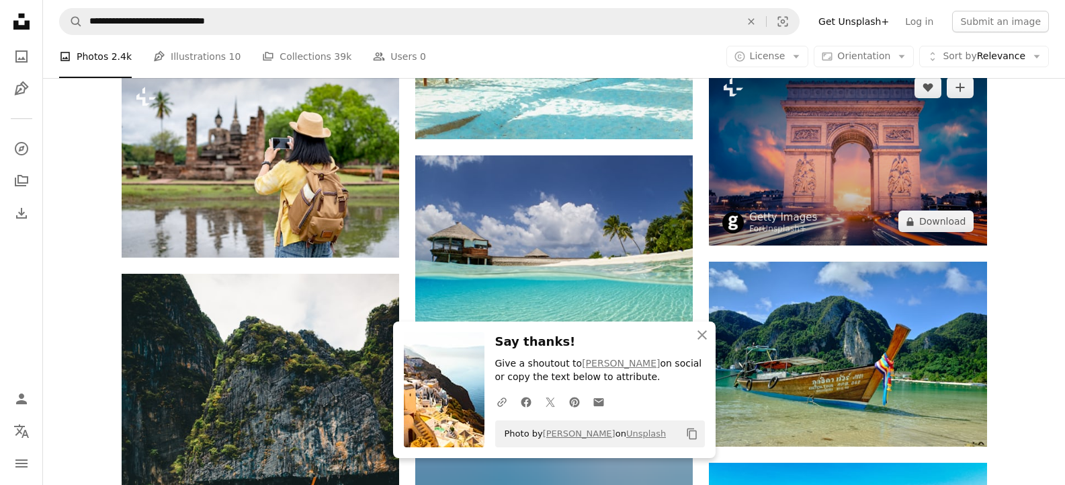
scroll to position [20153, 0]
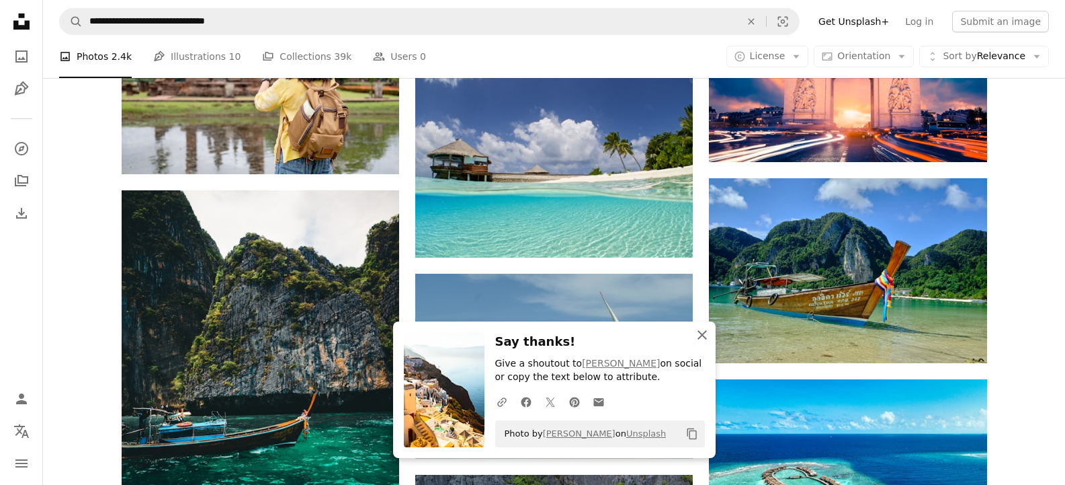
click at [701, 337] on icon "An X shape" at bounding box center [702, 335] width 16 height 16
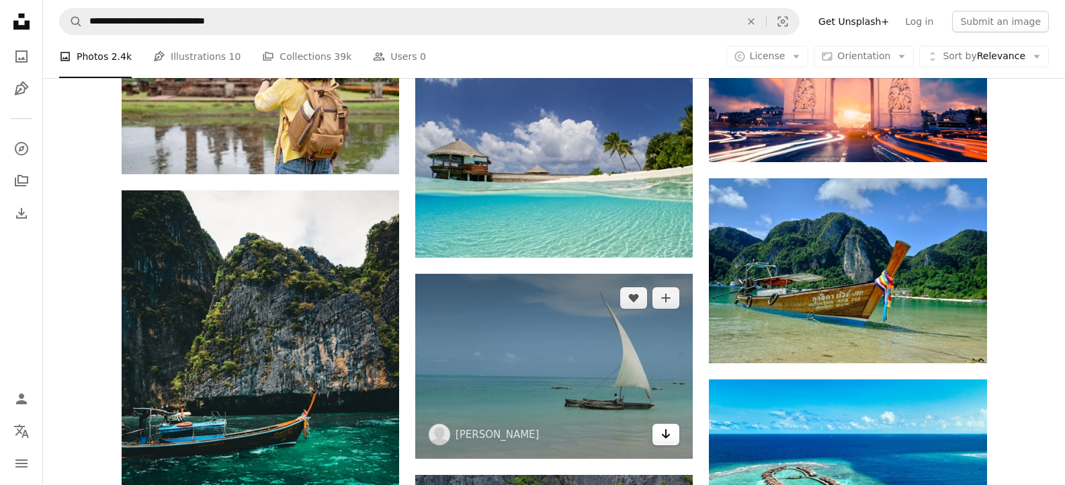
click at [669, 425] on icon "Arrow pointing down" at bounding box center [666, 433] width 11 height 16
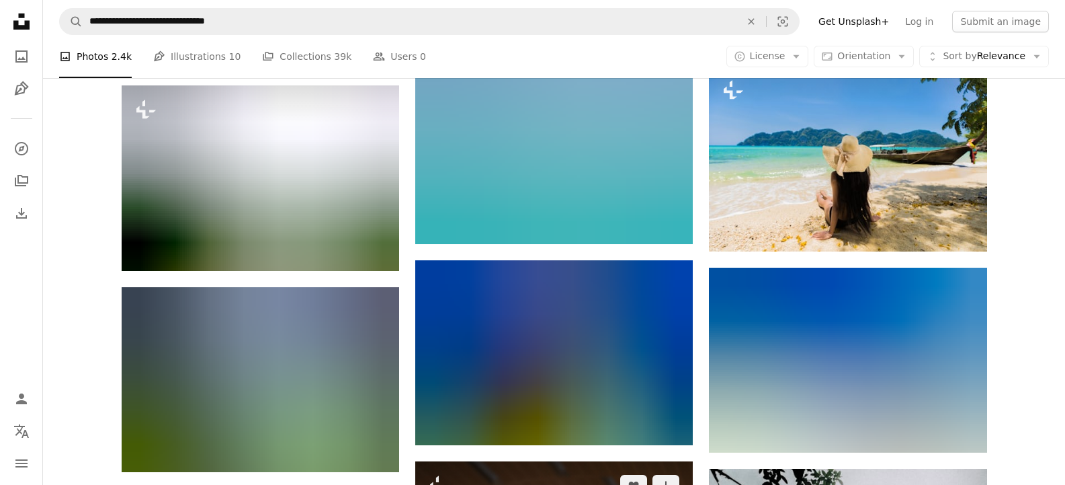
scroll to position [21139, 0]
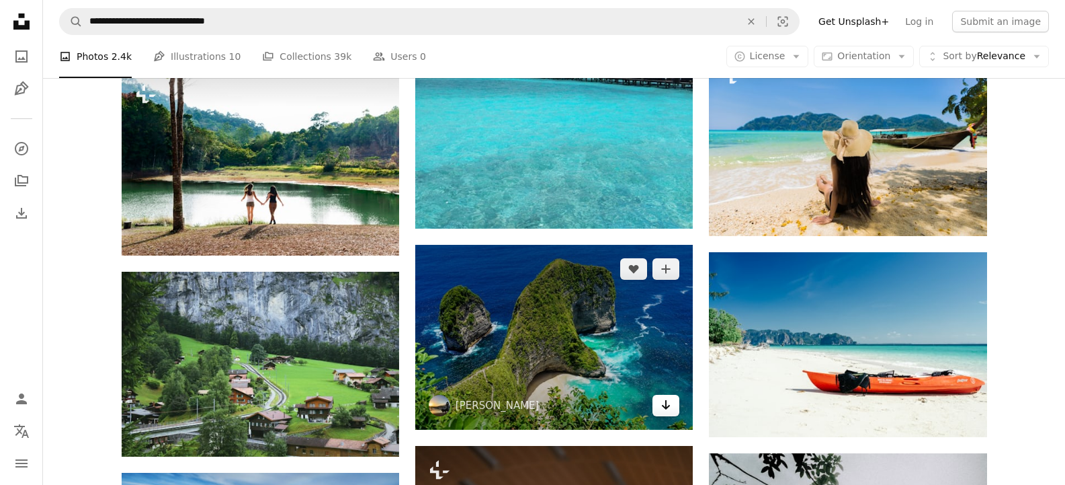
click at [674, 395] on link "Arrow pointing down" at bounding box center [666, 406] width 27 height 22
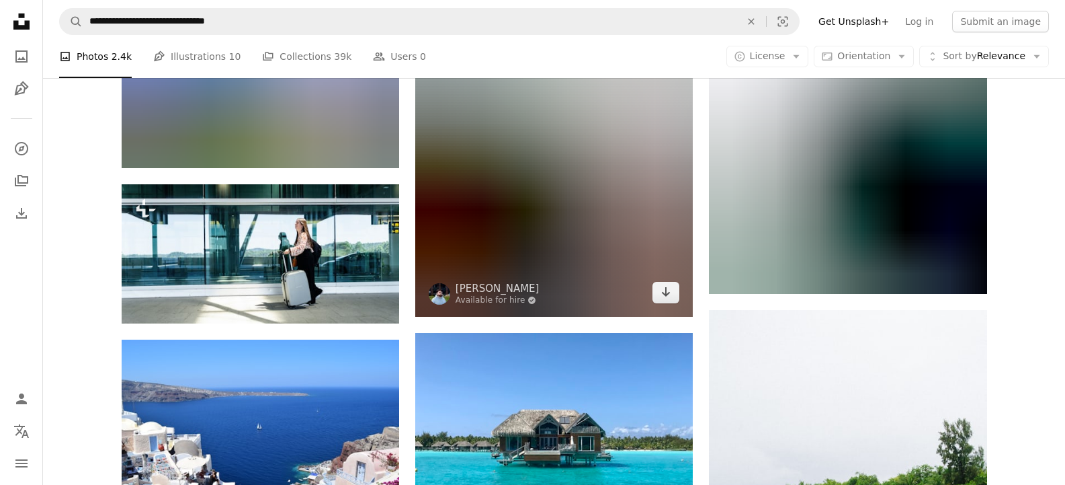
scroll to position [22035, 0]
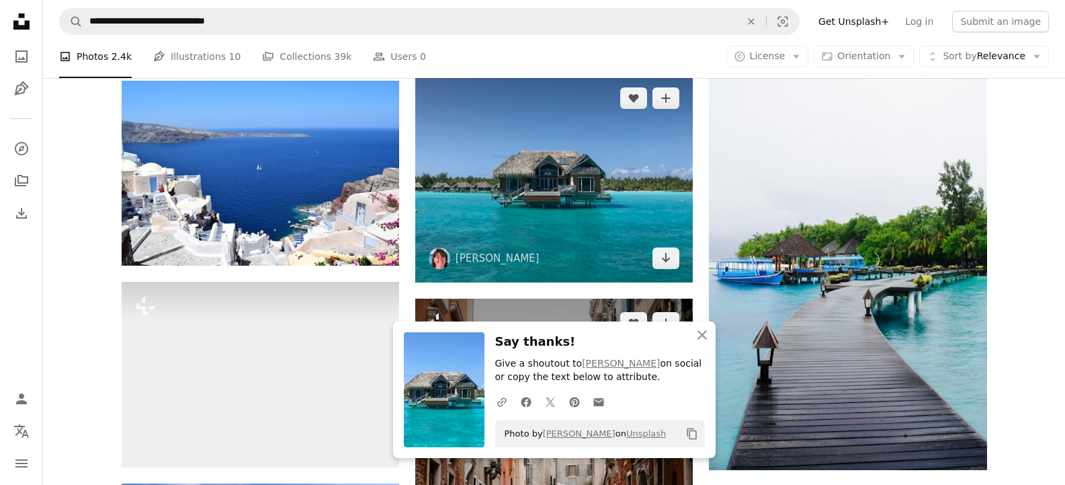
scroll to position [22304, 0]
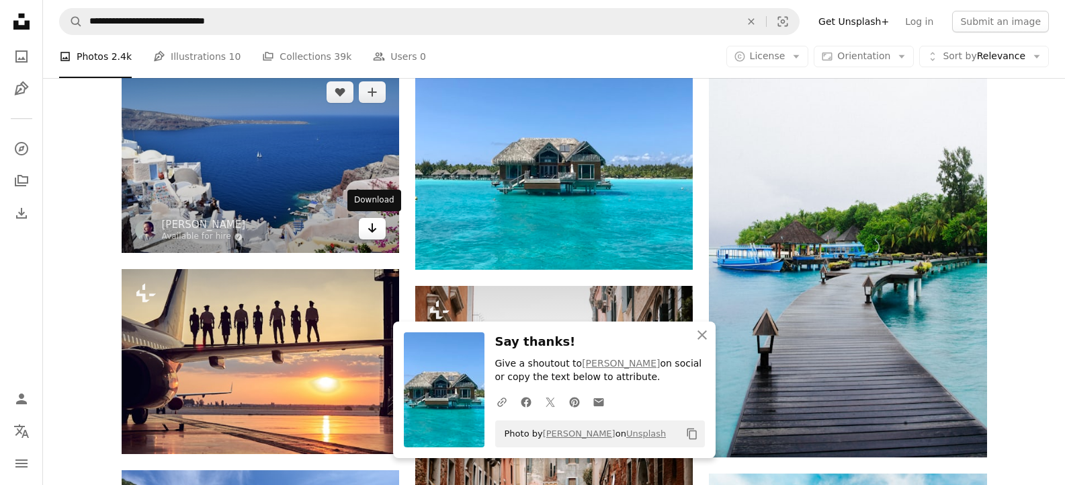
click at [380, 229] on link "Arrow pointing down" at bounding box center [372, 229] width 27 height 22
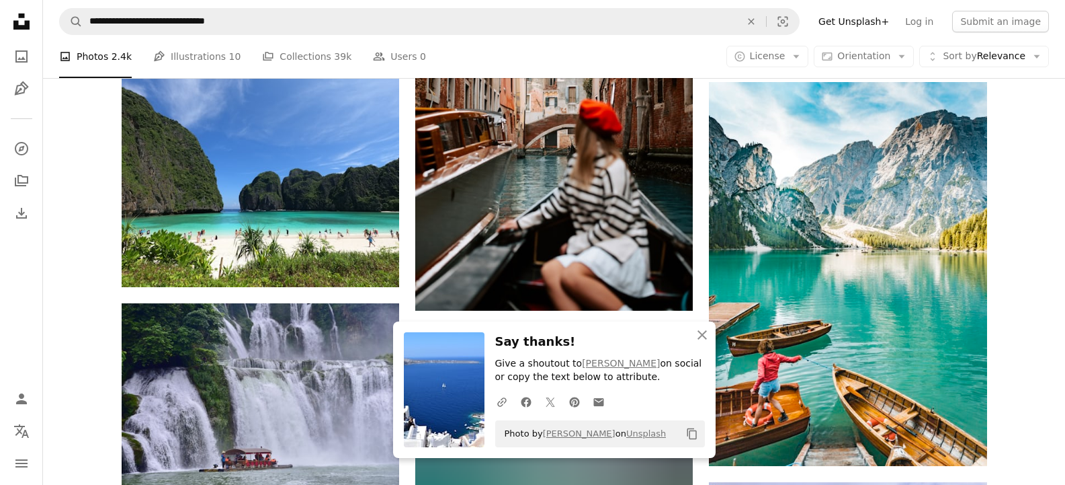
scroll to position [22707, 0]
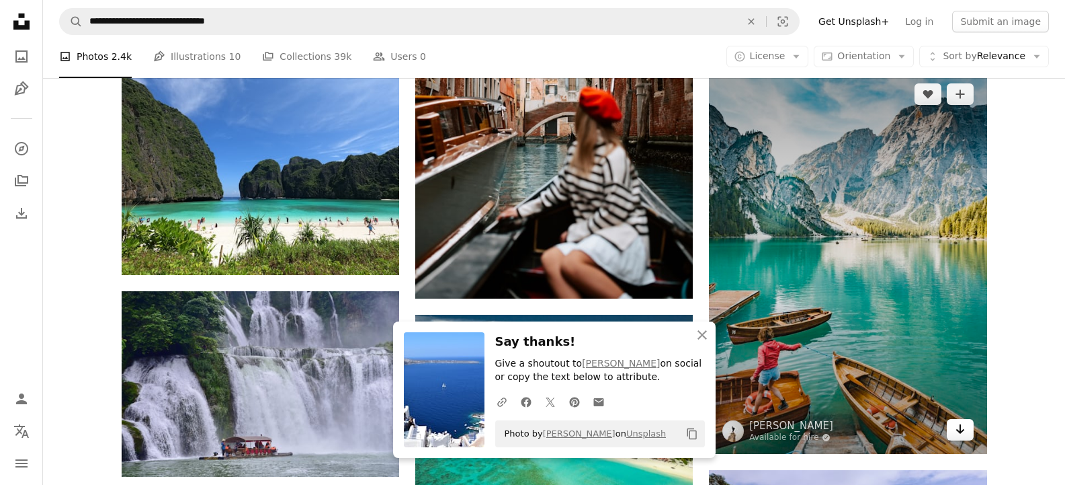
click at [962, 434] on icon "Arrow pointing down" at bounding box center [960, 429] width 11 height 16
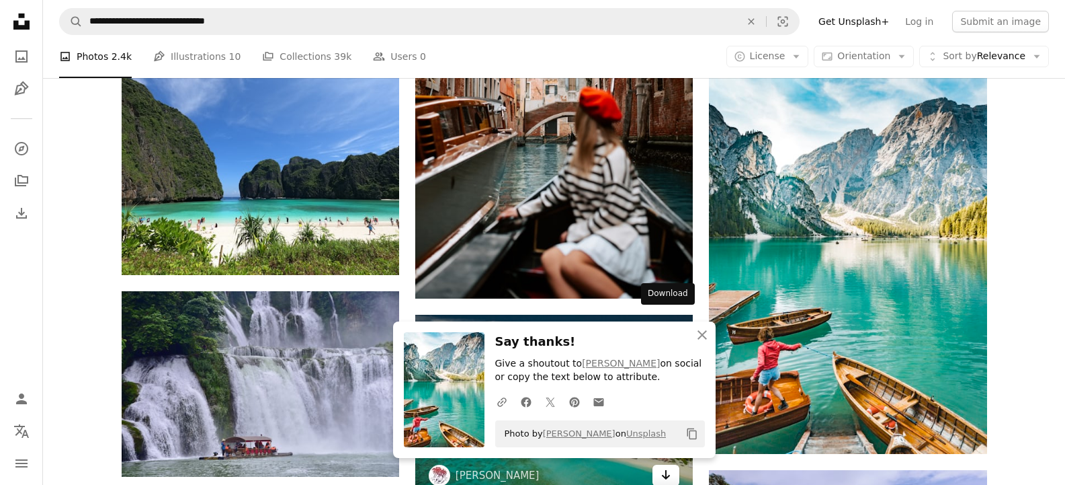
click at [665, 466] on icon "Arrow pointing down" at bounding box center [666, 474] width 11 height 16
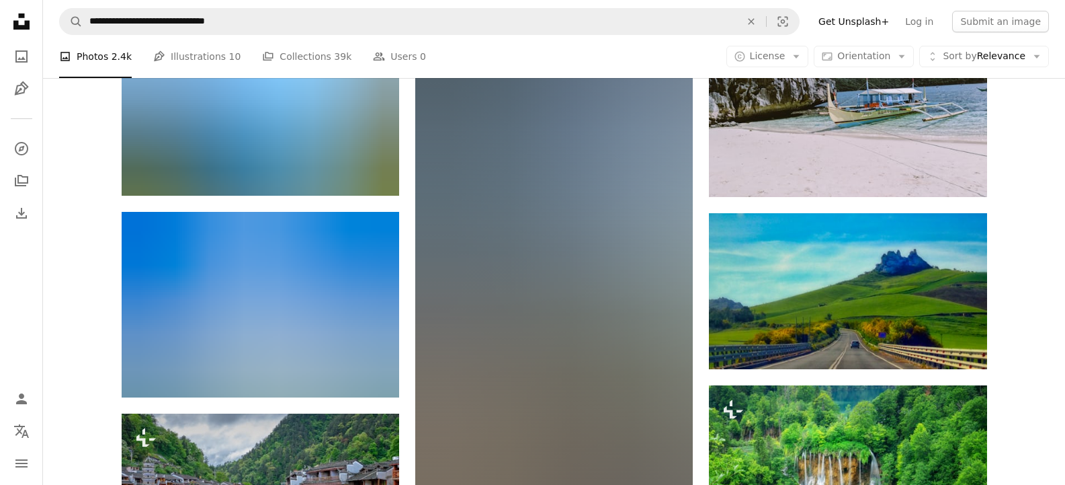
scroll to position [23200, 0]
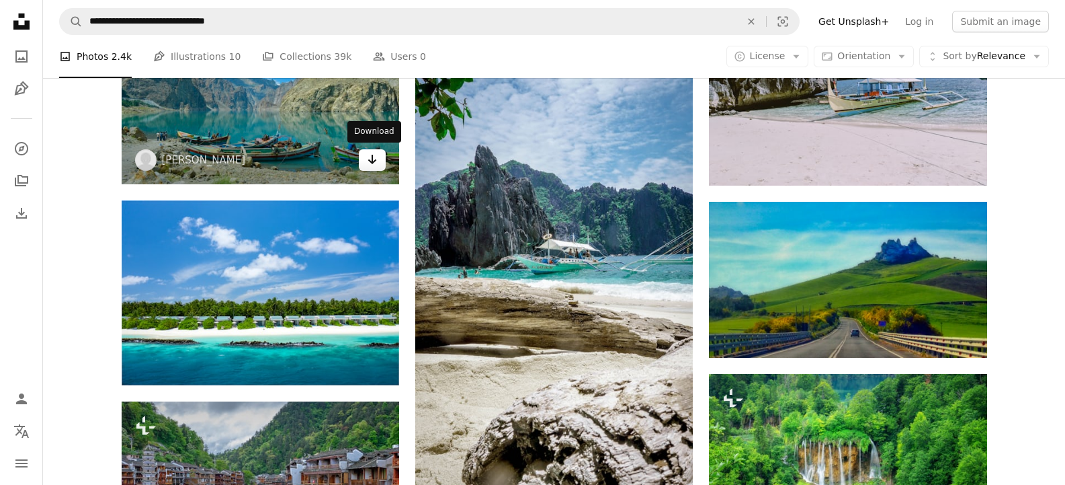
click at [378, 157] on link "Arrow pointing down" at bounding box center [372, 160] width 27 height 22
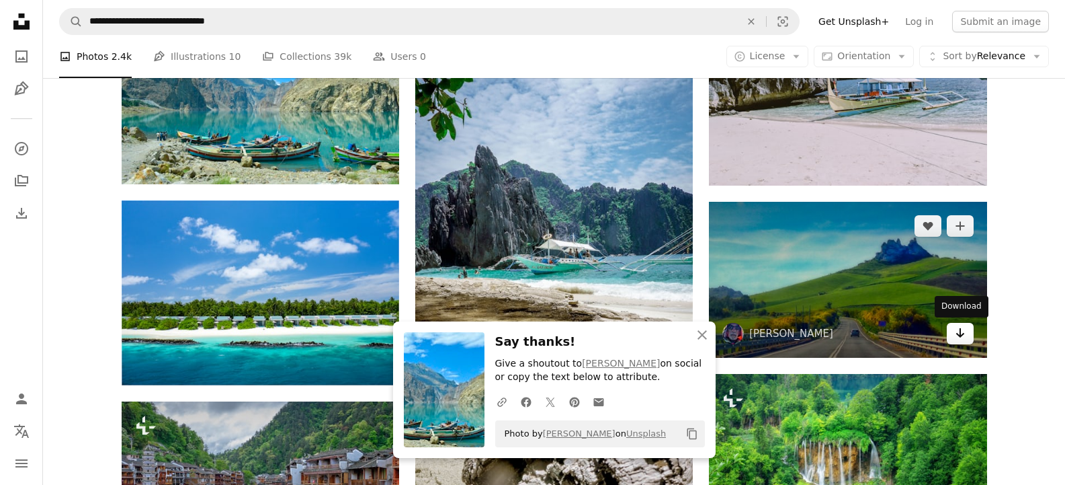
click at [960, 336] on icon "Download" at bounding box center [960, 332] width 9 height 9
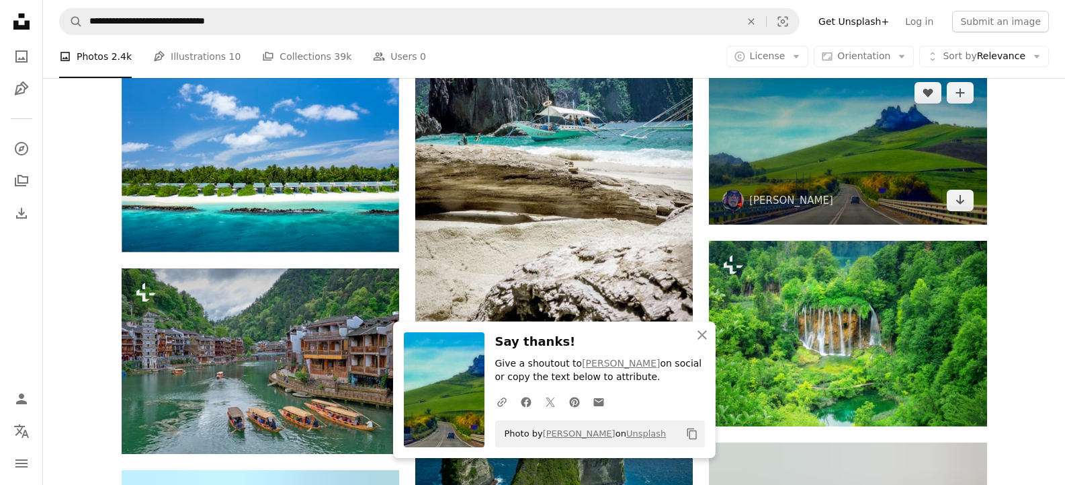
scroll to position [23334, 0]
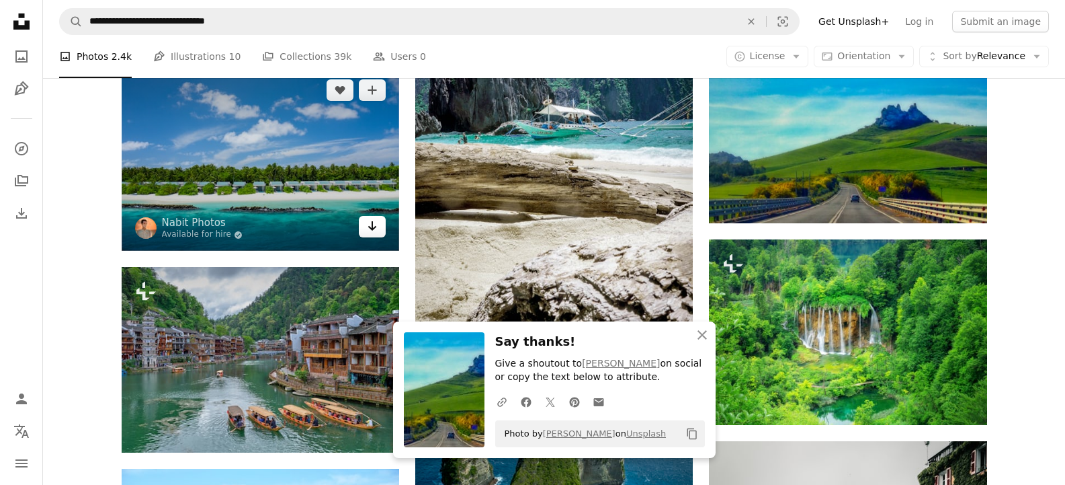
click at [370, 223] on icon "Arrow pointing down" at bounding box center [372, 226] width 11 height 16
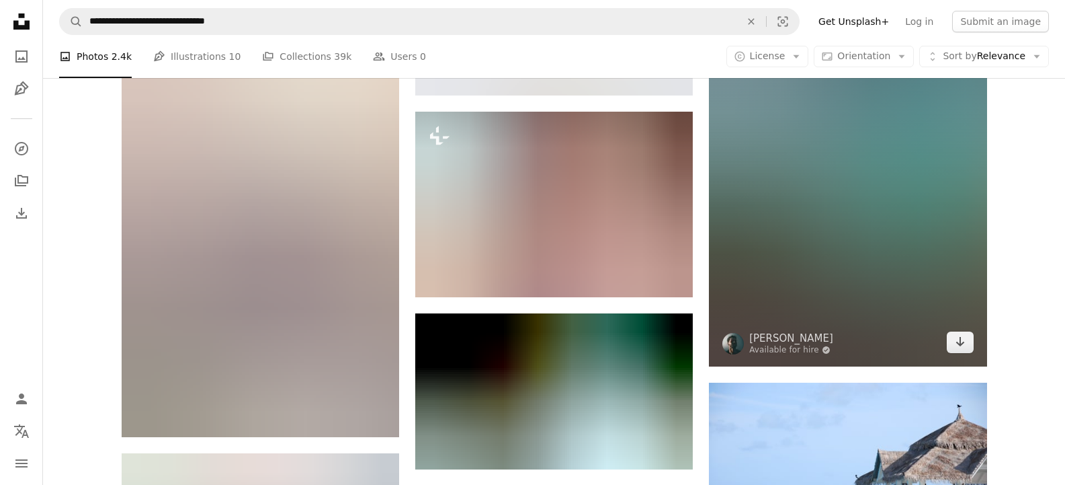
scroll to position [24186, 0]
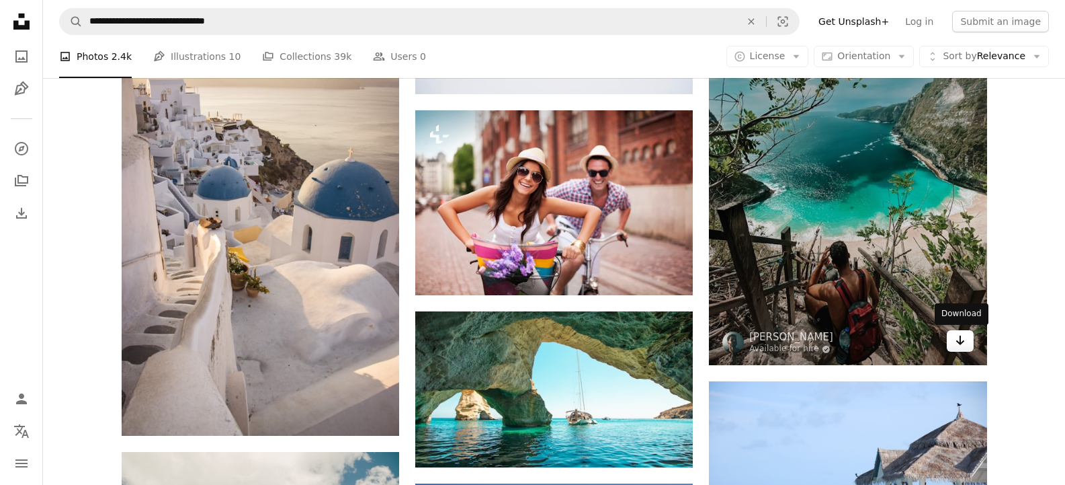
click at [956, 342] on icon "Arrow pointing down" at bounding box center [960, 340] width 11 height 16
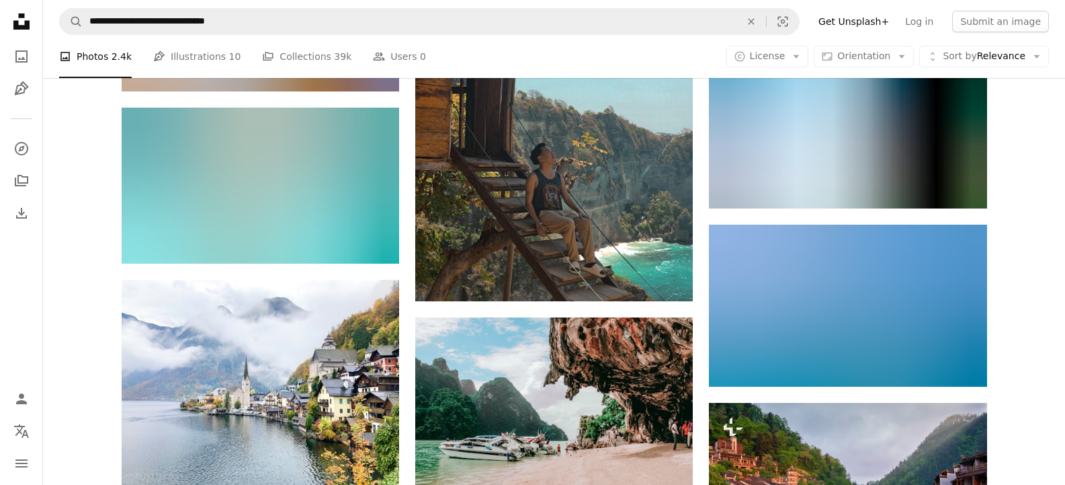
scroll to position [25306, 0]
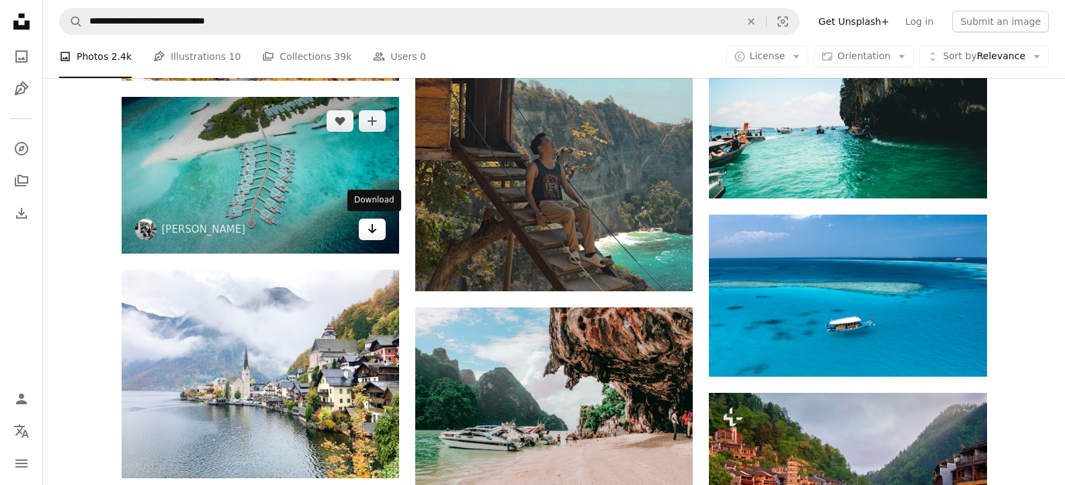
click at [370, 232] on icon "Arrow pointing down" at bounding box center [372, 228] width 11 height 16
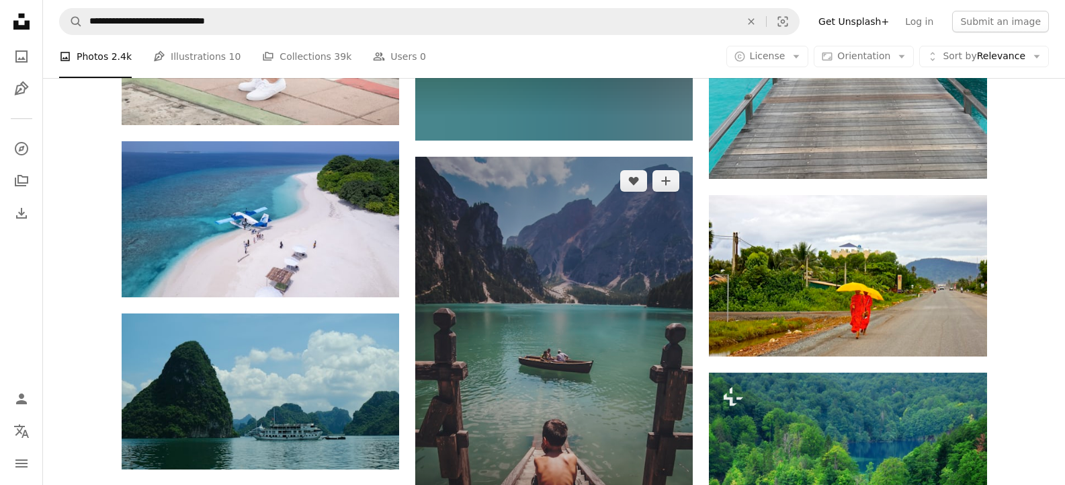
scroll to position [26113, 0]
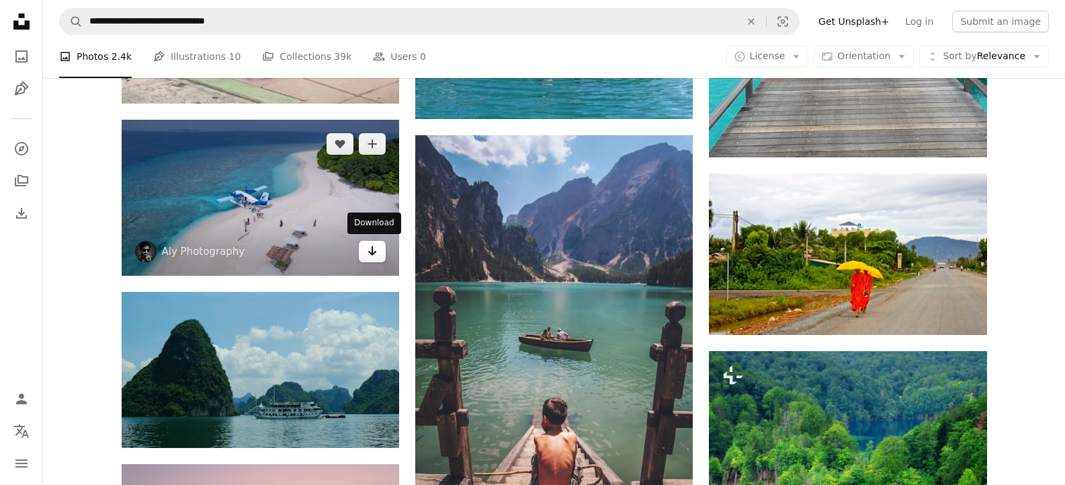
click at [377, 250] on icon "Arrow pointing down" at bounding box center [372, 251] width 11 height 16
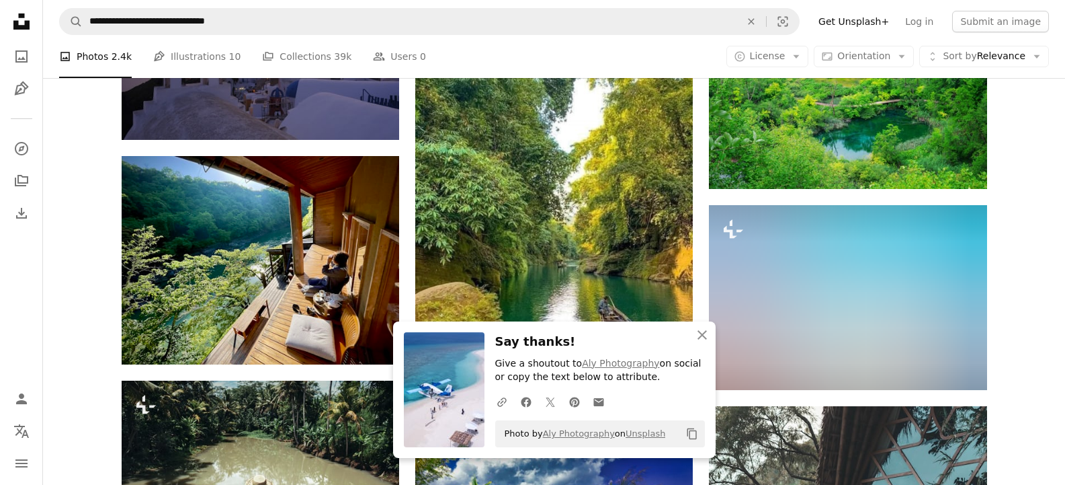
scroll to position [26650, 0]
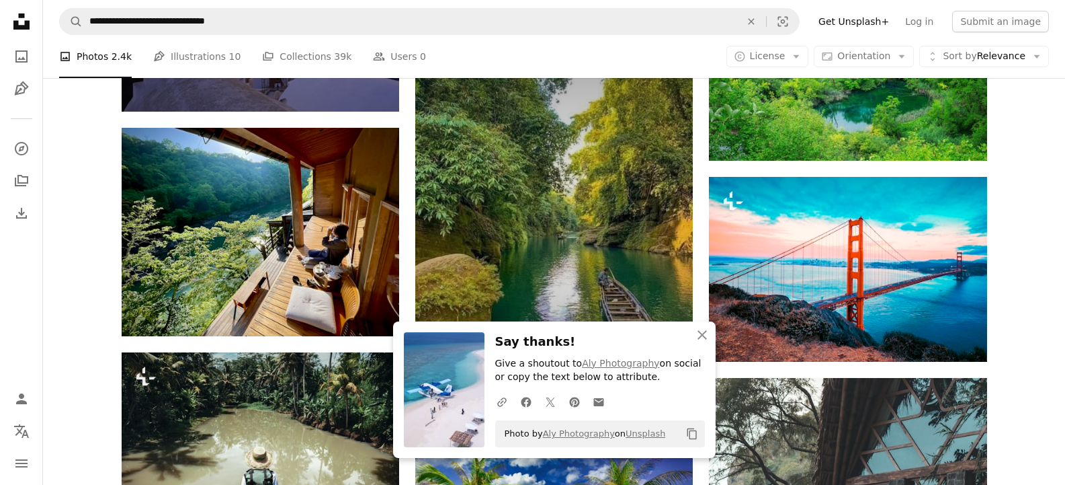
click at [656, 376] on link "Arrow pointing down" at bounding box center [666, 387] width 27 height 22
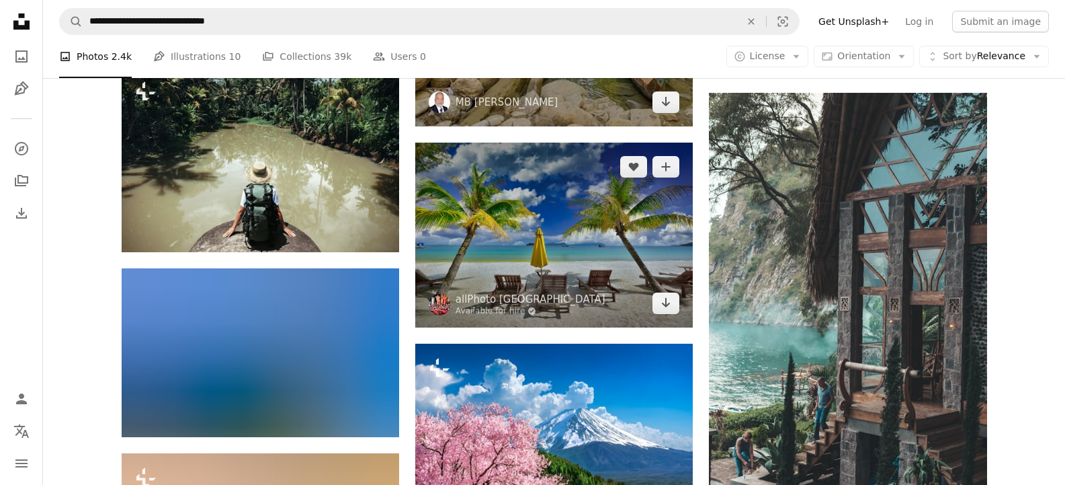
scroll to position [26963, 0]
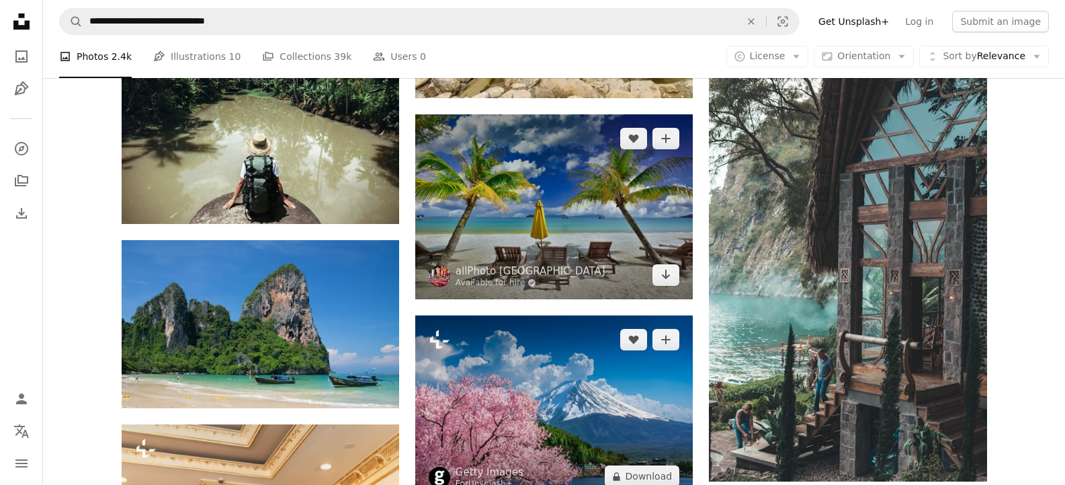
click at [669, 266] on icon "Arrow pointing down" at bounding box center [666, 274] width 11 height 16
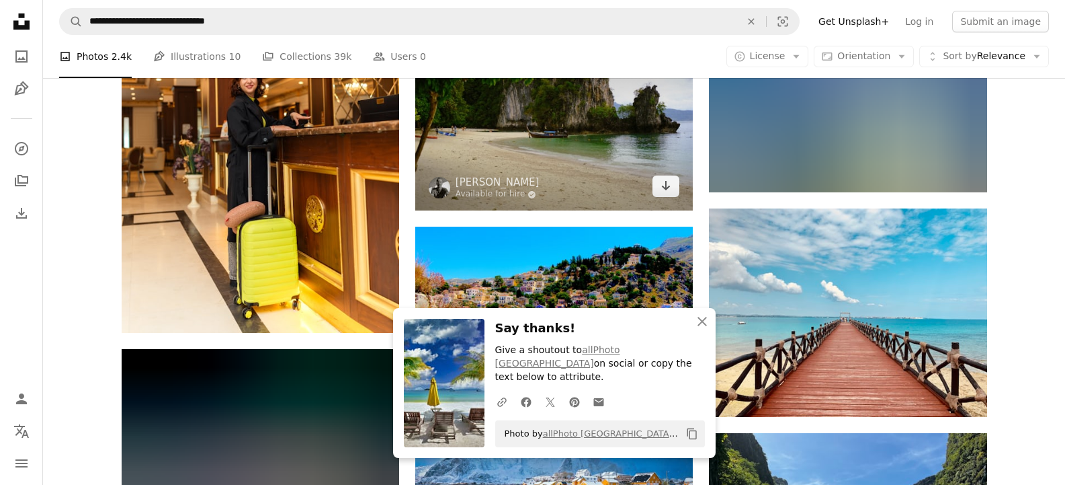
scroll to position [27457, 0]
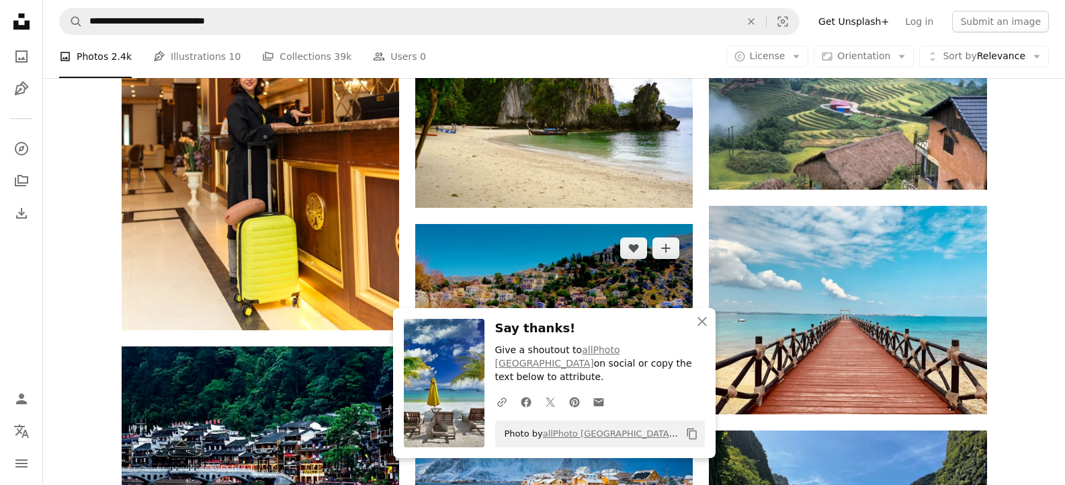
click at [665, 347] on icon "Arrow pointing down" at bounding box center [666, 355] width 11 height 16
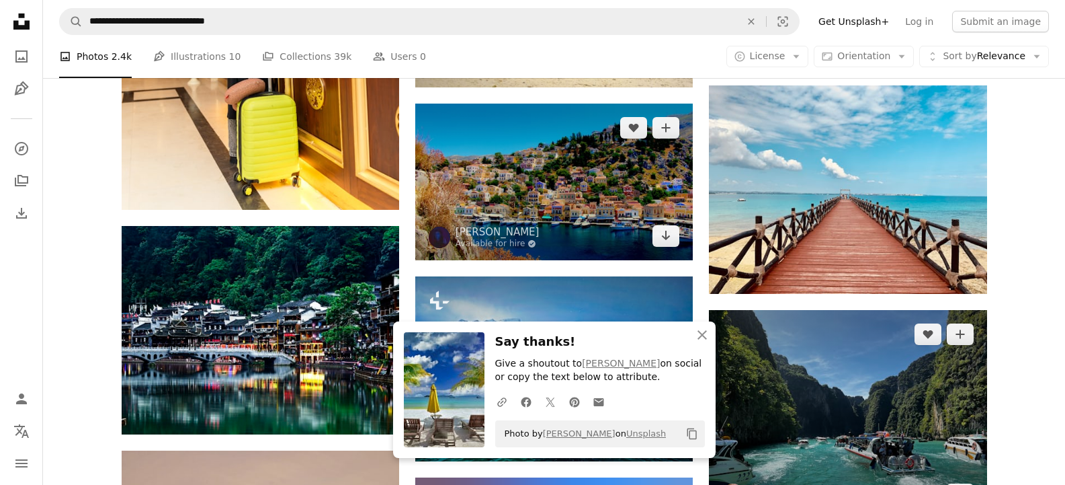
scroll to position [27591, 0]
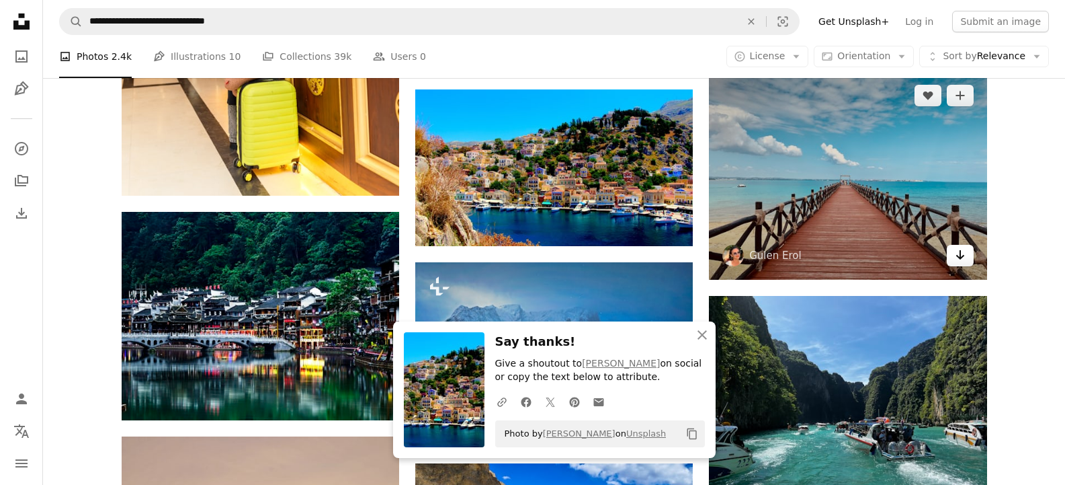
click at [959, 255] on icon "Arrow pointing down" at bounding box center [960, 255] width 11 height 16
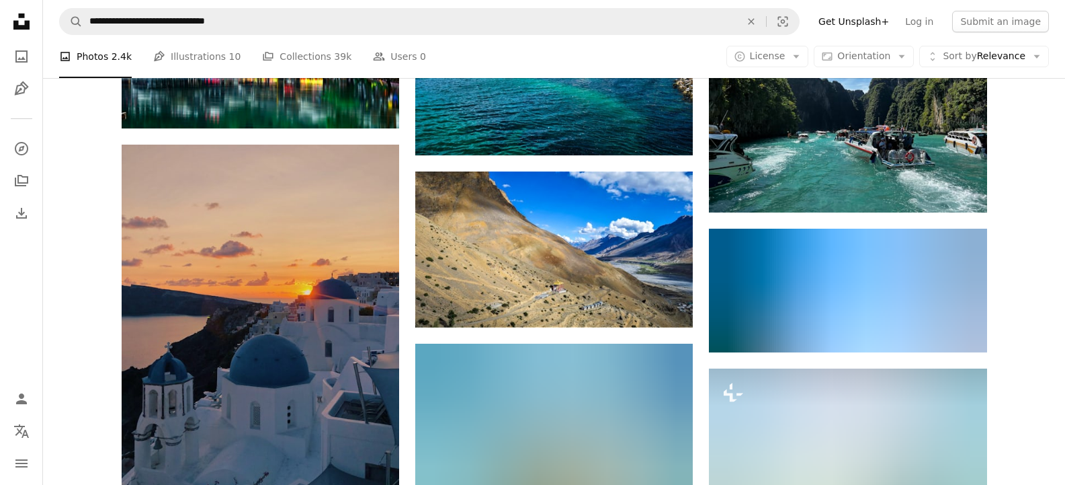
scroll to position [27994, 0]
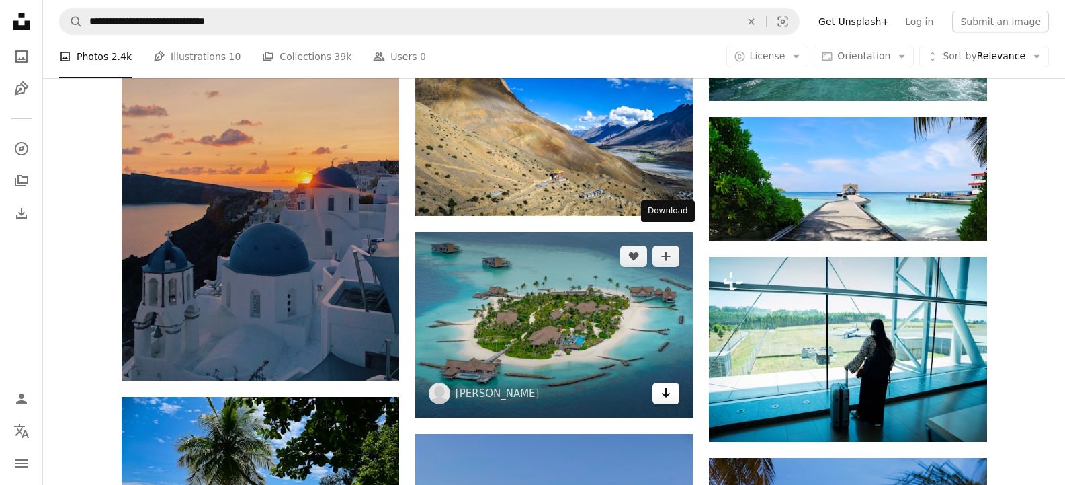
click at [661, 384] on icon "Arrow pointing down" at bounding box center [666, 392] width 11 height 16
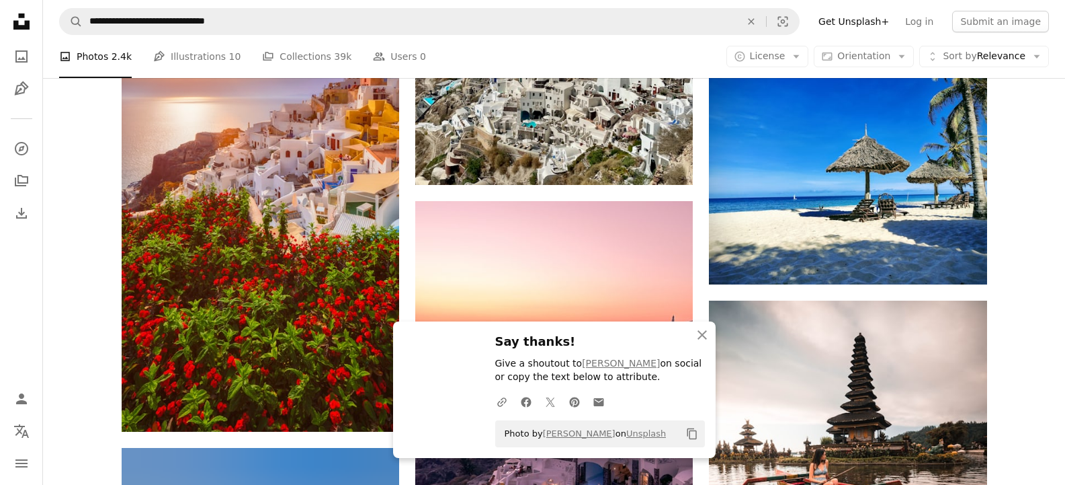
scroll to position [28576, 0]
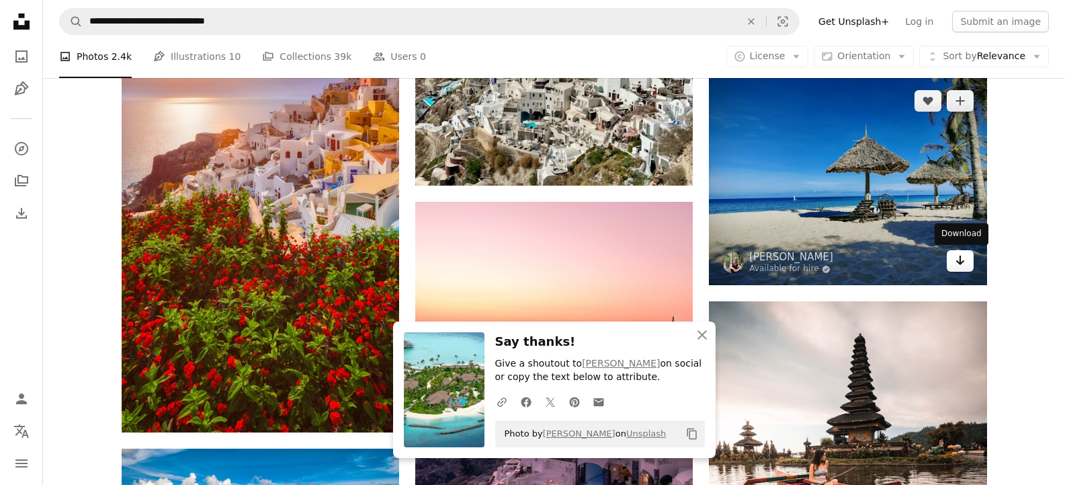
click at [966, 262] on link "Arrow pointing down" at bounding box center [960, 261] width 27 height 22
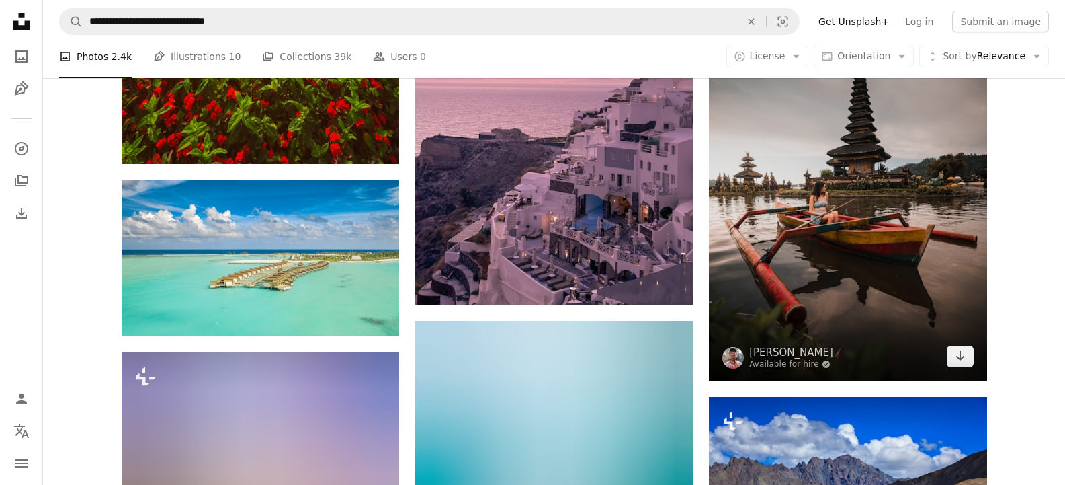
scroll to position [28845, 0]
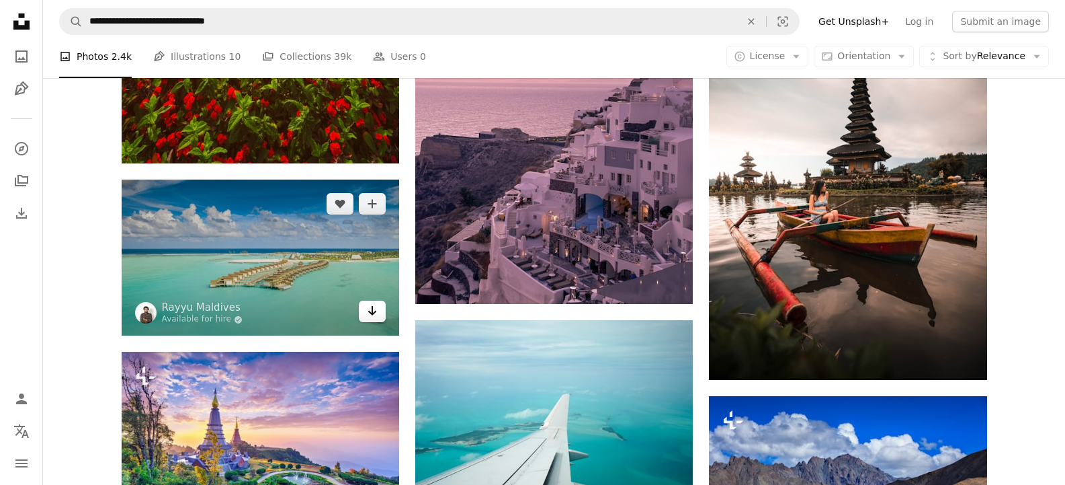
click at [381, 313] on link "Arrow pointing down" at bounding box center [372, 311] width 27 height 22
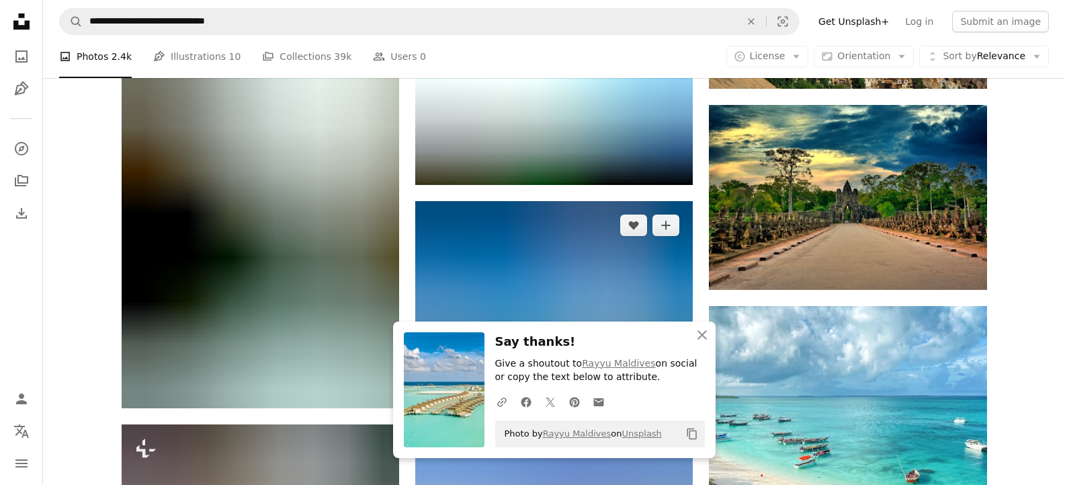
scroll to position [29339, 0]
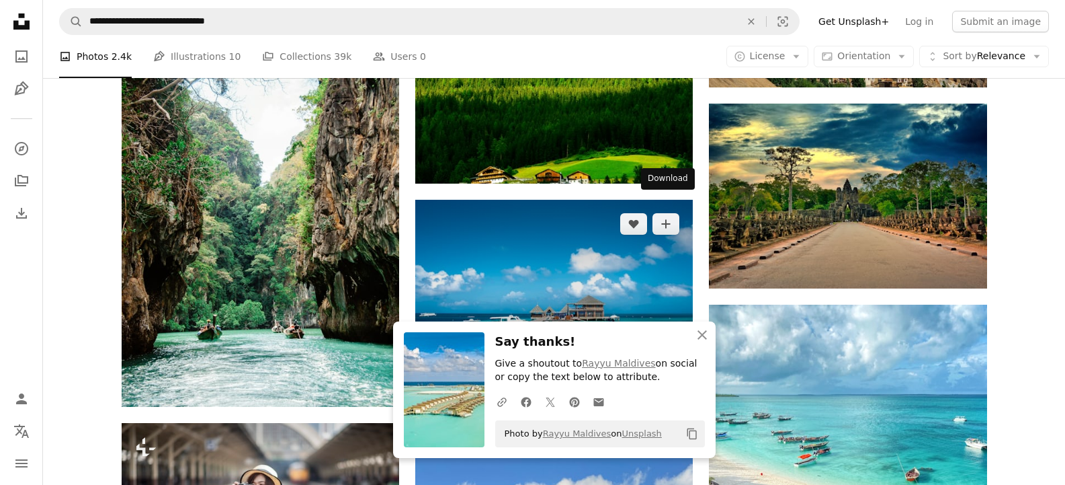
click at [667, 355] on icon "Download" at bounding box center [666, 359] width 9 height 9
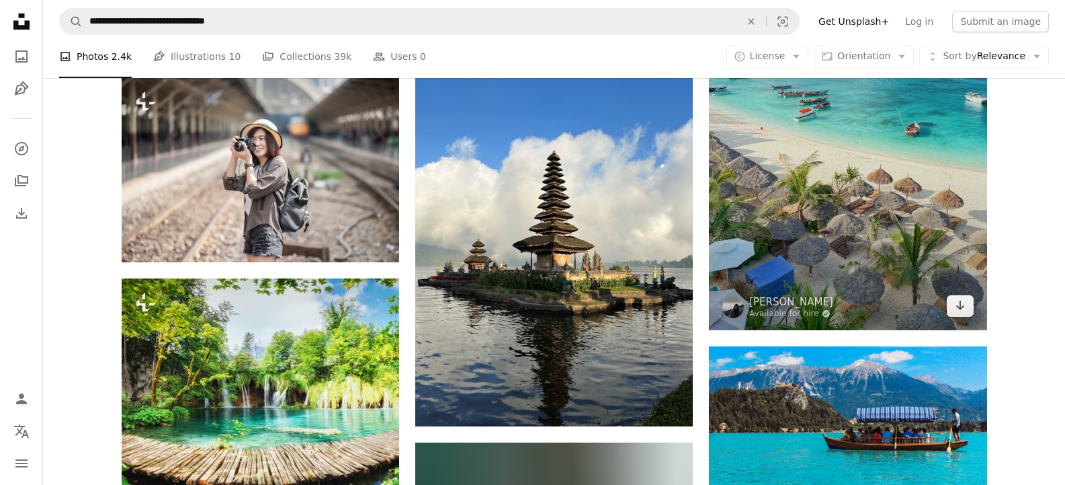
scroll to position [29697, 0]
